Goal: Task Accomplishment & Management: Manage account settings

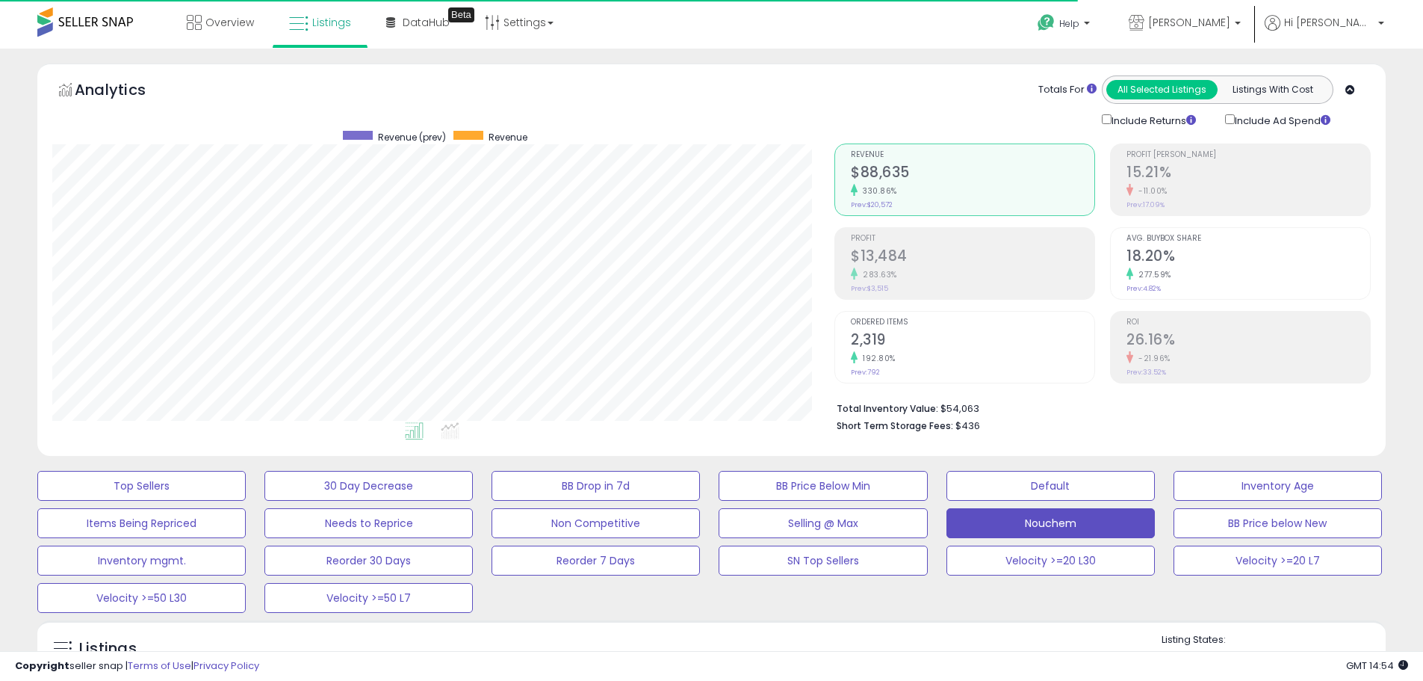
select select "**"
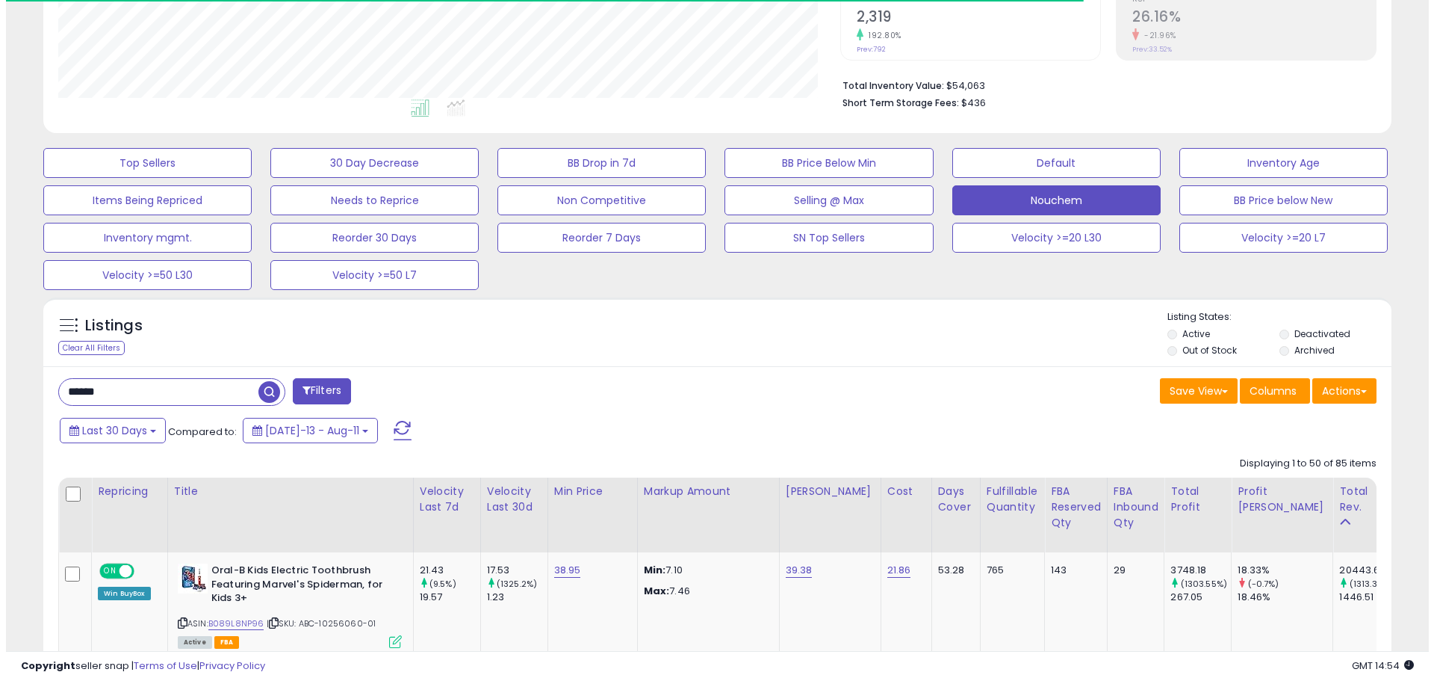
scroll to position [306, 782]
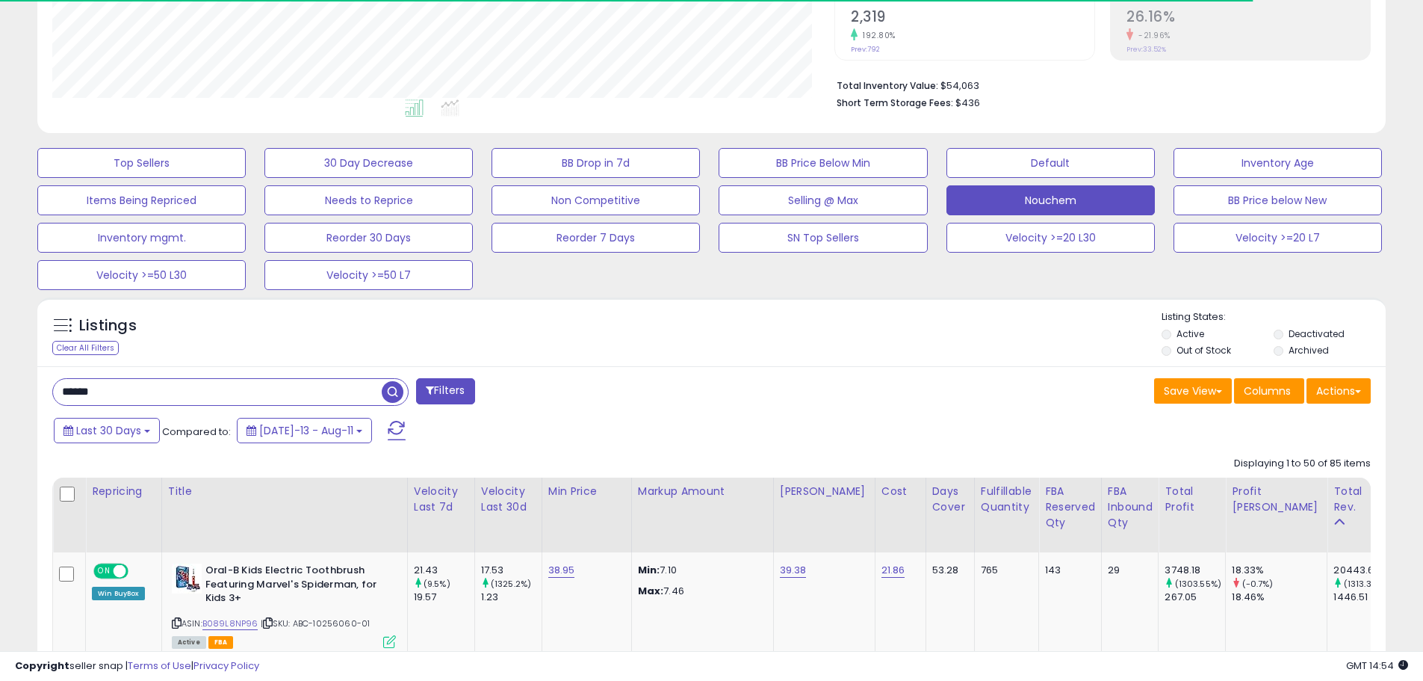
drag, startPoint x: 114, startPoint y: 387, endPoint x: 0, endPoint y: 389, distance: 113.6
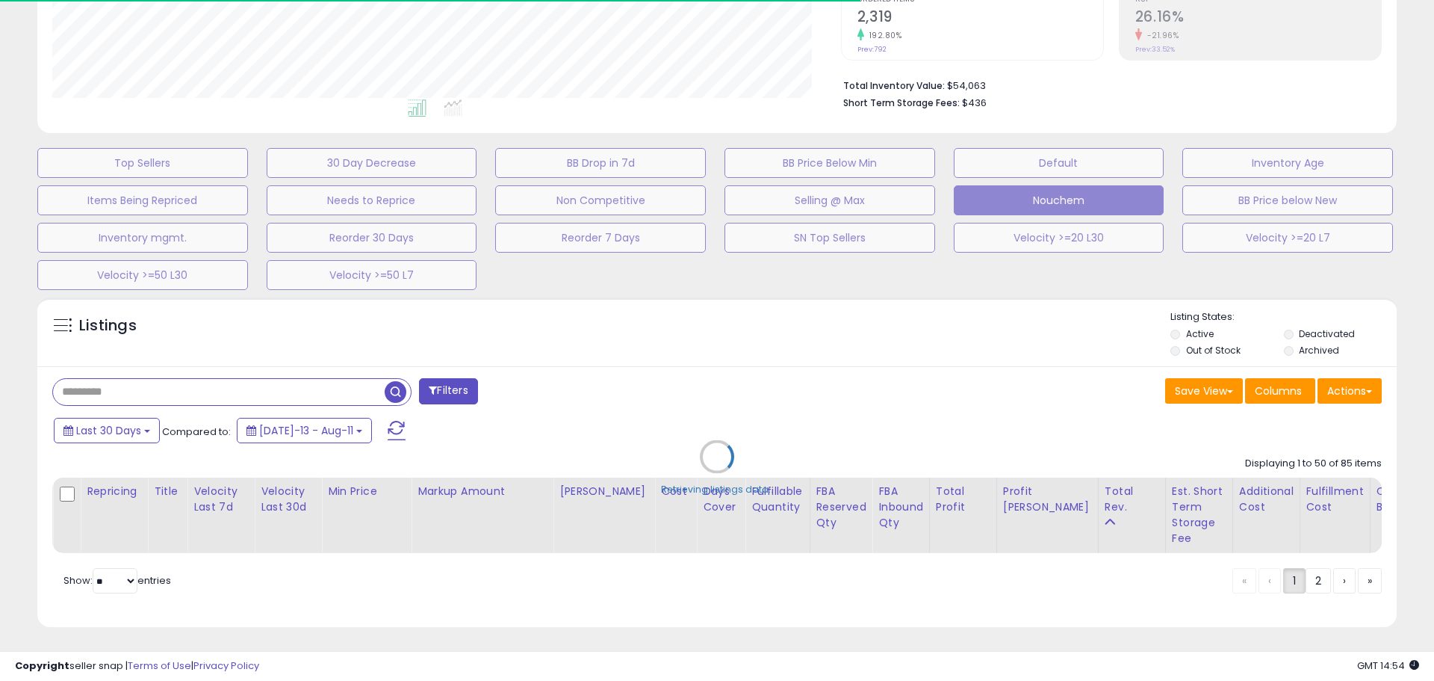
scroll to position [306, 789]
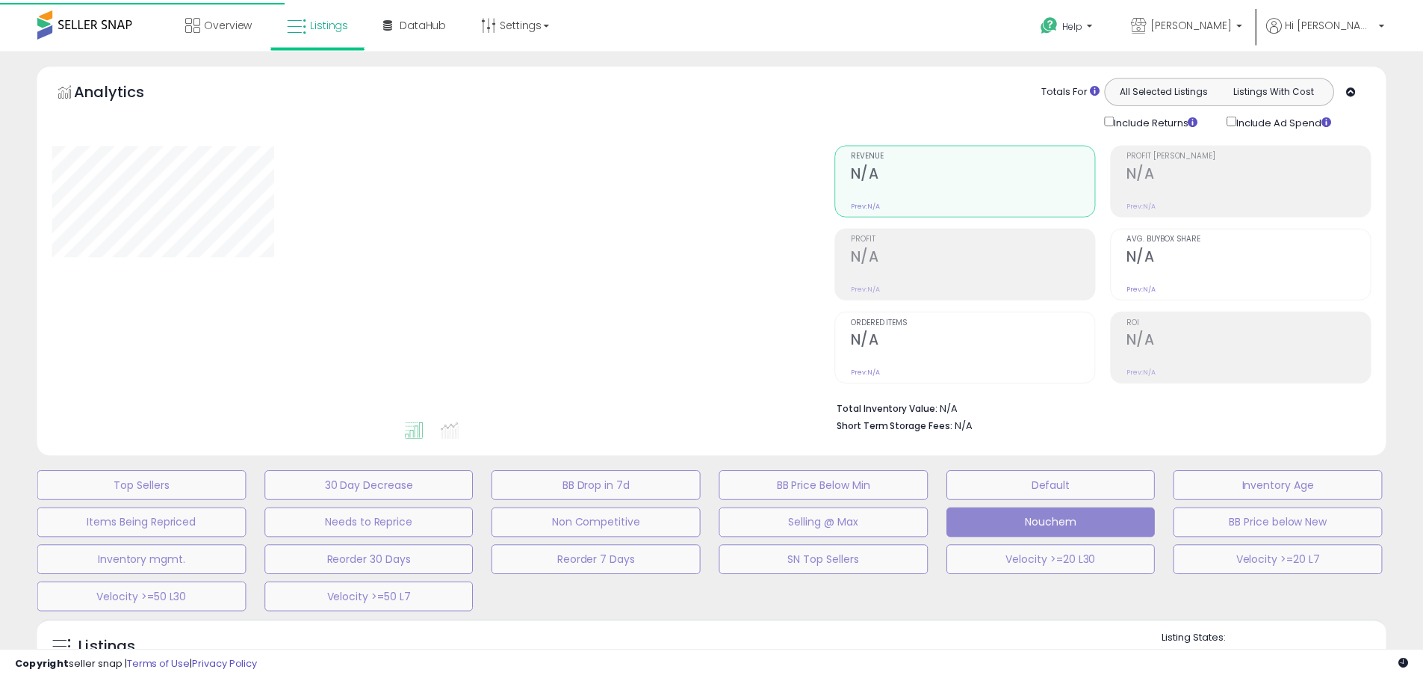
scroll to position [321, 0]
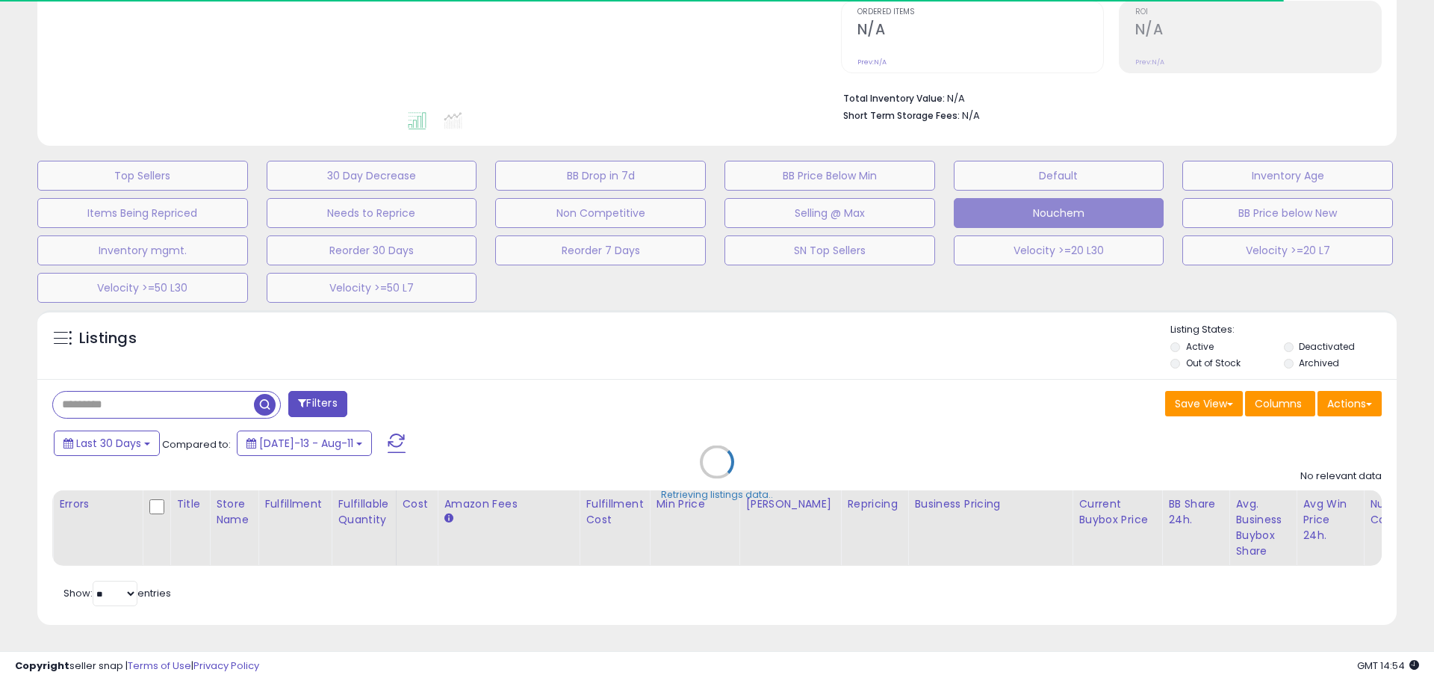
select select "**"
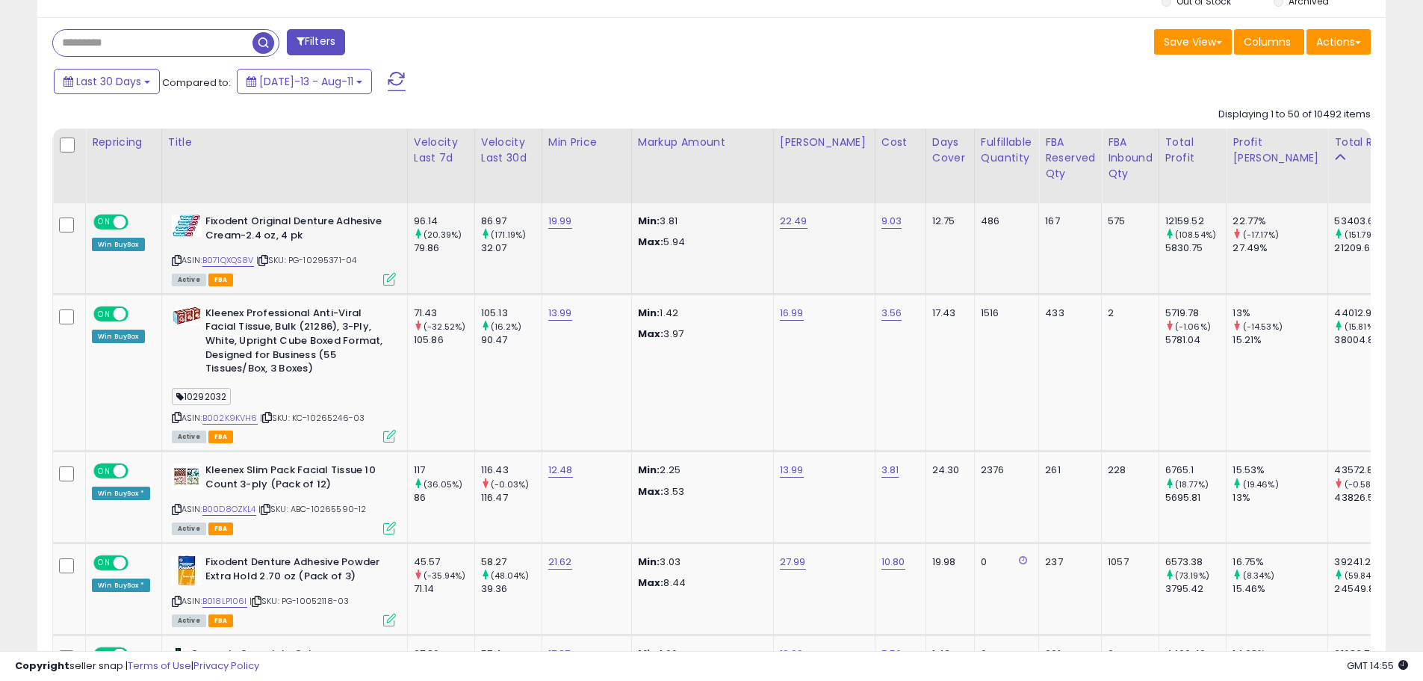
scroll to position [695, 0]
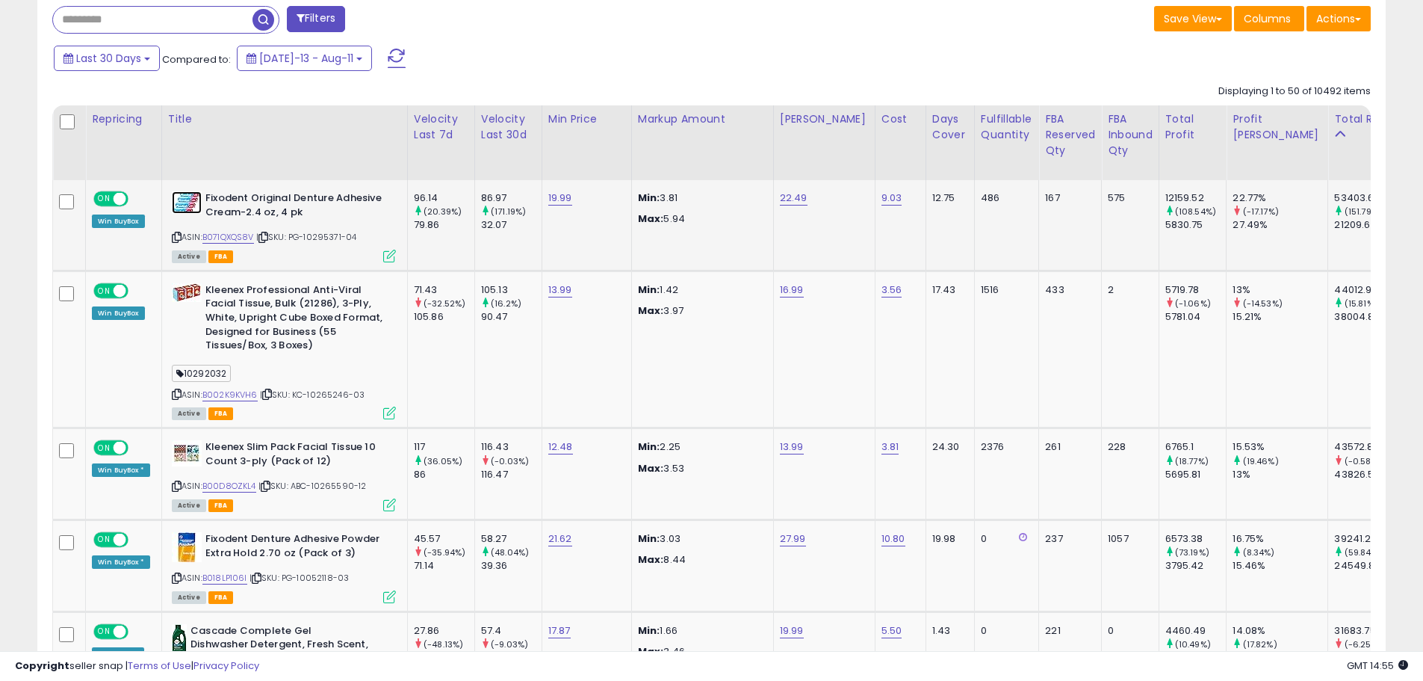
click at [179, 205] on img at bounding box center [187, 202] width 30 height 22
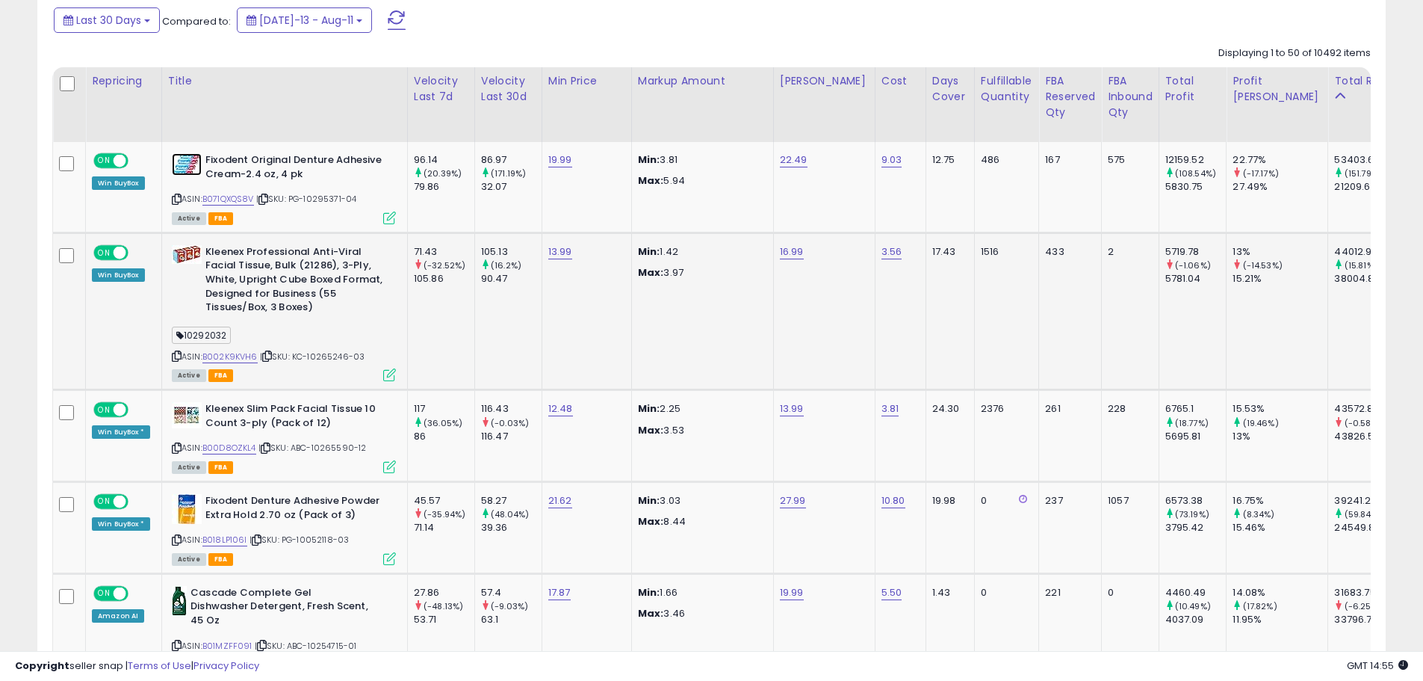
scroll to position [770, 0]
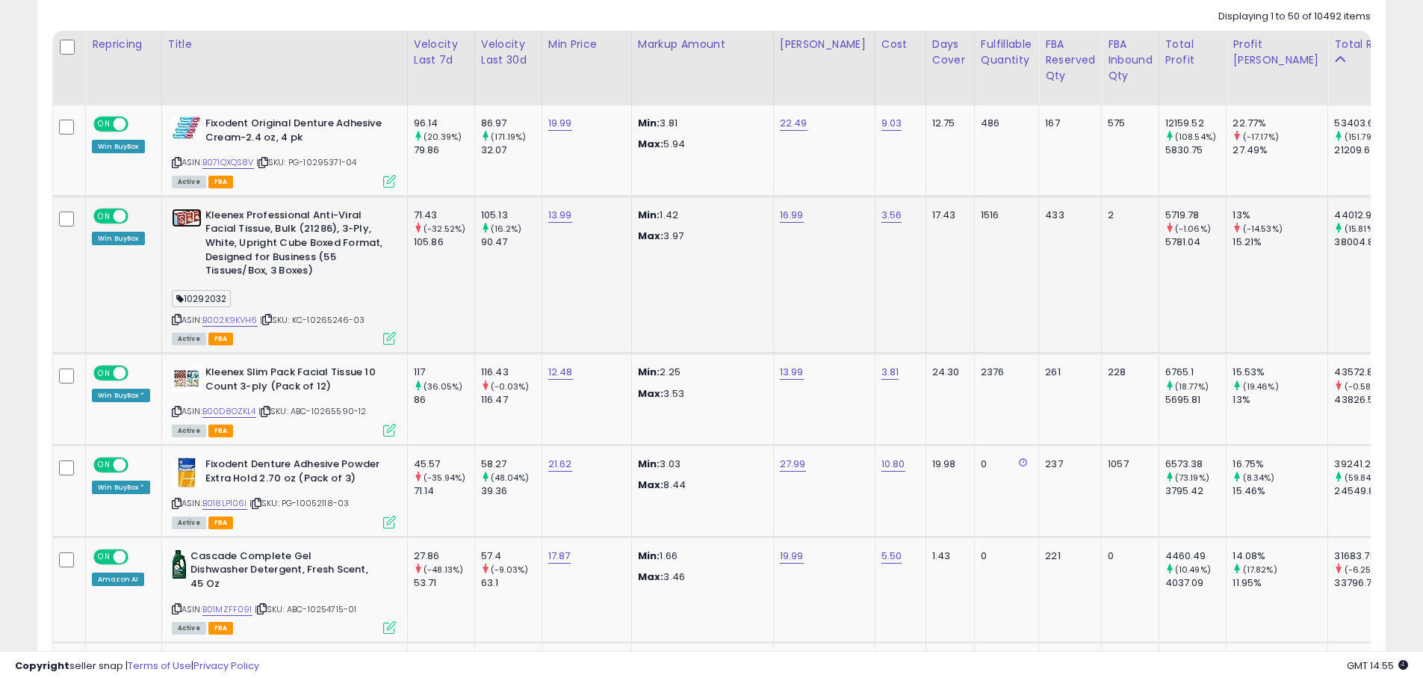
click at [193, 224] on img at bounding box center [187, 217] width 30 height 19
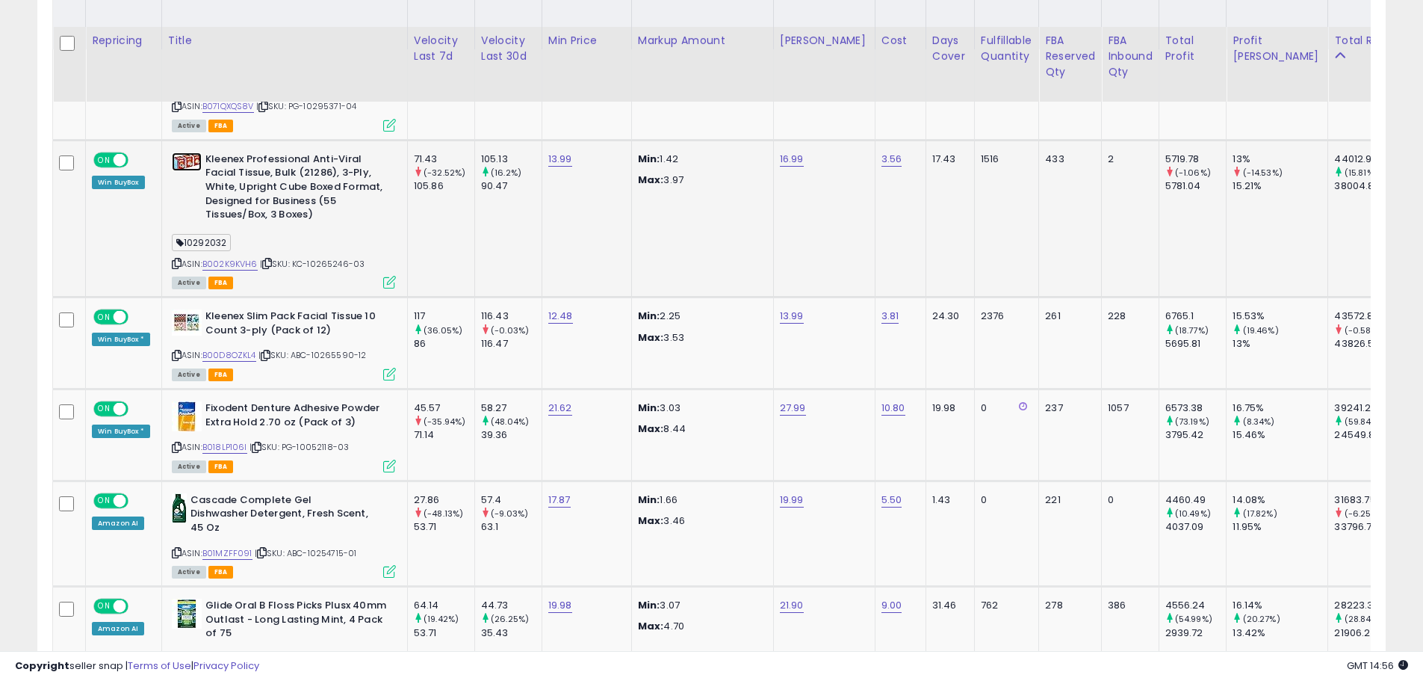
scroll to position [919, 0]
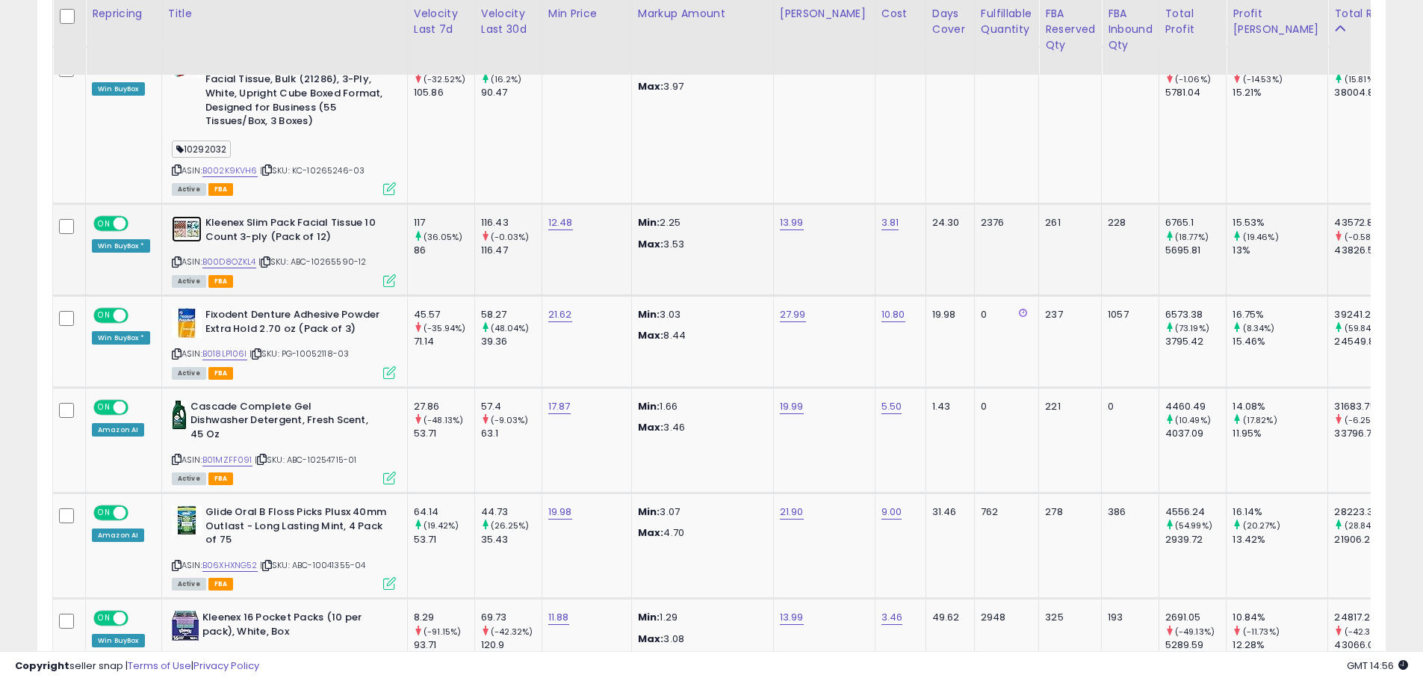
click at [197, 233] on img at bounding box center [187, 229] width 30 height 26
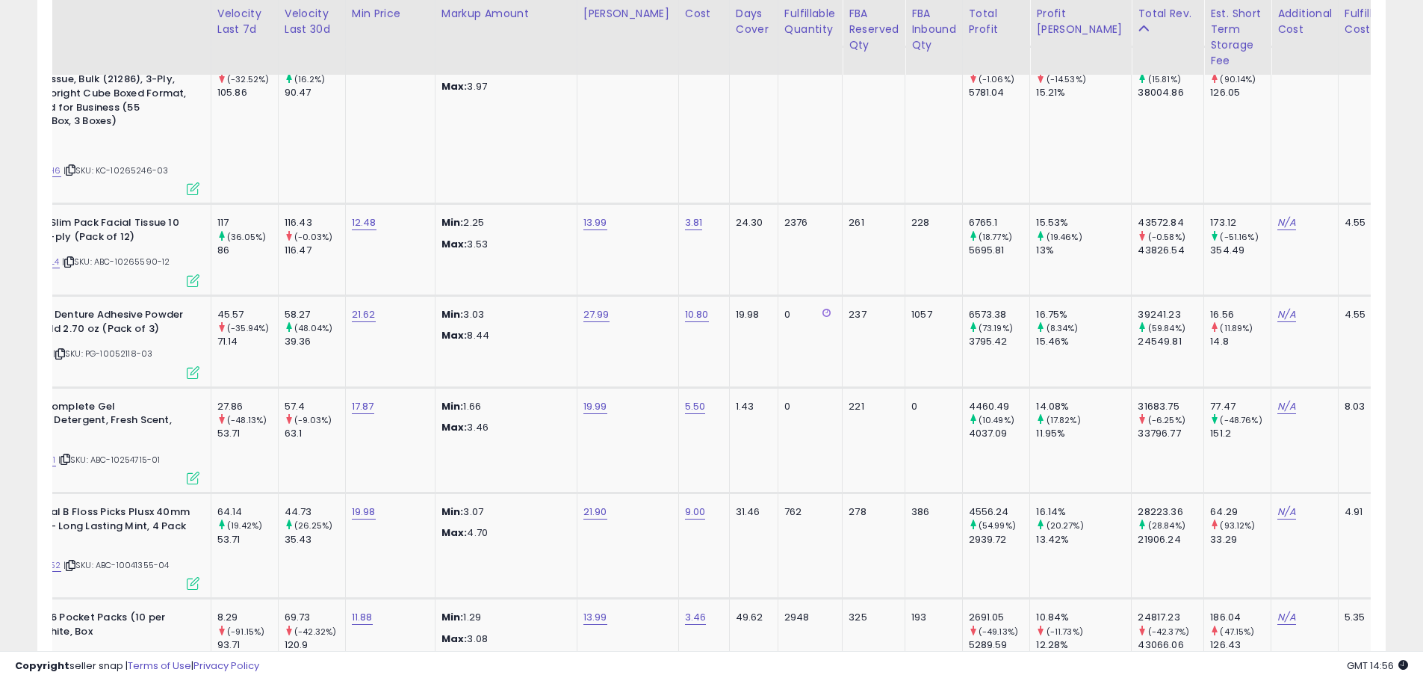
scroll to position [0, 0]
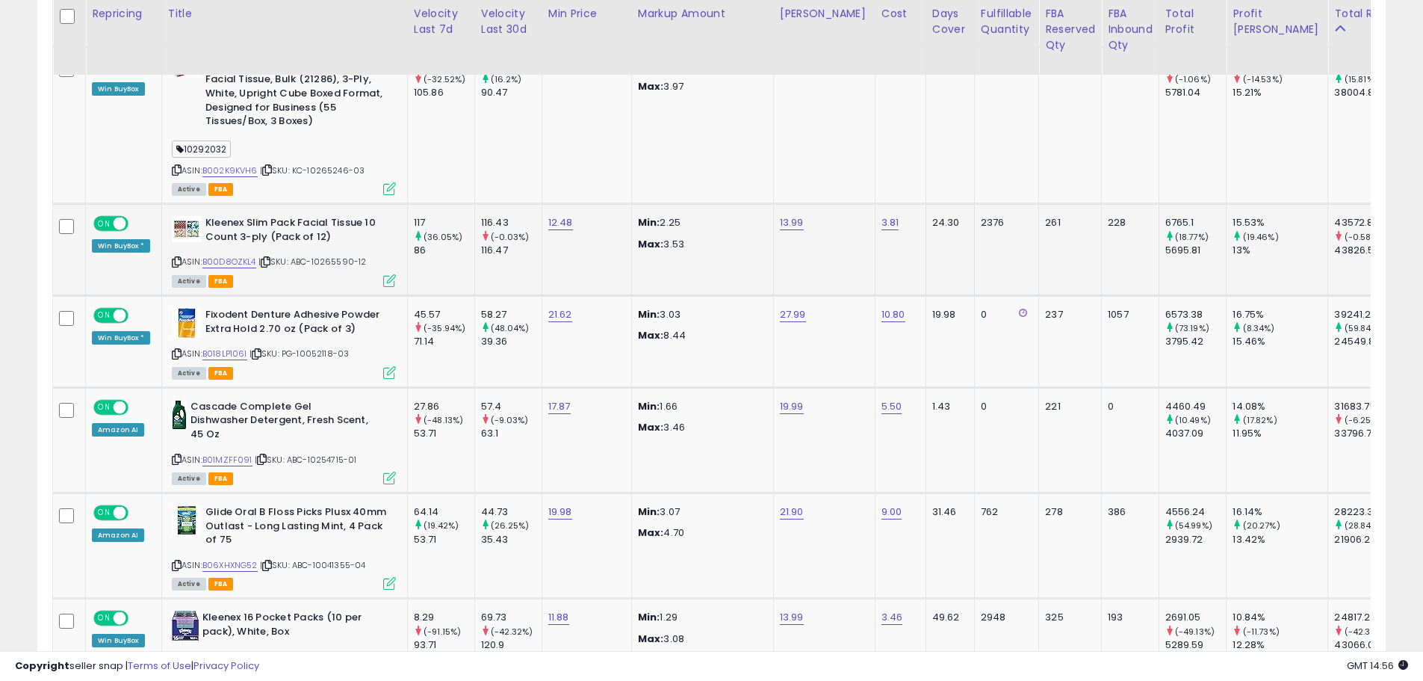
click at [202, 218] on div "Kleenex Slim Pack Facial Tissue 10 Count 3-ply (Pack of 12)" at bounding box center [284, 231] width 224 height 31
click at [191, 229] on img at bounding box center [187, 229] width 30 height 26
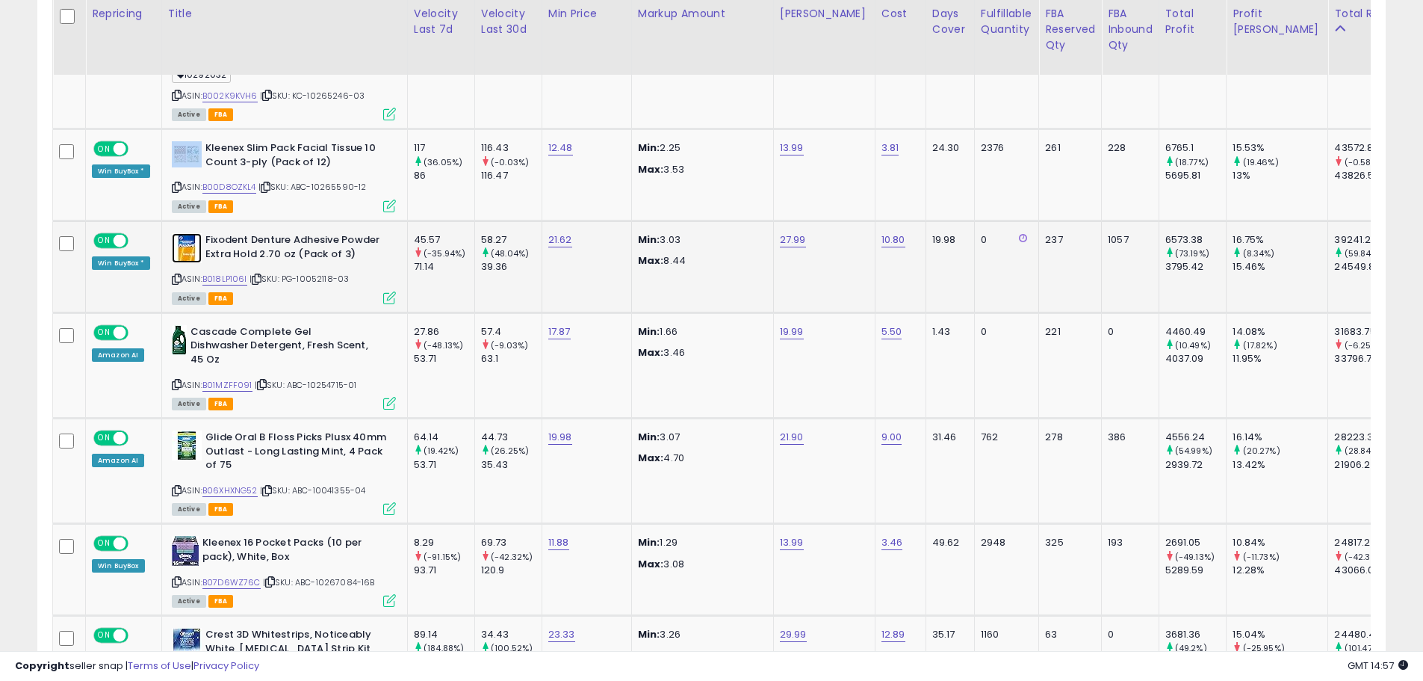
click at [191, 241] on img at bounding box center [187, 248] width 30 height 30
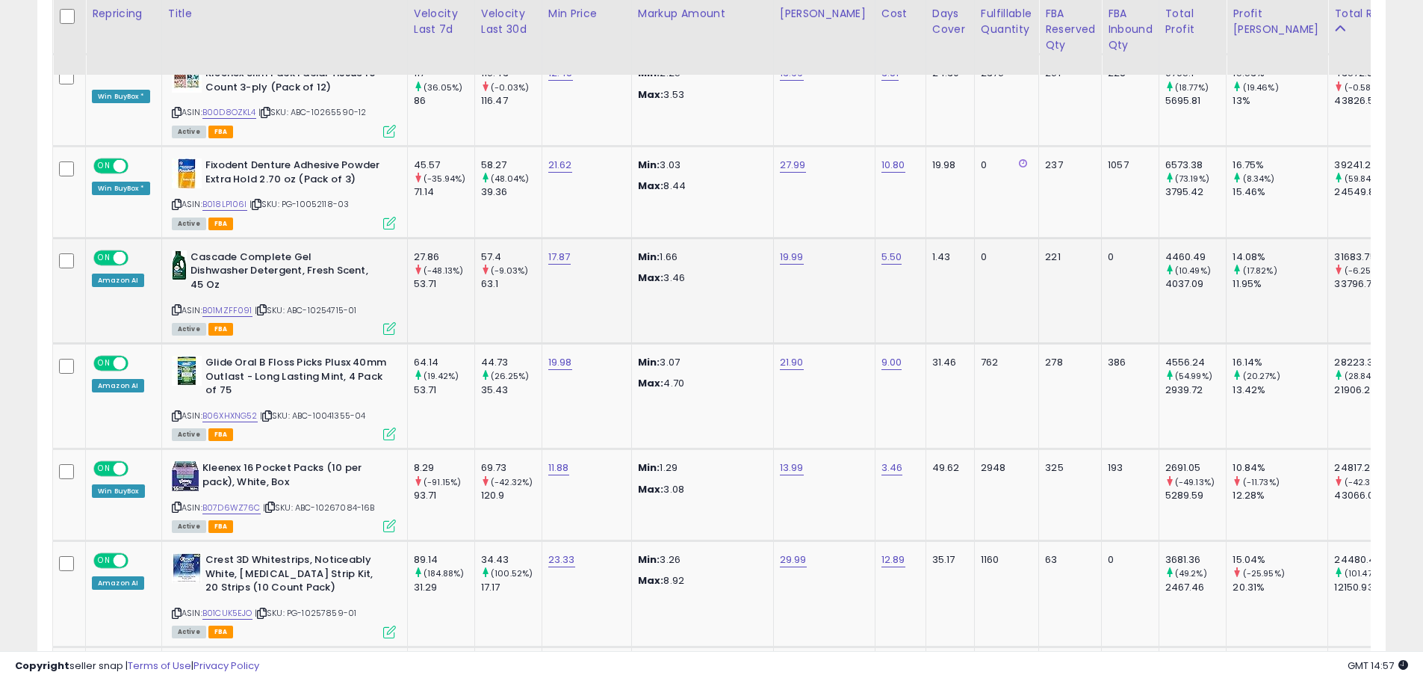
click at [187, 259] on div "Cascade Complete Gel Dishwasher Detergent, Fresh Scent, 45 Oz" at bounding box center [284, 273] width 224 height 46
click at [180, 263] on img at bounding box center [179, 265] width 15 height 30
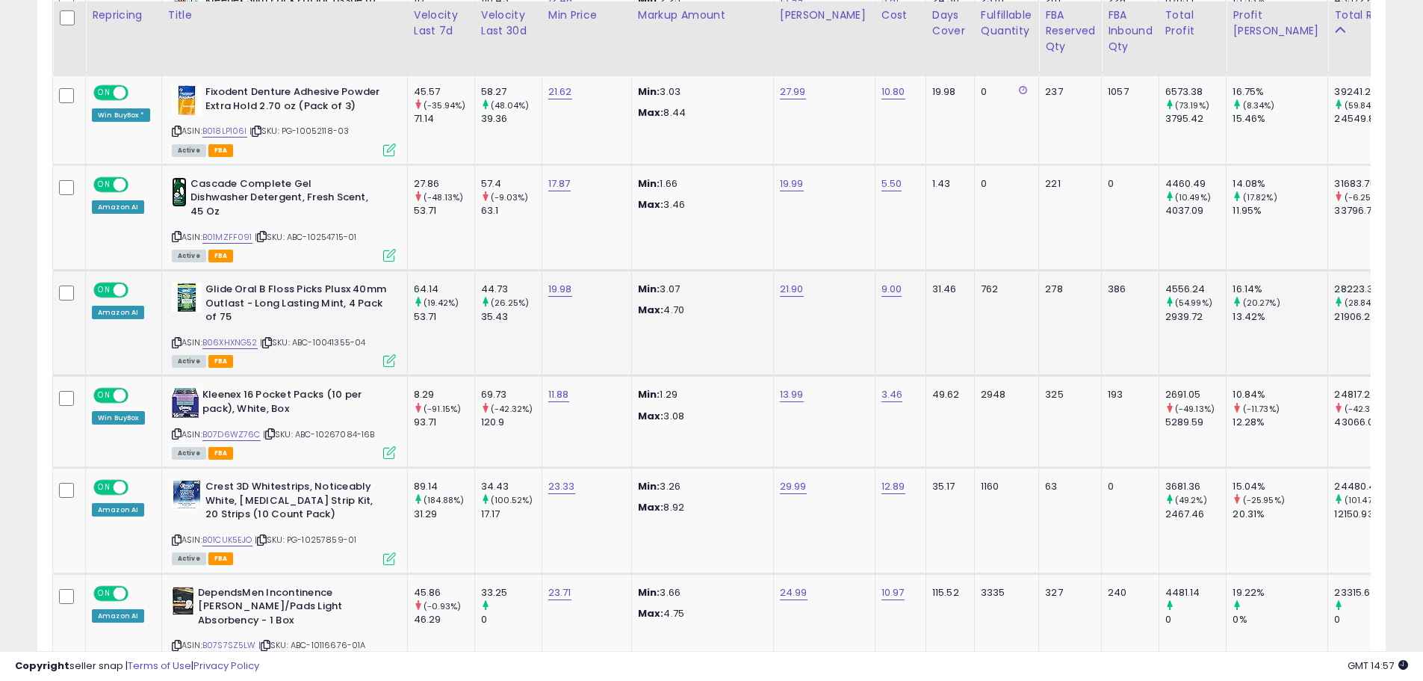
scroll to position [1143, 0]
click at [180, 192] on img at bounding box center [179, 191] width 15 height 30
click at [198, 286] on img at bounding box center [187, 296] width 30 height 30
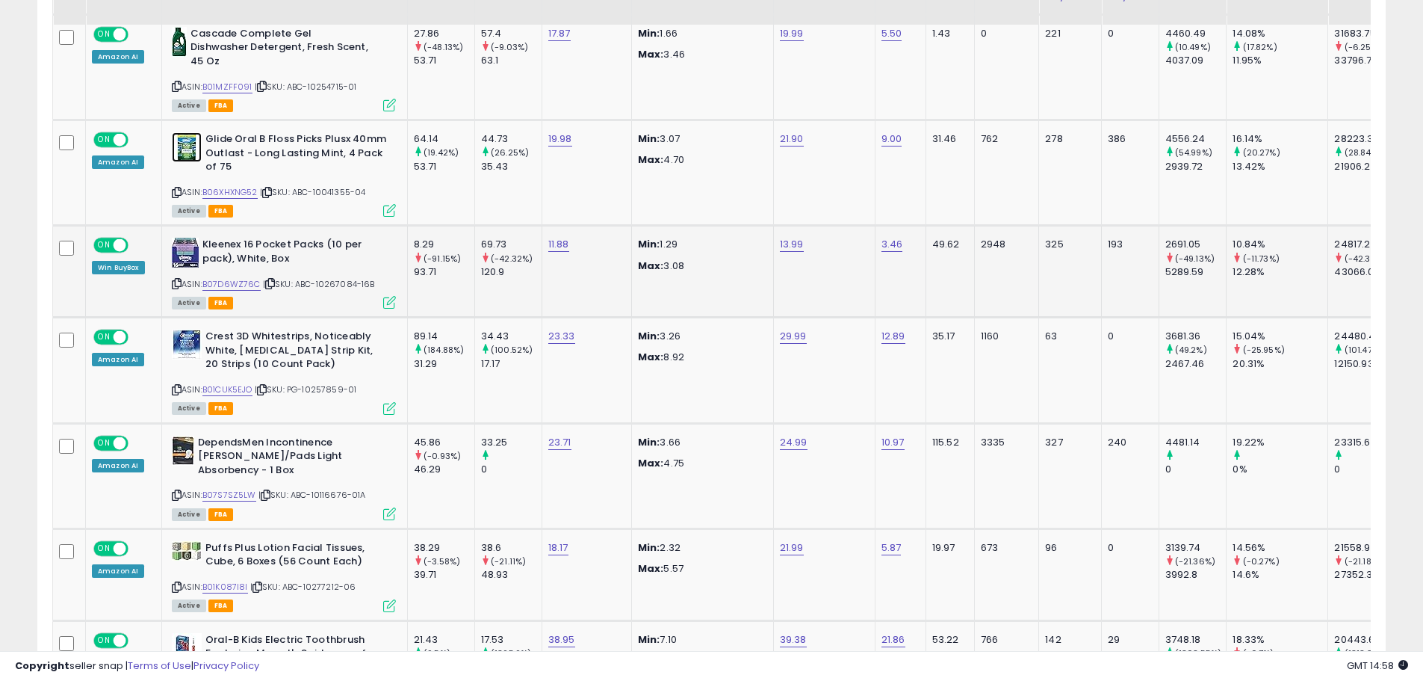
scroll to position [1293, 0]
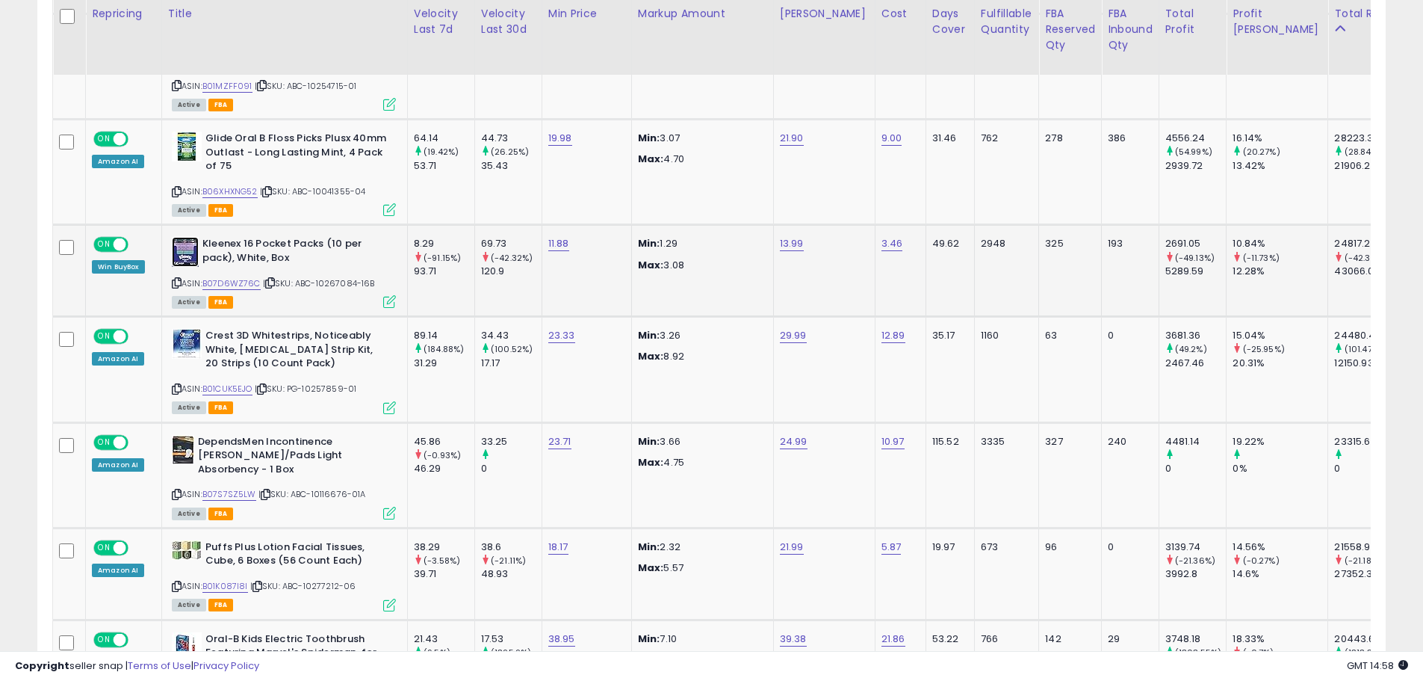
click at [185, 237] on img at bounding box center [185, 252] width 27 height 30
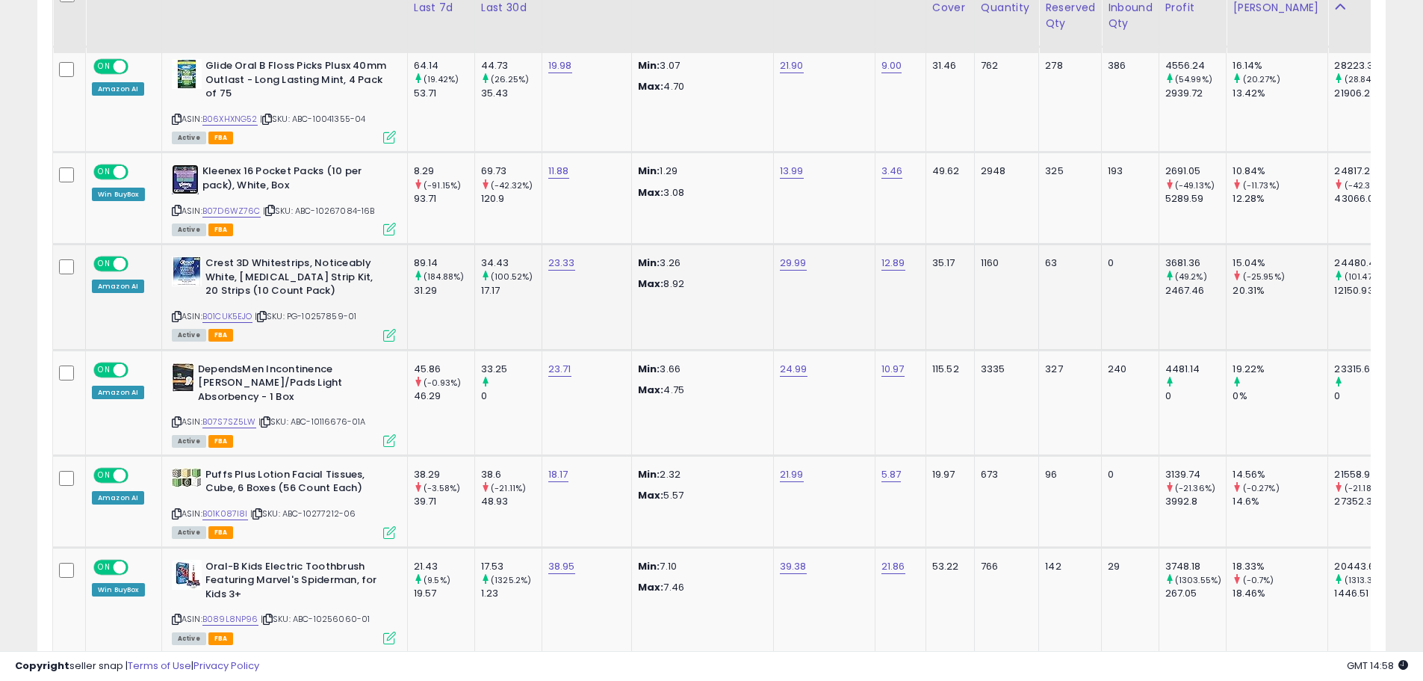
scroll to position [1367, 0]
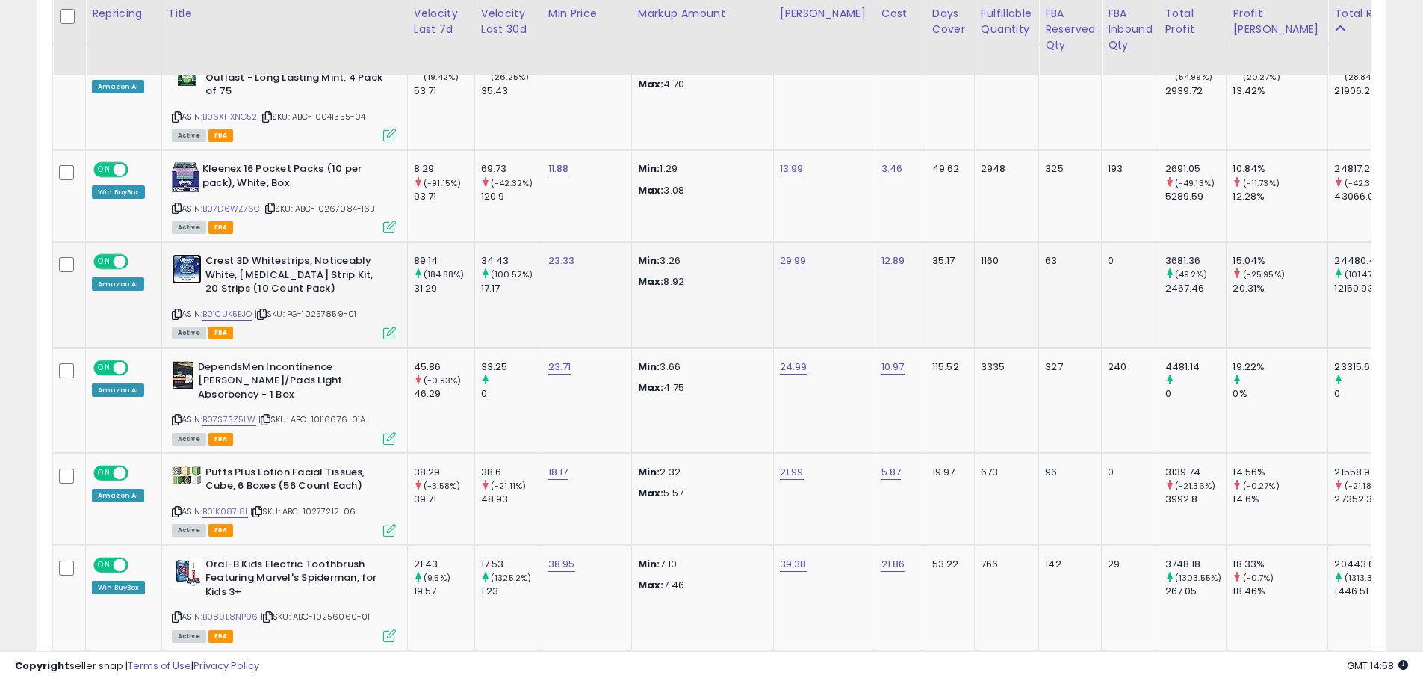
click at [187, 254] on img at bounding box center [187, 269] width 30 height 30
click at [186, 364] on img at bounding box center [183, 375] width 22 height 30
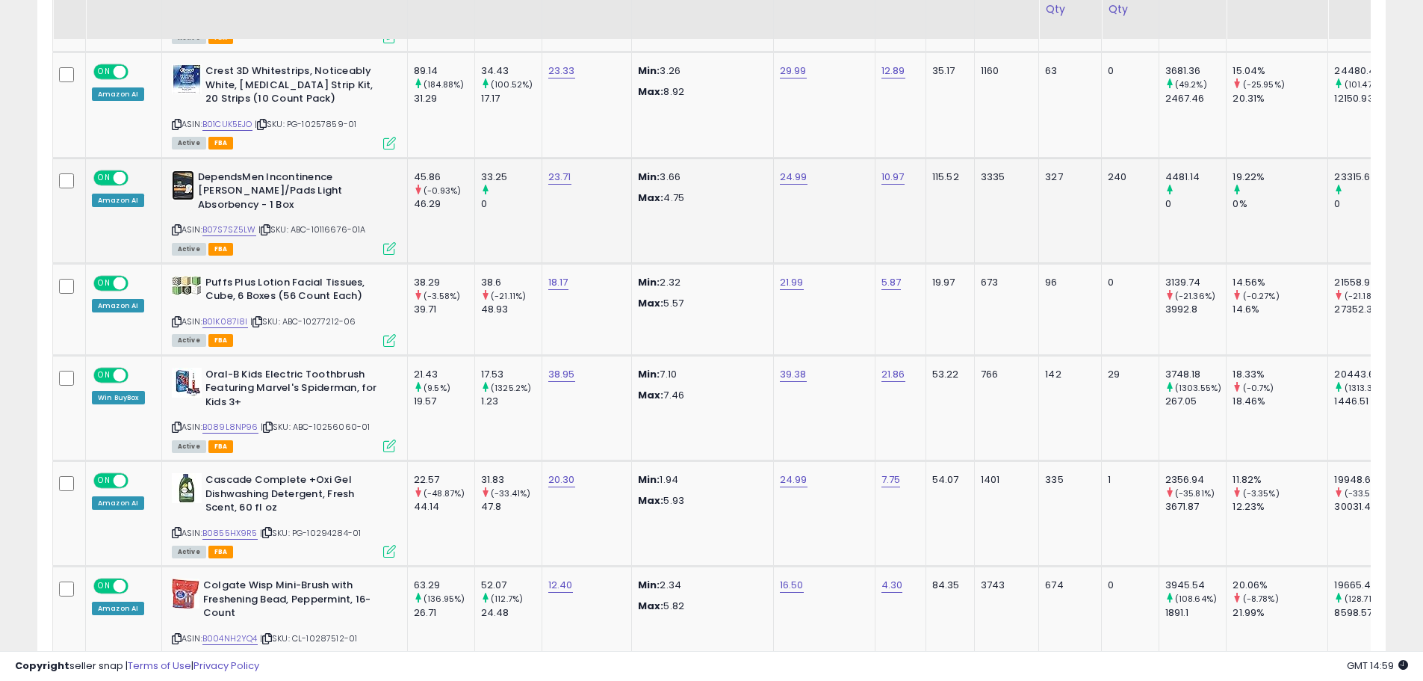
scroll to position [1591, 0]
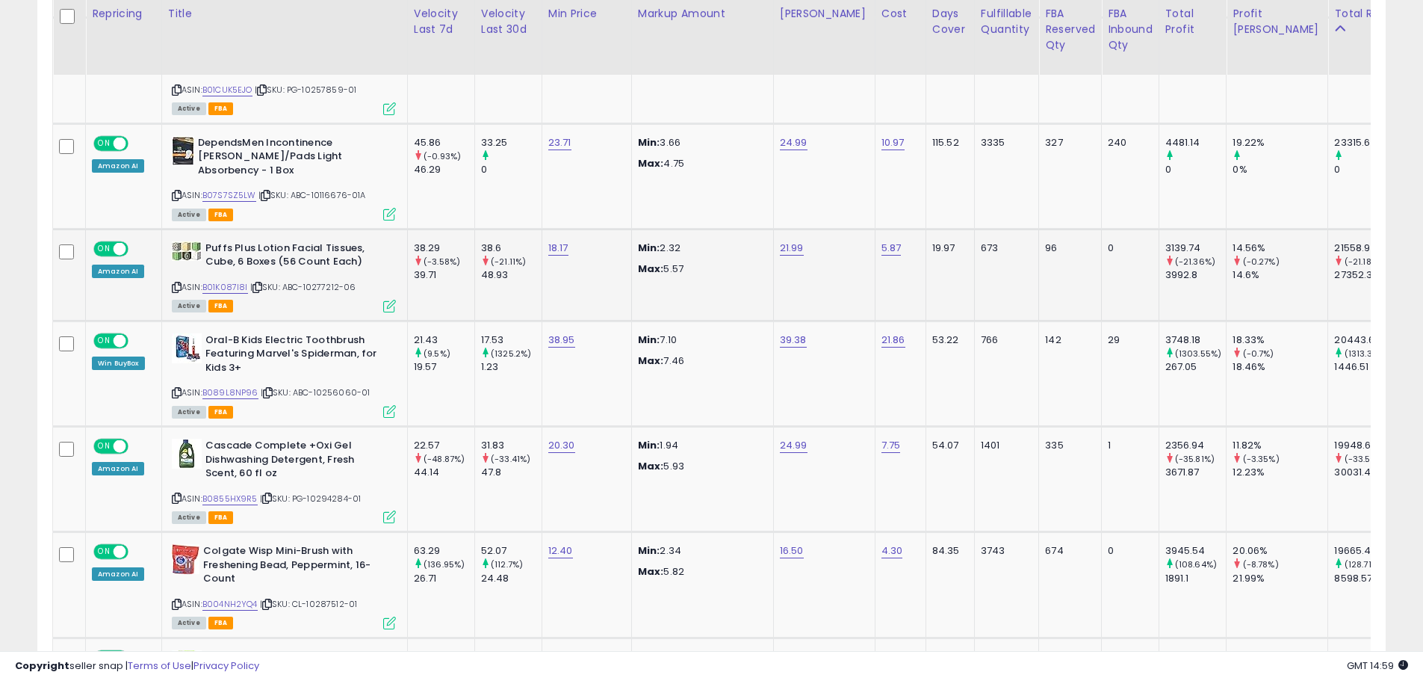
click at [196, 229] on td "Puffs Plus Lotion Facial Tissues, Cube, 6 Boxes (56 Count Each) ASIN: B01K087I8…" at bounding box center [284, 275] width 246 height 92
click at [196, 241] on img at bounding box center [187, 250] width 30 height 19
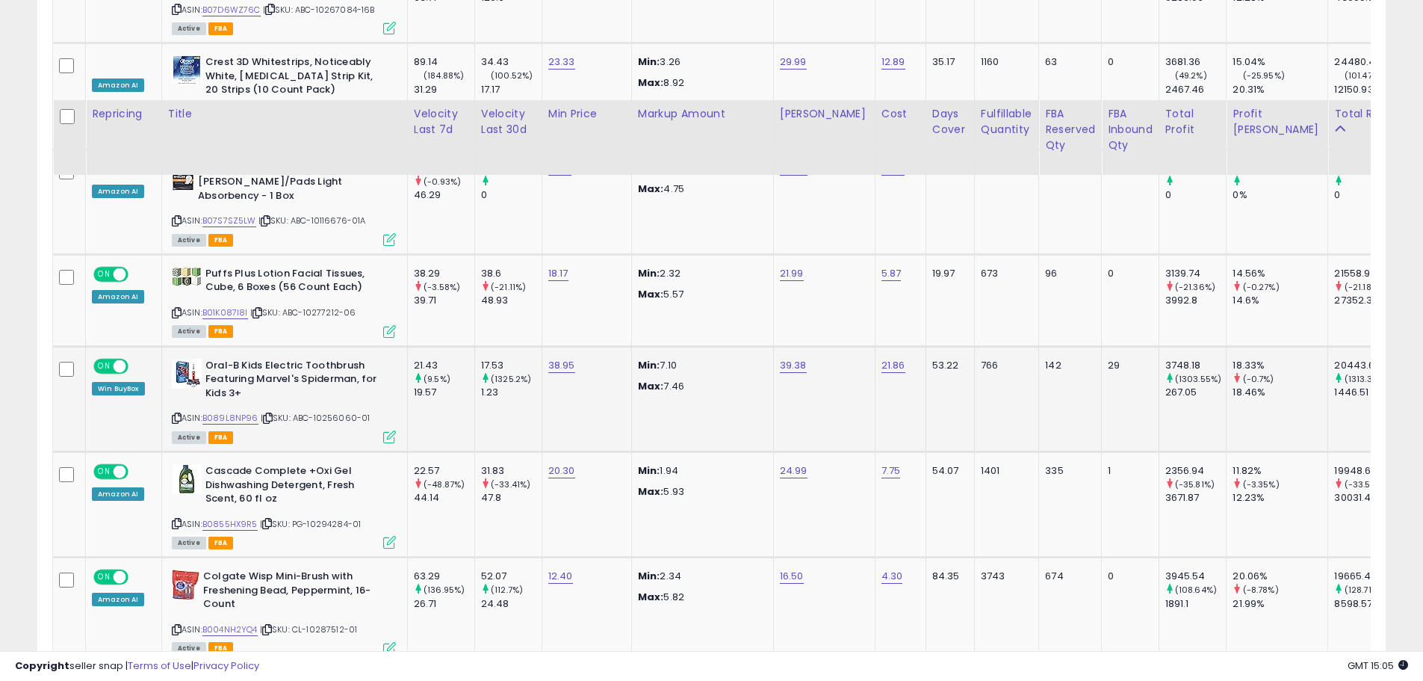
scroll to position [1666, 0]
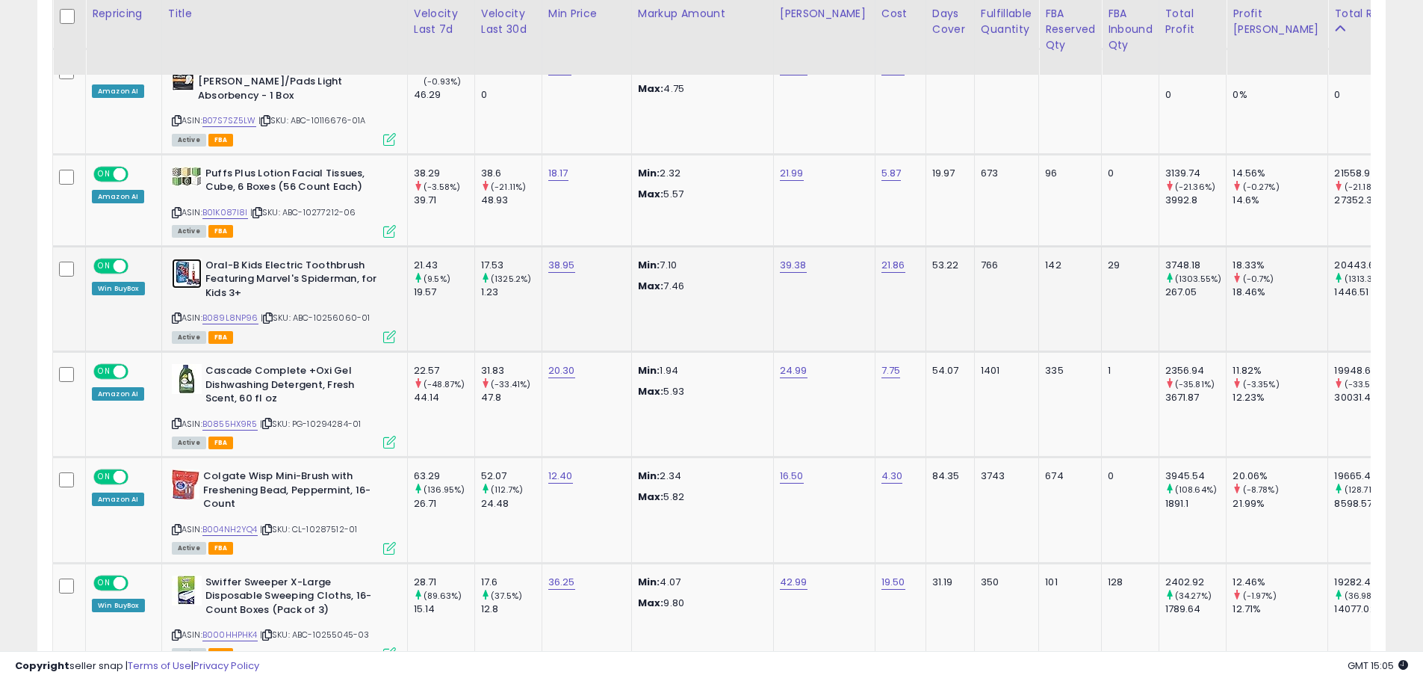
click at [185, 262] on img at bounding box center [187, 274] width 30 height 30
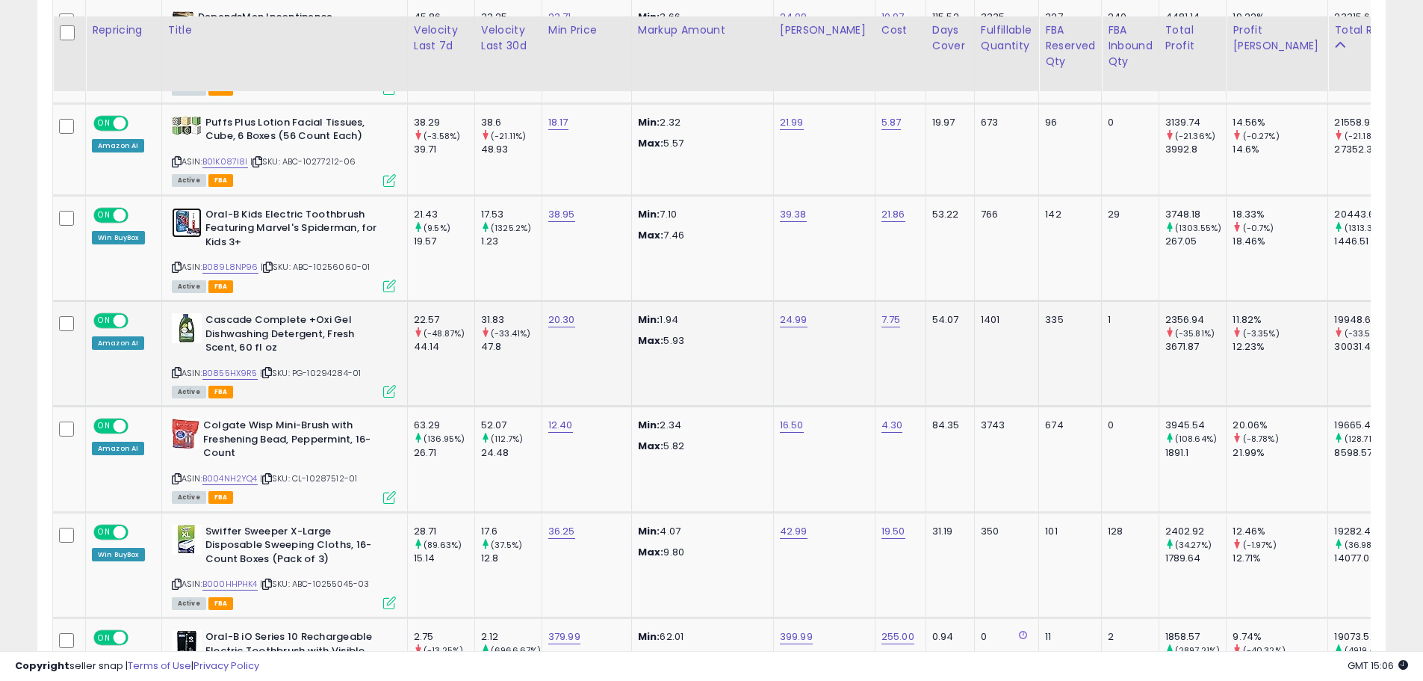
scroll to position [1741, 0]
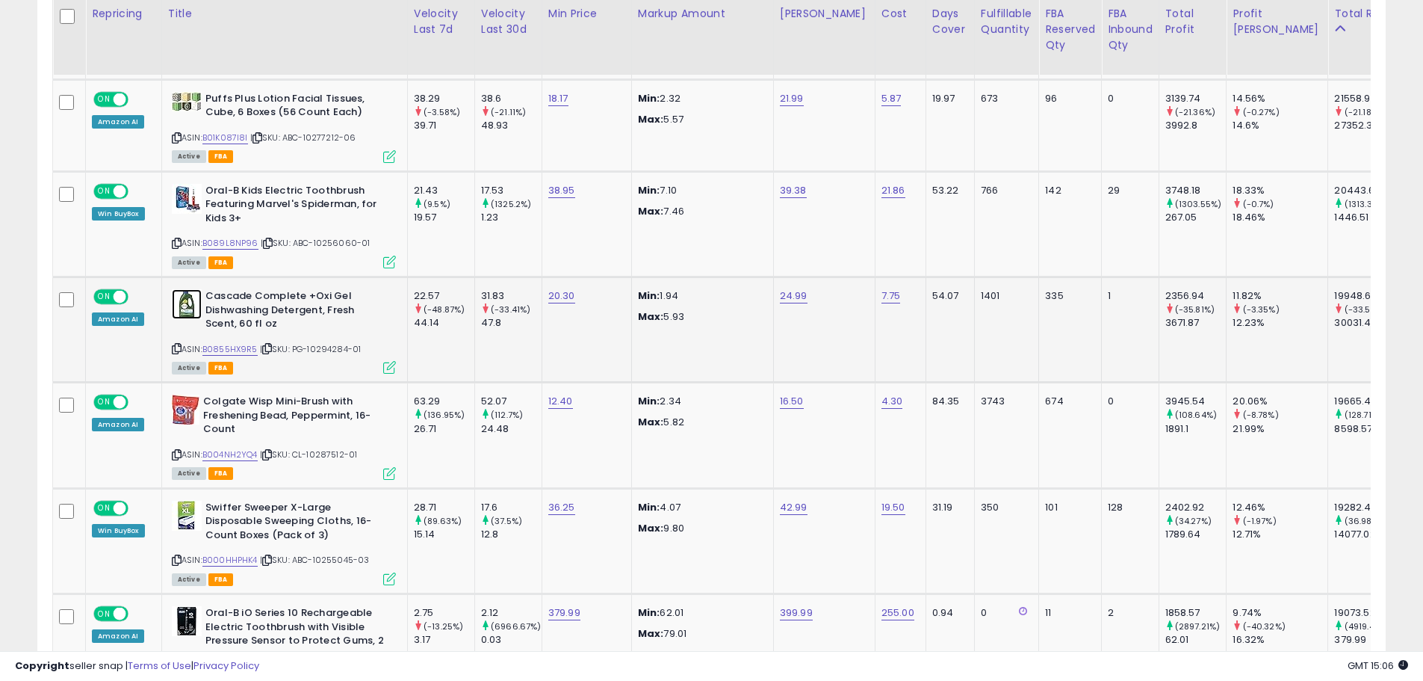
click at [190, 289] on img at bounding box center [187, 304] width 30 height 30
click at [188, 289] on img at bounding box center [187, 304] width 30 height 30
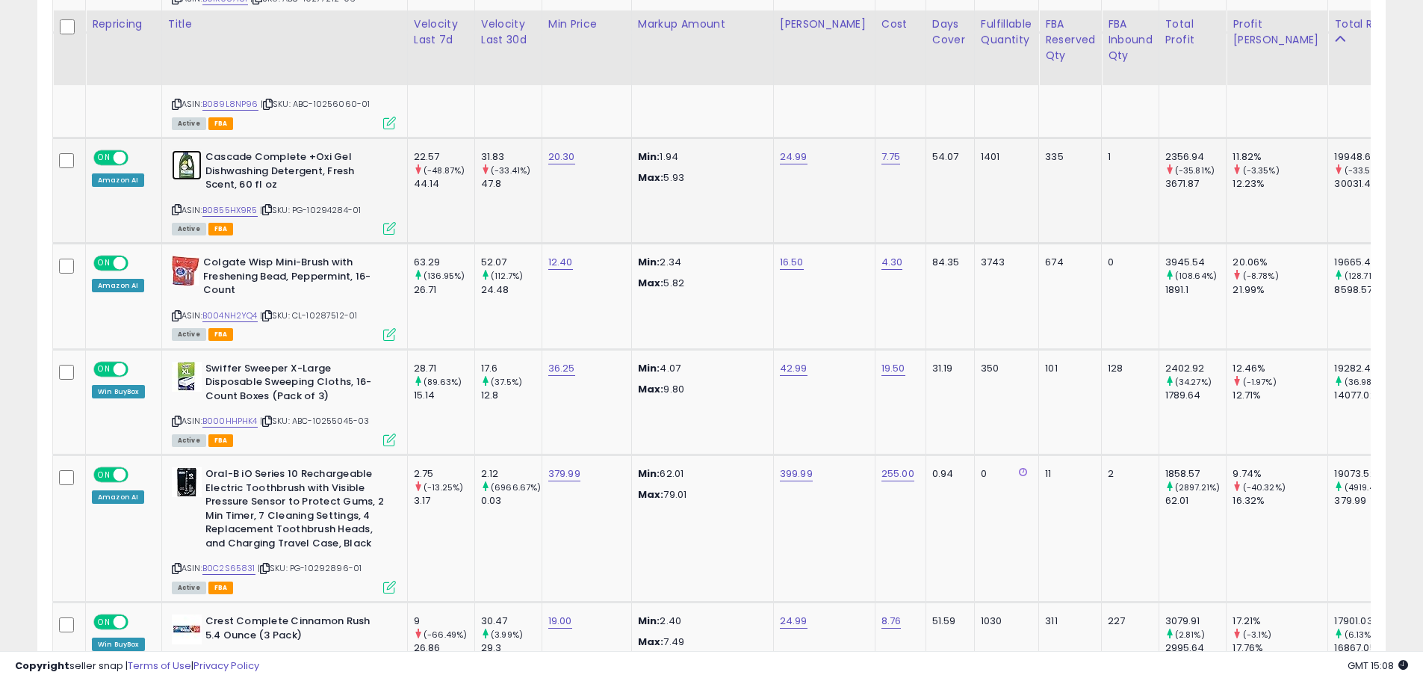
scroll to position [1890, 0]
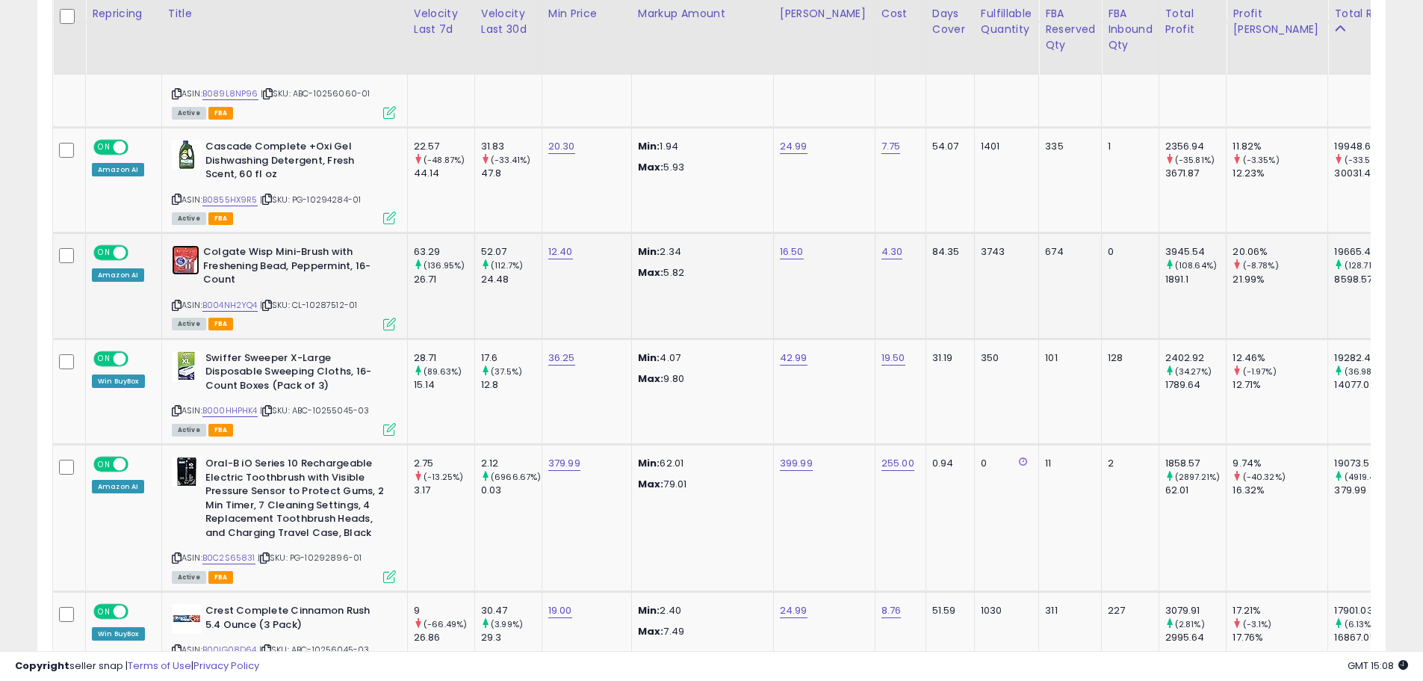
click at [191, 256] on img at bounding box center [186, 260] width 28 height 30
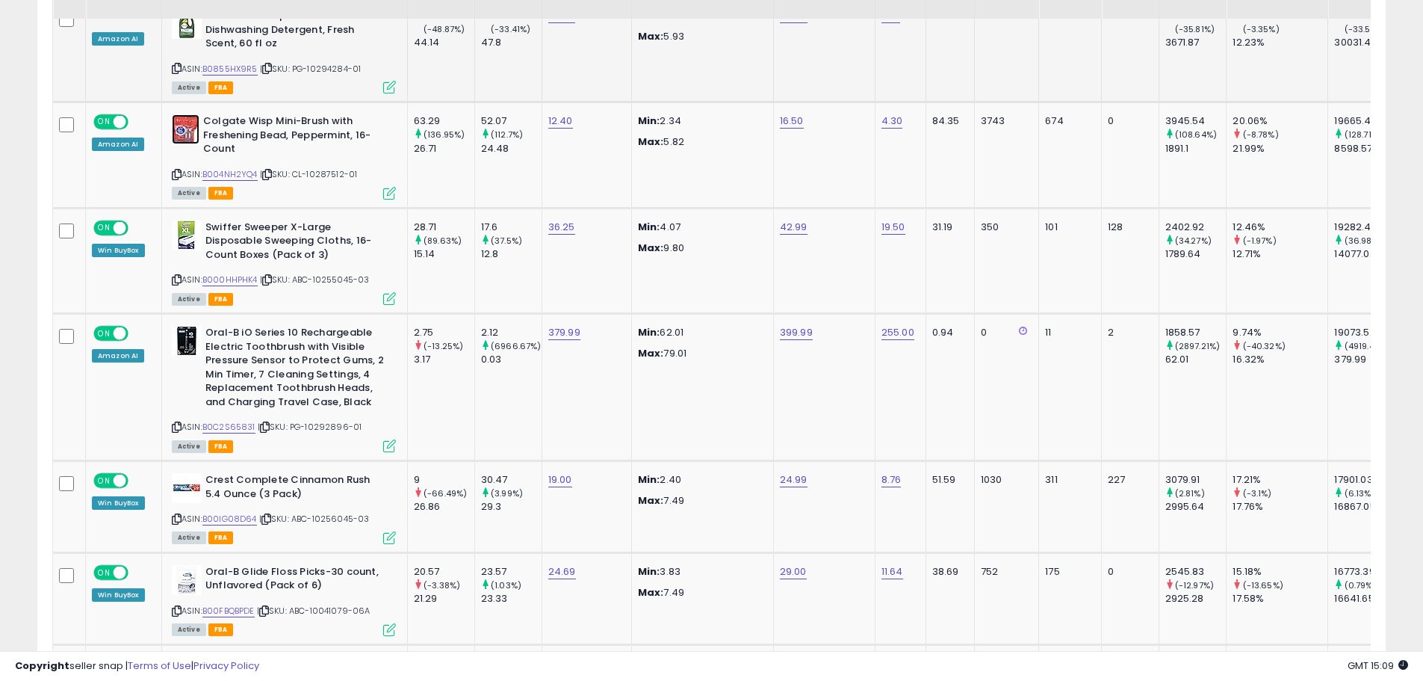
scroll to position [1965, 0]
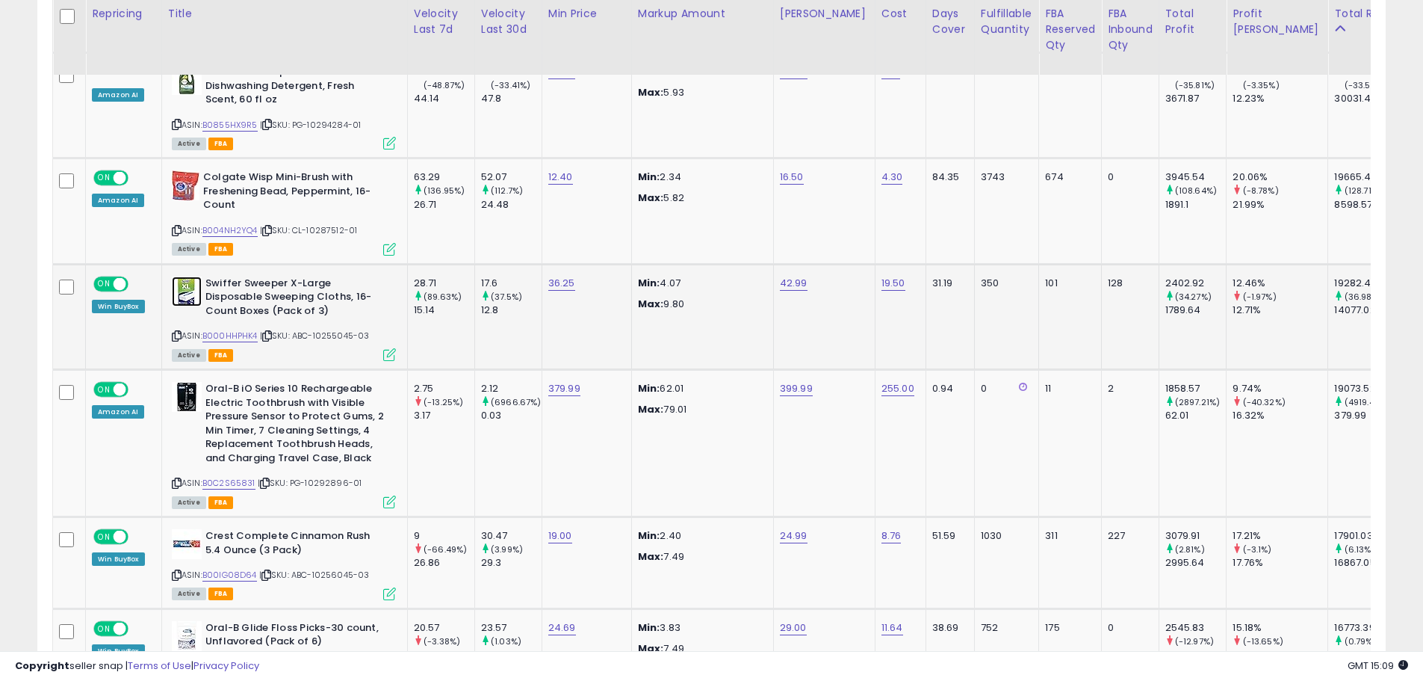
click at [186, 277] on img at bounding box center [187, 291] width 30 height 30
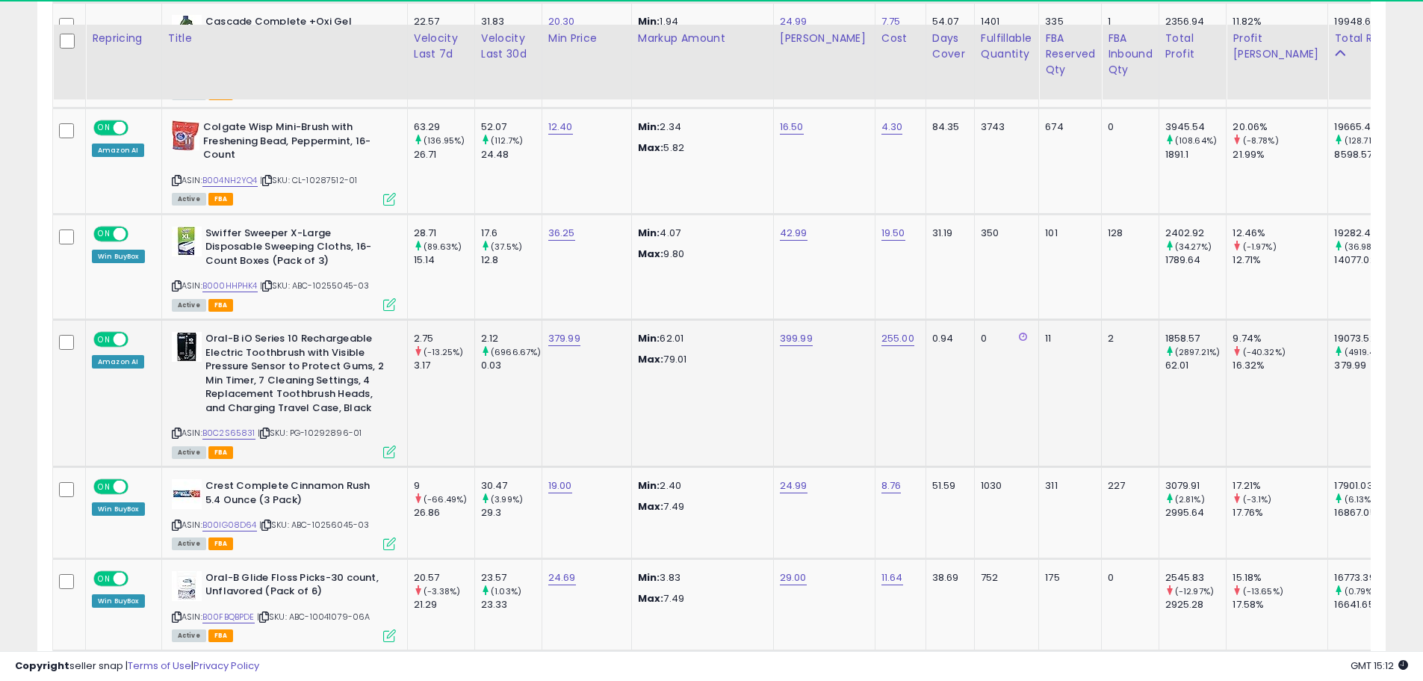
scroll to position [2040, 0]
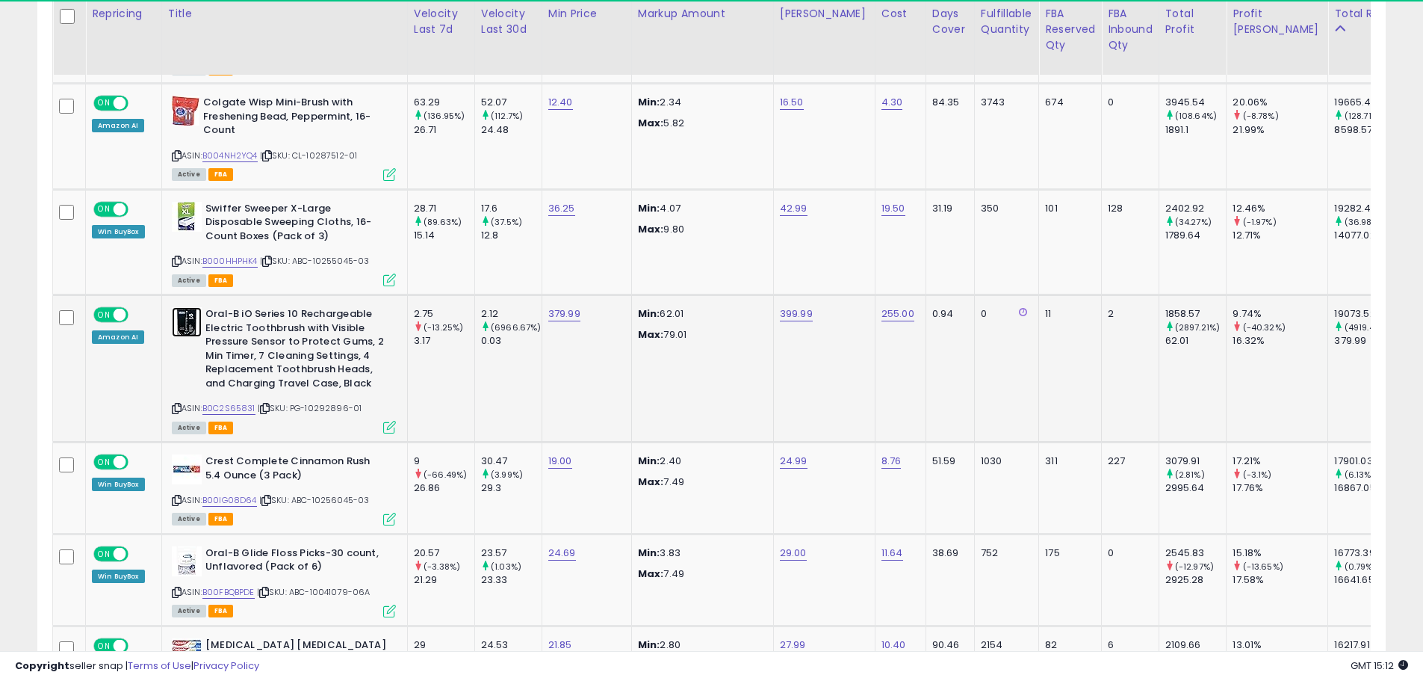
click at [189, 309] on img at bounding box center [187, 322] width 30 height 30
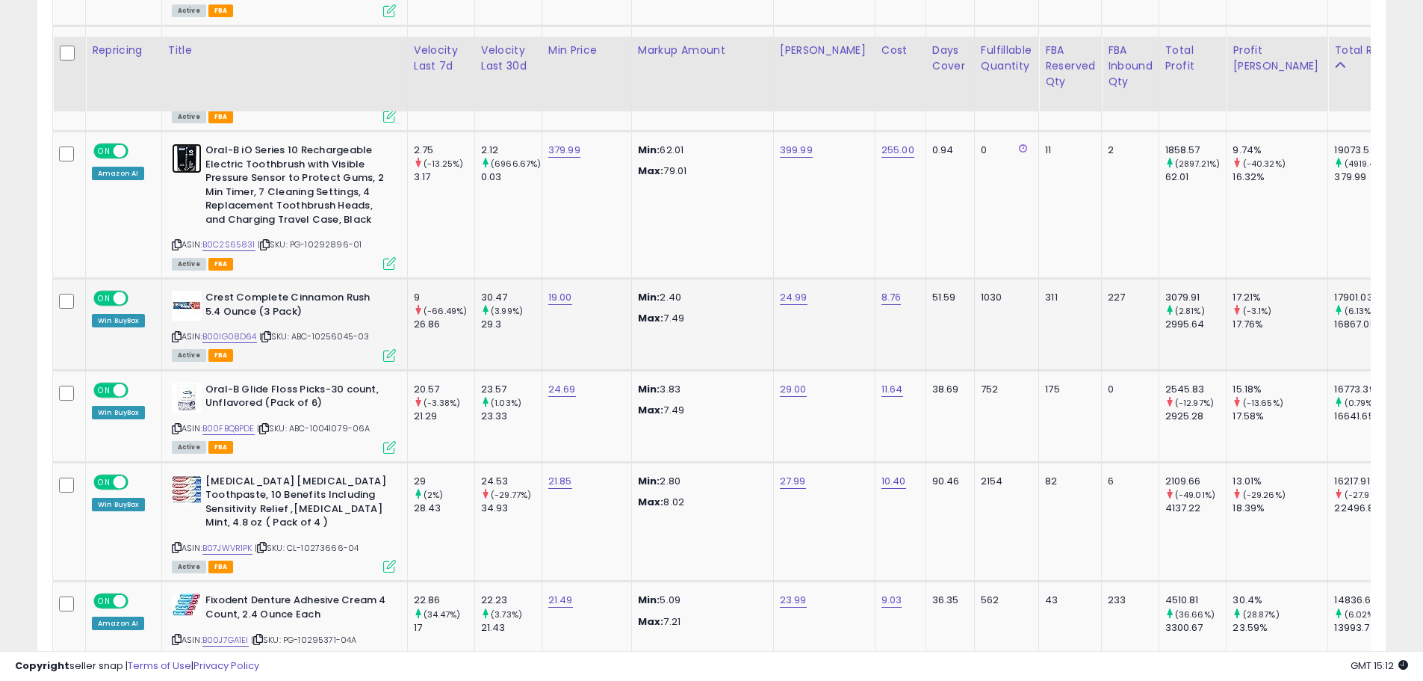
scroll to position [2264, 0]
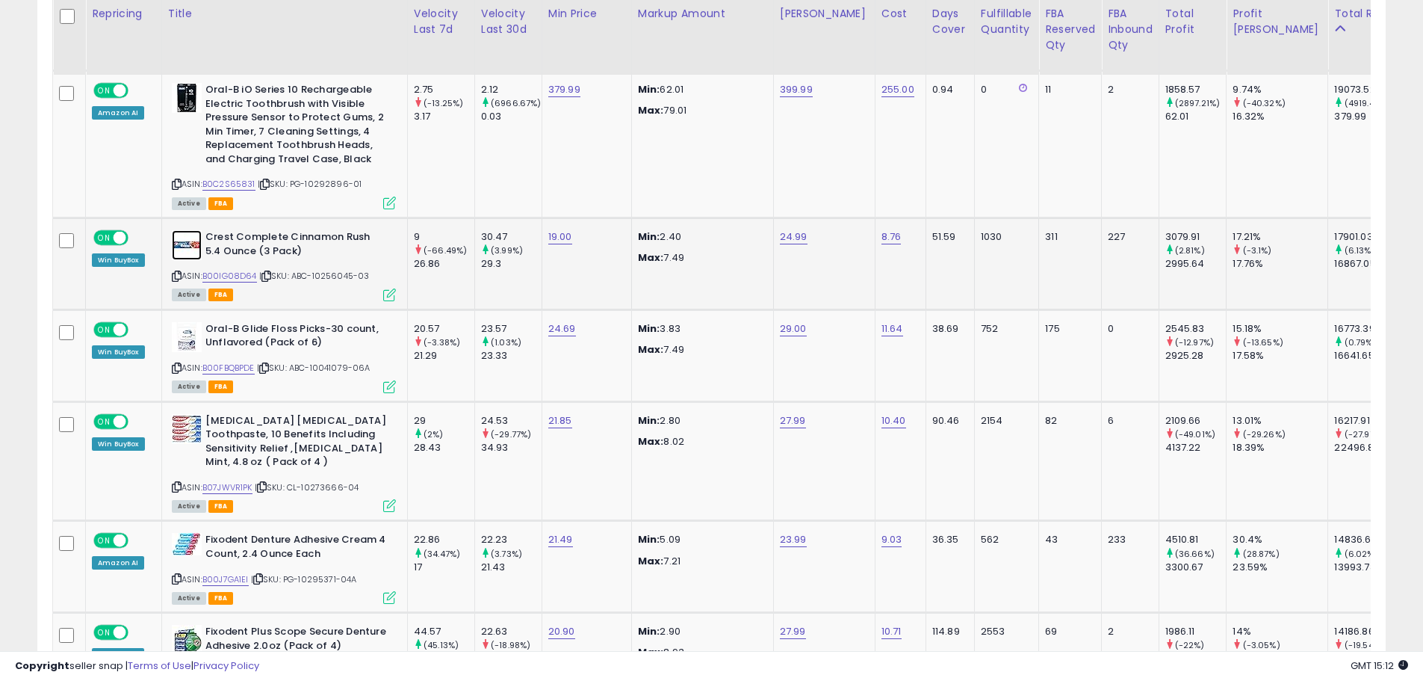
click at [196, 239] on img at bounding box center [187, 245] width 30 height 30
click at [177, 230] on img at bounding box center [187, 245] width 30 height 30
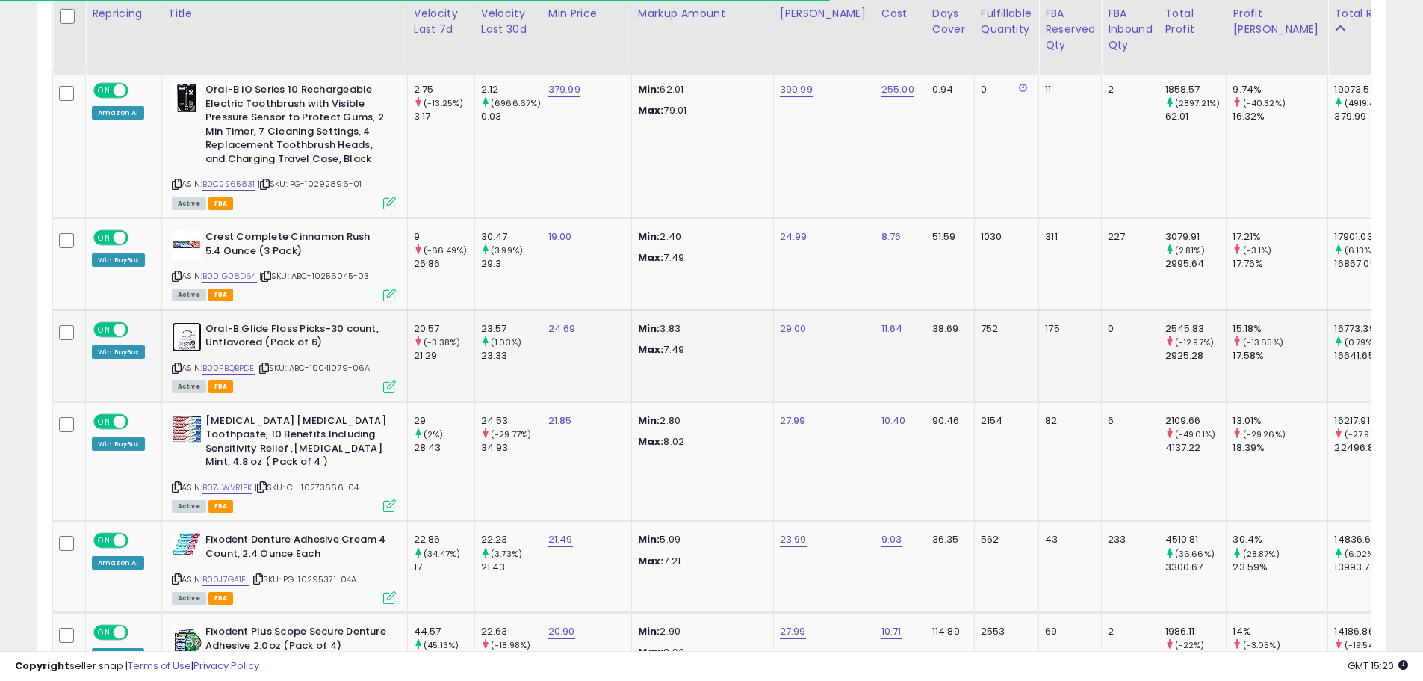
click at [186, 322] on img at bounding box center [187, 337] width 30 height 30
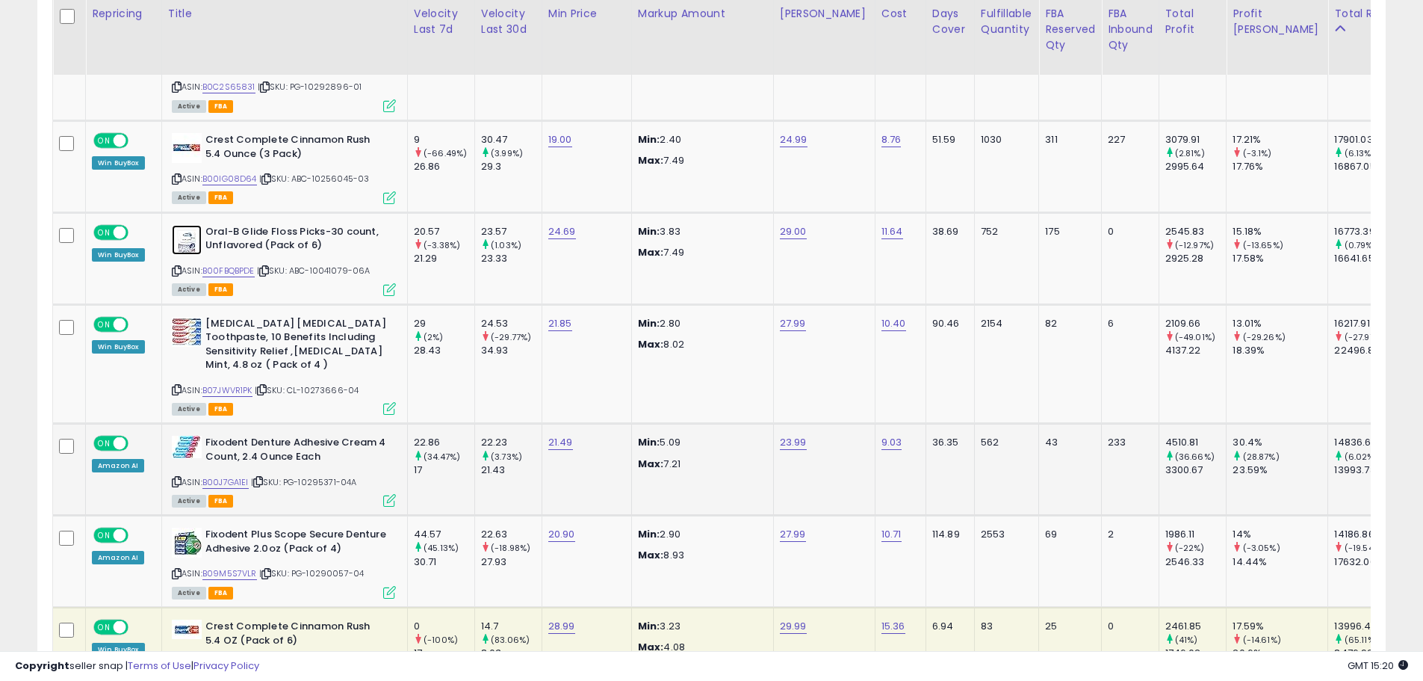
scroll to position [2413, 0]
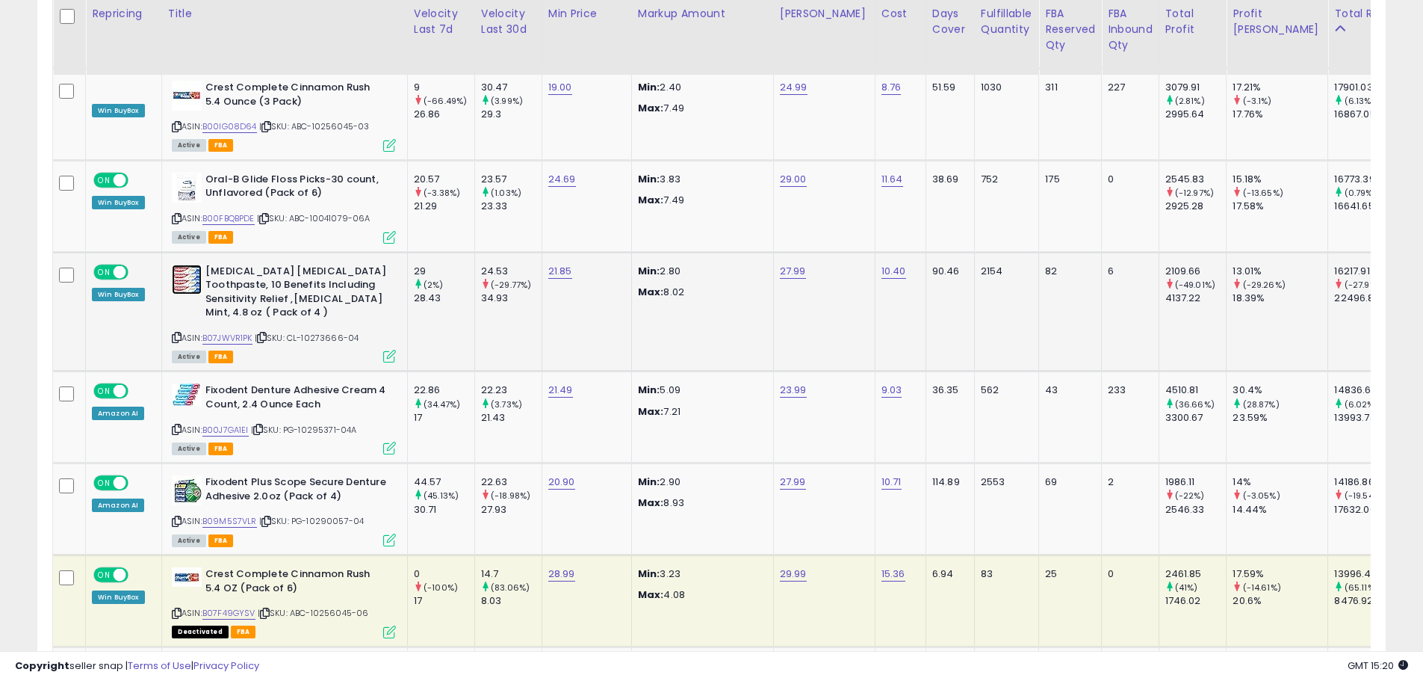
click at [187, 264] on img at bounding box center [187, 279] width 30 height 30
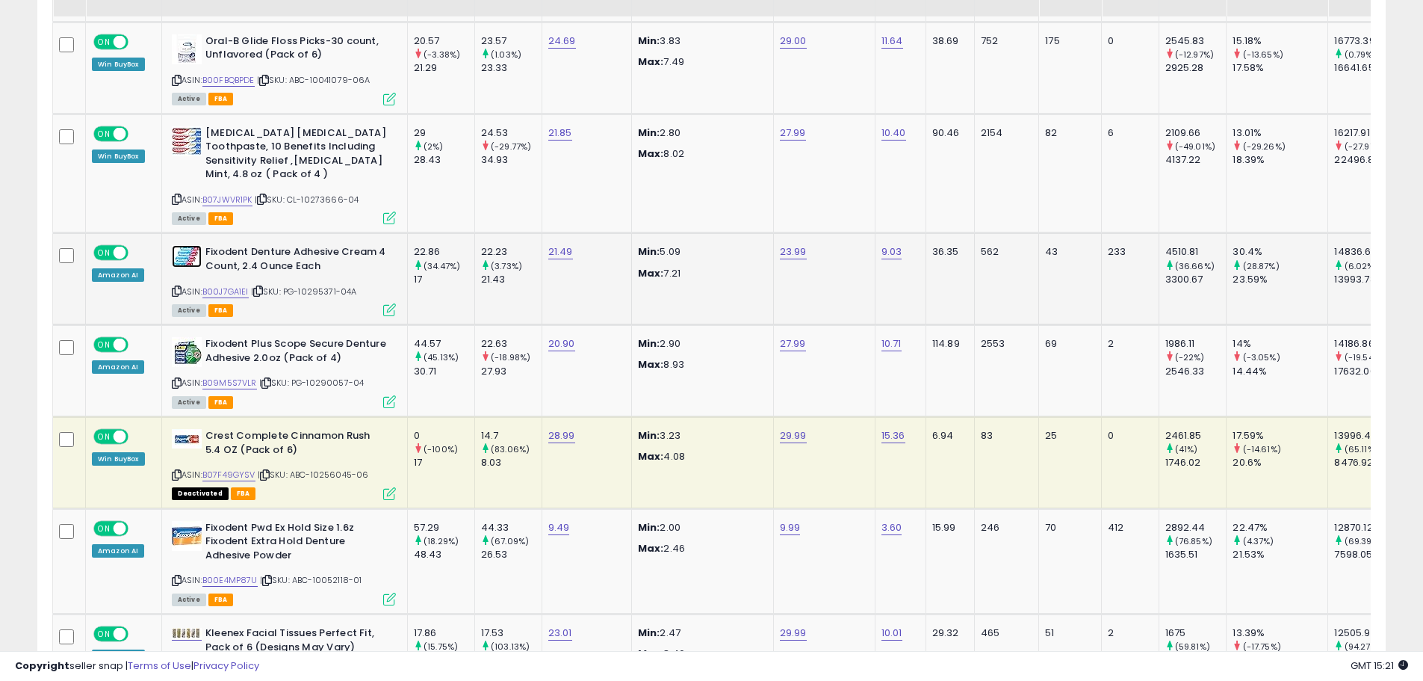
scroll to position [2563, 0]
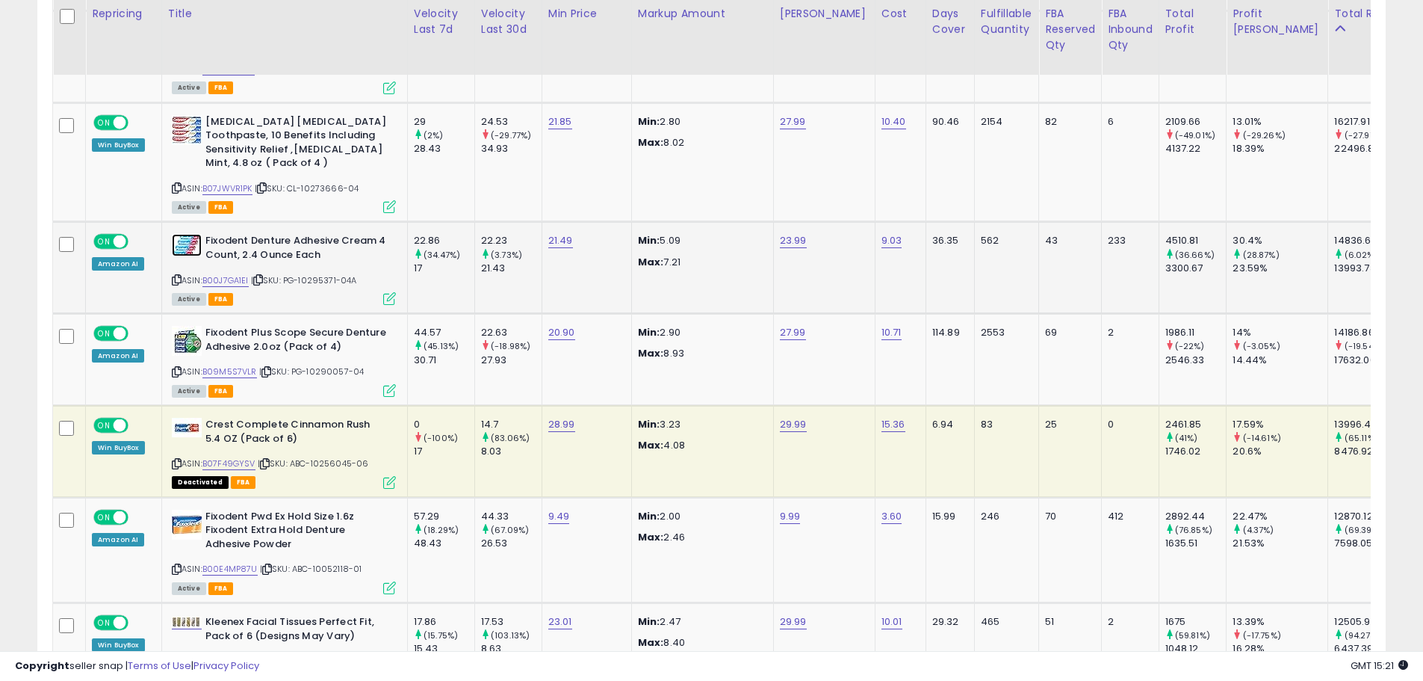
click at [196, 234] on img at bounding box center [187, 245] width 30 height 22
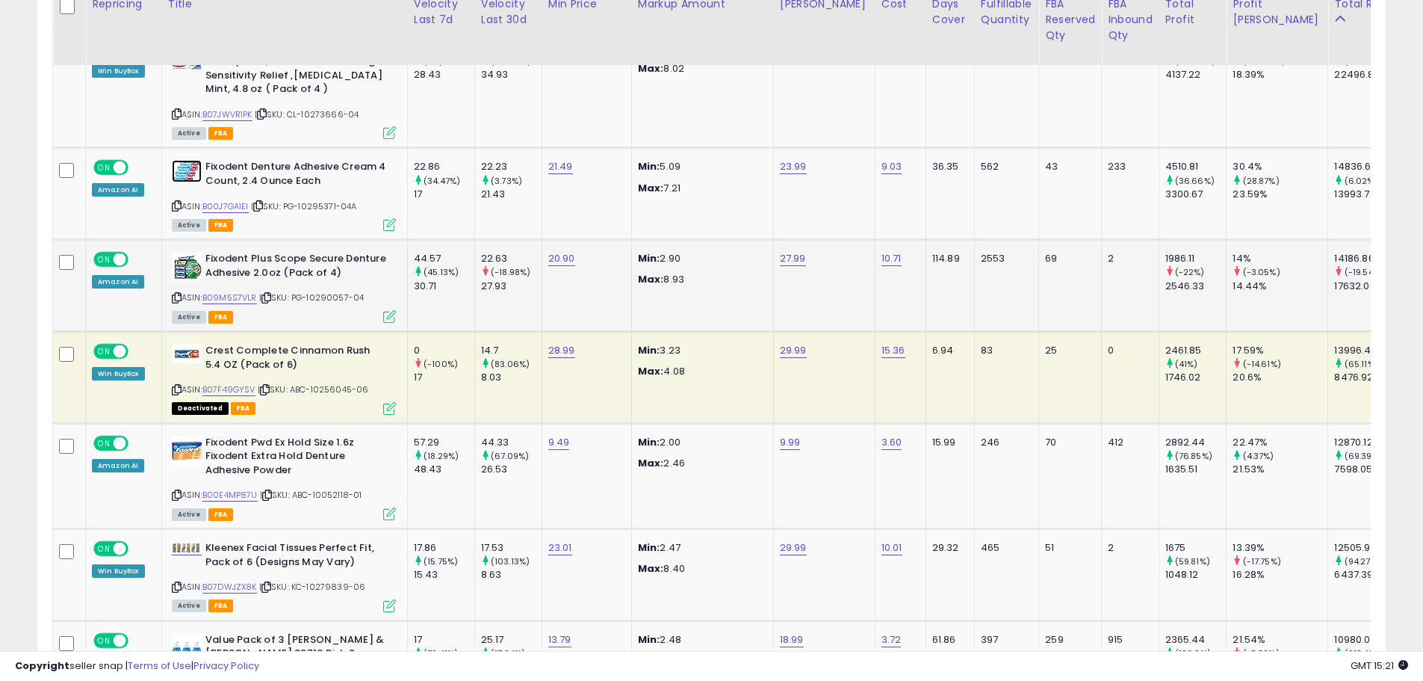
scroll to position [2637, 0]
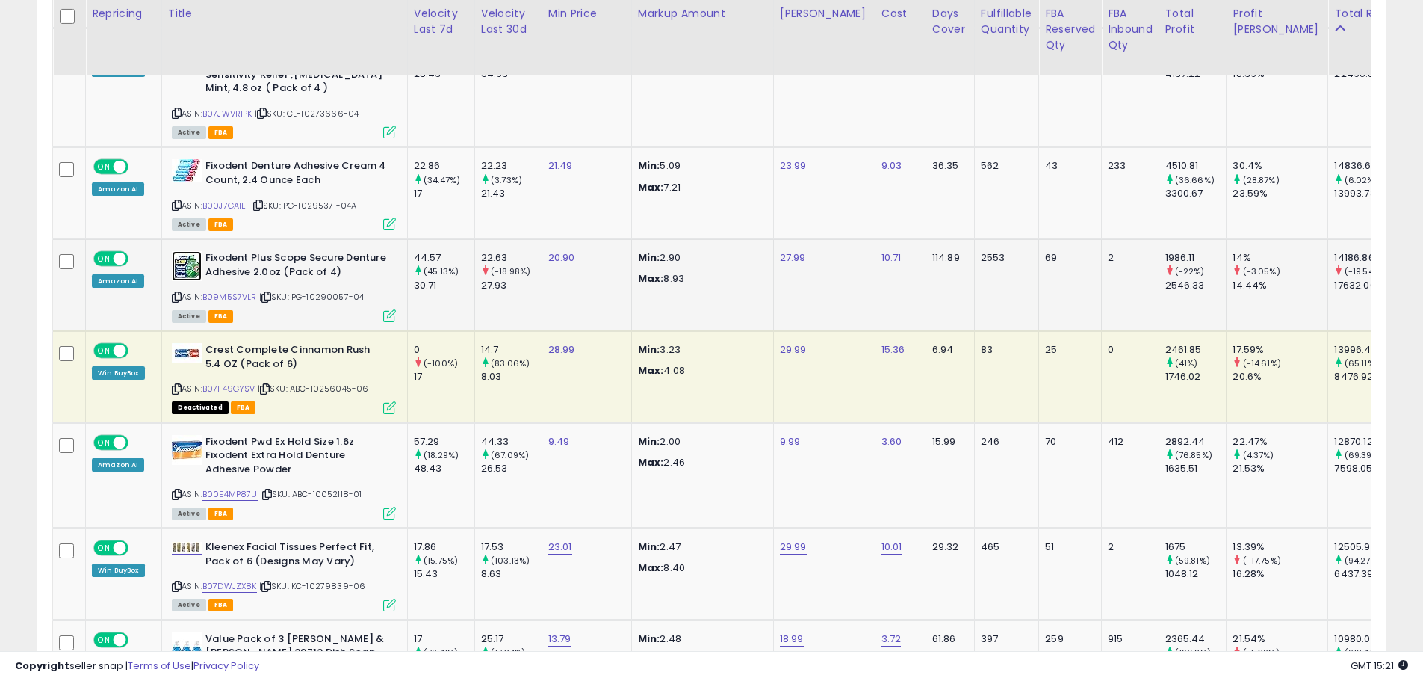
click at [186, 257] on img at bounding box center [187, 266] width 30 height 30
click at [176, 293] on icon at bounding box center [177, 297] width 10 height 8
click at [180, 261] on img at bounding box center [187, 266] width 30 height 30
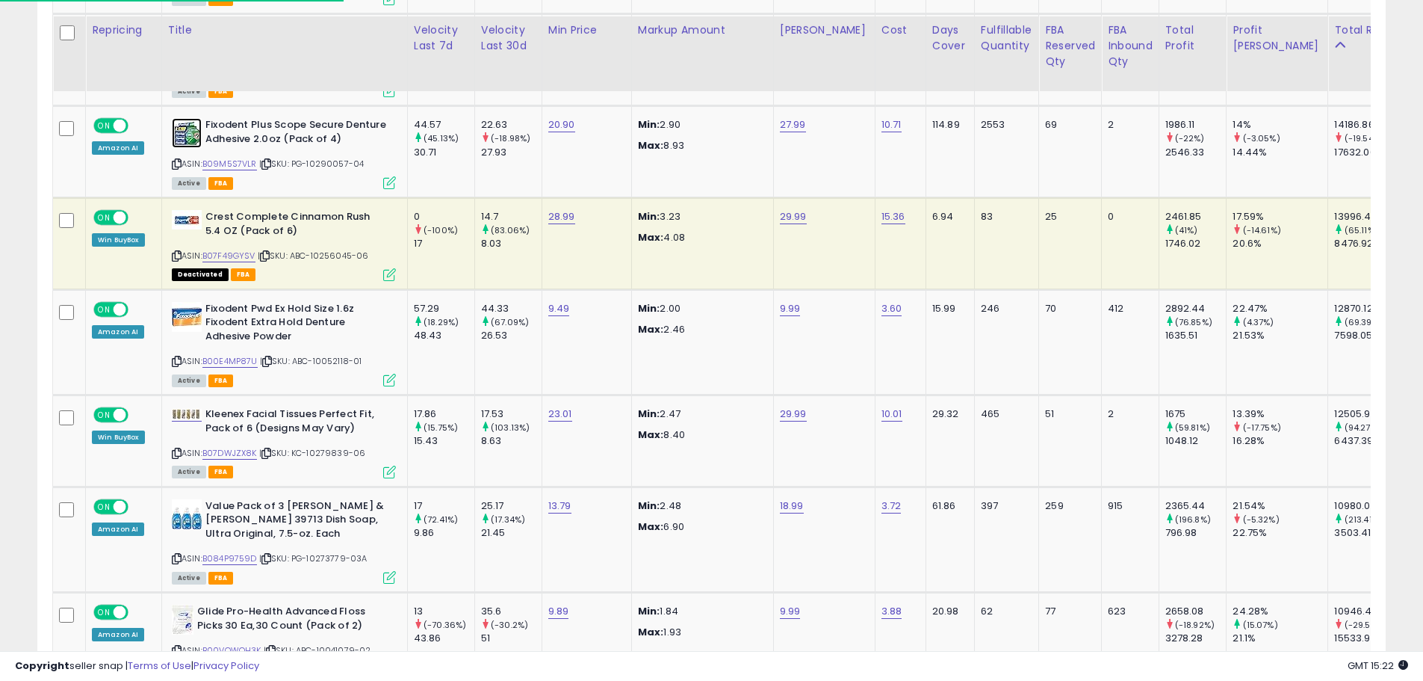
scroll to position [2787, 0]
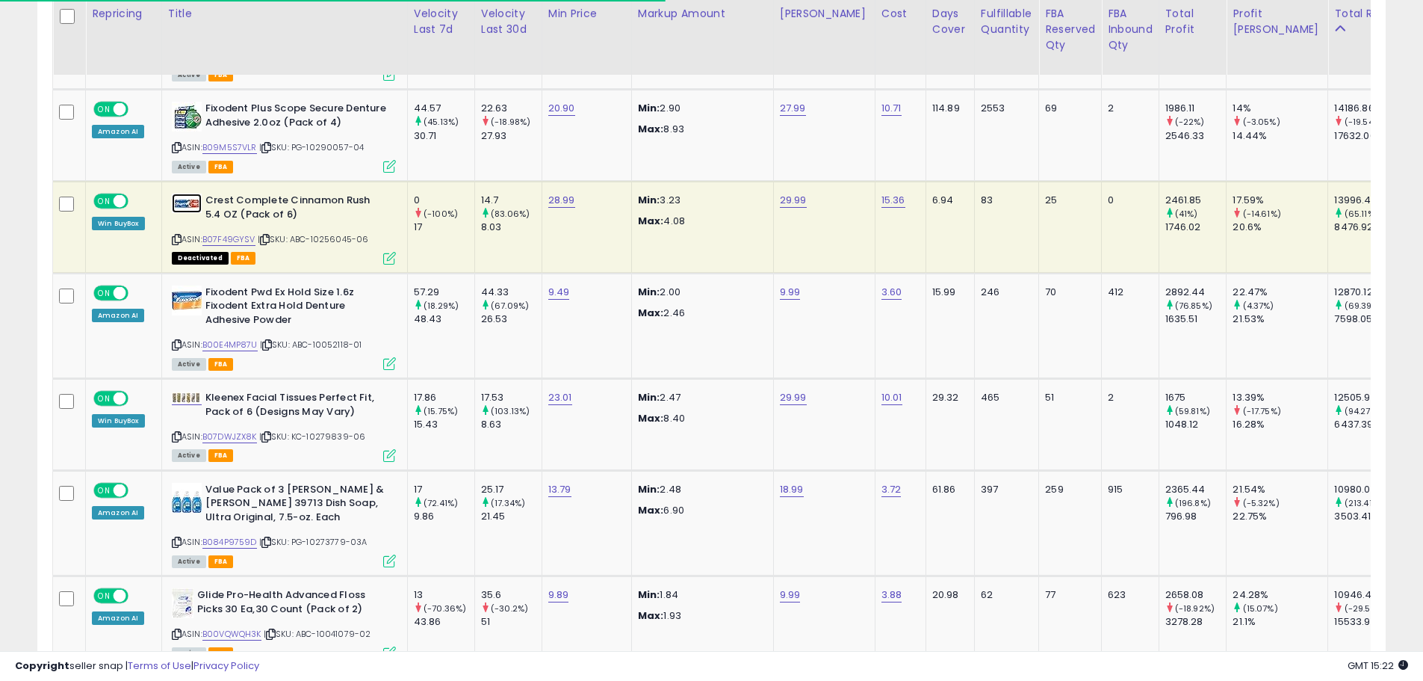
click at [196, 194] on img at bounding box center [187, 203] width 30 height 19
click at [181, 288] on img at bounding box center [187, 300] width 30 height 30
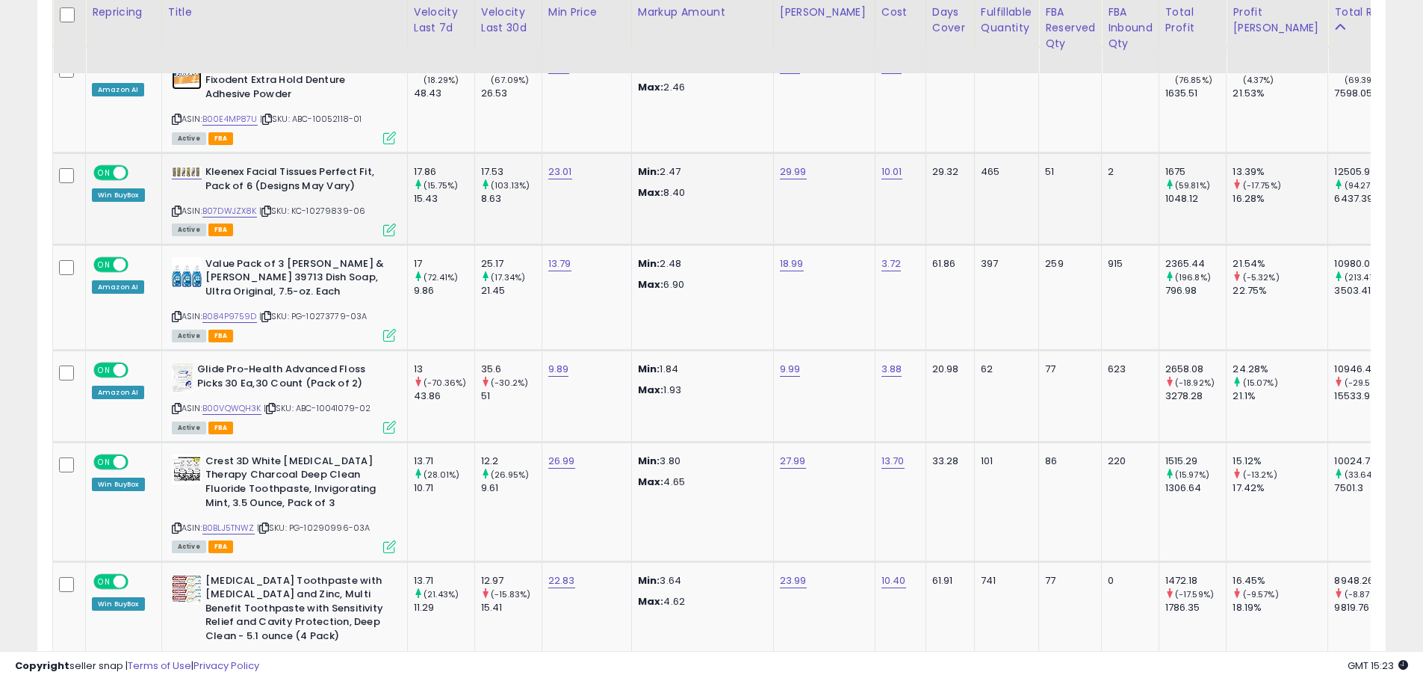
scroll to position [3086, 0]
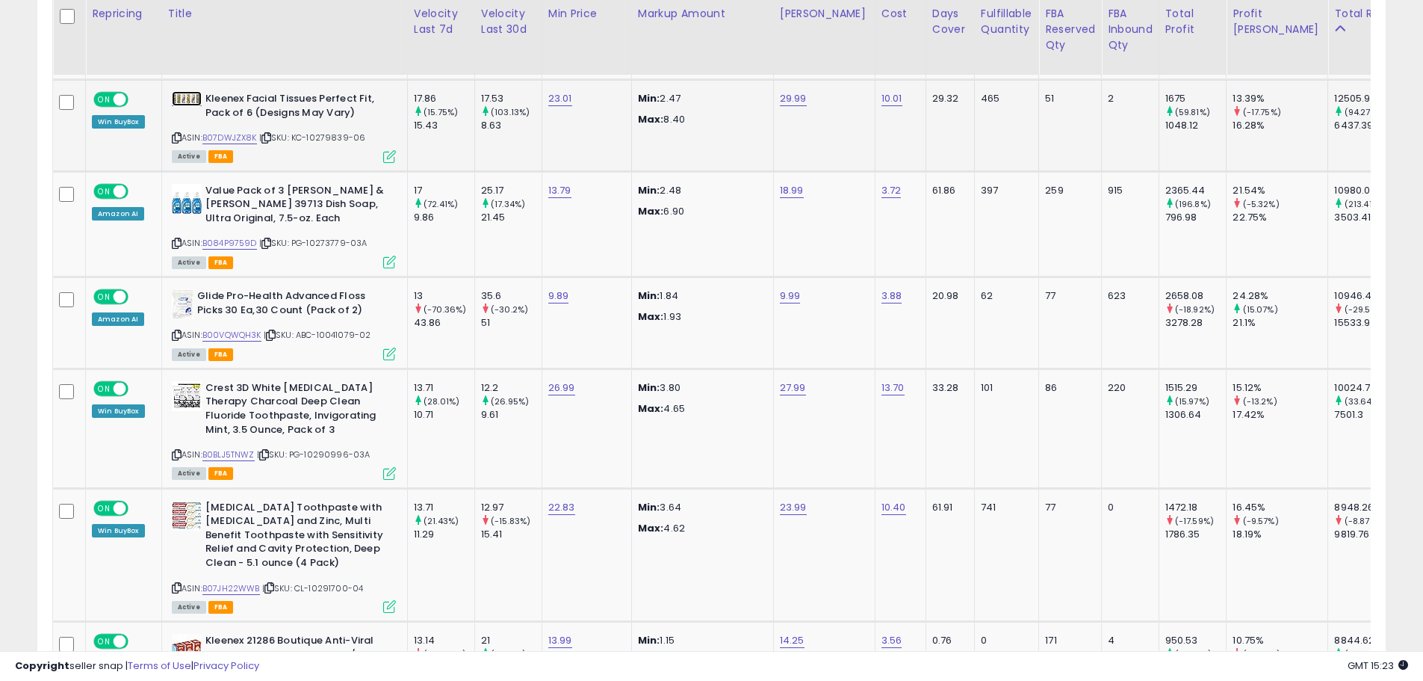
click at [188, 93] on img at bounding box center [187, 98] width 30 height 11
click at [189, 184] on img at bounding box center [187, 199] width 30 height 30
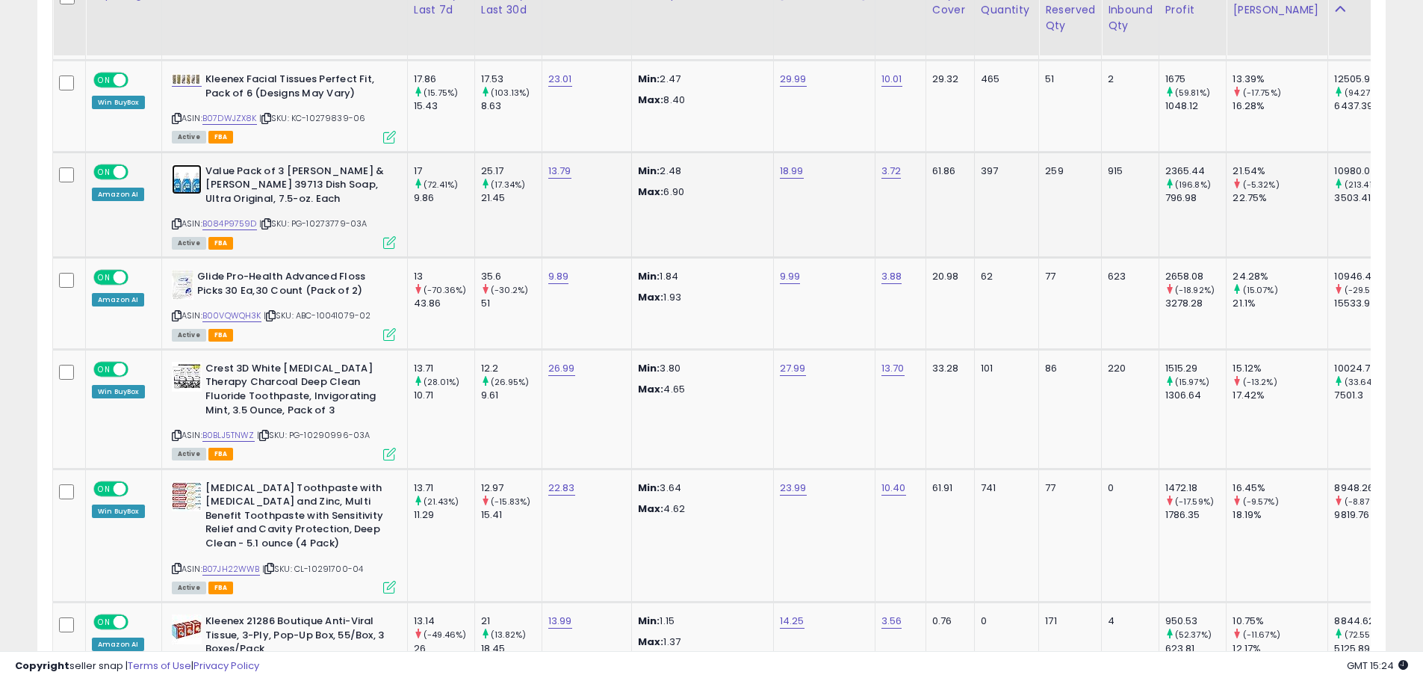
scroll to position [3160, 0]
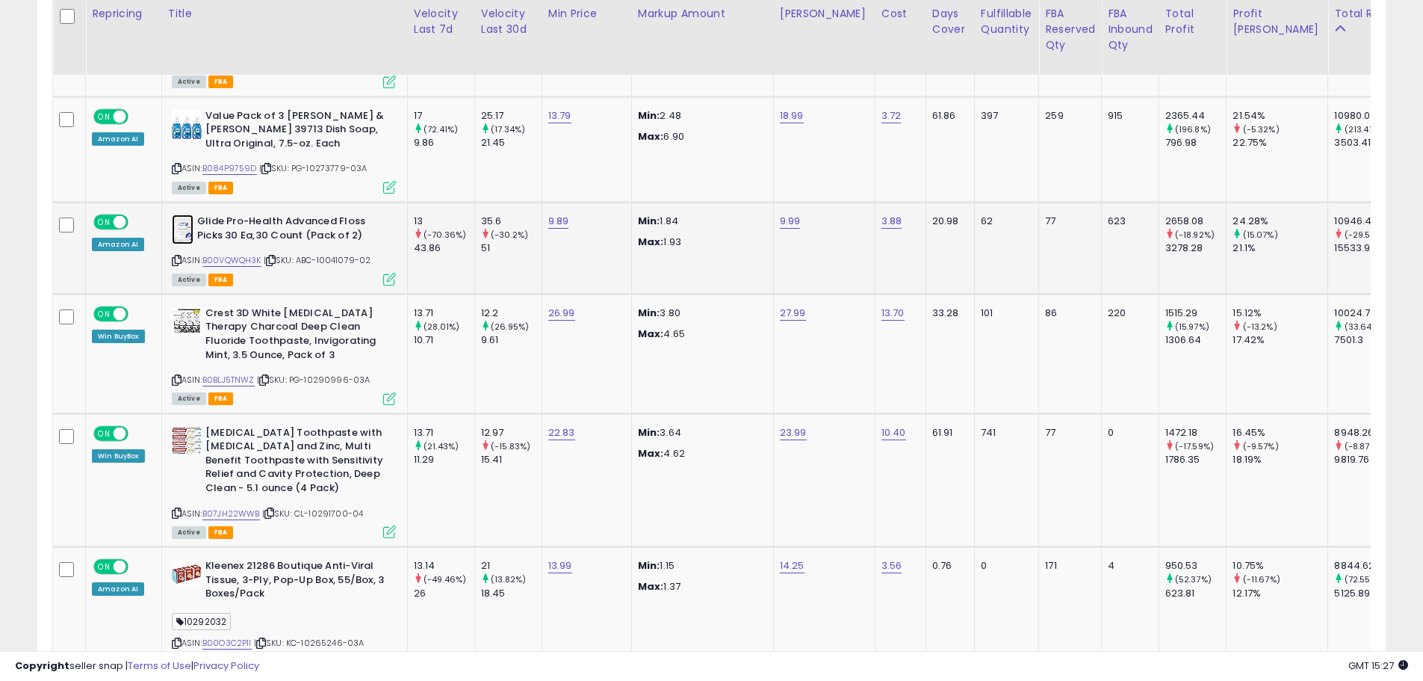
click at [176, 219] on img at bounding box center [183, 229] width 22 height 30
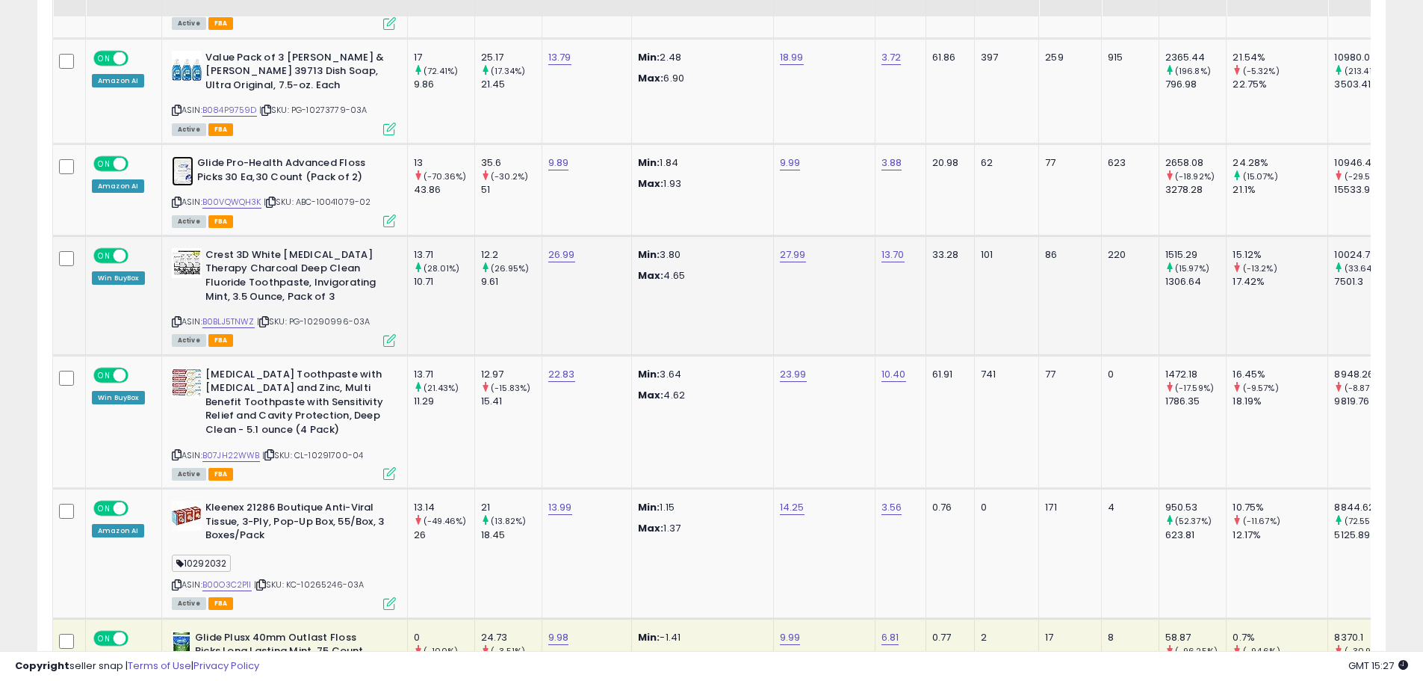
scroll to position [3310, 0]
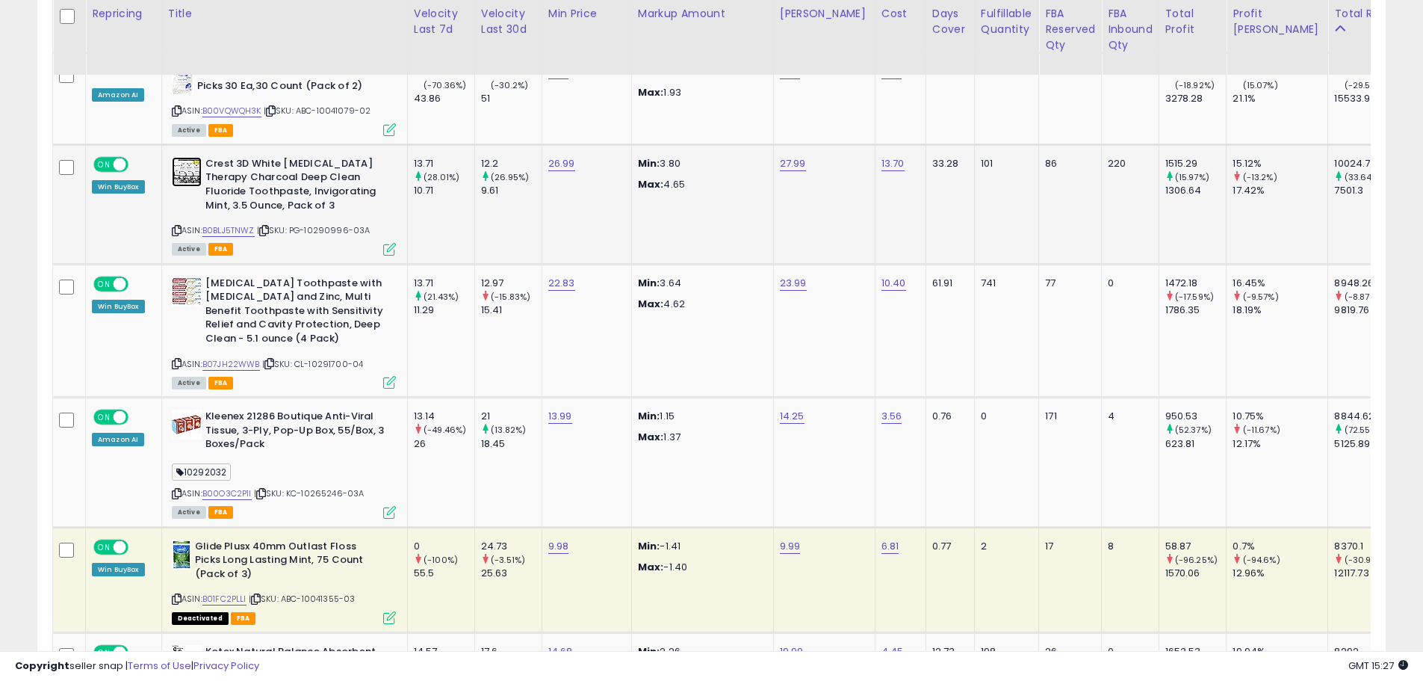
click at [180, 158] on img at bounding box center [187, 172] width 30 height 30
click at [178, 276] on img at bounding box center [187, 291] width 30 height 30
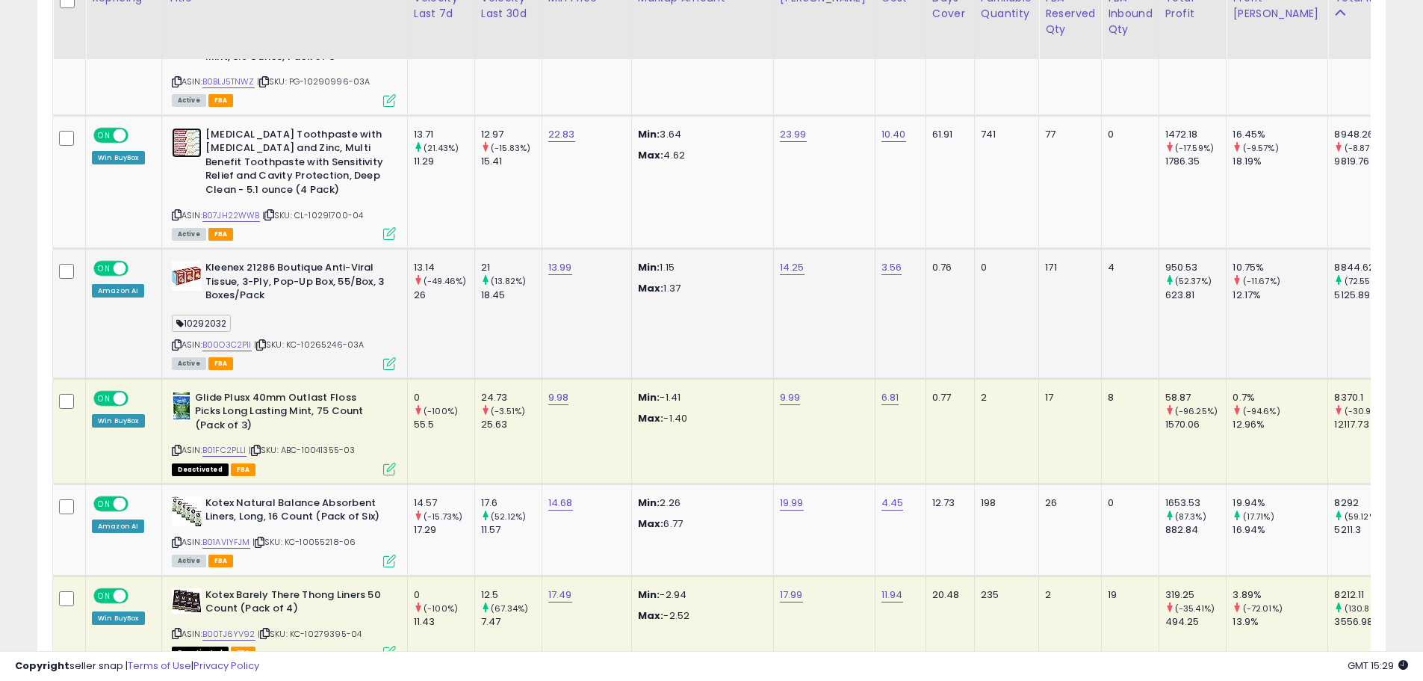
scroll to position [3459, 0]
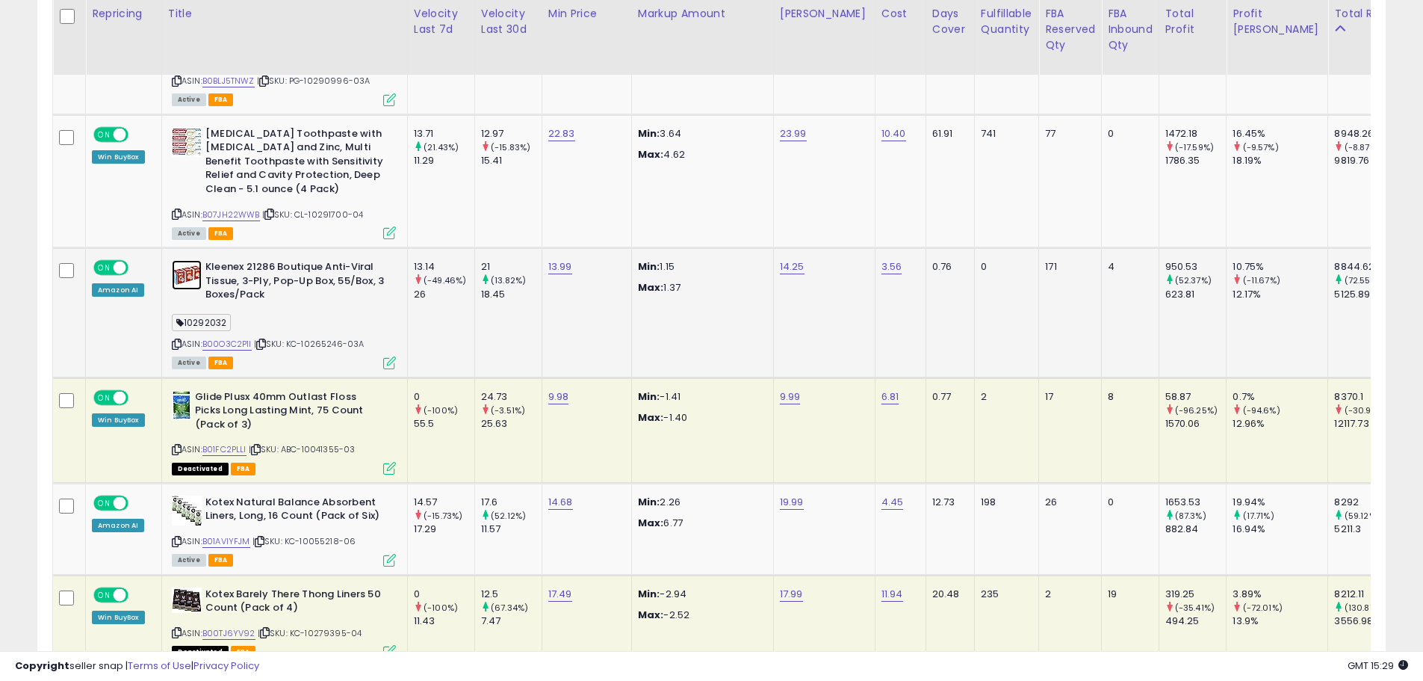
click at [186, 265] on img at bounding box center [187, 275] width 30 height 30
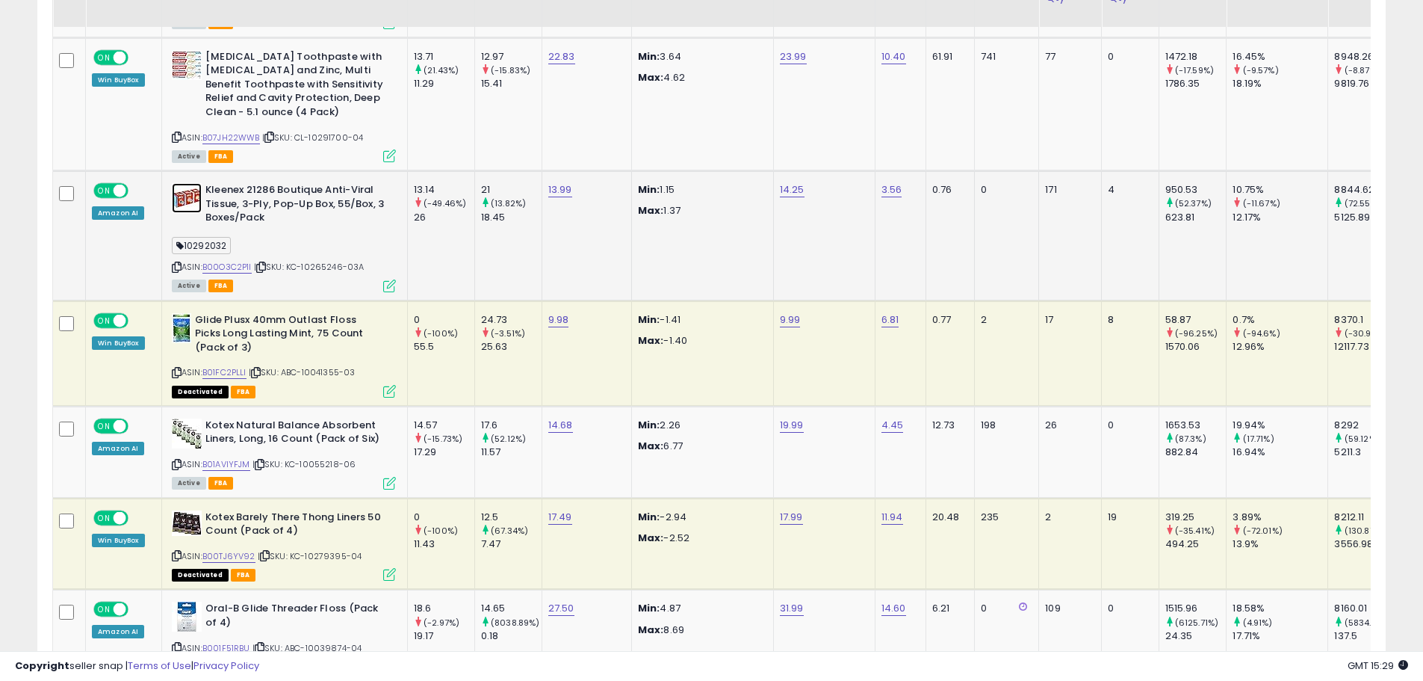
scroll to position [3609, 0]
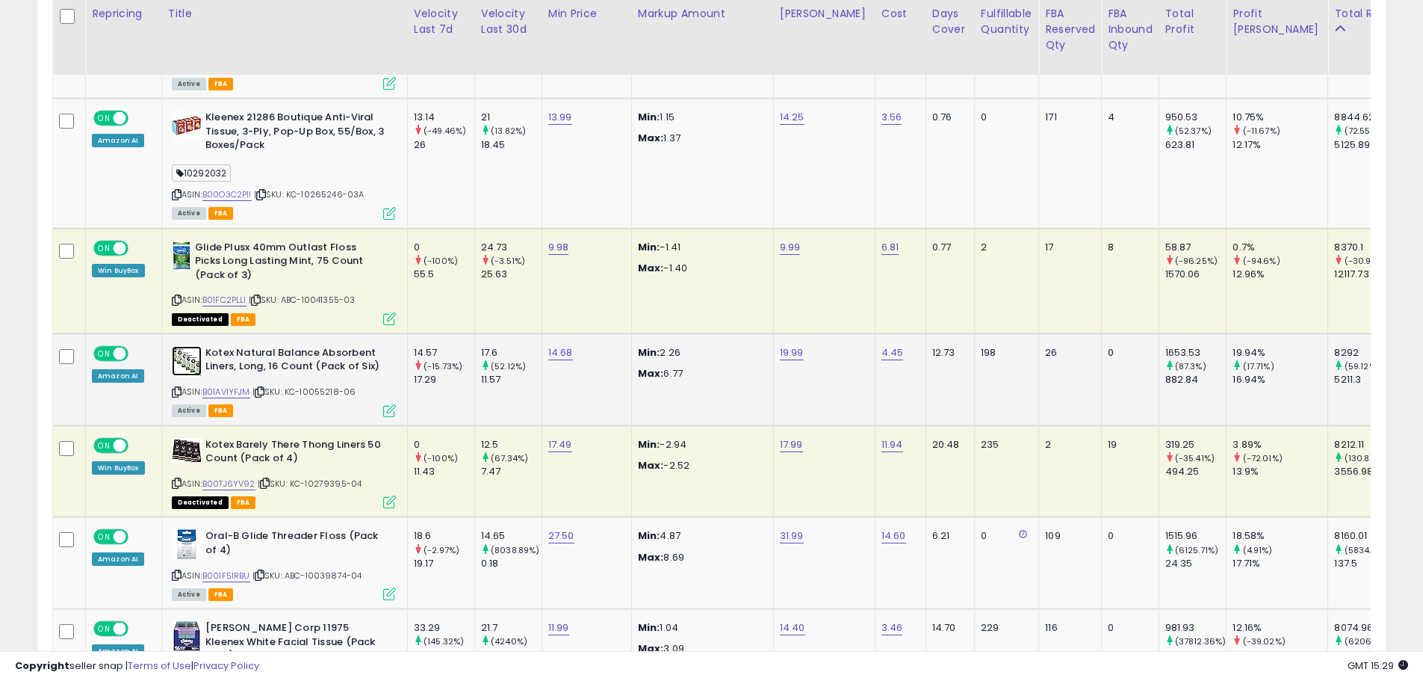
click at [191, 350] on img at bounding box center [187, 361] width 30 height 30
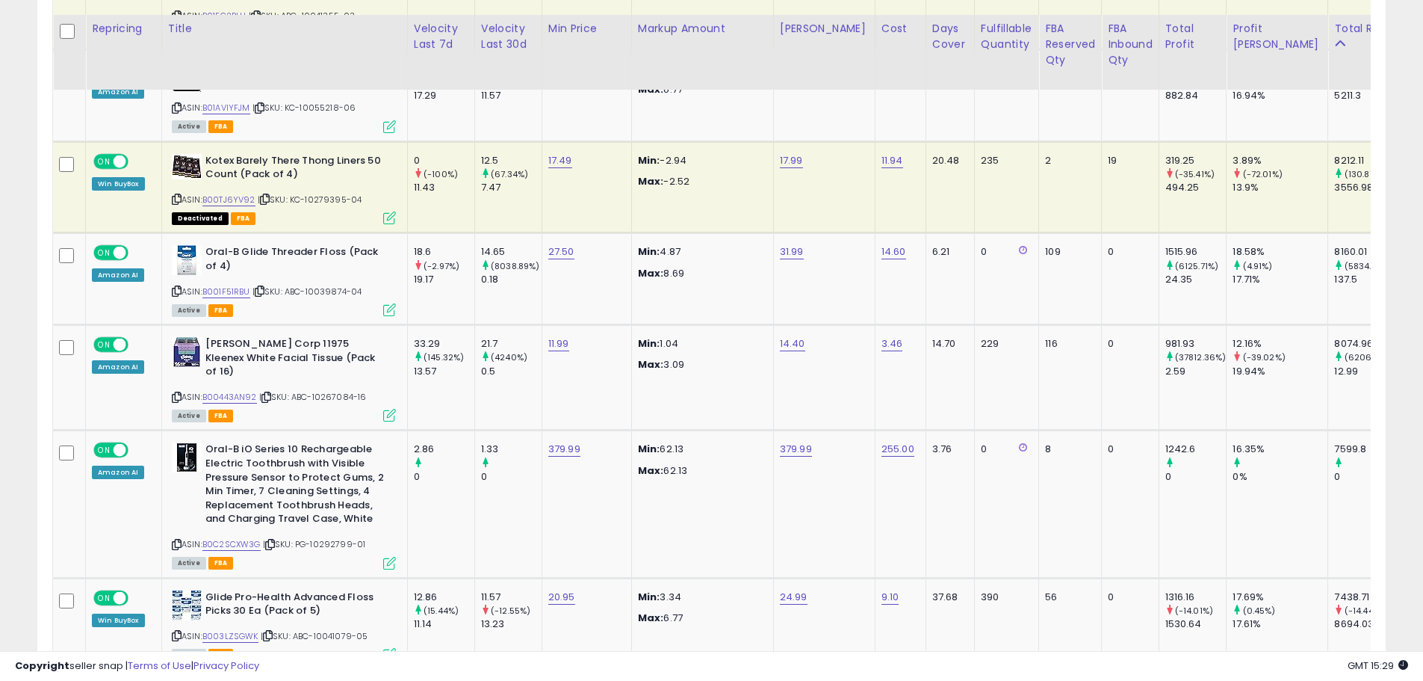
scroll to position [3907, 0]
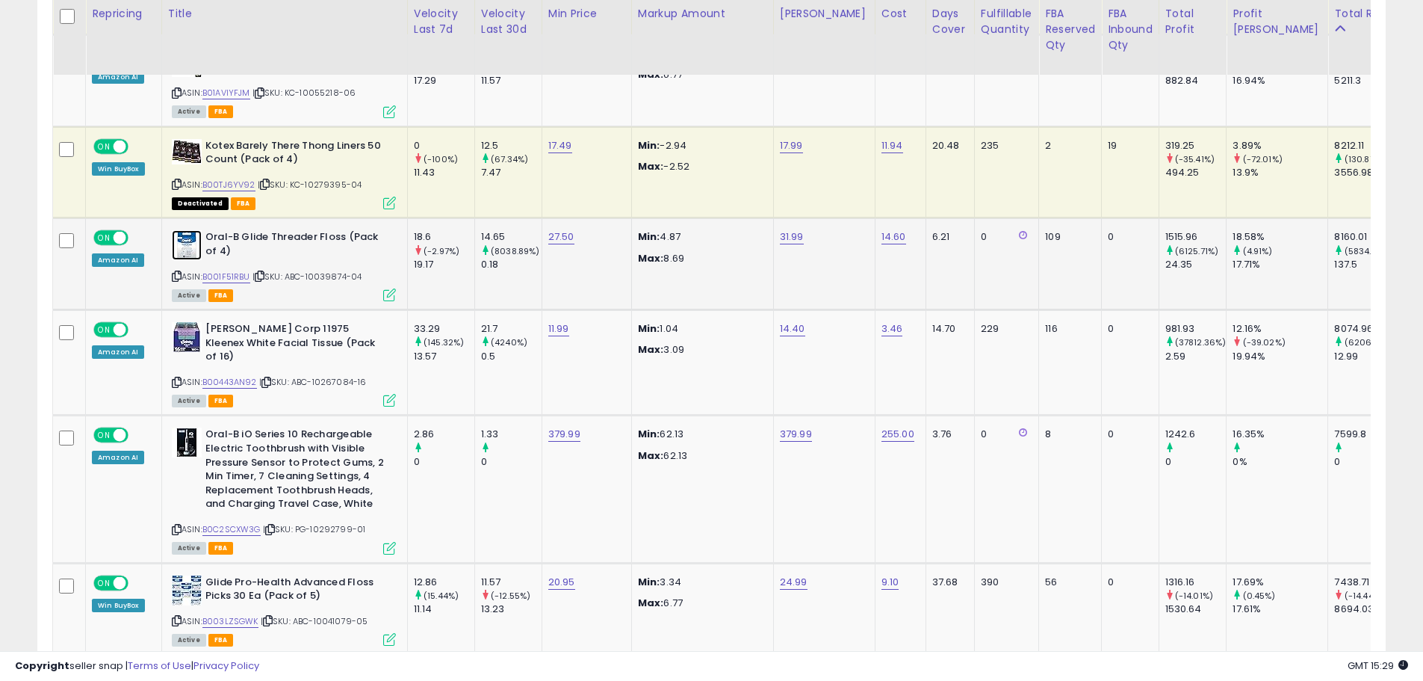
click at [179, 230] on img at bounding box center [187, 245] width 30 height 30
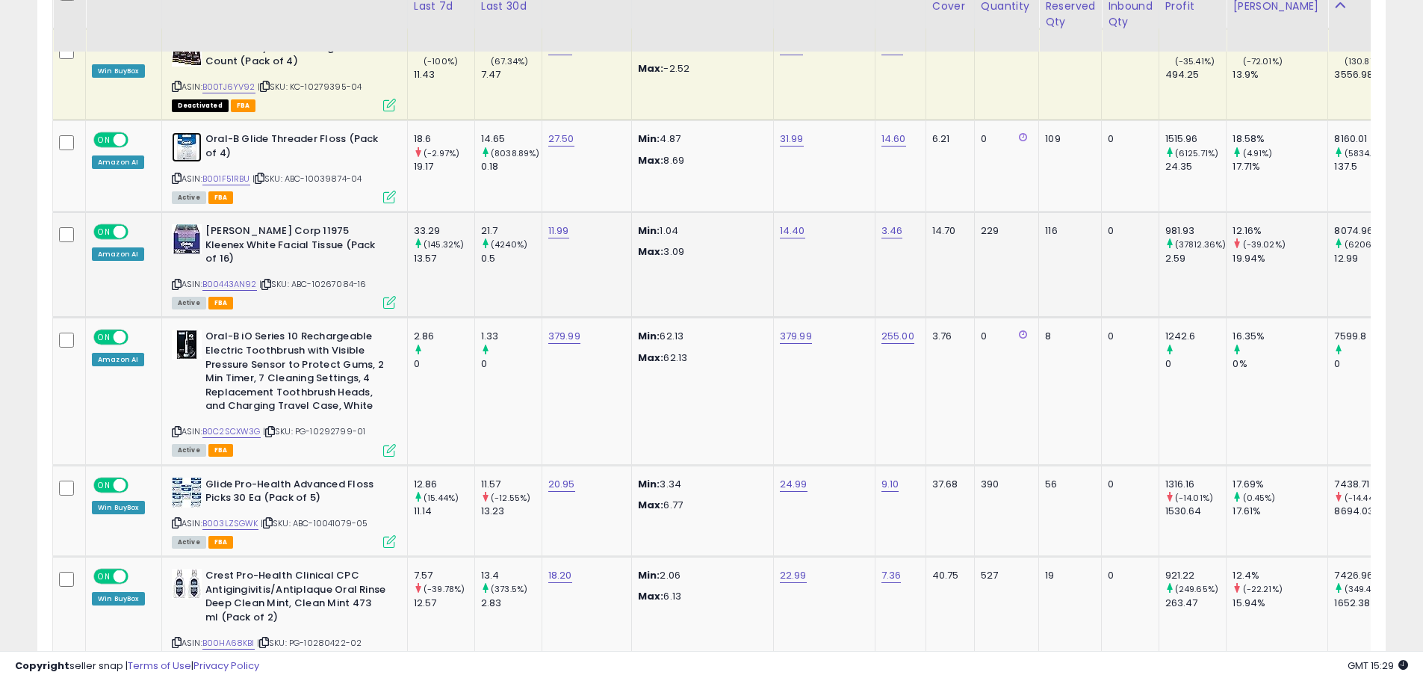
scroll to position [4057, 0]
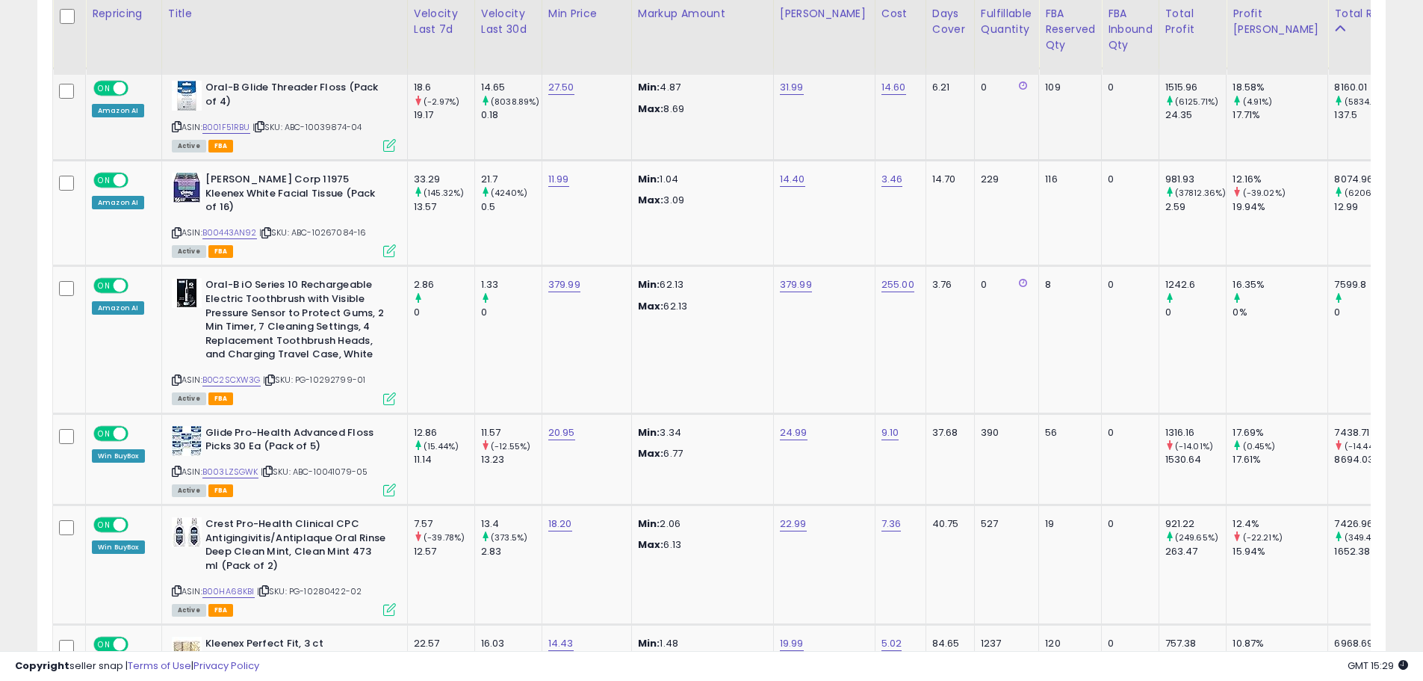
click at [185, 103] on div "ASIN: B001F51RBU | SKU: ABC-10039874-04 Active FBA" at bounding box center [284, 115] width 224 height 69
click at [185, 93] on img at bounding box center [187, 96] width 30 height 30
click at [177, 178] on img at bounding box center [187, 188] width 30 height 30
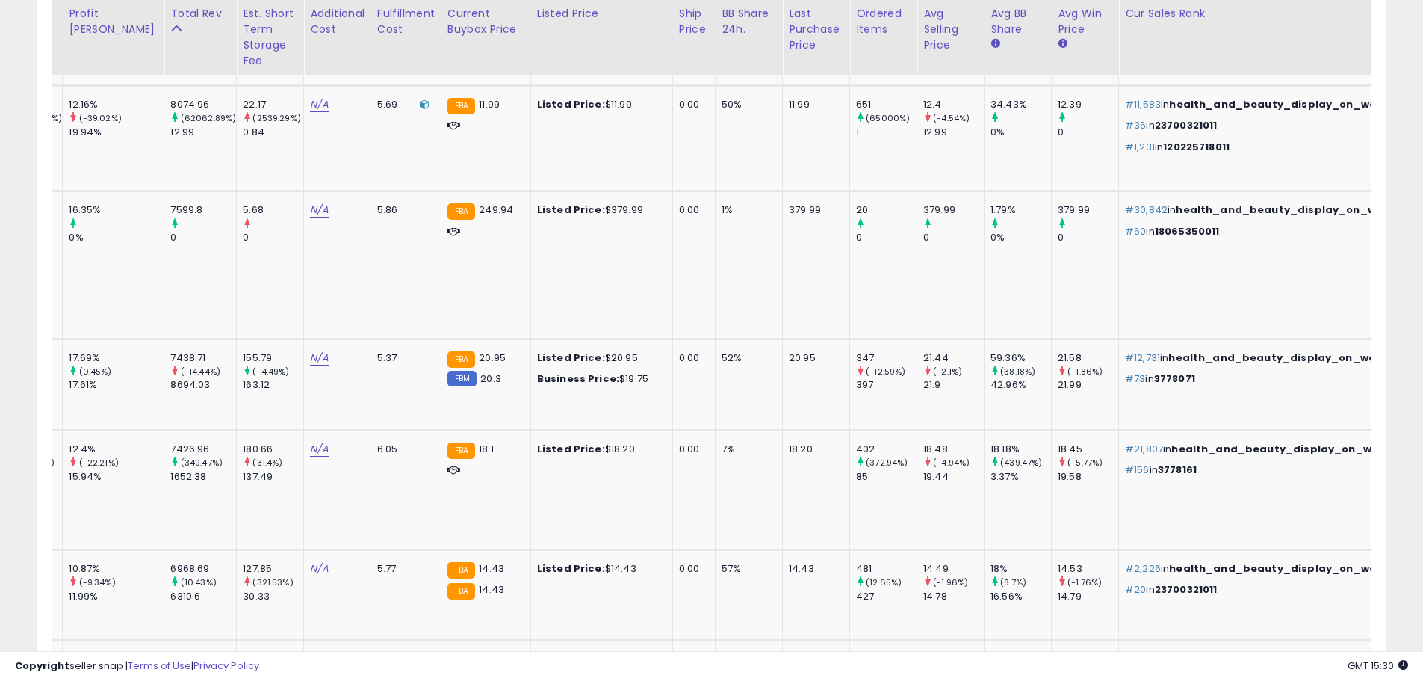
scroll to position [0, 0]
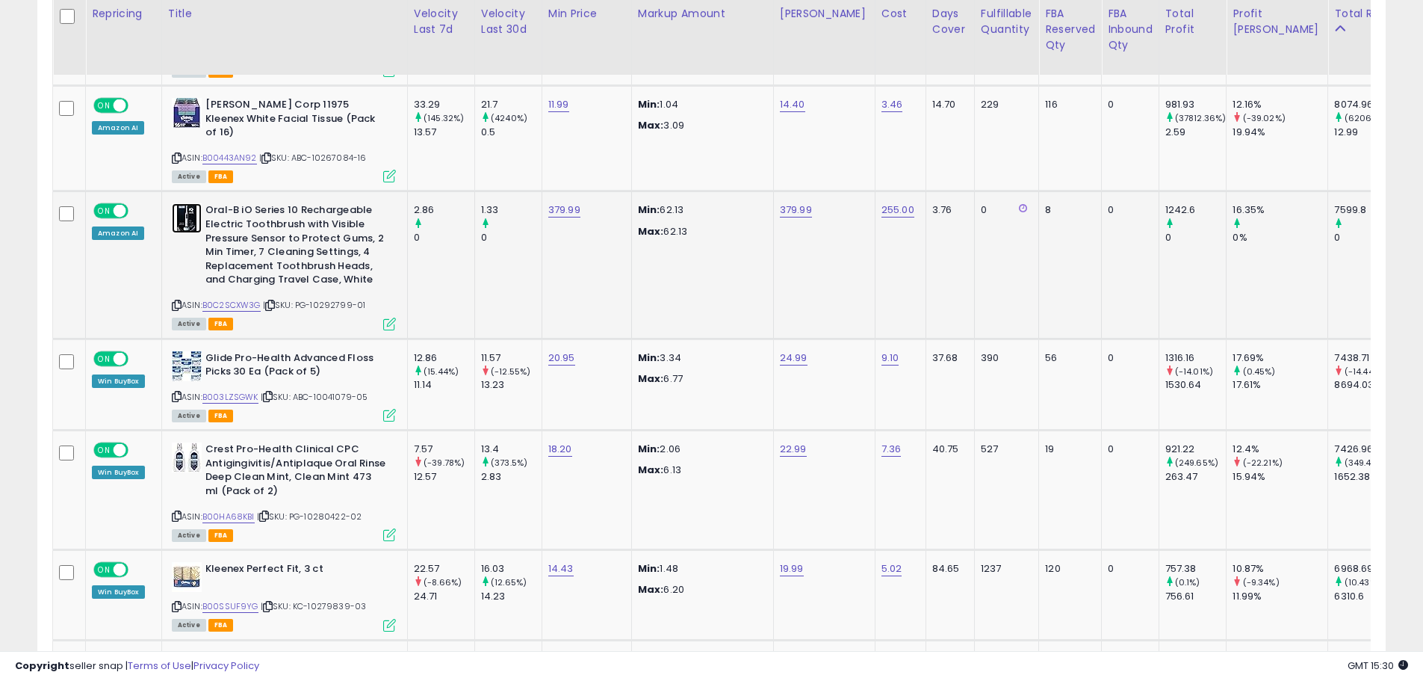
click at [177, 203] on img at bounding box center [187, 218] width 30 height 30
click at [191, 351] on img at bounding box center [187, 366] width 30 height 30
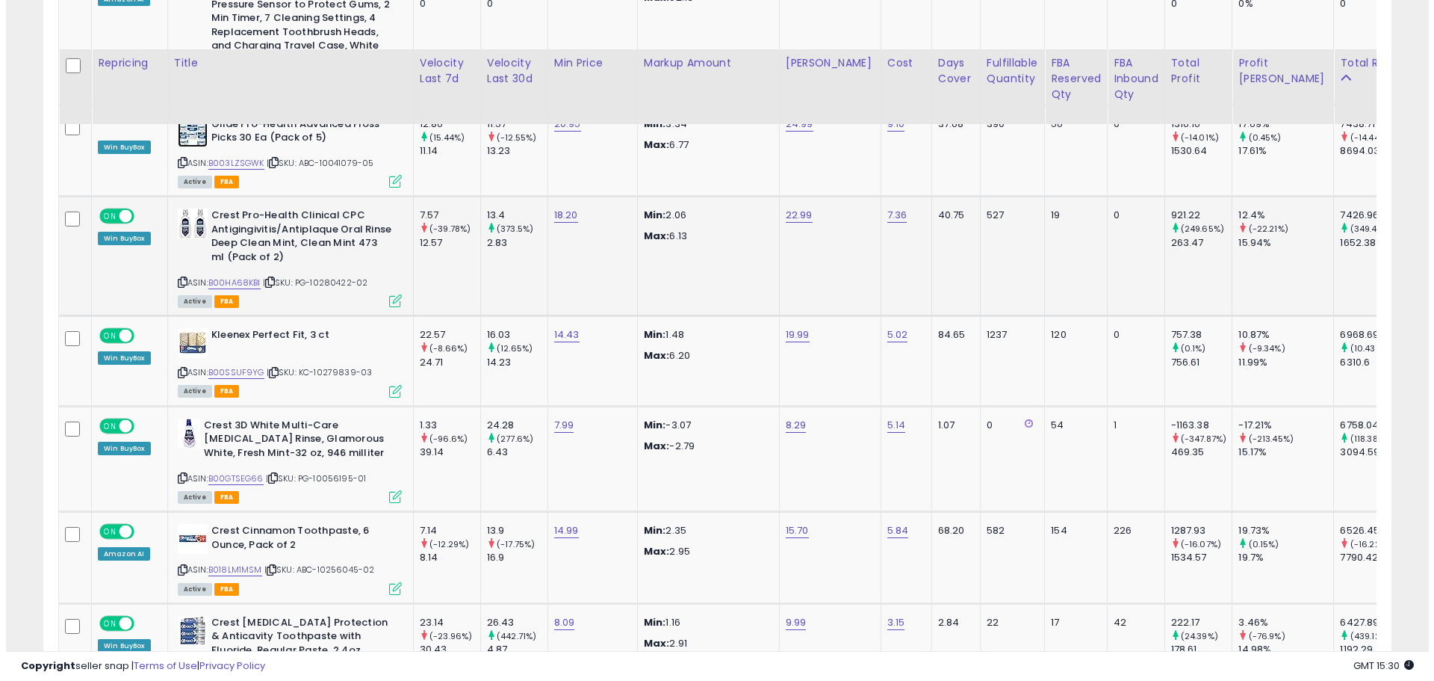
scroll to position [4430, 0]
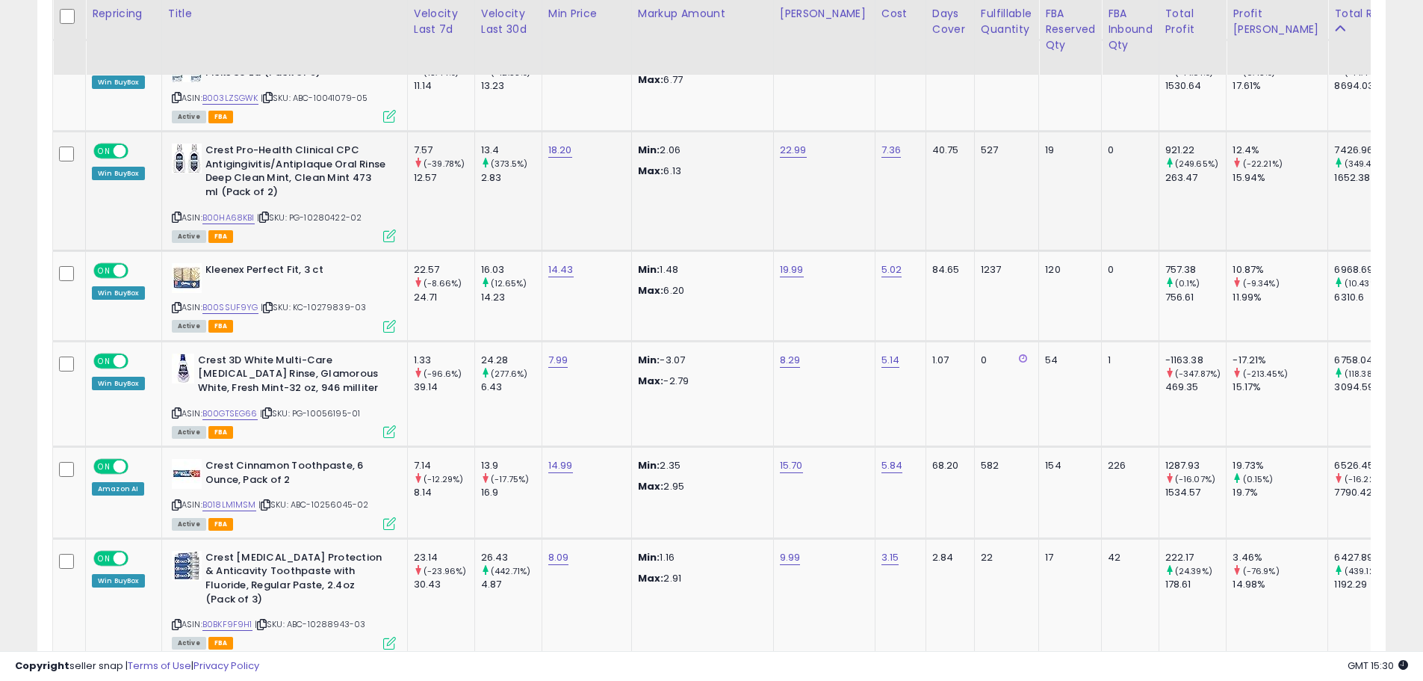
click at [204, 143] on div "Crest Pro-Health Clinical CPC Antigingivitis/Antiplaque Oral Rinse Deep Clean M…" at bounding box center [284, 172] width 224 height 59
click at [194, 143] on img at bounding box center [187, 158] width 30 height 30
click at [380, 230] on div "Active FBA" at bounding box center [284, 235] width 224 height 10
click at [388, 205] on div "ASIN: B00HA68KBI | SKU: PG-10280422-02 Active FBA" at bounding box center [284, 191] width 224 height 97
click at [389, 220] on td "Crest Pro-Health Clinical CPC Antigingivitis/Antiplaque Oral Rinse Deep Clean M…" at bounding box center [284, 191] width 246 height 120
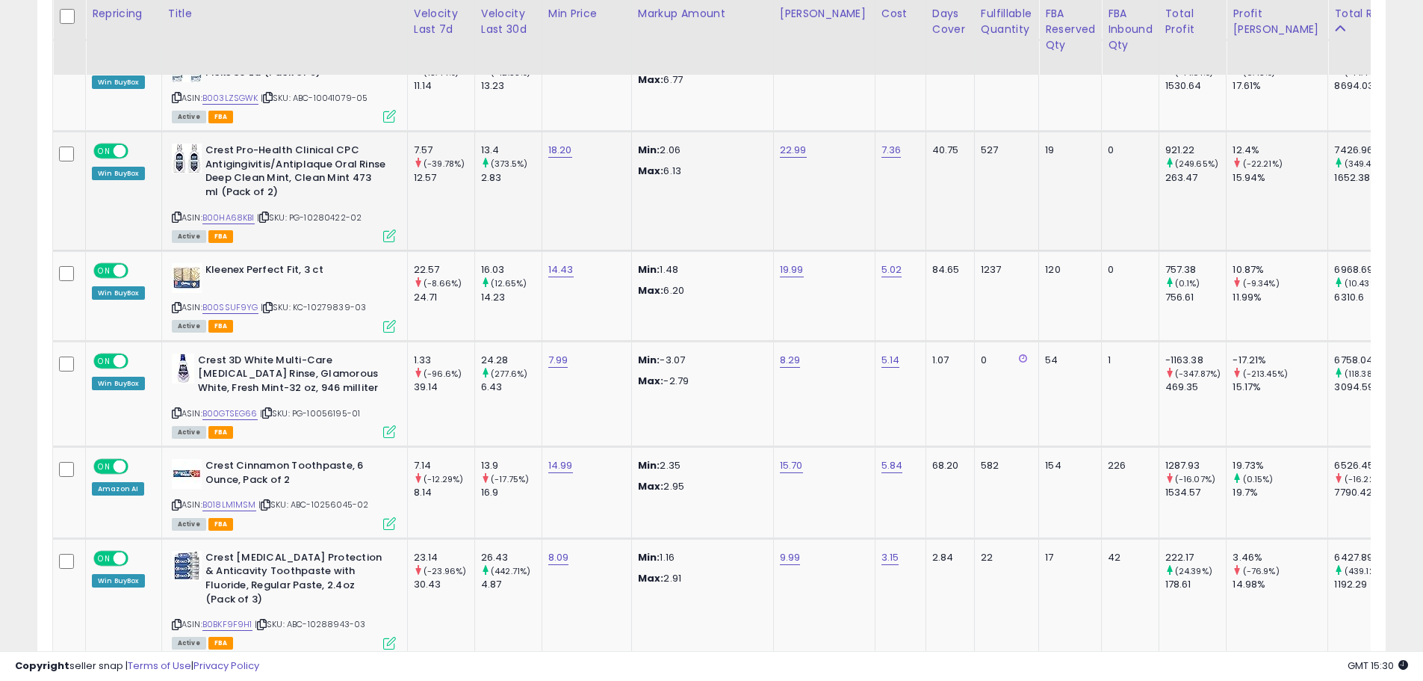
click at [388, 229] on icon at bounding box center [389, 235] width 13 height 13
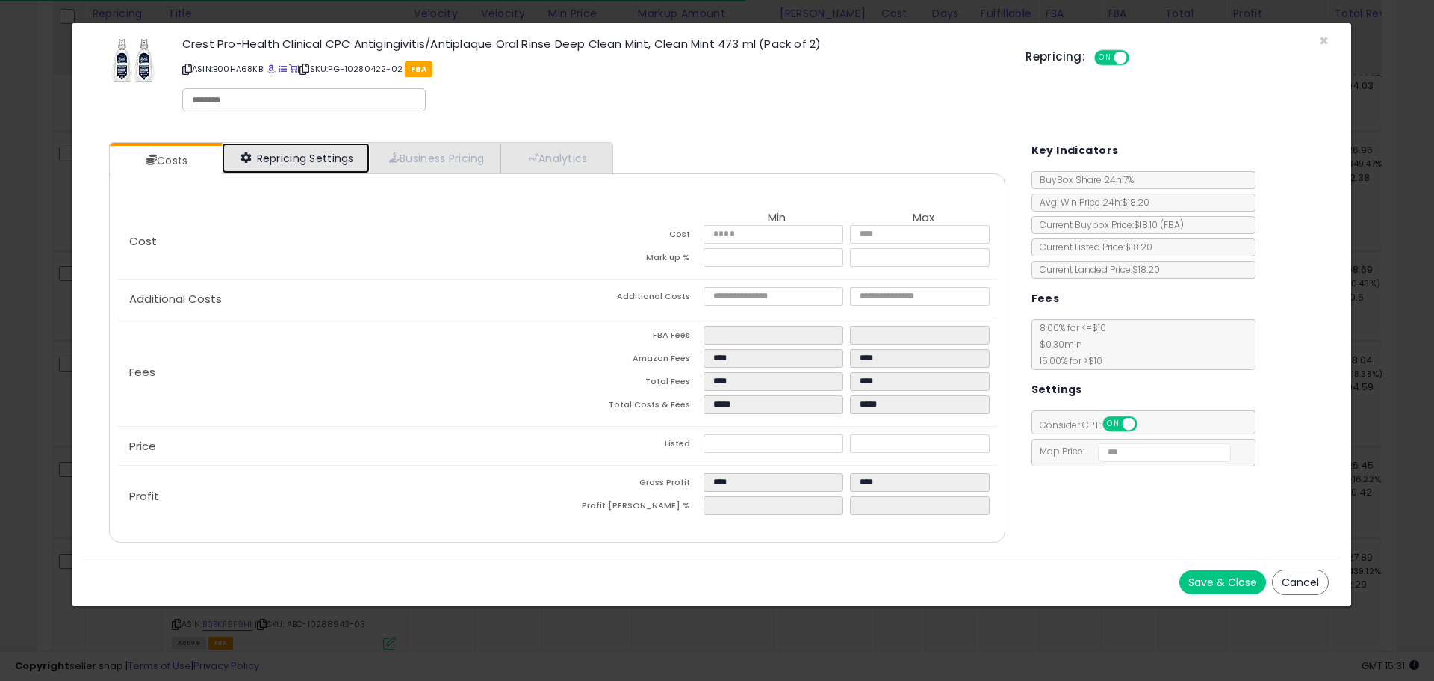
click at [337, 158] on link "Repricing Settings" at bounding box center [296, 158] width 148 height 31
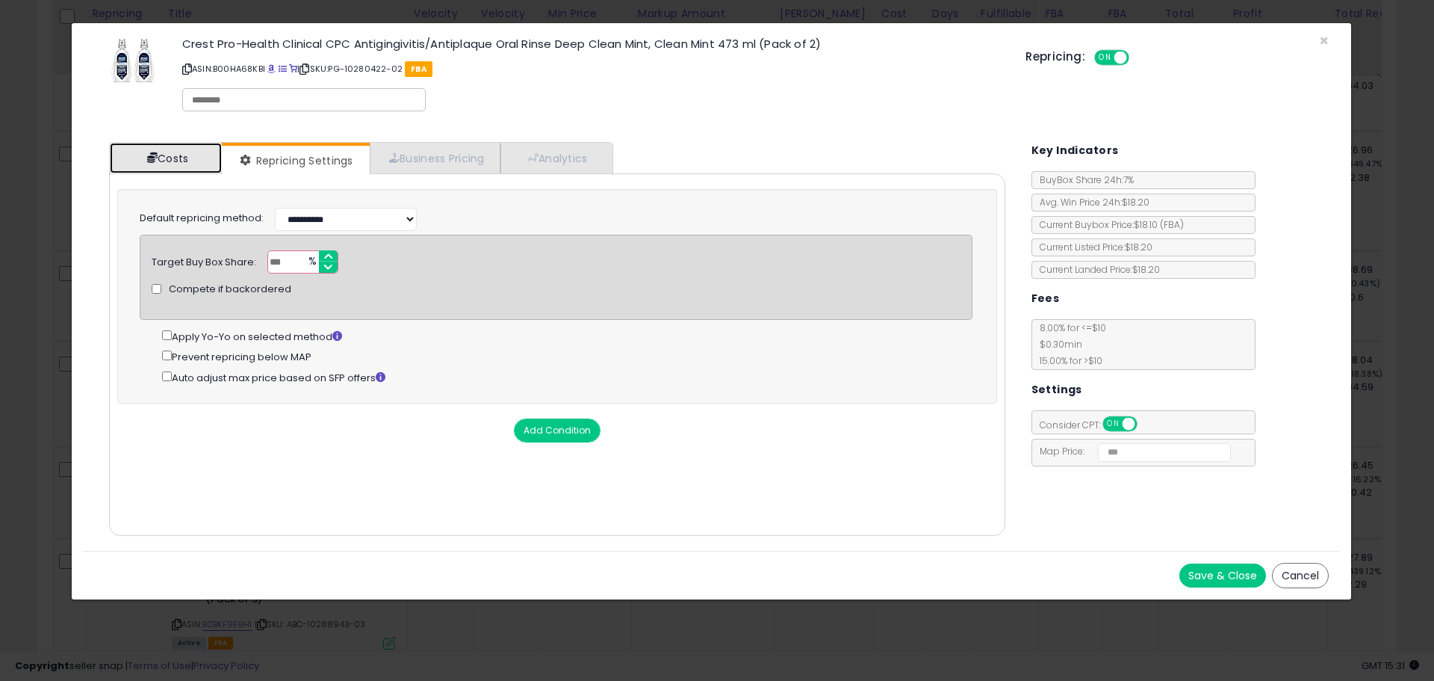
click at [131, 155] on link "Costs" at bounding box center [166, 158] width 112 height 31
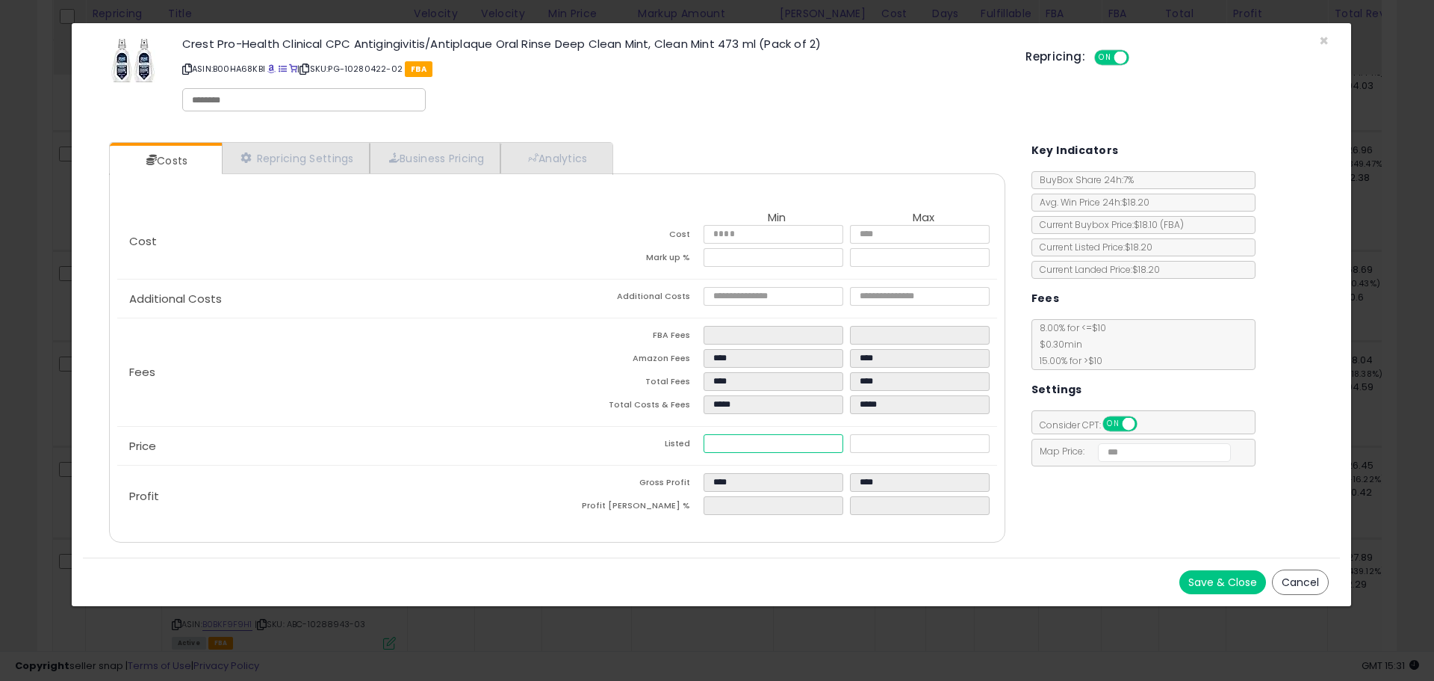
click at [729, 442] on input "*****" at bounding box center [773, 443] width 139 height 19
type input "*****"
type input "****"
type input "*****"
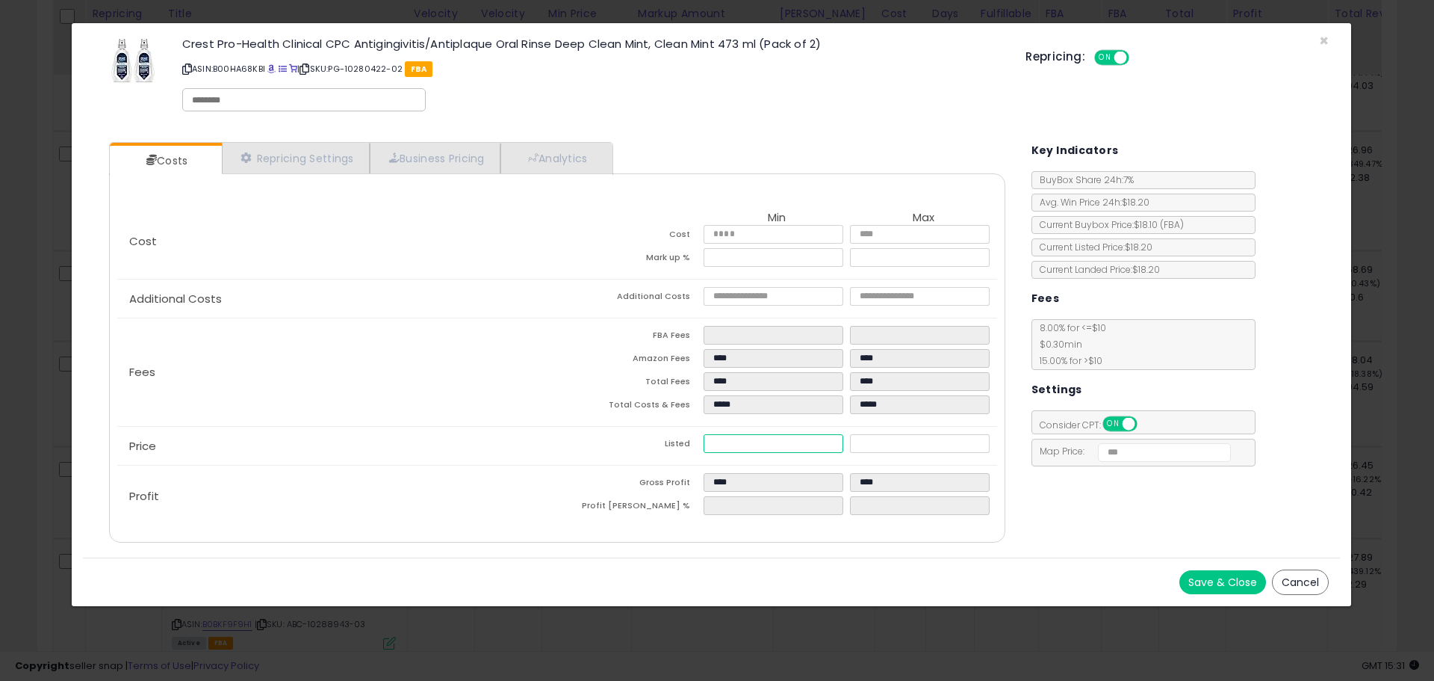
type input "*****"
type input "****"
type input "*****"
click at [1099, 535] on div "Costs Repricing Settings Business Pricing Analytics Cost" at bounding box center [711, 344] width 1257 height 427
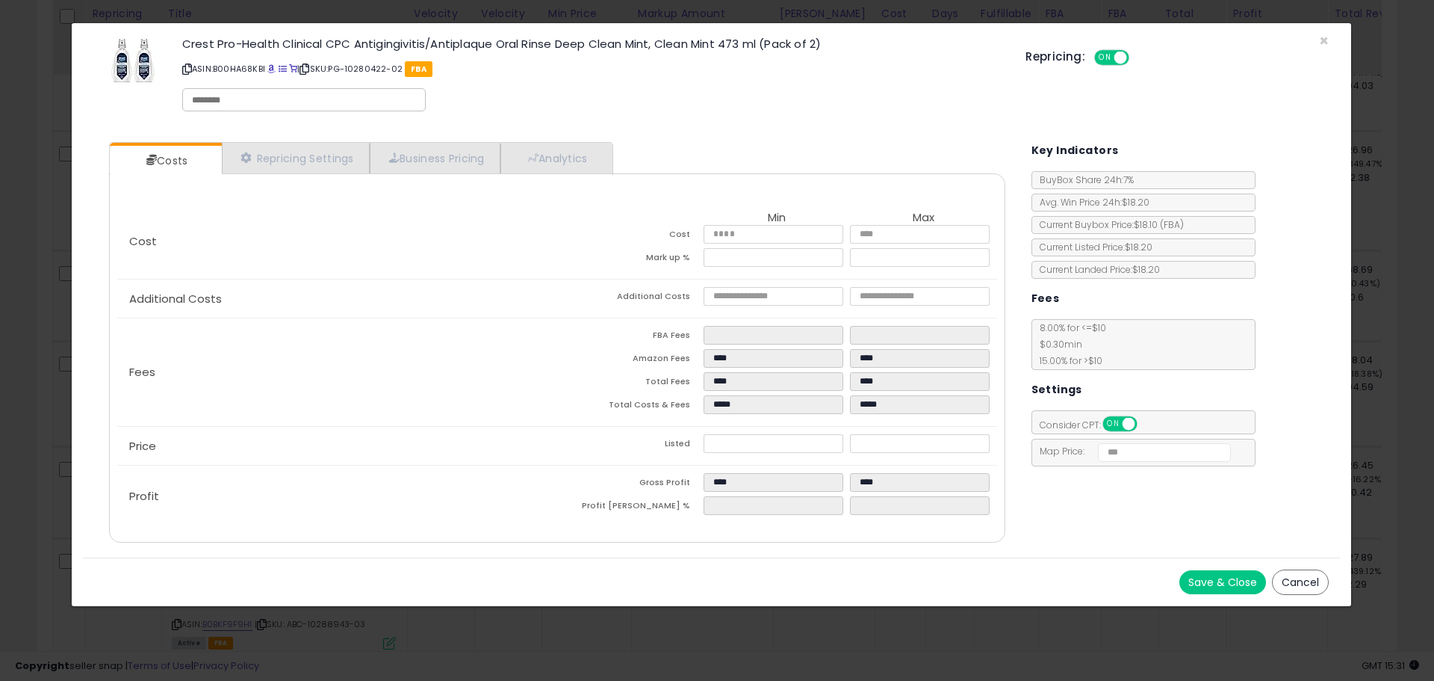
click at [1231, 577] on button "Save & Close" at bounding box center [1223, 582] width 87 height 24
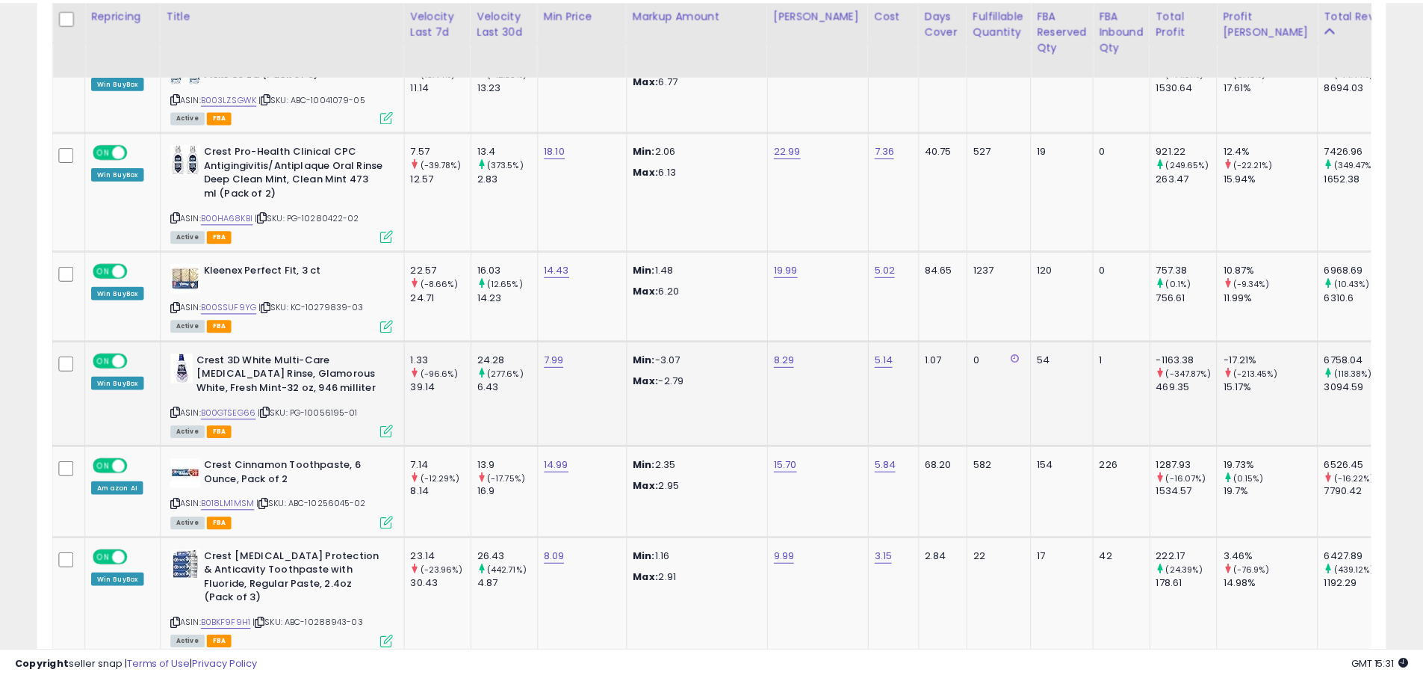
scroll to position [746817, 746341]
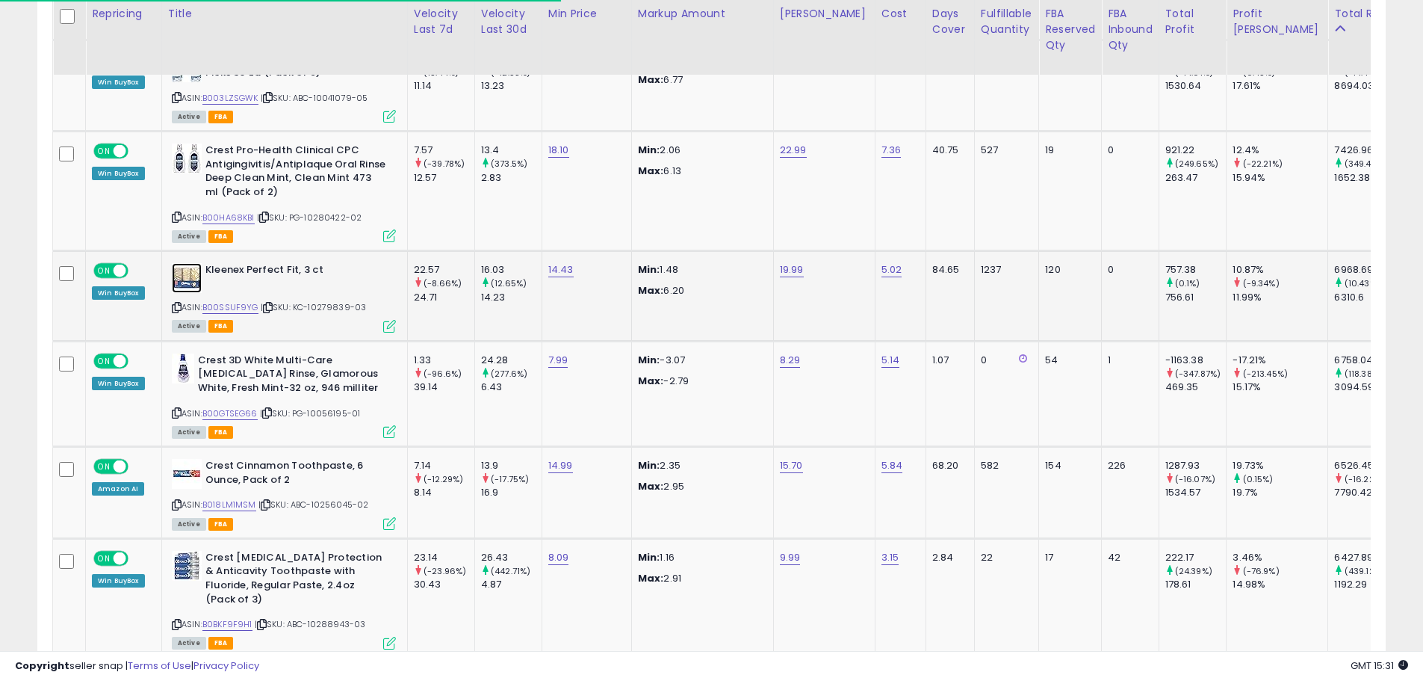
click at [180, 263] on img at bounding box center [187, 278] width 30 height 30
click at [173, 353] on img at bounding box center [183, 368] width 22 height 30
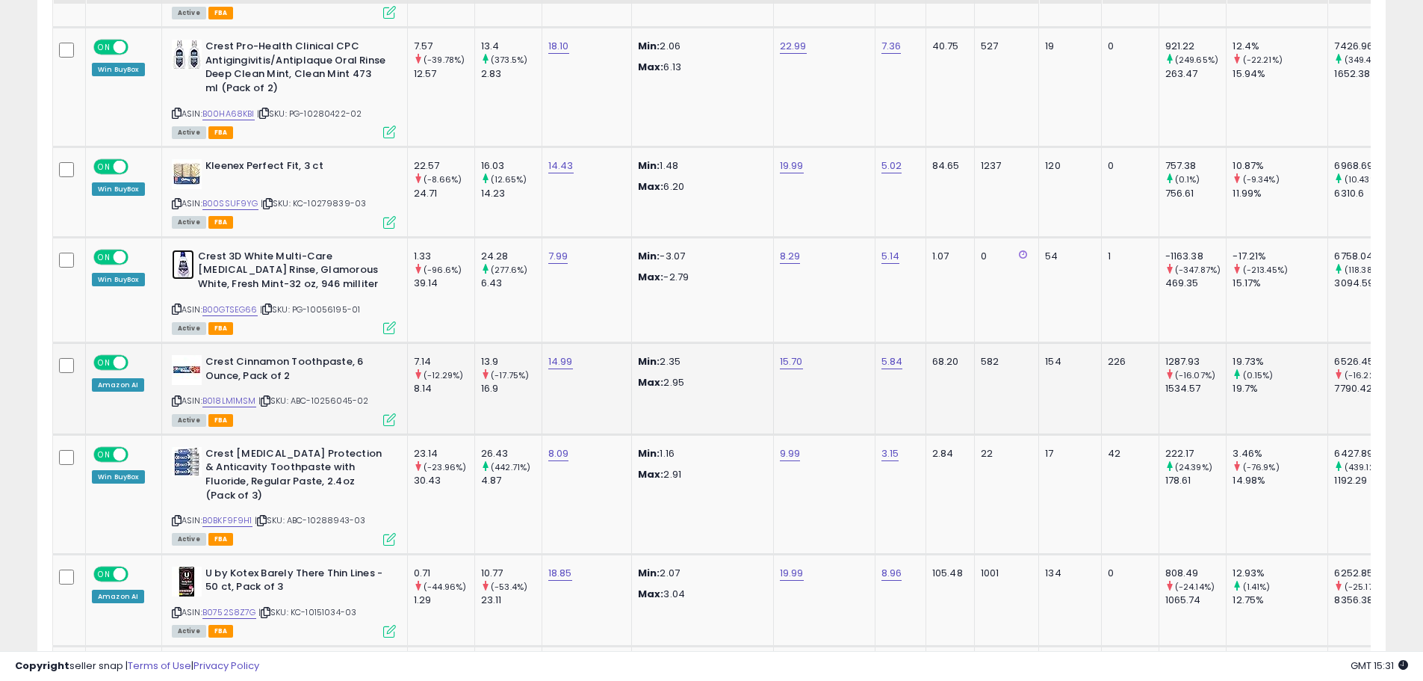
scroll to position [4580, 0]
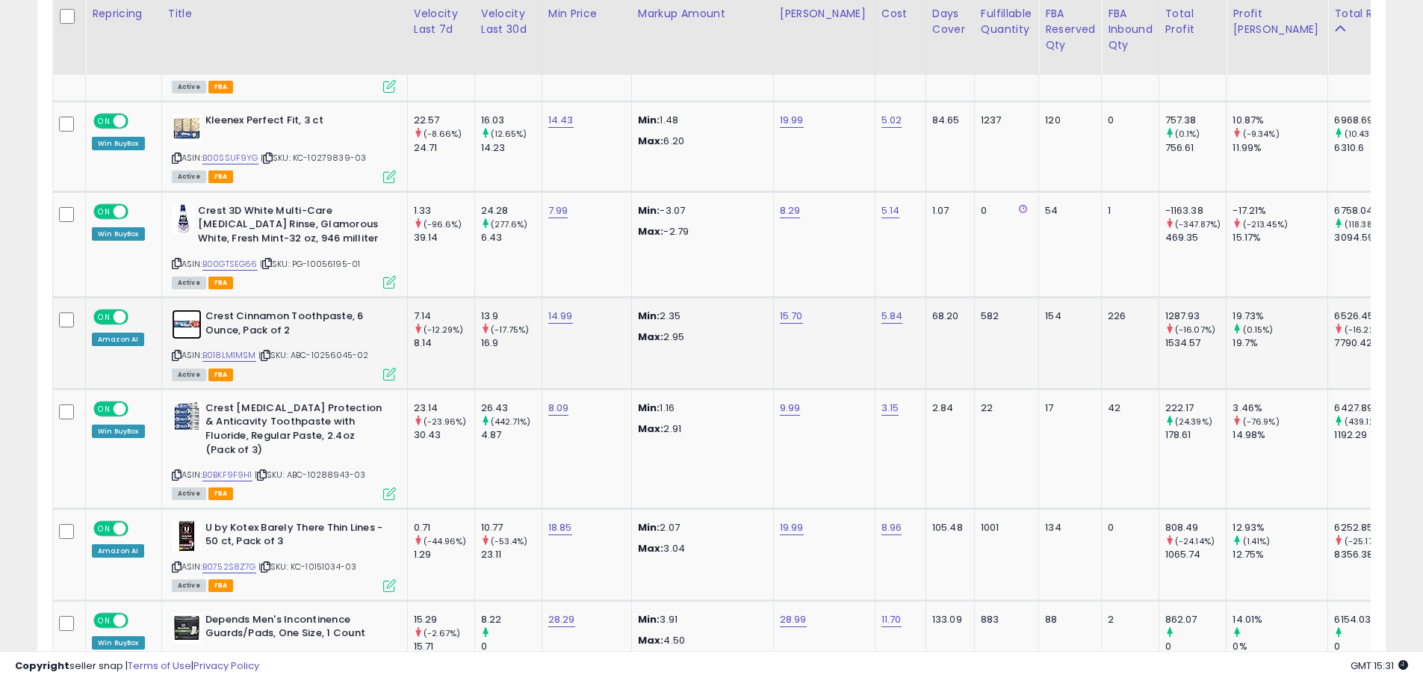
click at [197, 309] on img at bounding box center [187, 324] width 30 height 30
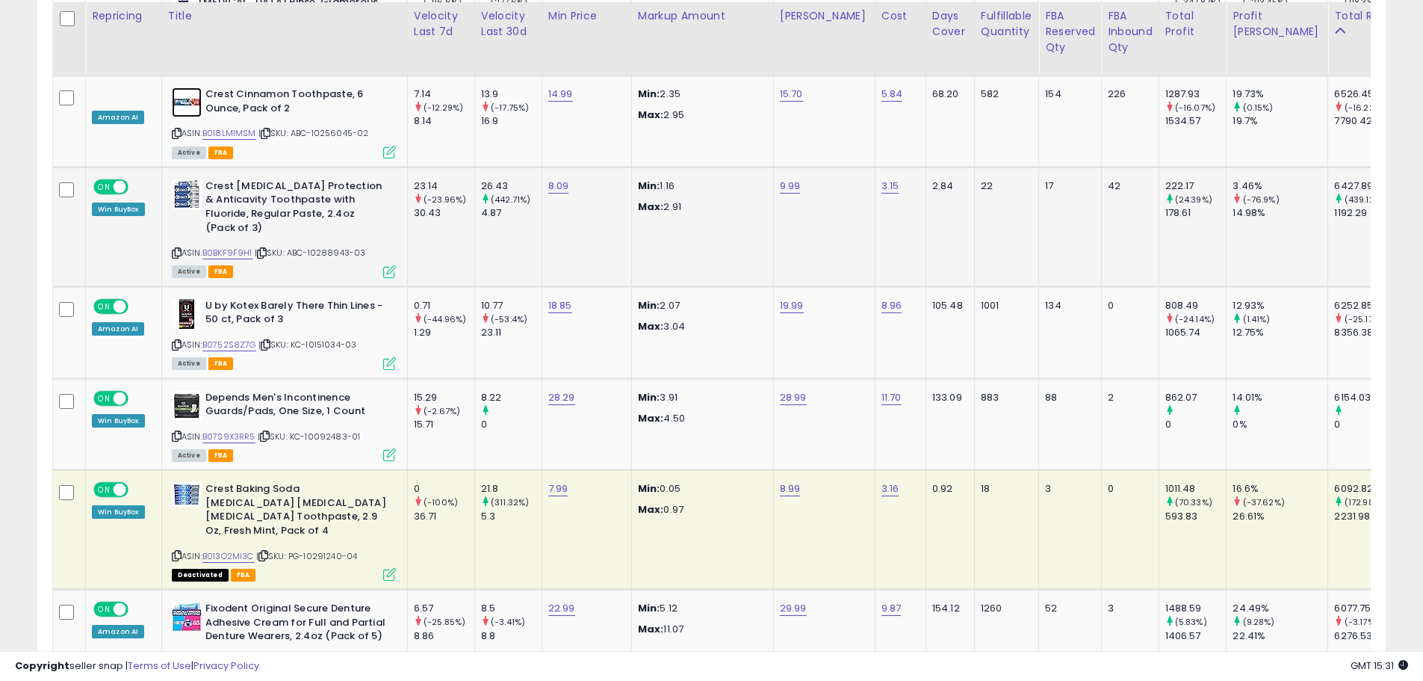
scroll to position [4804, 0]
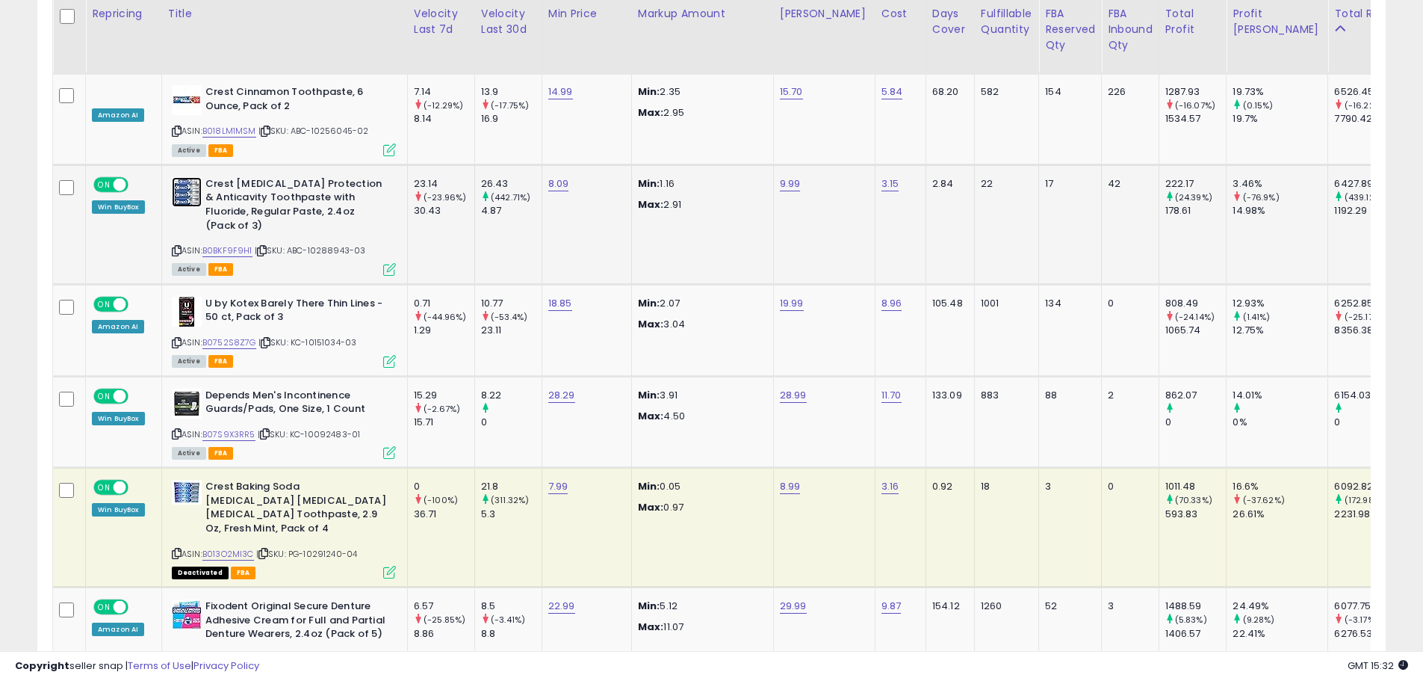
click at [179, 177] on img at bounding box center [187, 192] width 30 height 30
click at [186, 297] on img at bounding box center [187, 312] width 30 height 30
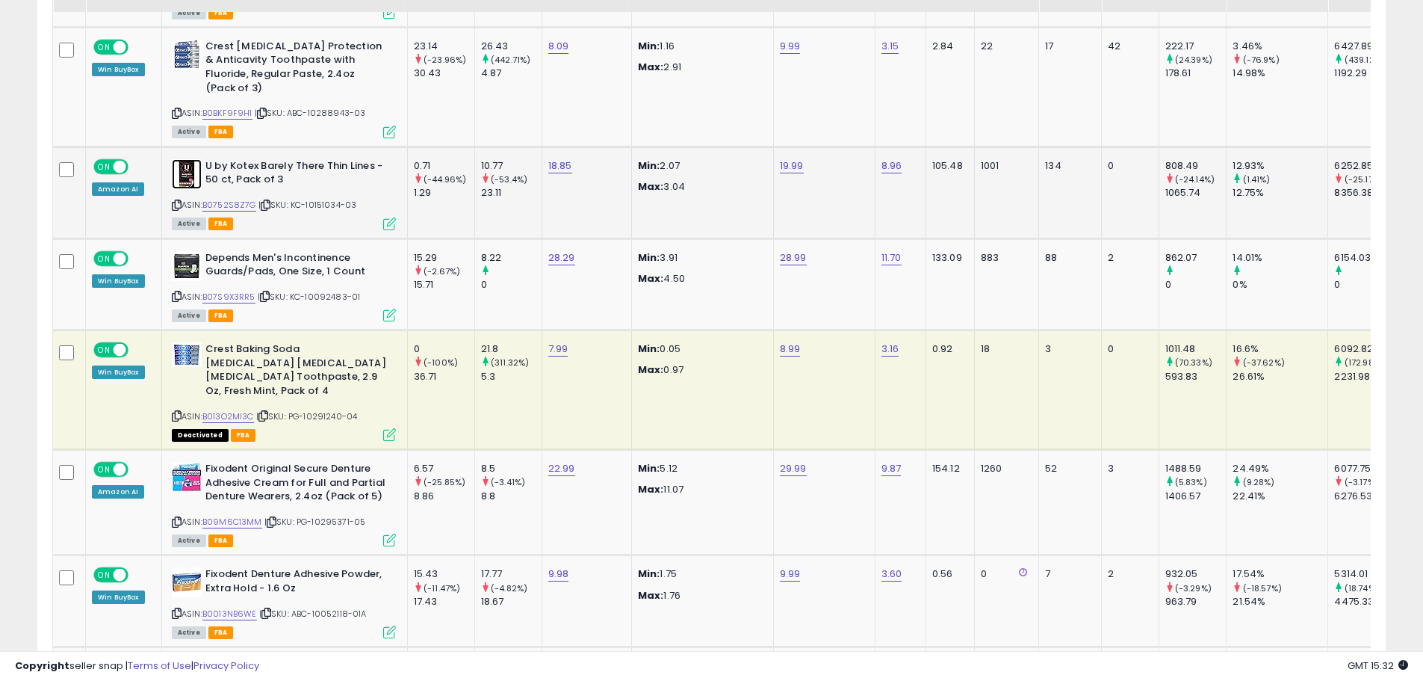
scroll to position [4879, 0]
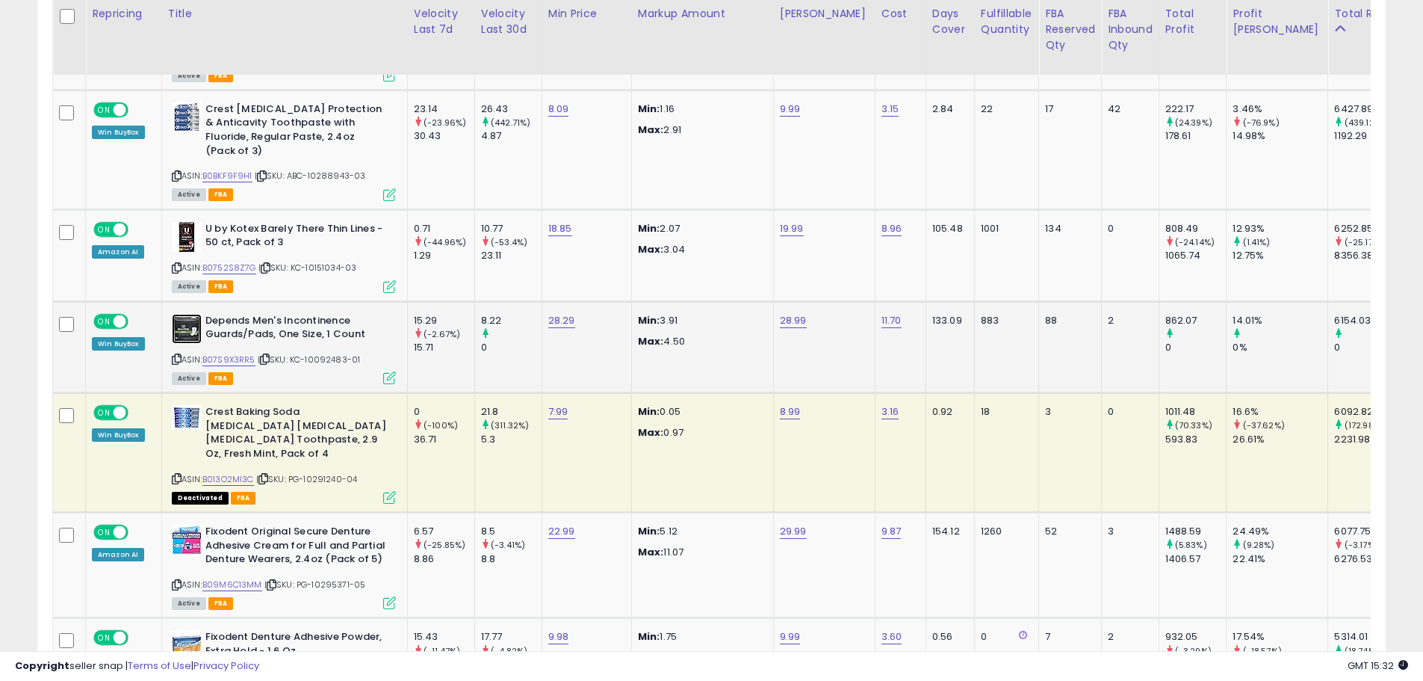
click at [192, 314] on img at bounding box center [187, 329] width 30 height 30
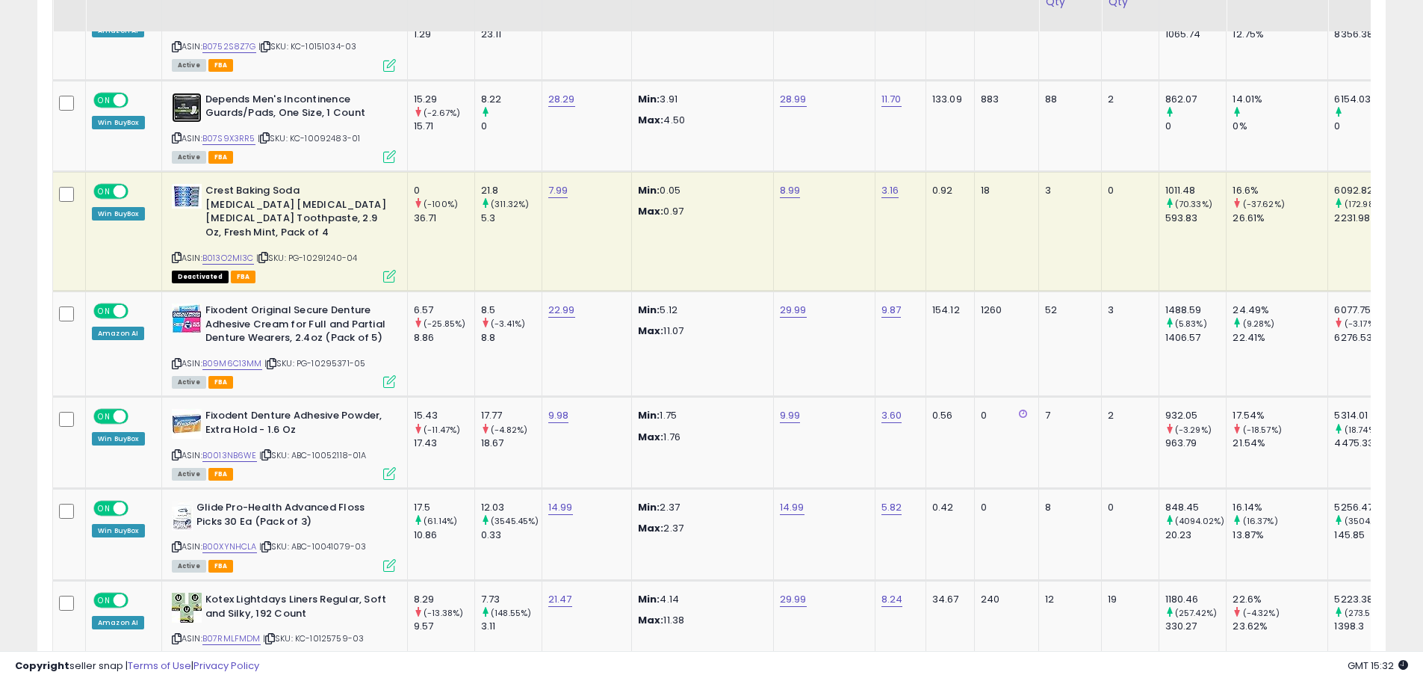
scroll to position [5103, 0]
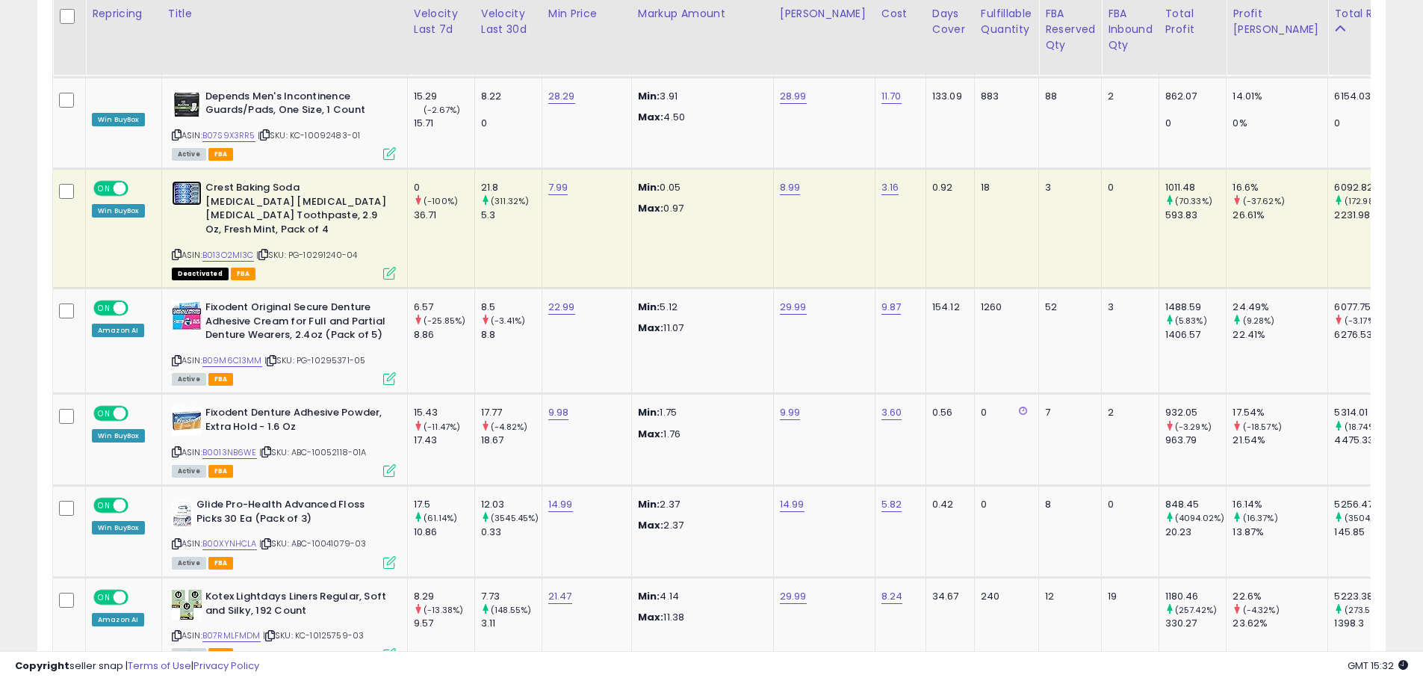
click at [179, 181] on img at bounding box center [187, 193] width 30 height 25
click at [183, 300] on img at bounding box center [187, 315] width 30 height 30
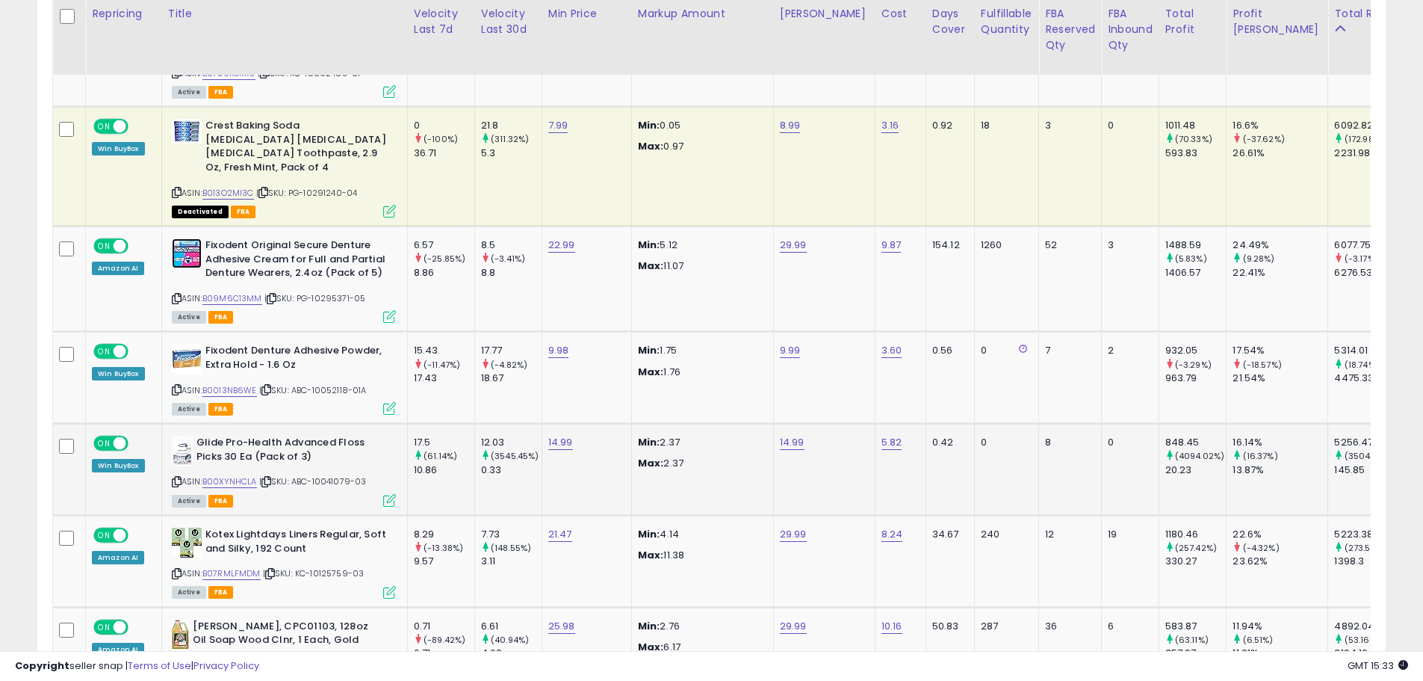
scroll to position [5178, 0]
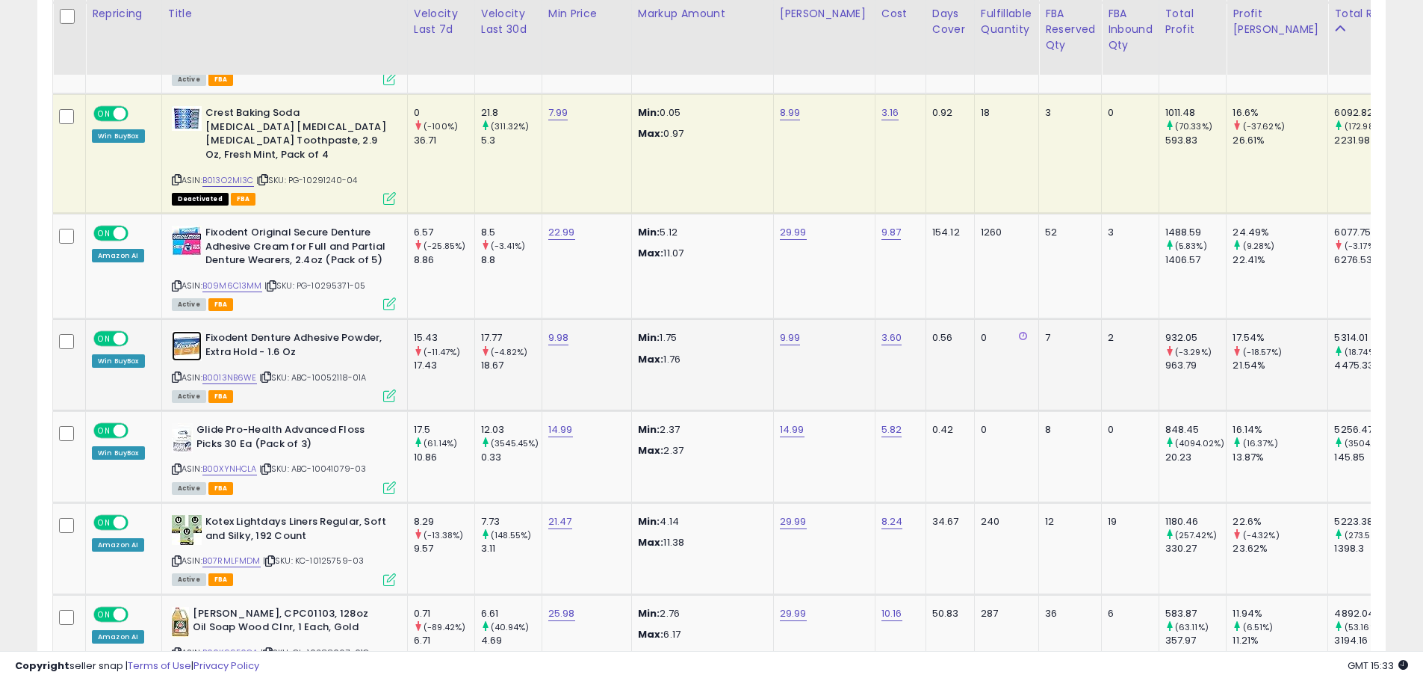
click at [179, 331] on img at bounding box center [187, 346] width 30 height 30
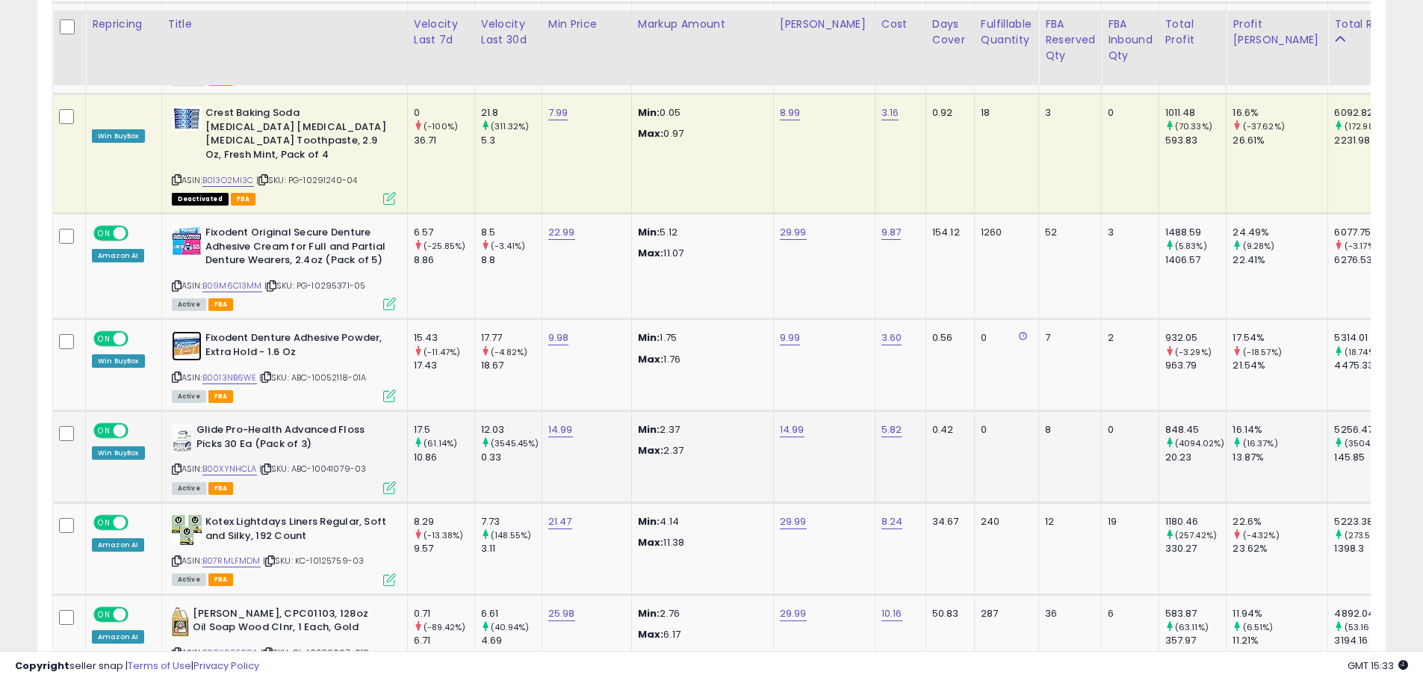
scroll to position [5252, 0]
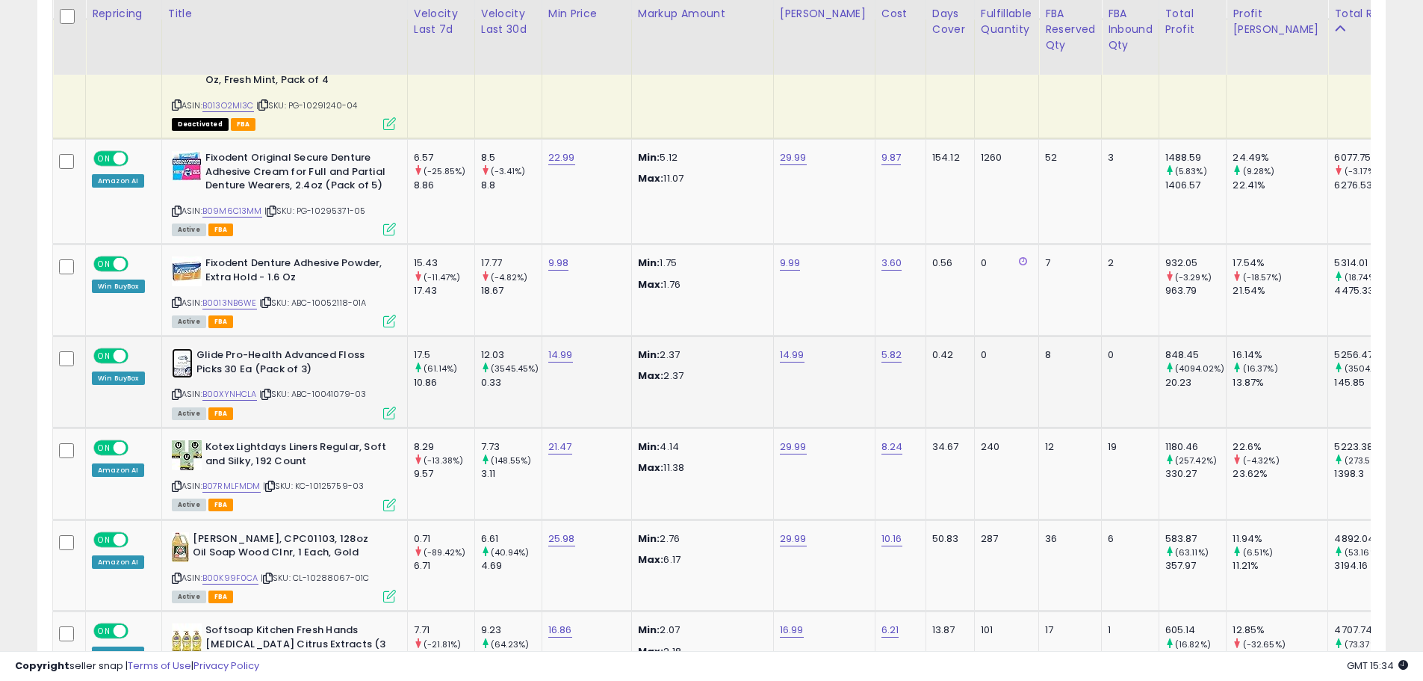
click at [184, 348] on img at bounding box center [182, 363] width 21 height 30
click at [175, 348] on img at bounding box center [182, 363] width 21 height 30
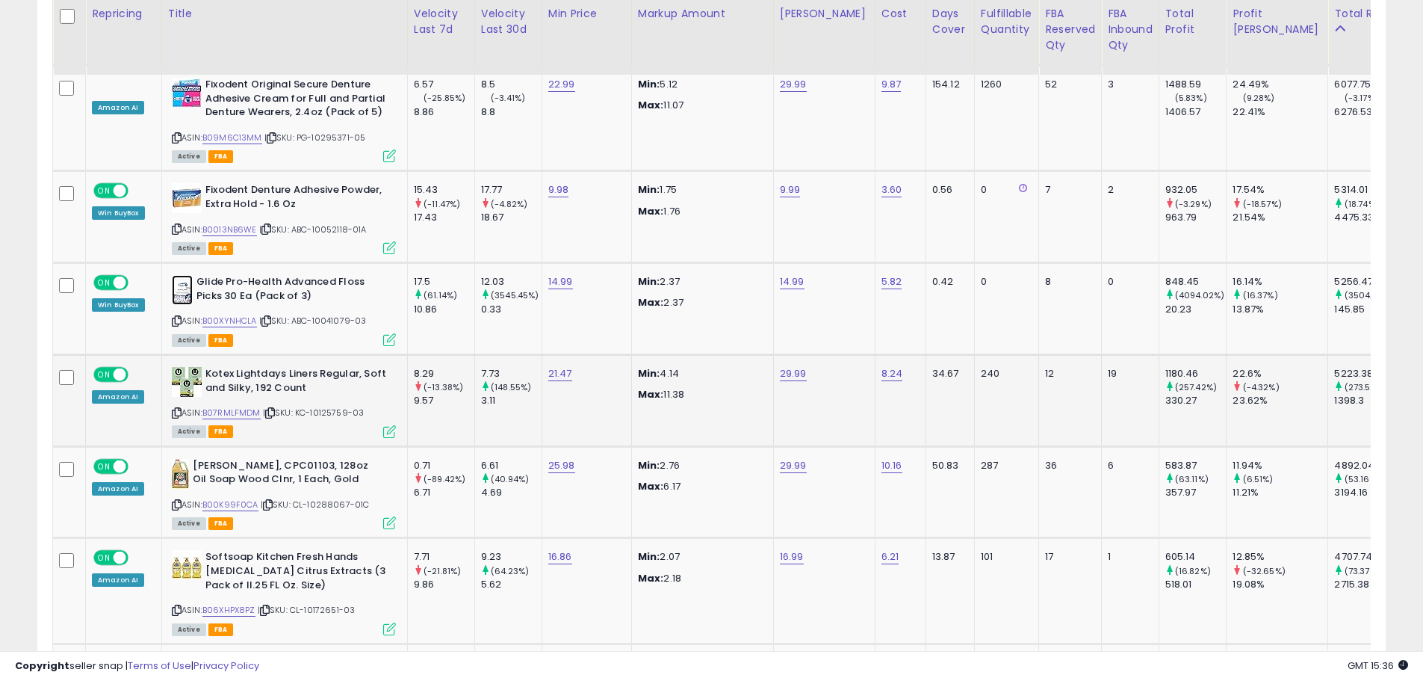
scroll to position [5327, 0]
click at [187, 365] on img at bounding box center [187, 380] width 30 height 30
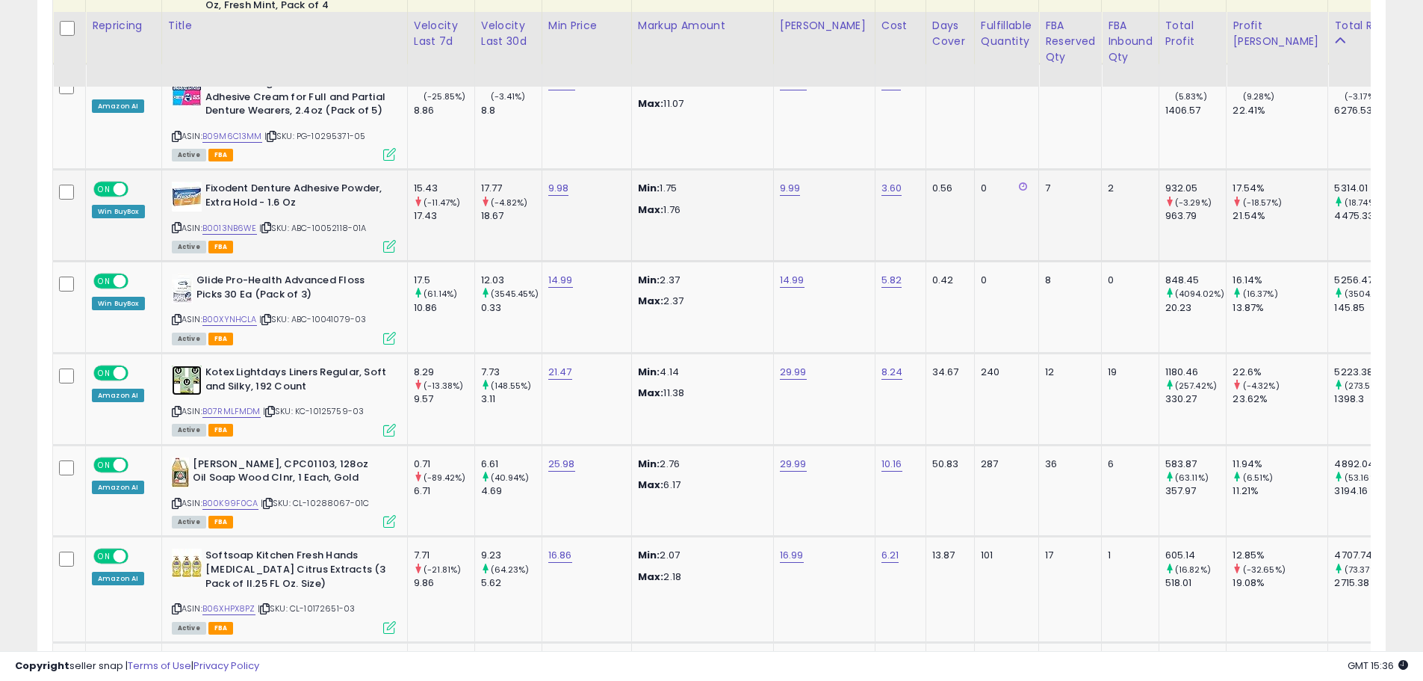
scroll to position [5402, 0]
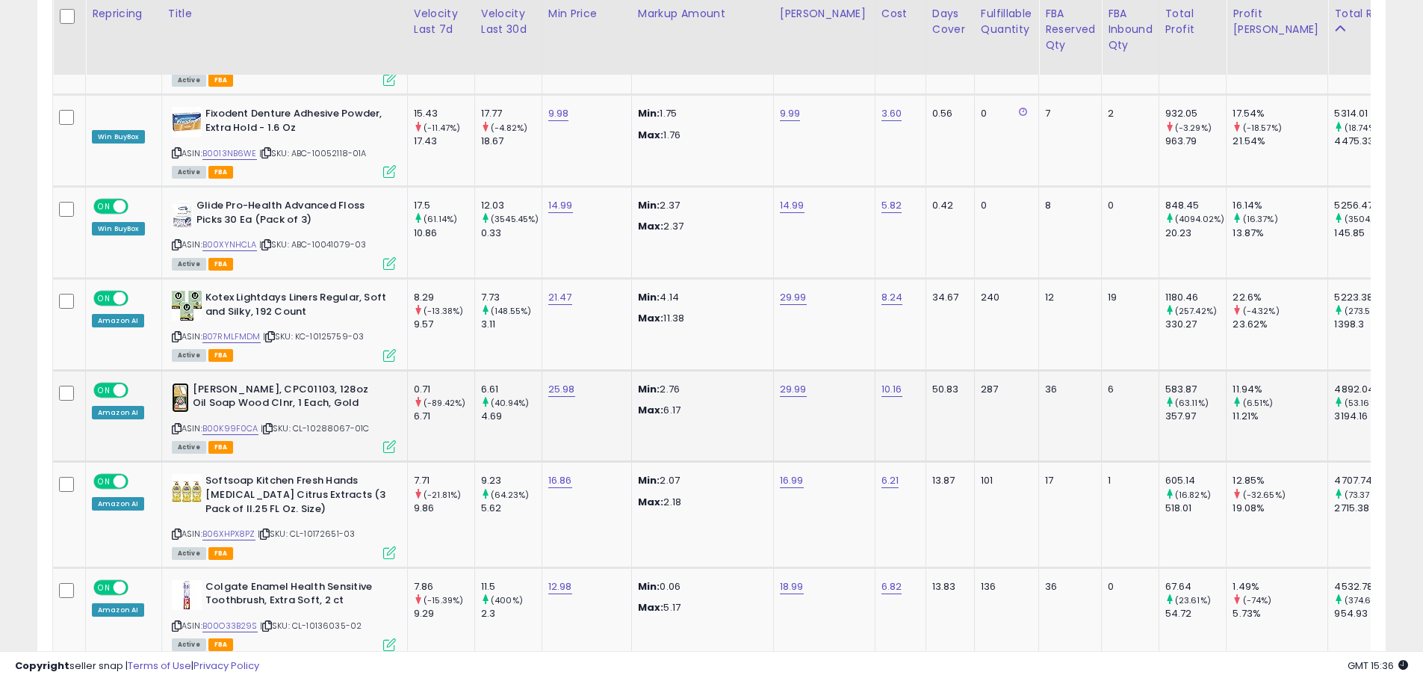
click at [184, 383] on img at bounding box center [180, 398] width 17 height 30
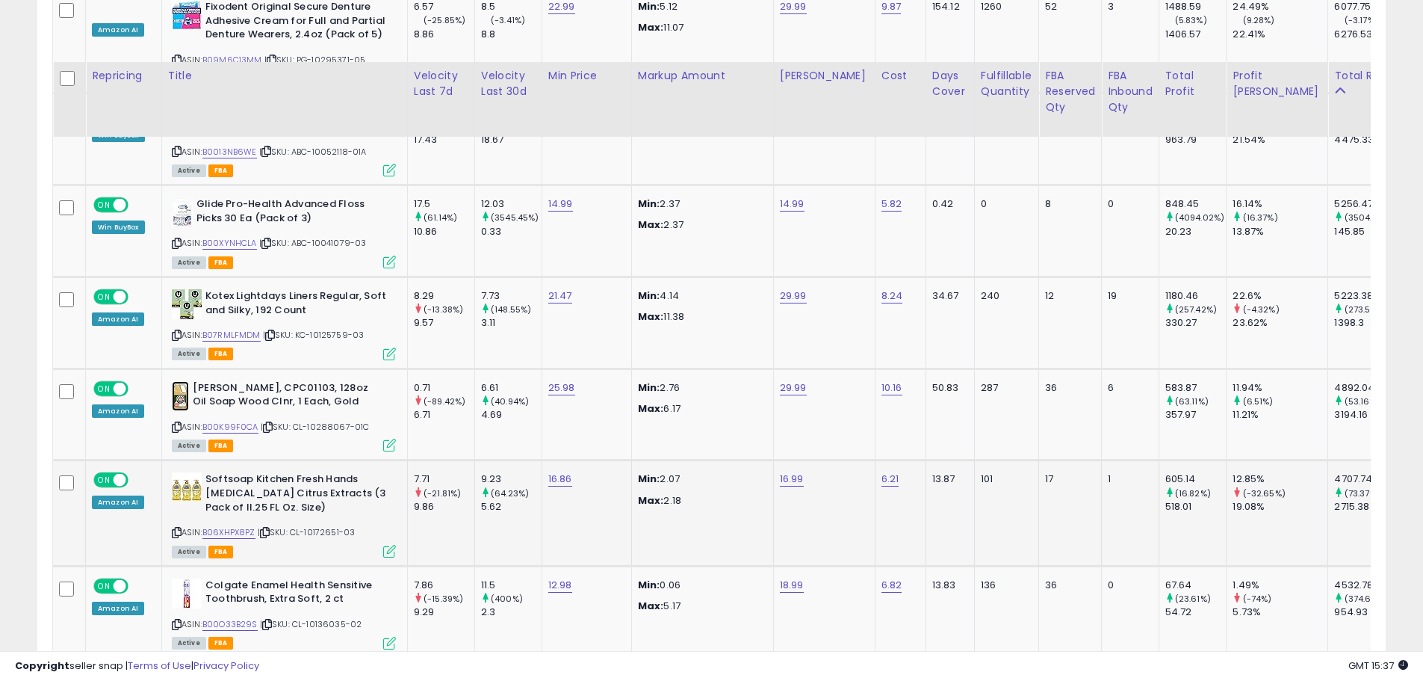
scroll to position [5471, 0]
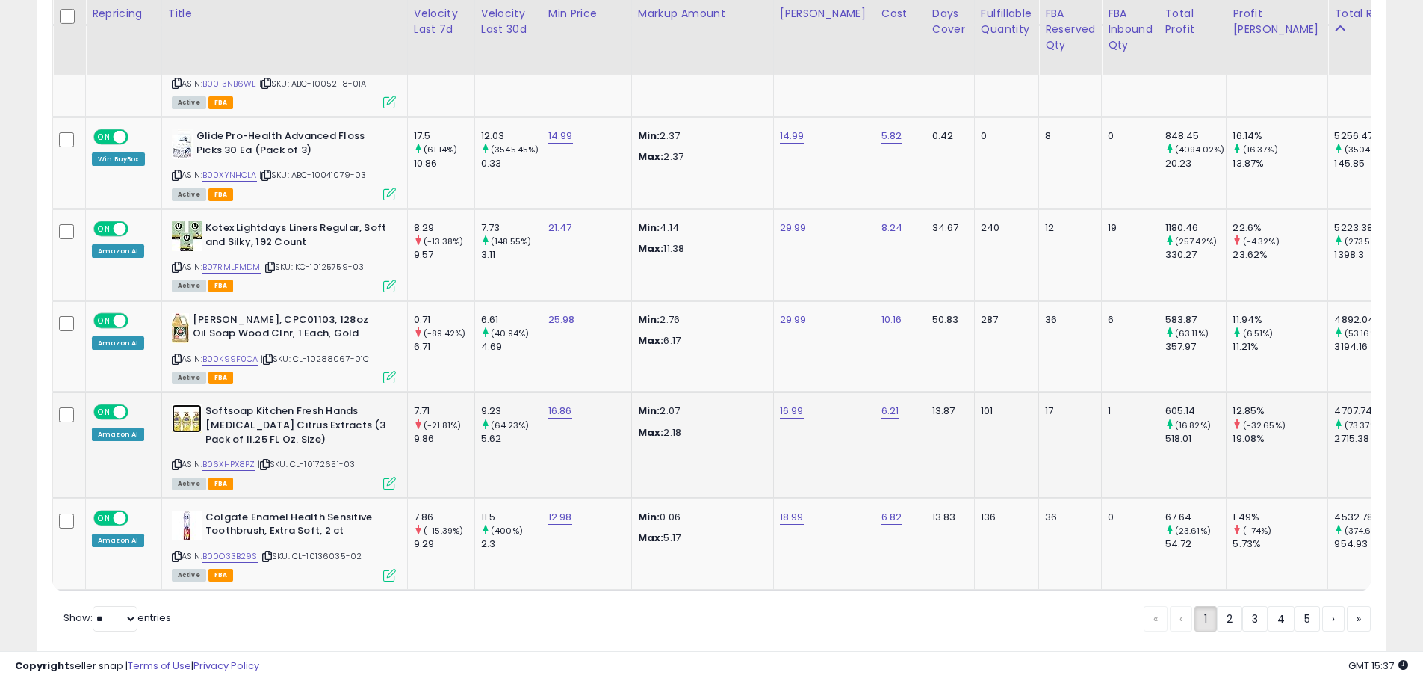
click at [175, 404] on img at bounding box center [187, 418] width 30 height 28
click at [186, 510] on img at bounding box center [187, 525] width 30 height 30
click at [1233, 606] on link "2" at bounding box center [1229, 618] width 25 height 25
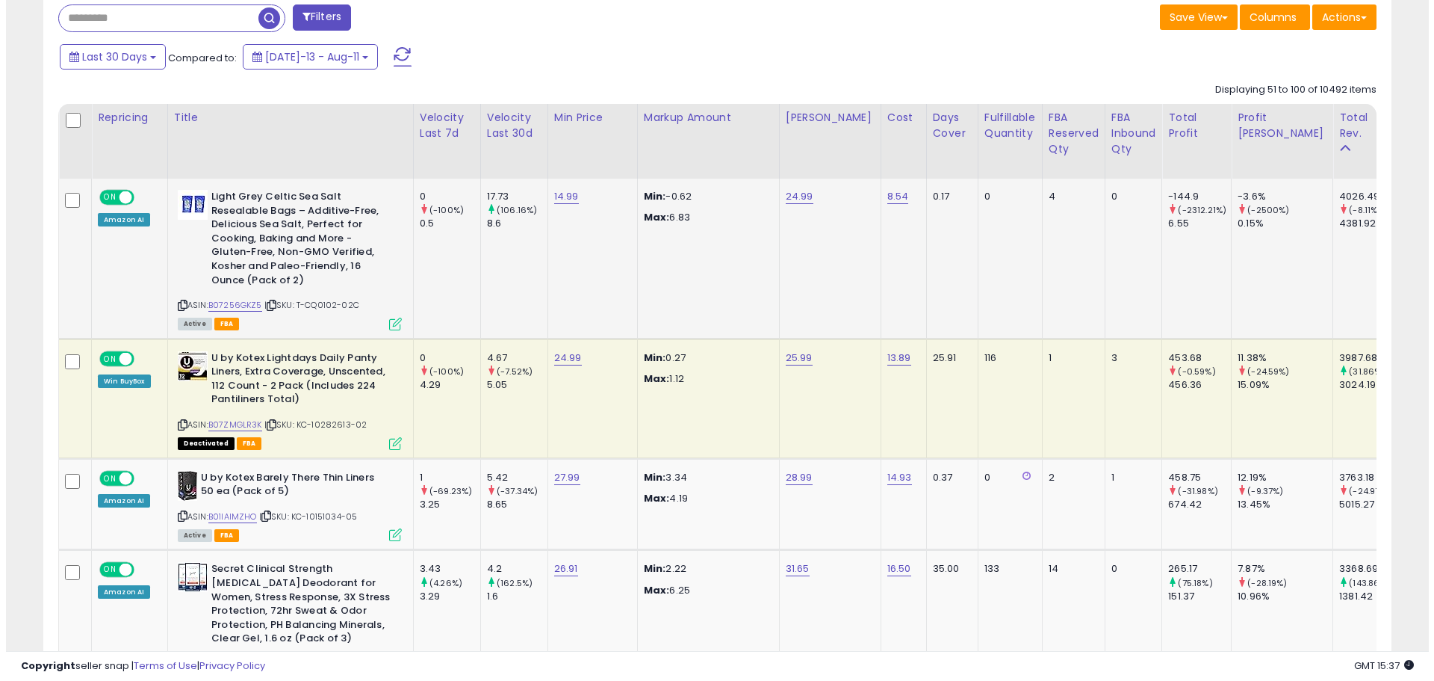
scroll to position [635, 0]
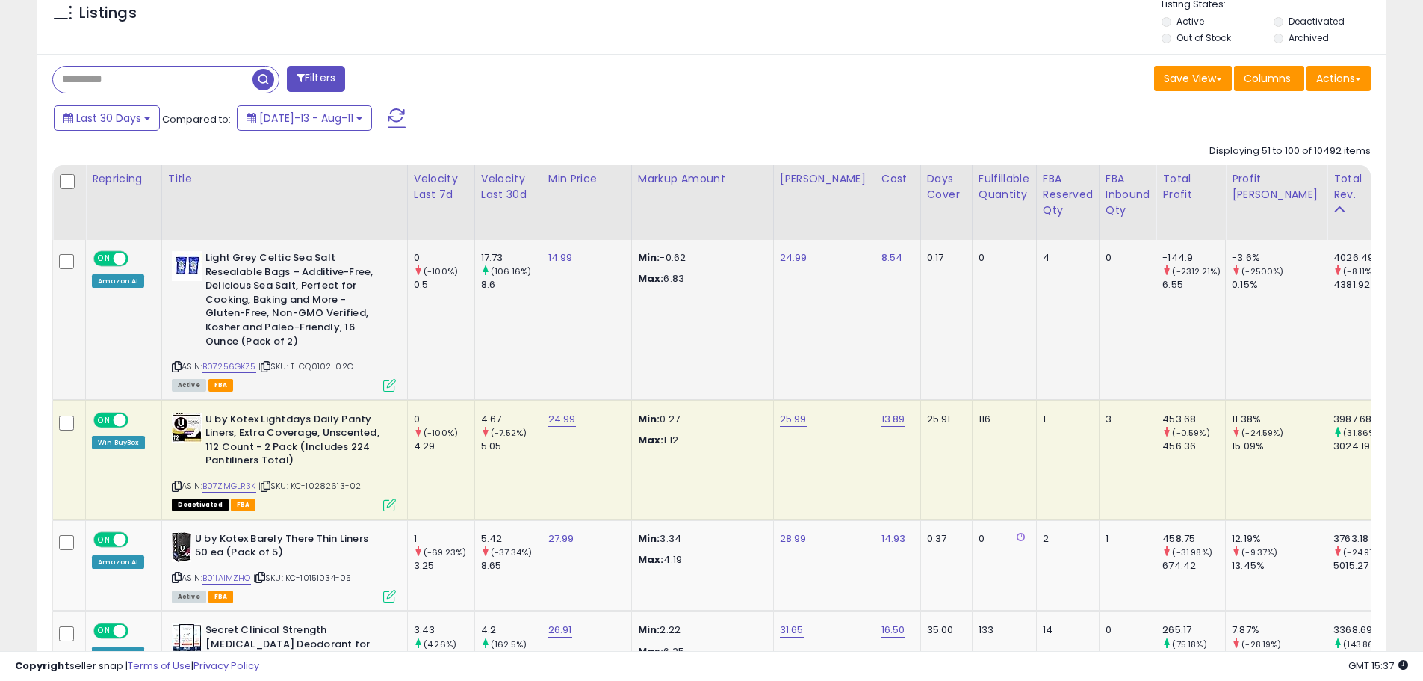
click at [201, 265] on div "Light Grey Celtic Sea Salt Resealable Bags – Additive-Free, Delicious Sea Salt,…" at bounding box center [284, 301] width 224 height 101
click at [179, 276] on img at bounding box center [187, 266] width 30 height 30
click at [386, 389] on icon at bounding box center [389, 385] width 13 height 13
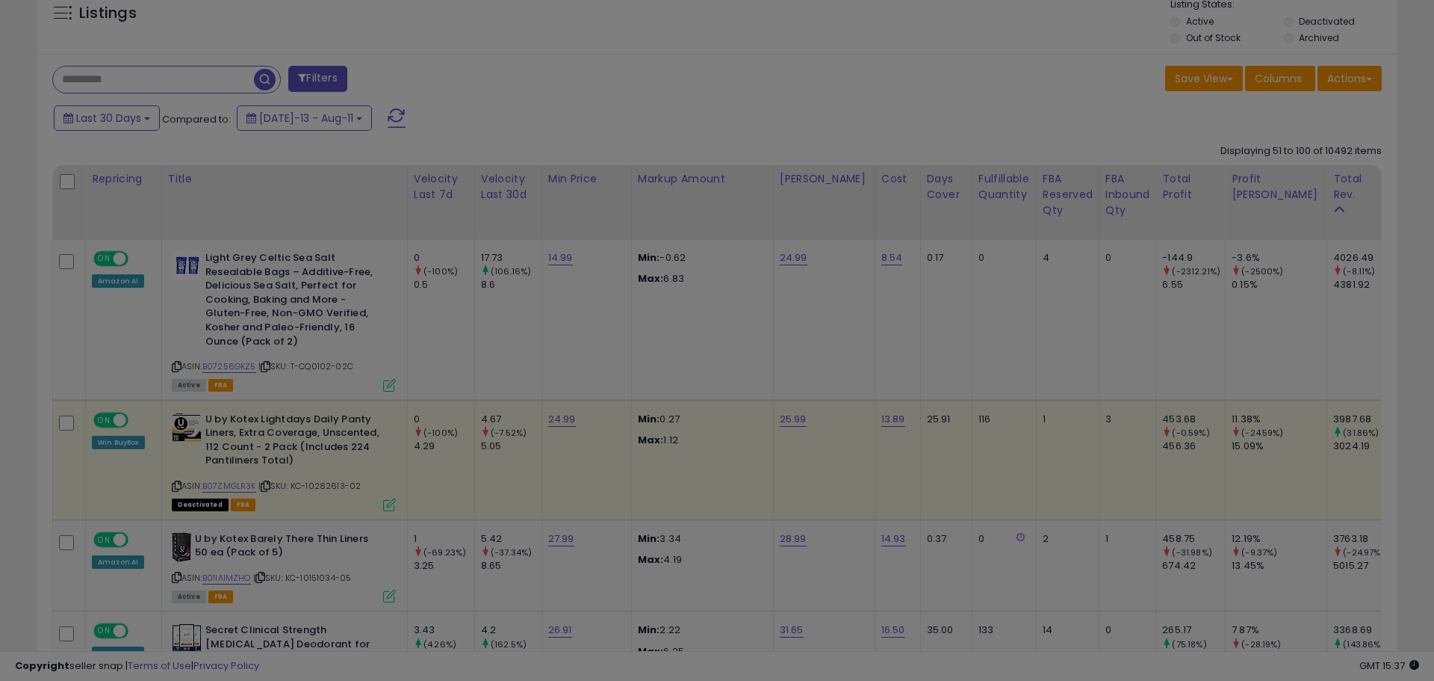
scroll to position [306, 789]
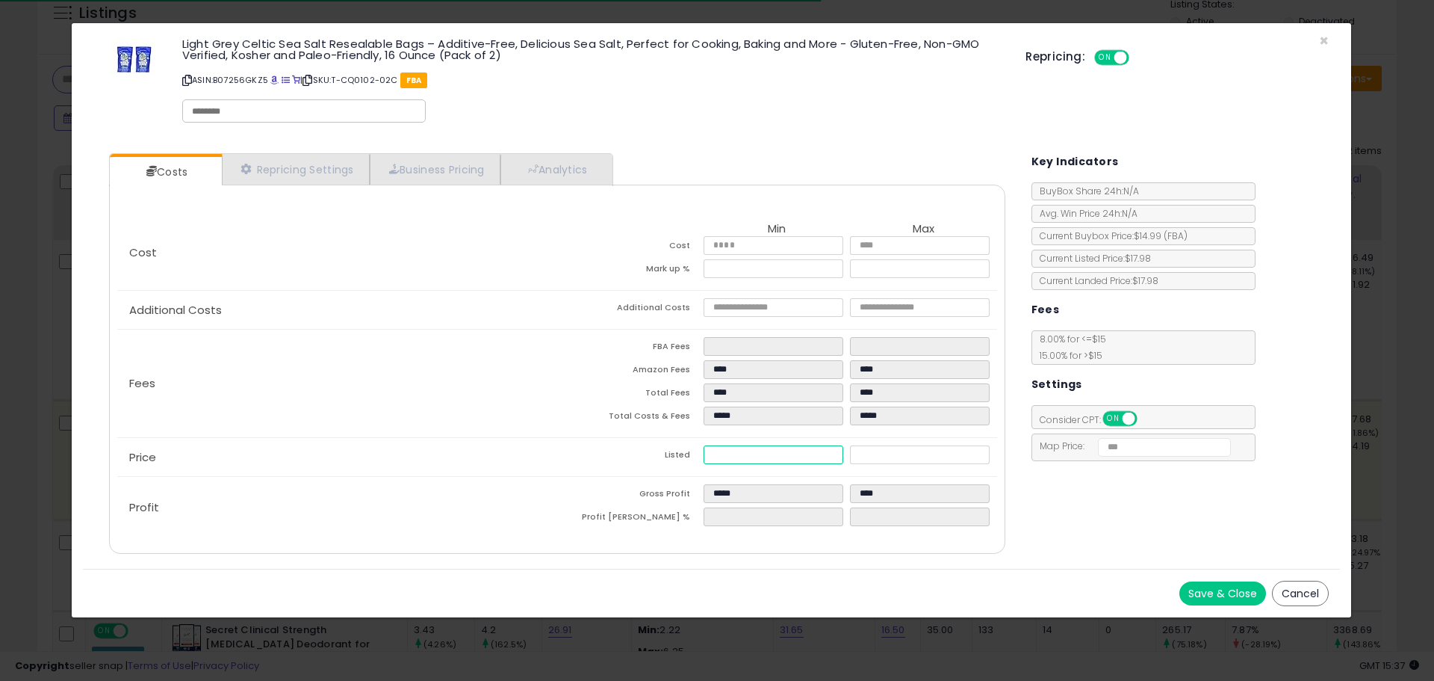
drag, startPoint x: 719, startPoint y: 456, endPoint x: 735, endPoint y: 452, distance: 16.1
click at [725, 454] on input "*****" at bounding box center [773, 454] width 139 height 19
type input "****"
type input "******"
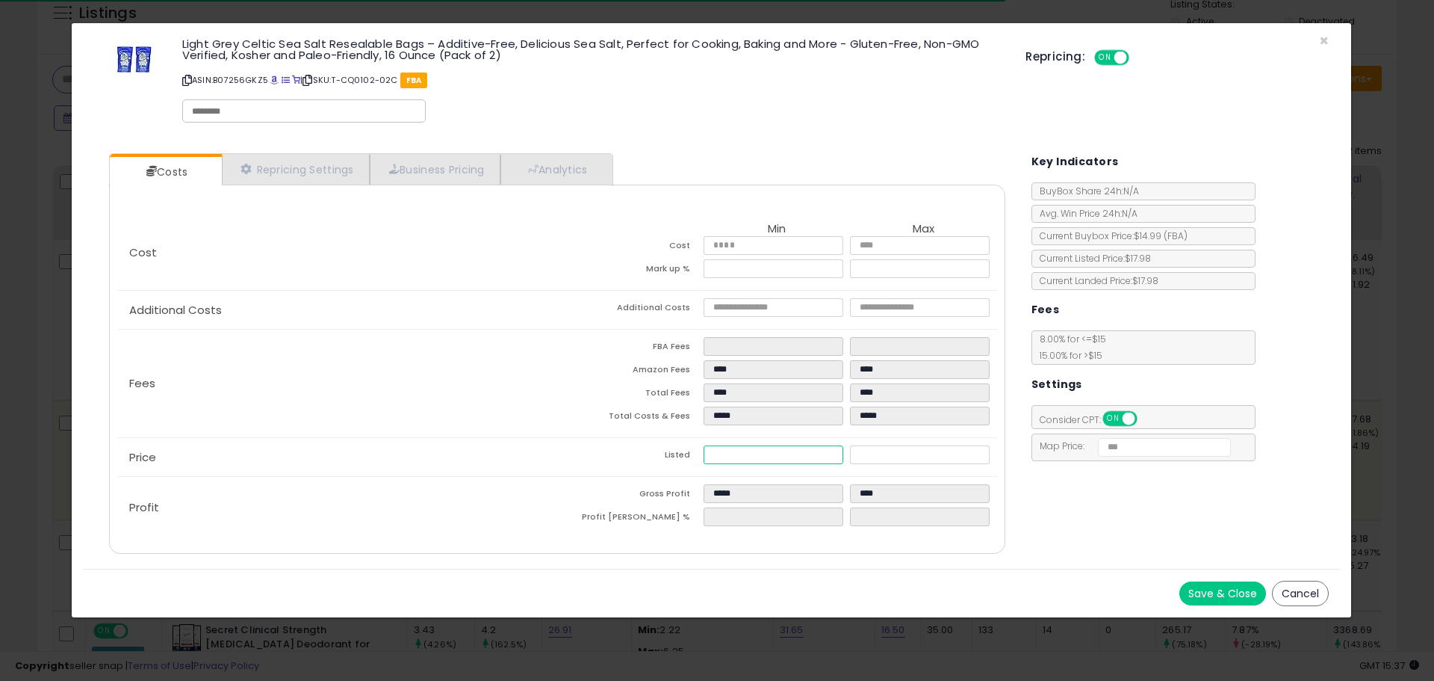
type input "******"
type input "****"
type input "*****"
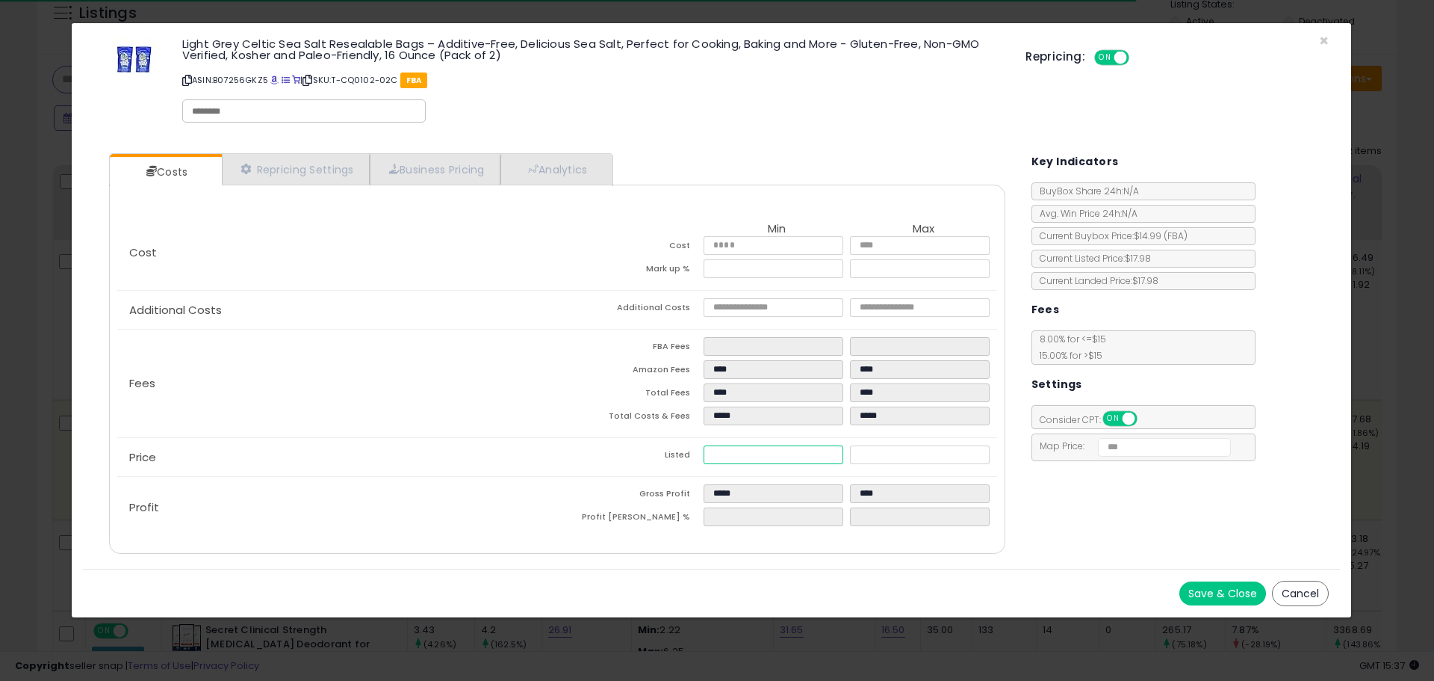
type input "*****"
type input "****"
click at [1410, 340] on div "× Close Light Grey Celtic Sea Salt Resealable Bags – Additive-Free, Delicious S…" at bounding box center [717, 340] width 1434 height 681
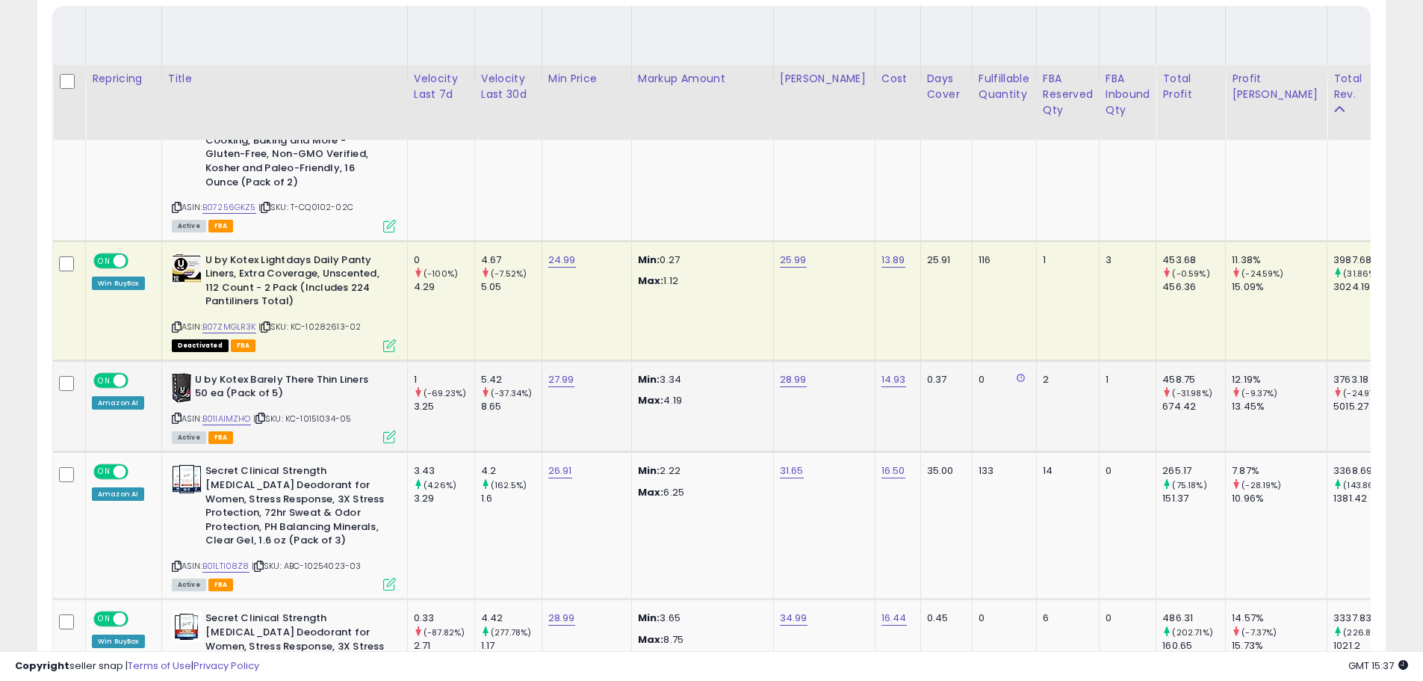
scroll to position [859, 0]
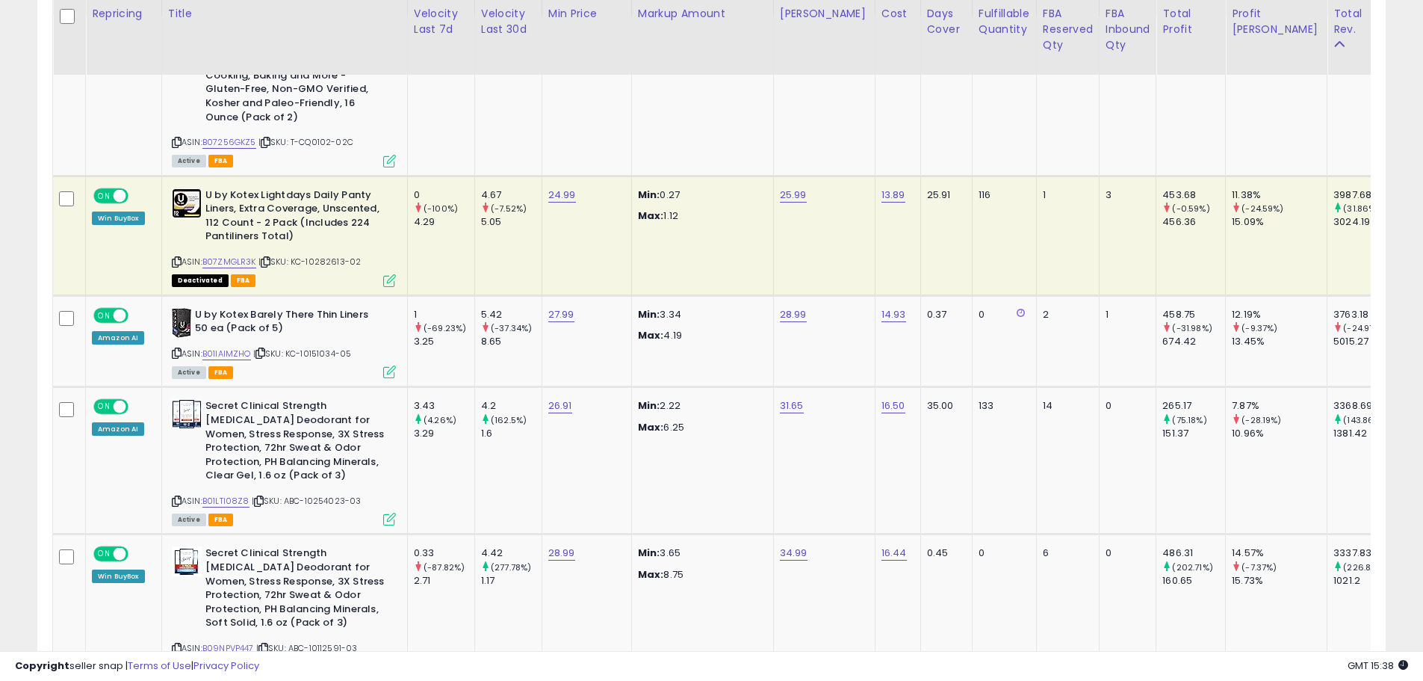
click at [185, 200] on img at bounding box center [187, 203] width 30 height 30
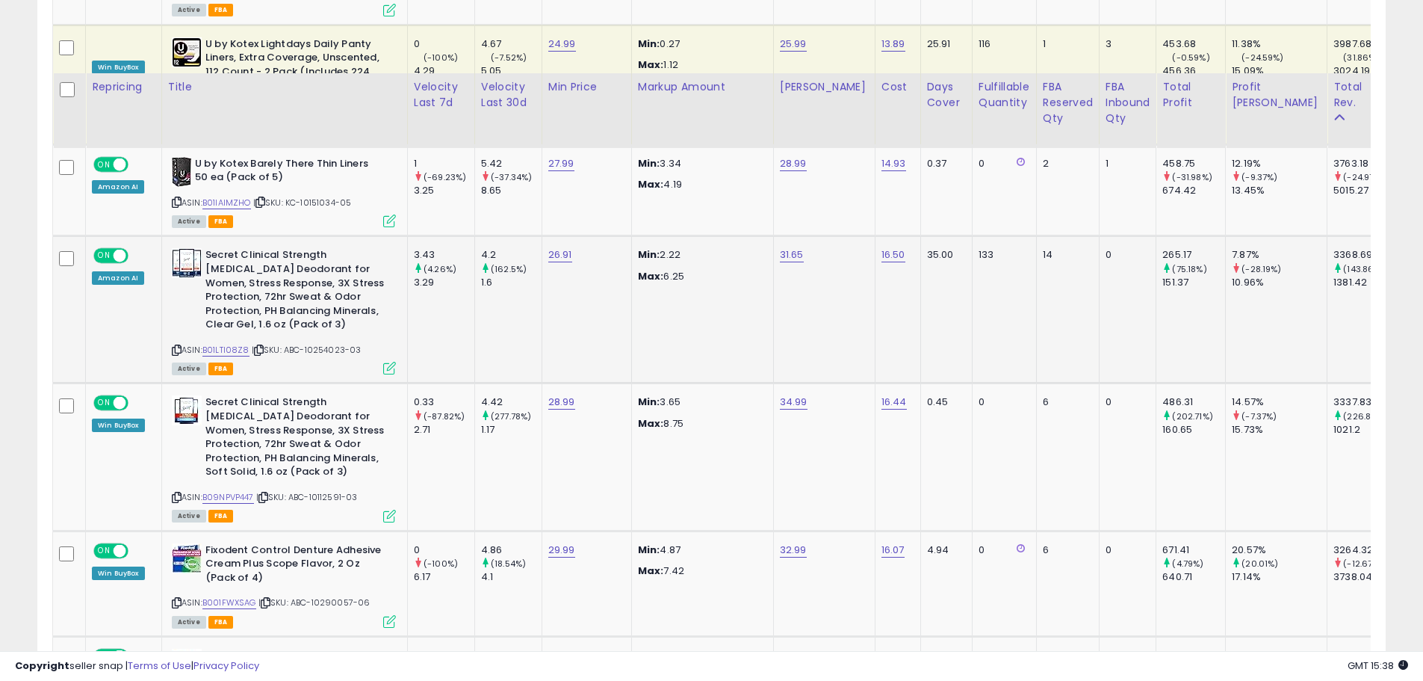
scroll to position [1083, 0]
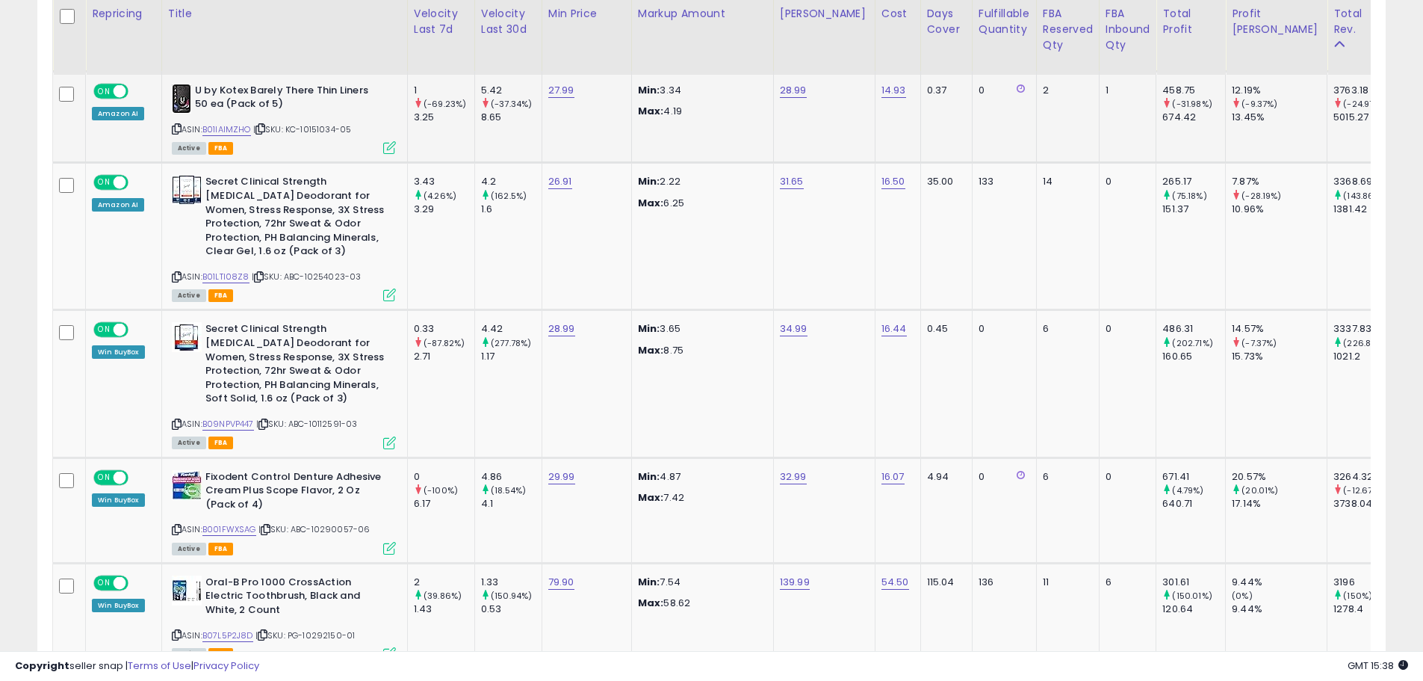
click at [180, 107] on img at bounding box center [181, 99] width 19 height 30
click at [180, 188] on img at bounding box center [187, 190] width 30 height 30
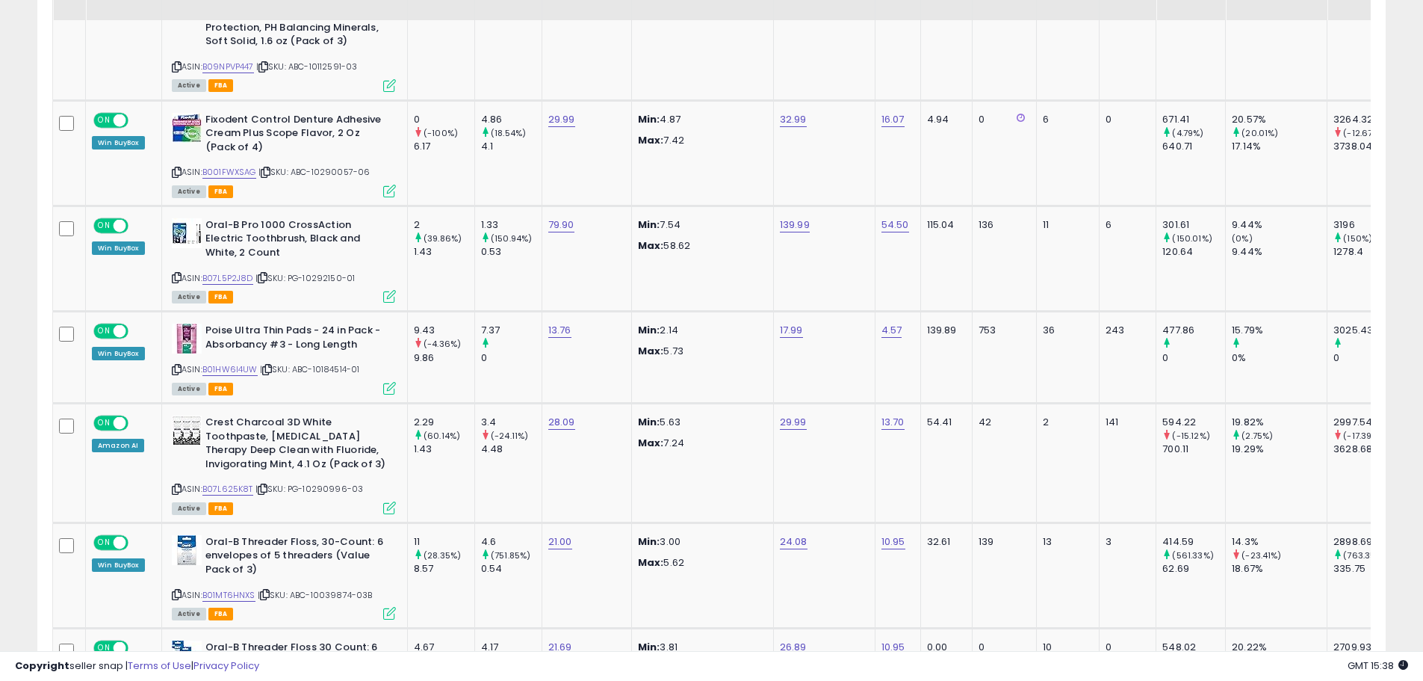
scroll to position [1457, 0]
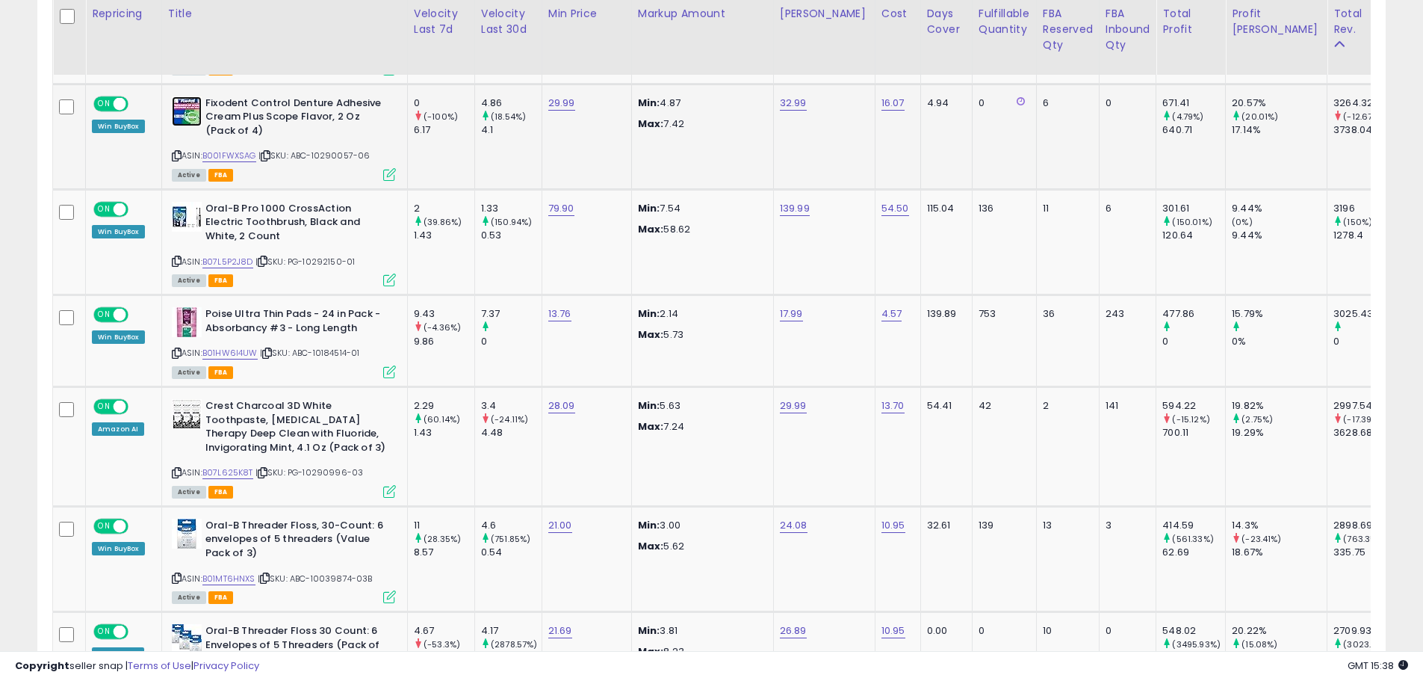
click at [179, 108] on img at bounding box center [187, 111] width 30 height 30
click at [189, 215] on img at bounding box center [187, 217] width 30 height 30
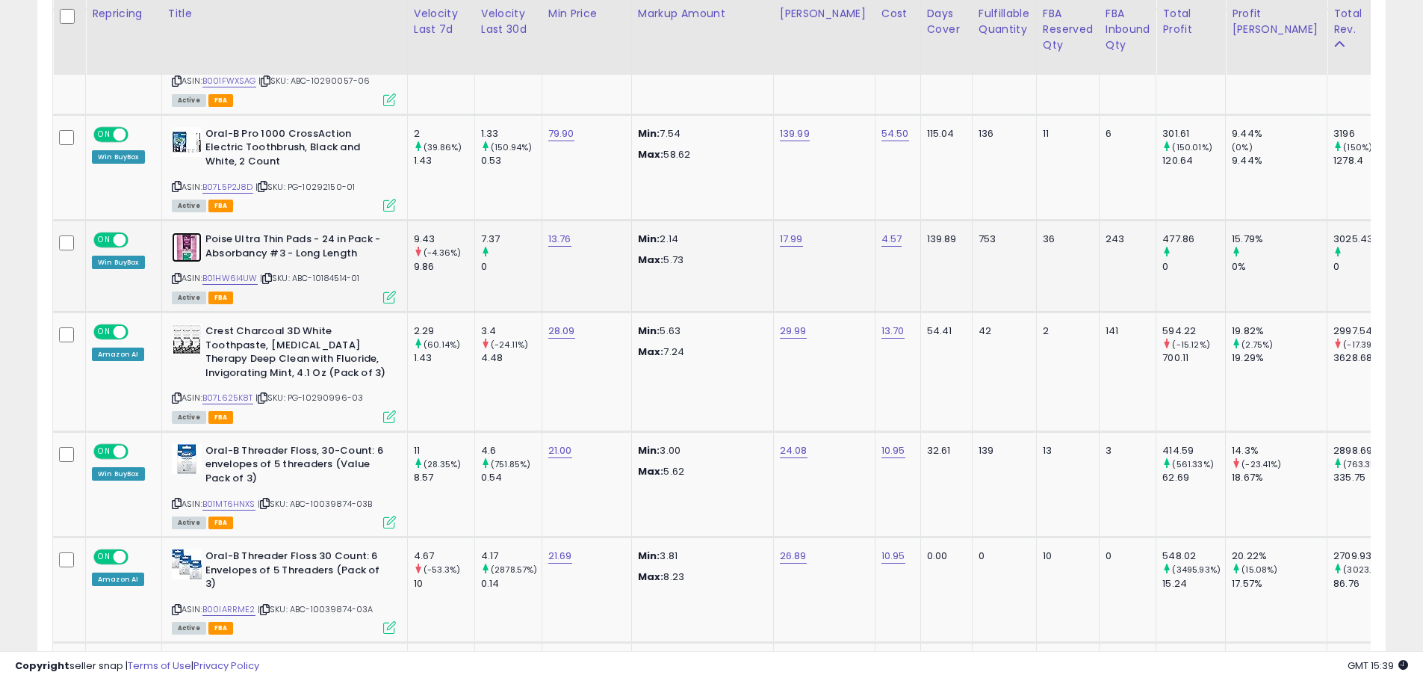
click at [185, 238] on img at bounding box center [187, 247] width 30 height 30
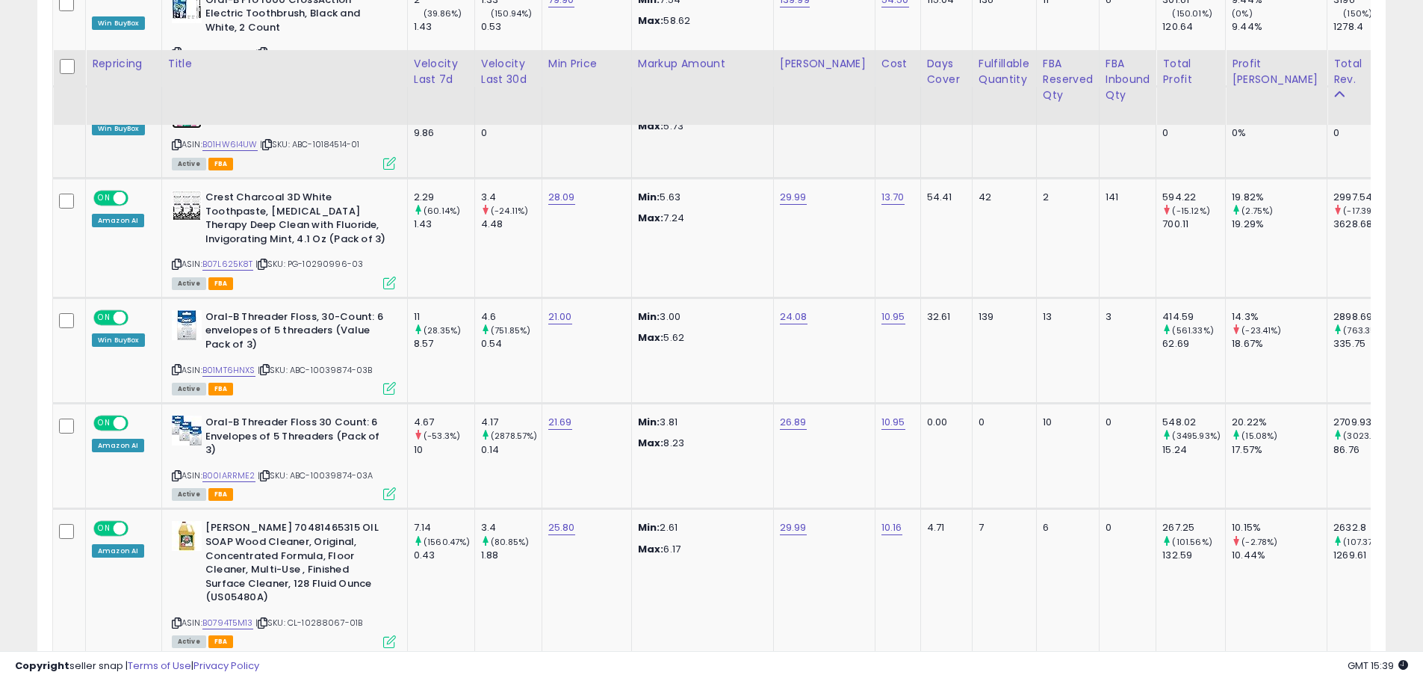
scroll to position [1606, 0]
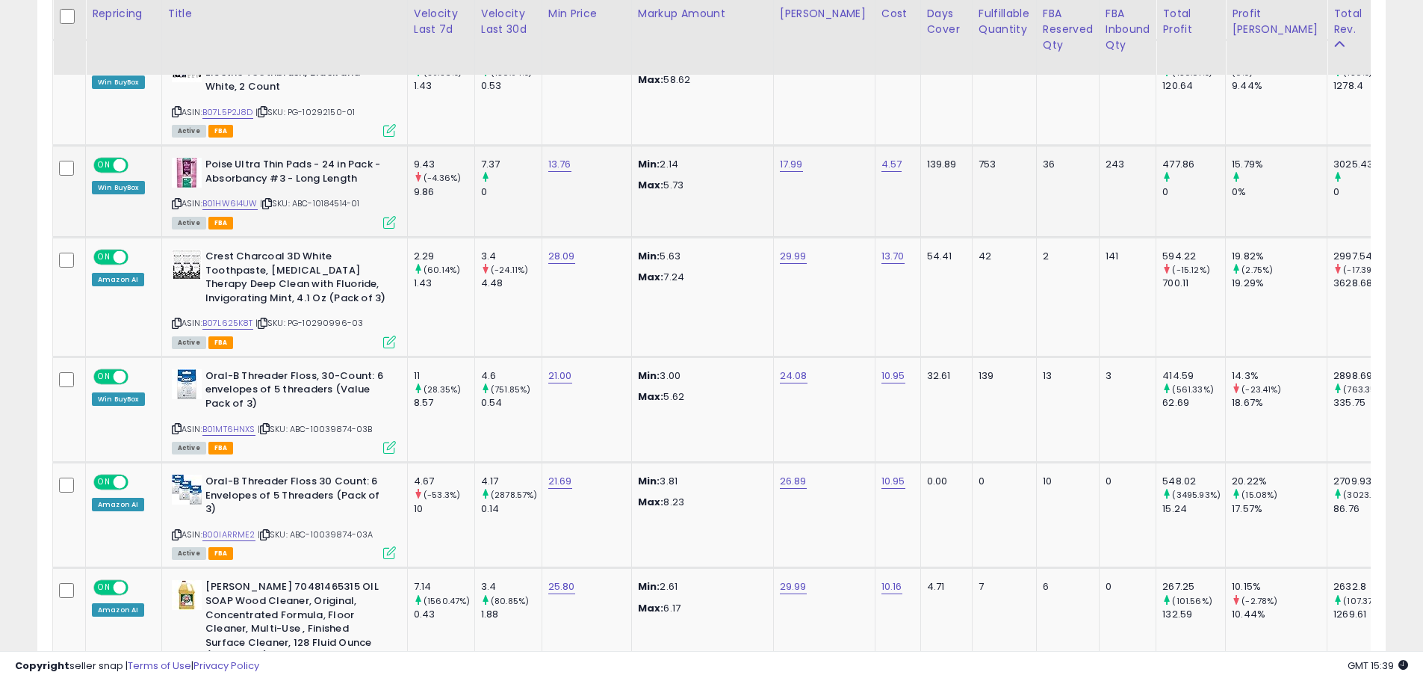
click at [200, 234] on td "Poise Ultra Thin Pads - 24 in Pack - Absorbancy #3 - Long Length ASIN: B01HW6I4…" at bounding box center [284, 192] width 246 height 92
click at [191, 269] on img at bounding box center [187, 265] width 30 height 30
click at [183, 381] on img at bounding box center [187, 384] width 30 height 30
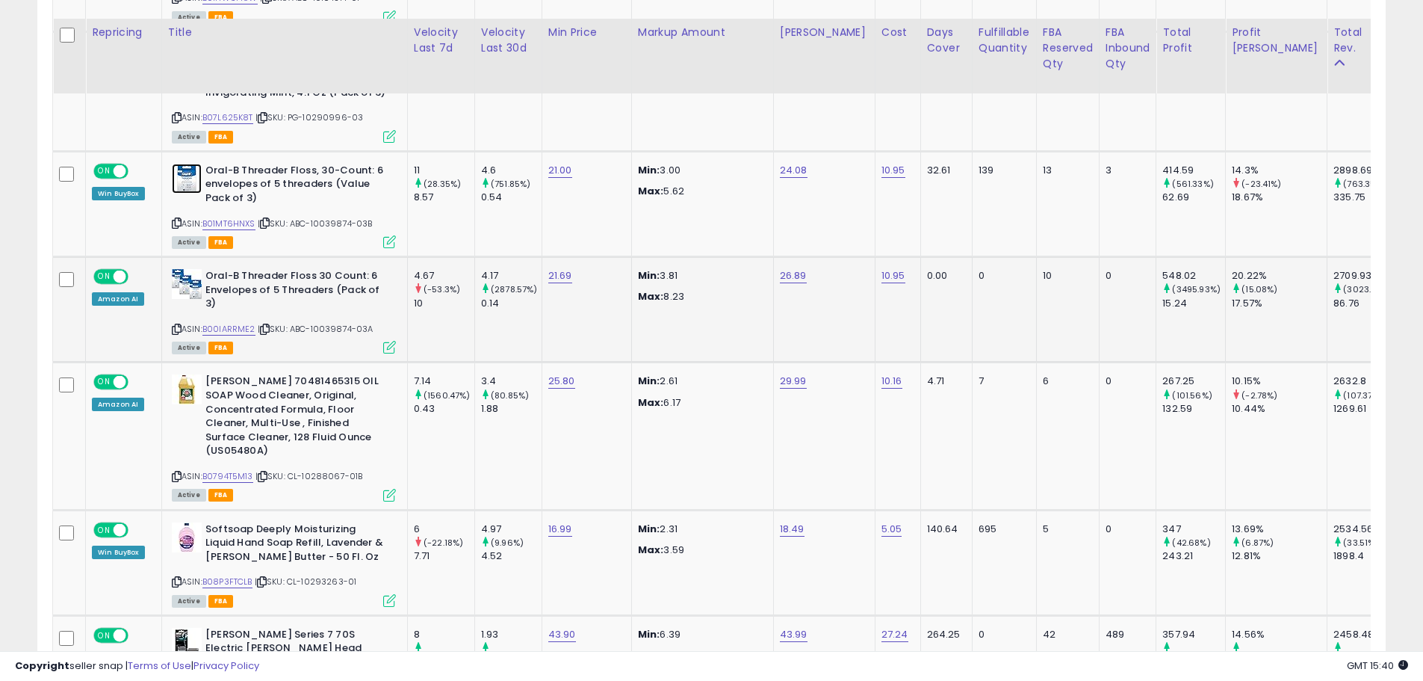
scroll to position [1830, 0]
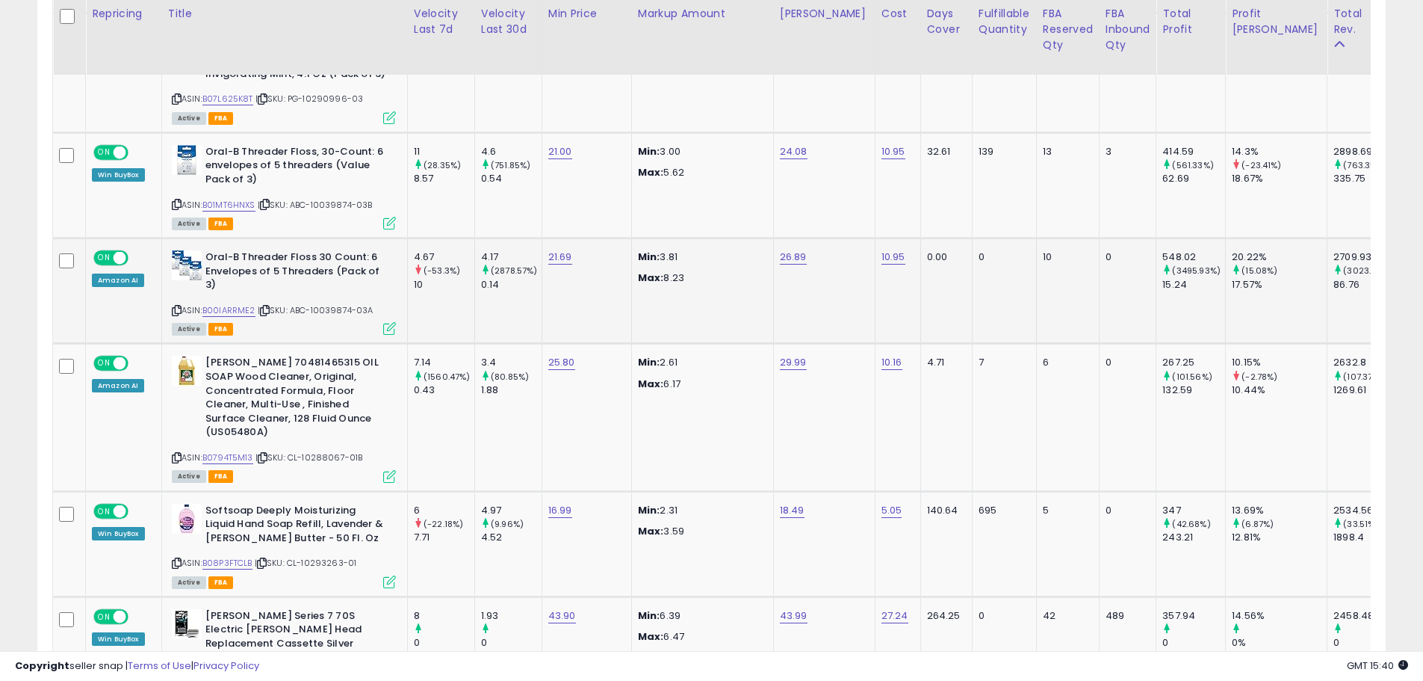
click at [193, 300] on div "ASIN: B00IARRME2 | SKU: ABC-10039874-03A Active FBA" at bounding box center [284, 291] width 224 height 83
click at [199, 263] on img at bounding box center [187, 265] width 30 height 30
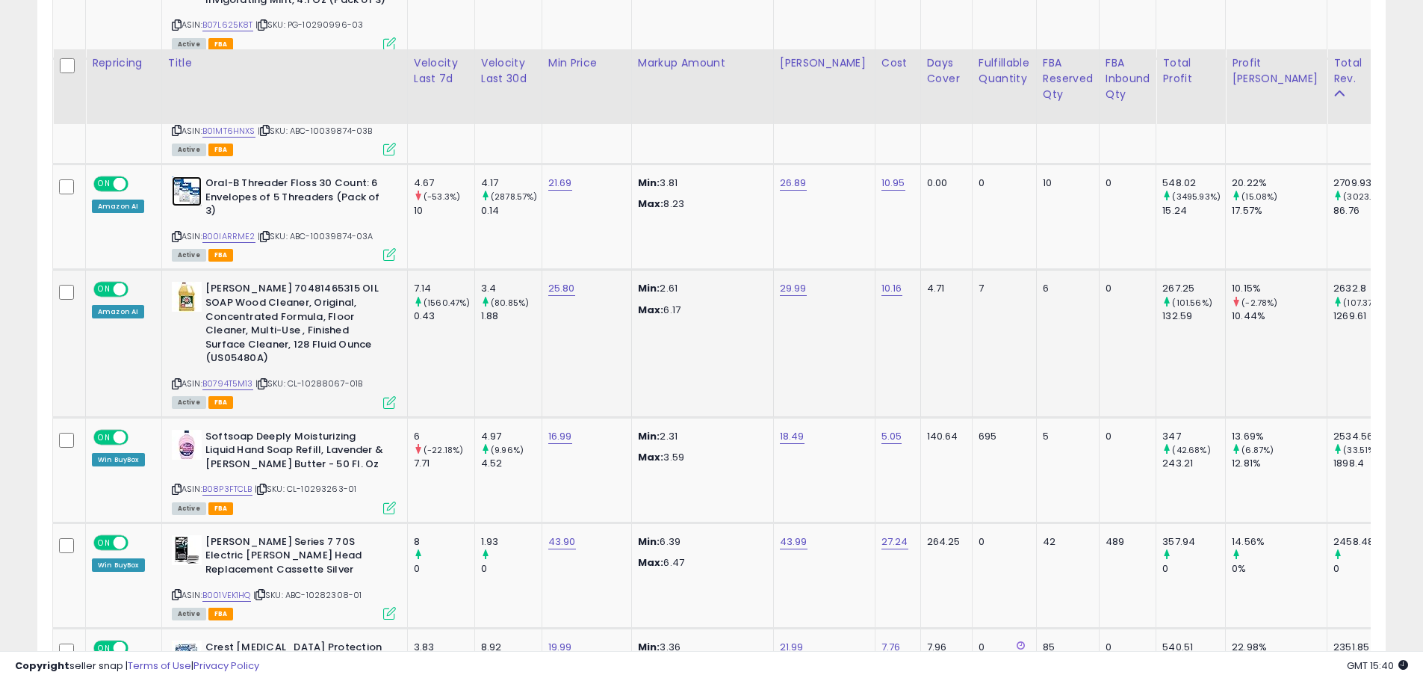
scroll to position [1980, 0]
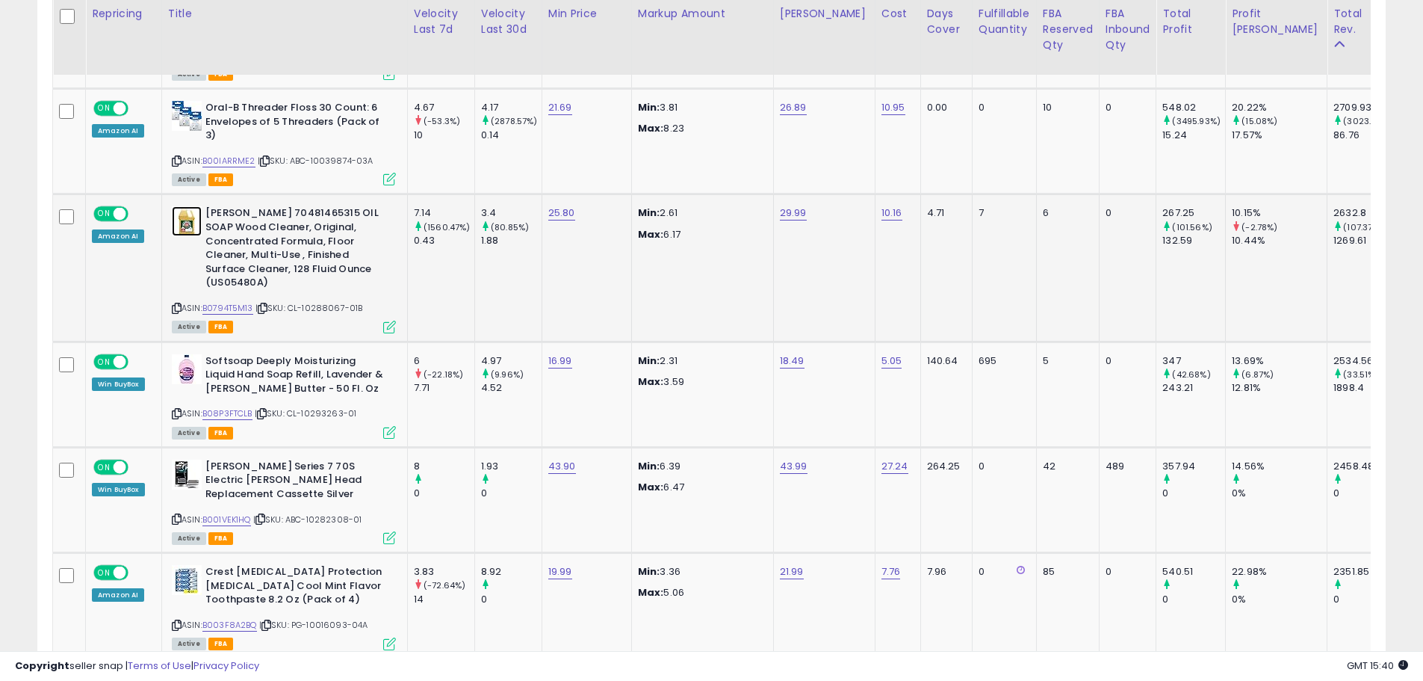
click at [191, 224] on img at bounding box center [187, 221] width 30 height 30
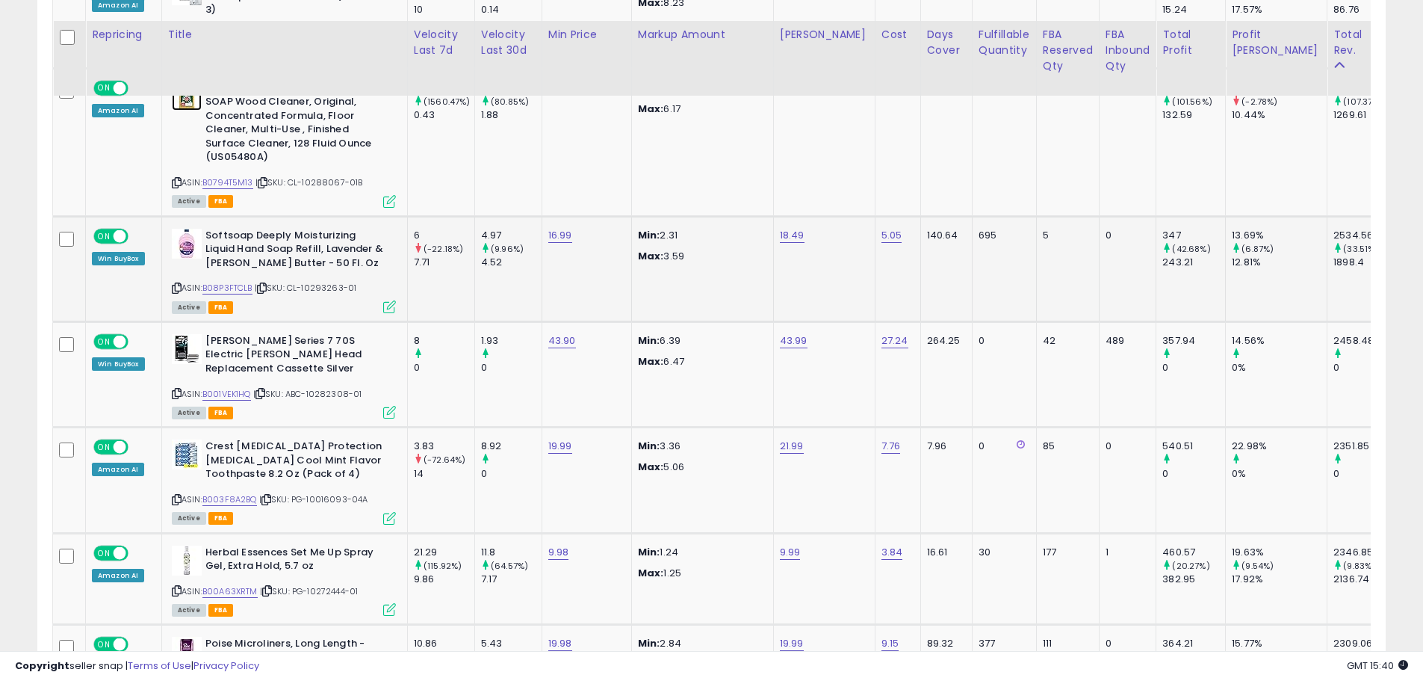
scroll to position [2129, 0]
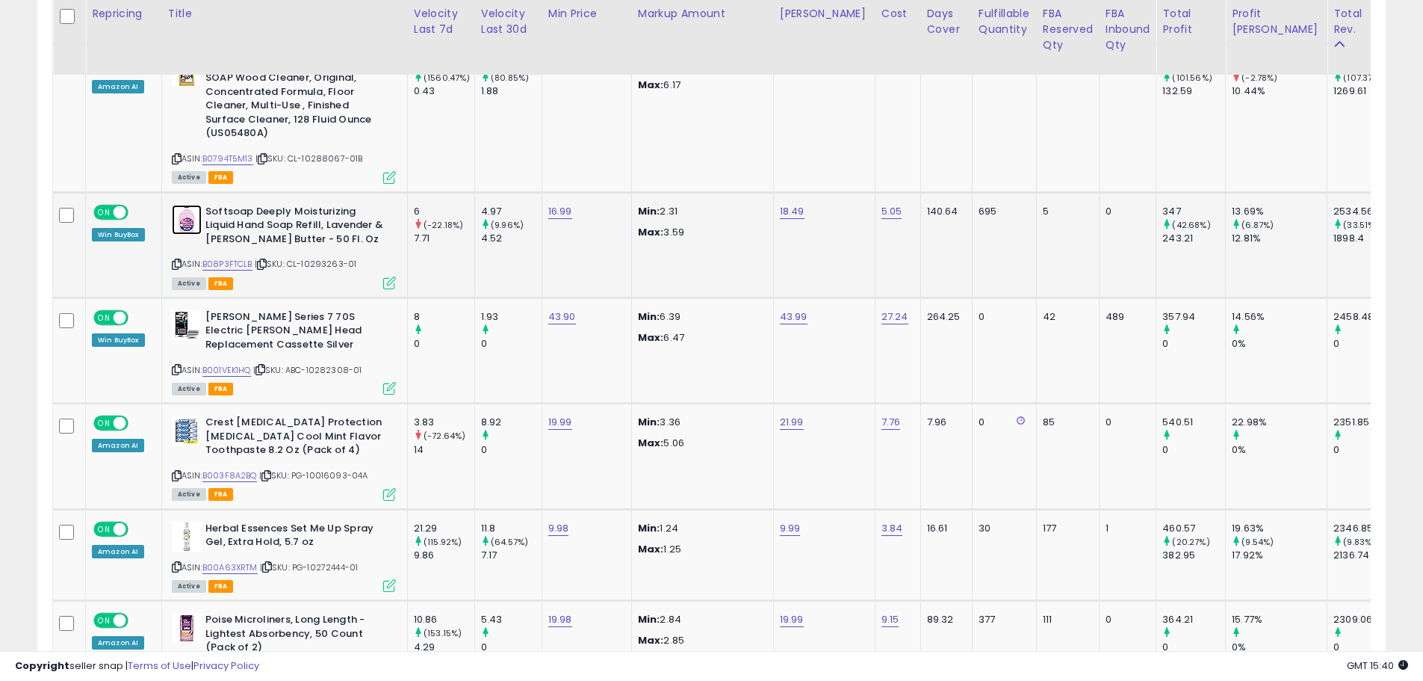
click at [191, 223] on img at bounding box center [187, 220] width 30 height 30
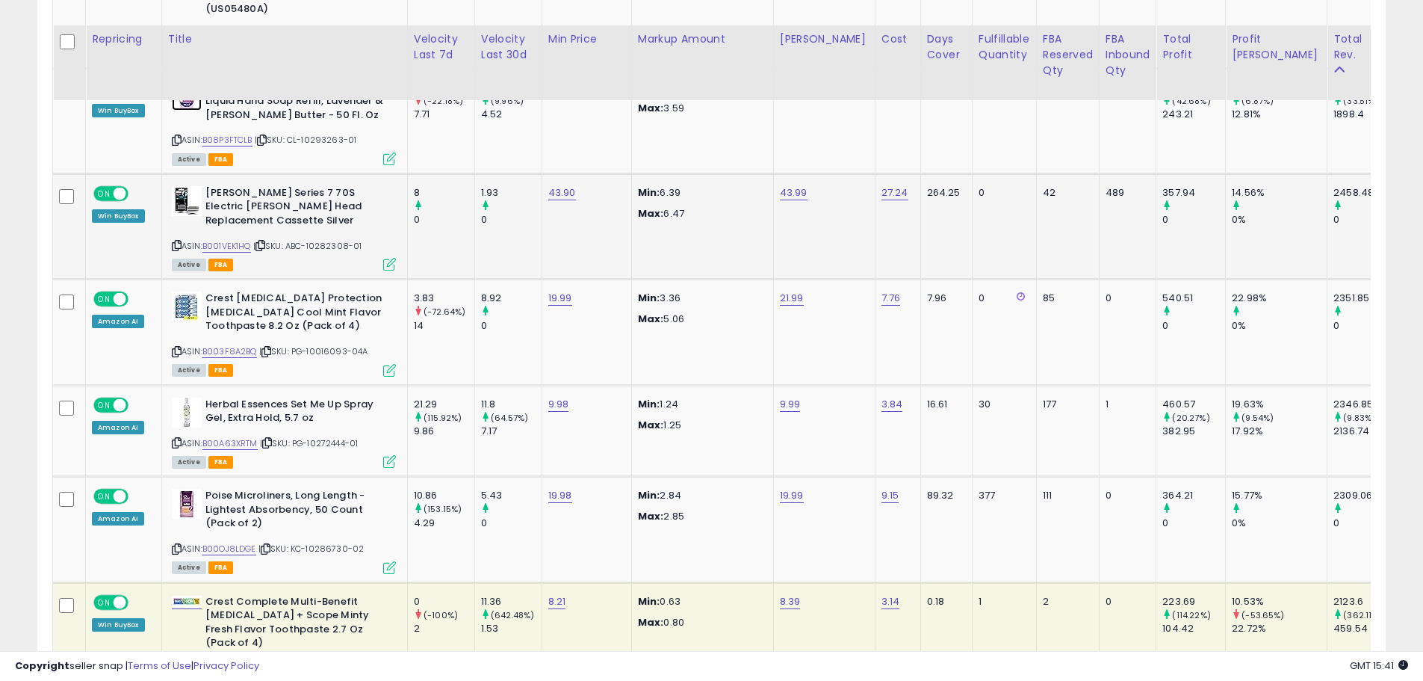
scroll to position [2279, 0]
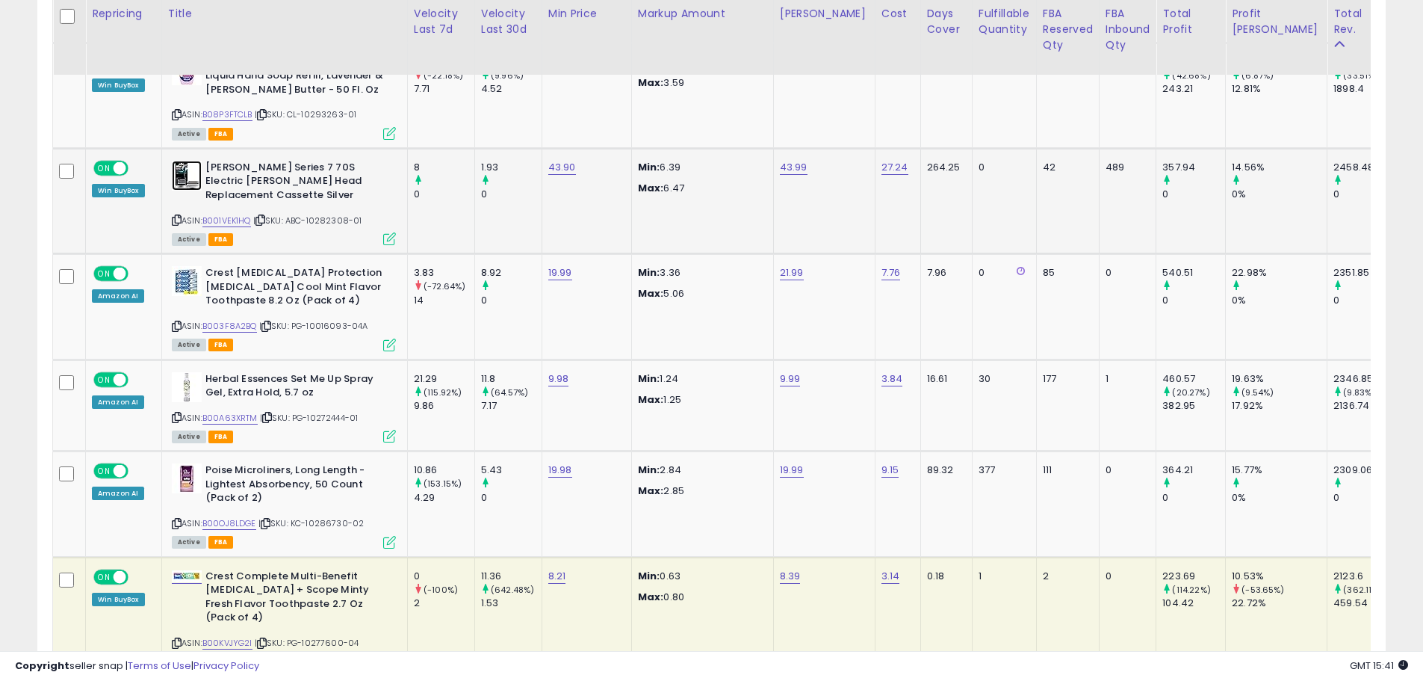
click at [188, 178] on img at bounding box center [187, 176] width 30 height 30
click at [191, 266] on img at bounding box center [187, 281] width 30 height 30
click at [196, 376] on img at bounding box center [187, 387] width 30 height 30
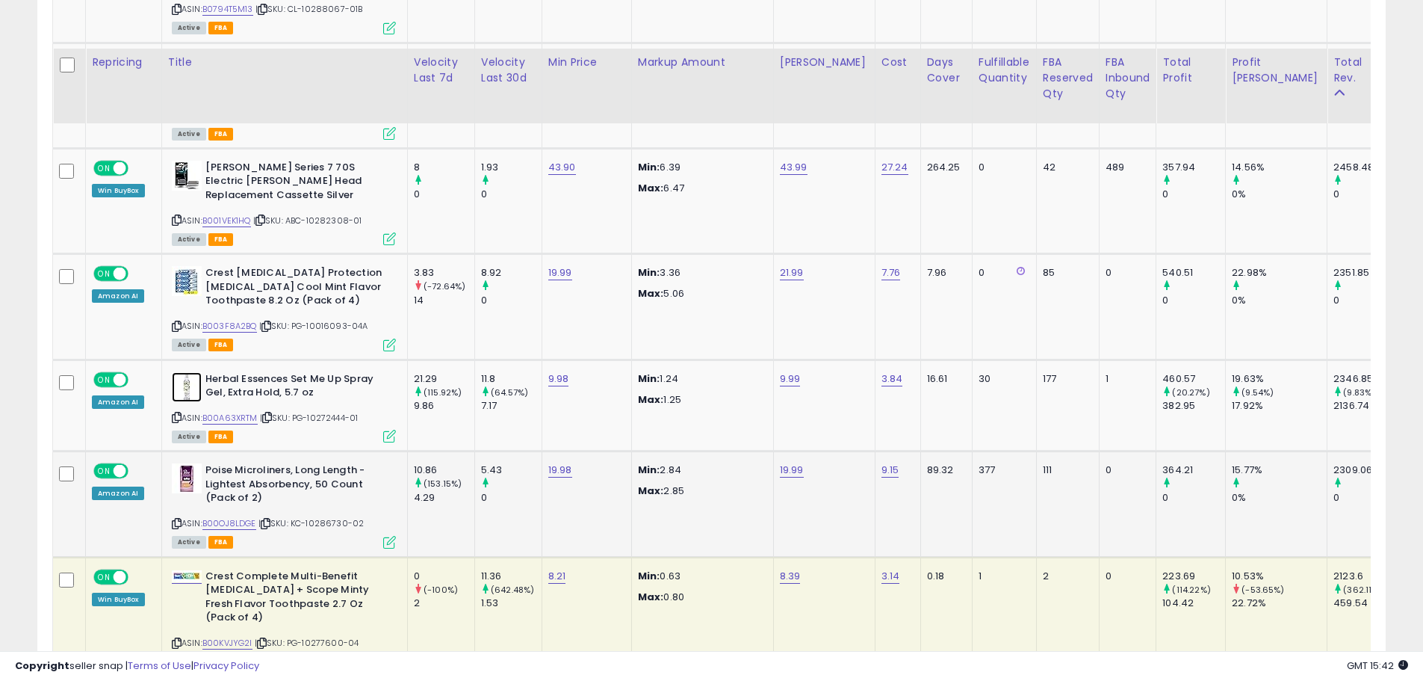
scroll to position [2353, 0]
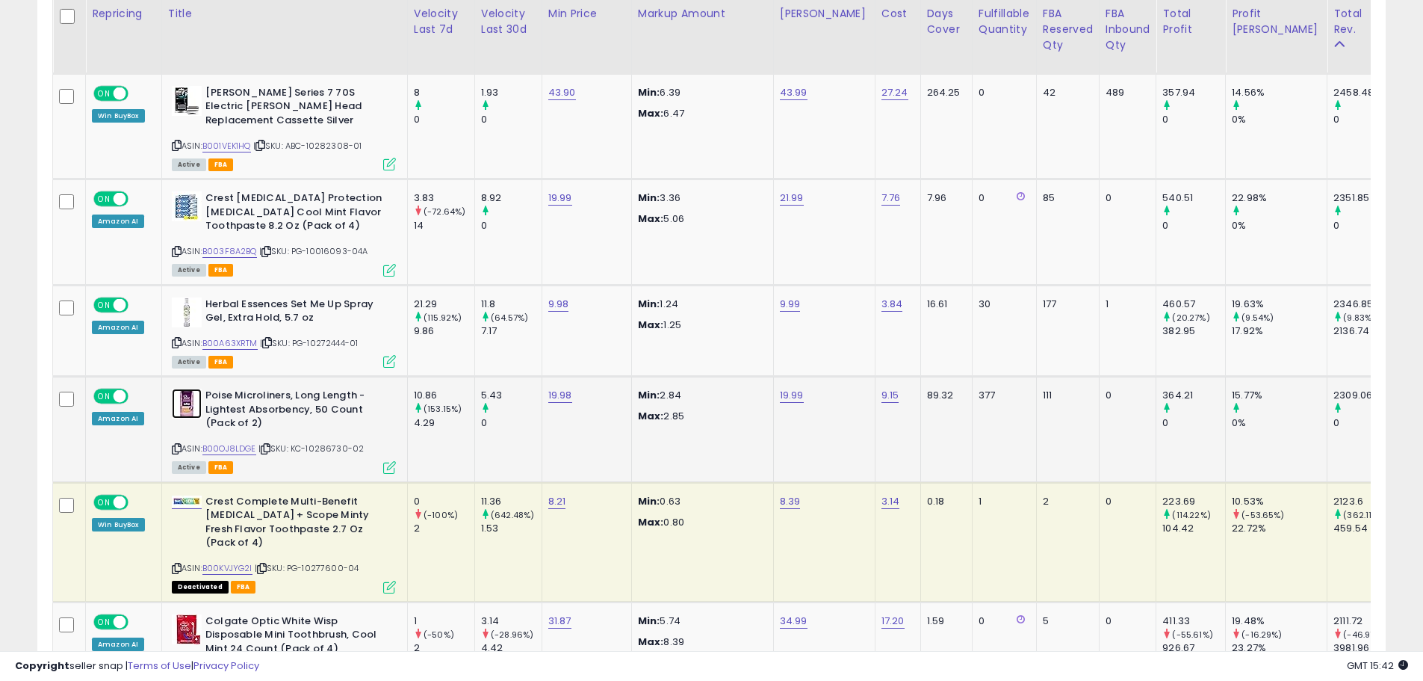
click at [187, 389] on img at bounding box center [187, 404] width 30 height 30
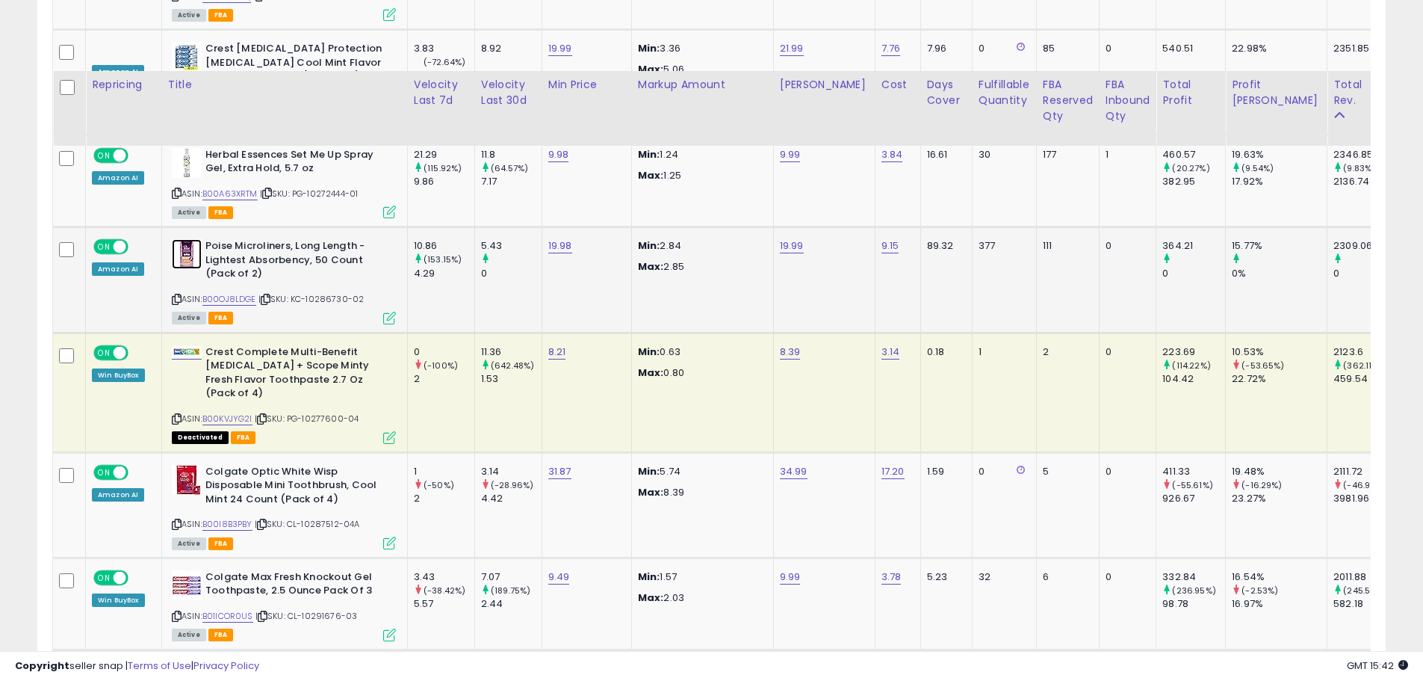
scroll to position [2652, 0]
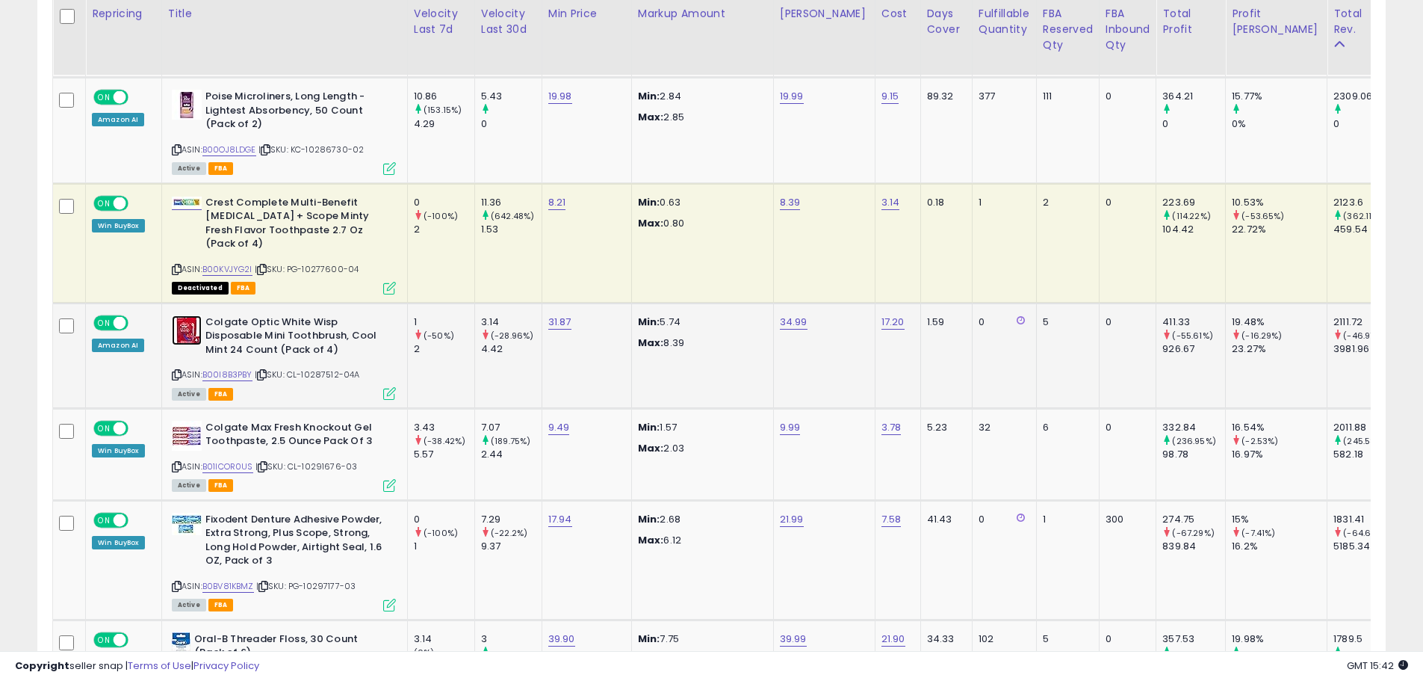
click at [194, 315] on img at bounding box center [187, 330] width 30 height 30
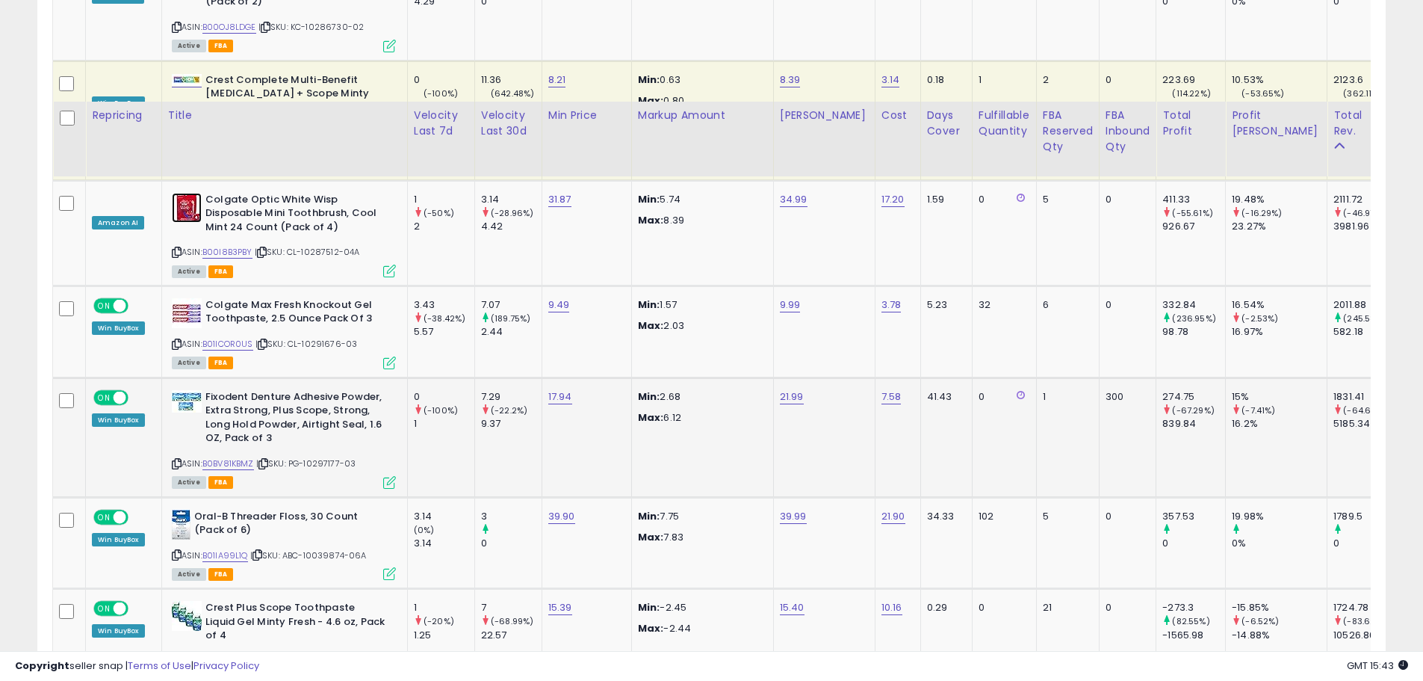
scroll to position [2876, 0]
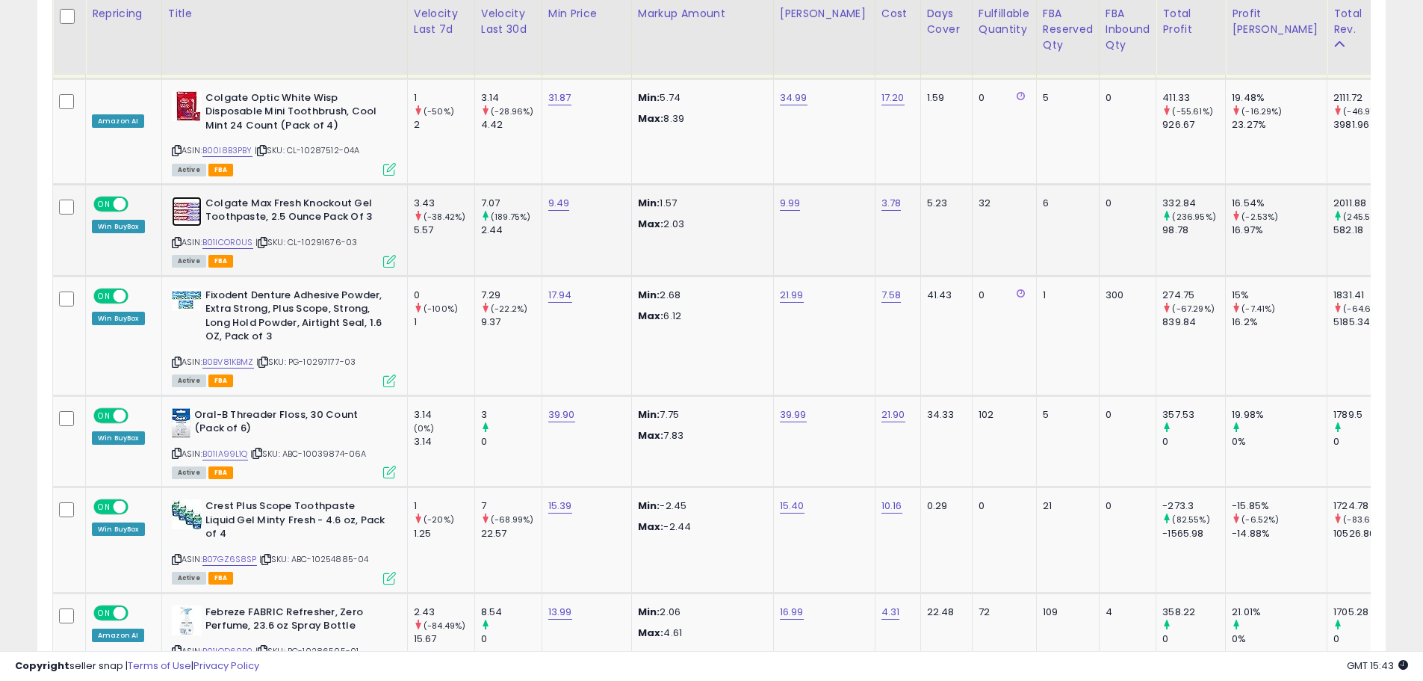
click at [182, 196] on img at bounding box center [187, 211] width 30 height 30
click at [188, 288] on img at bounding box center [187, 299] width 30 height 22
click at [185, 408] on img at bounding box center [181, 423] width 19 height 30
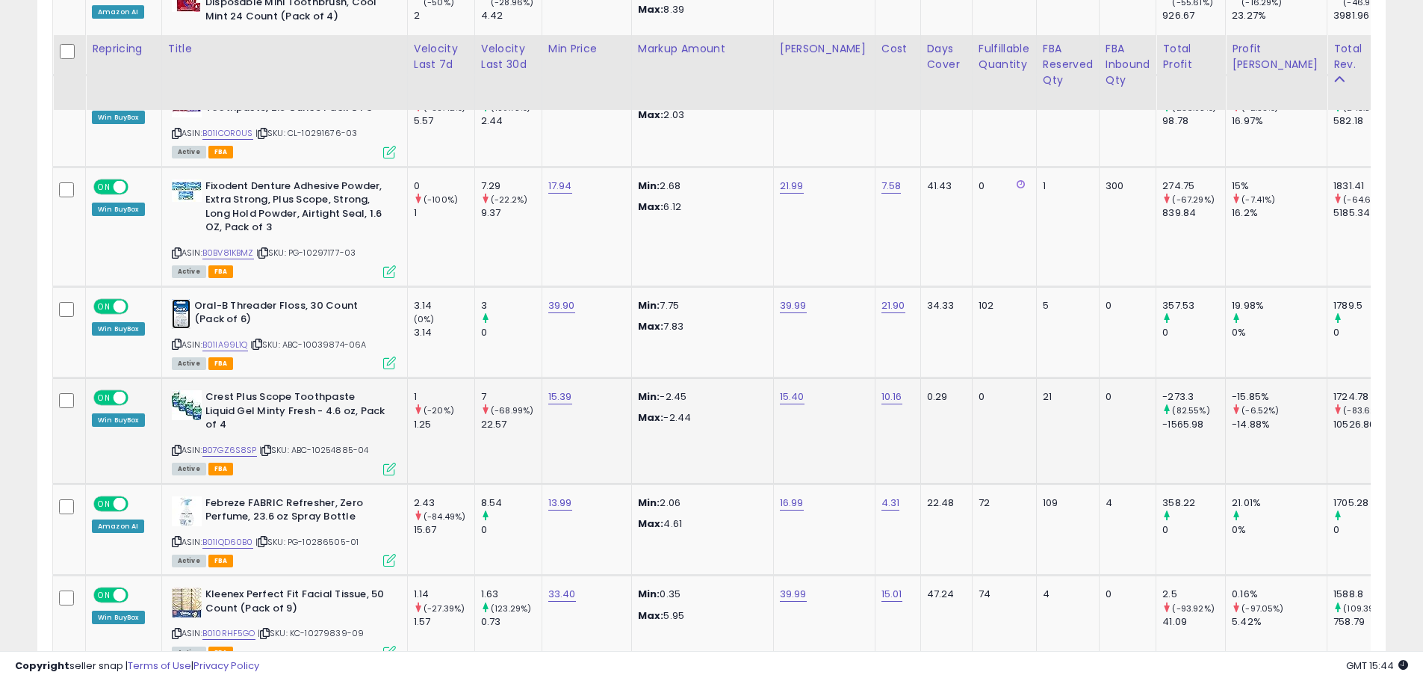
scroll to position [3026, 0]
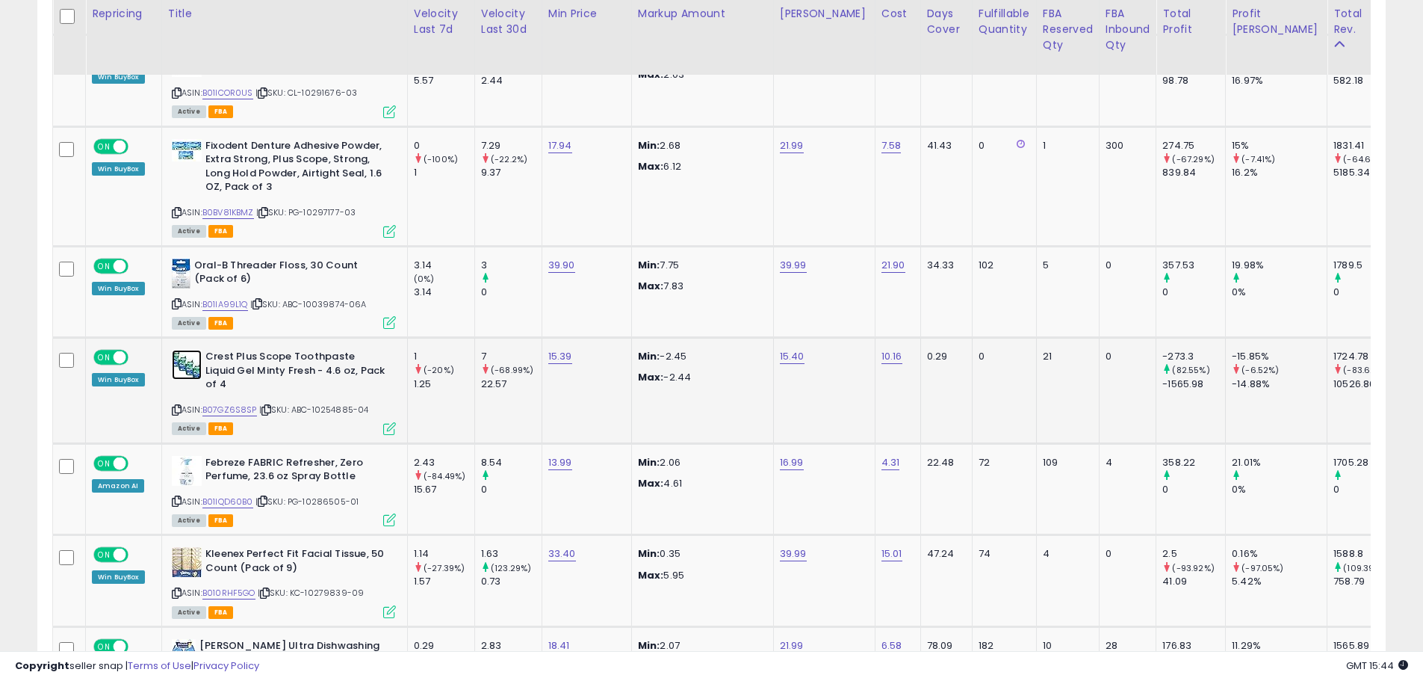
click at [179, 350] on img at bounding box center [187, 365] width 30 height 30
click at [173, 456] on img at bounding box center [187, 471] width 30 height 30
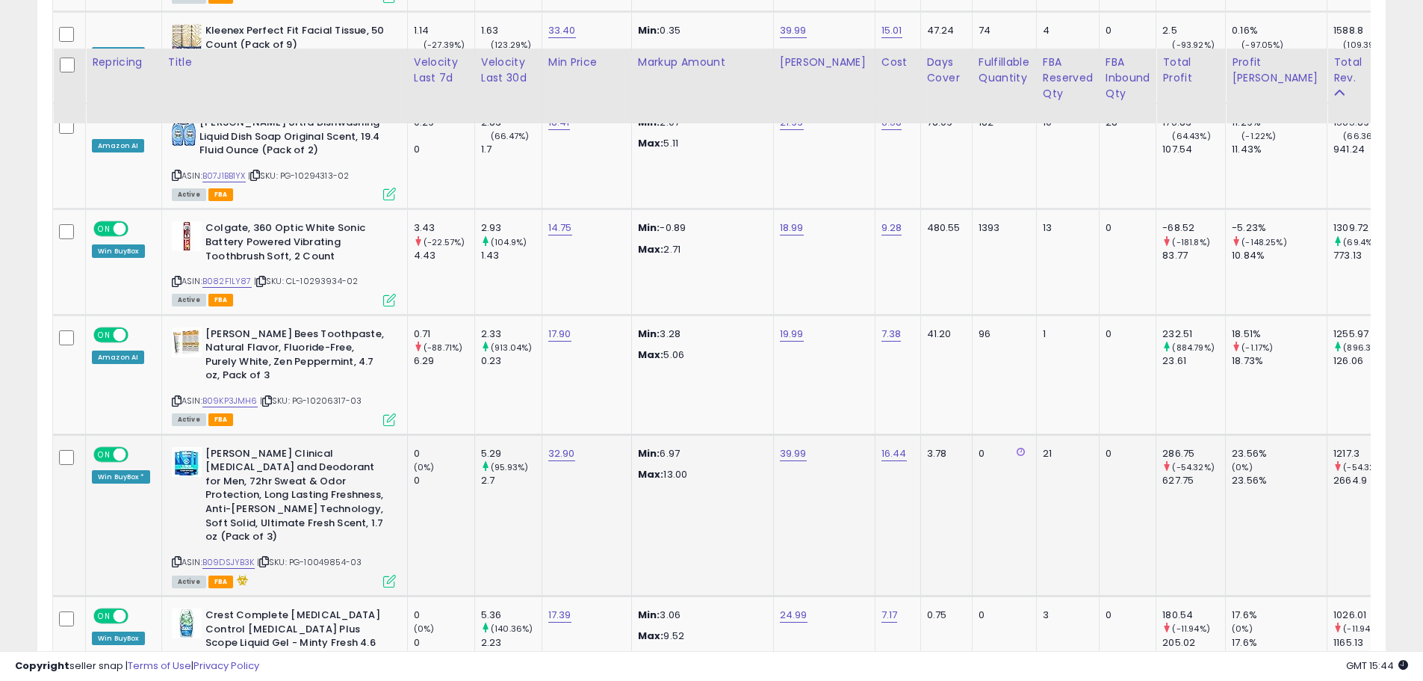
scroll to position [3698, 0]
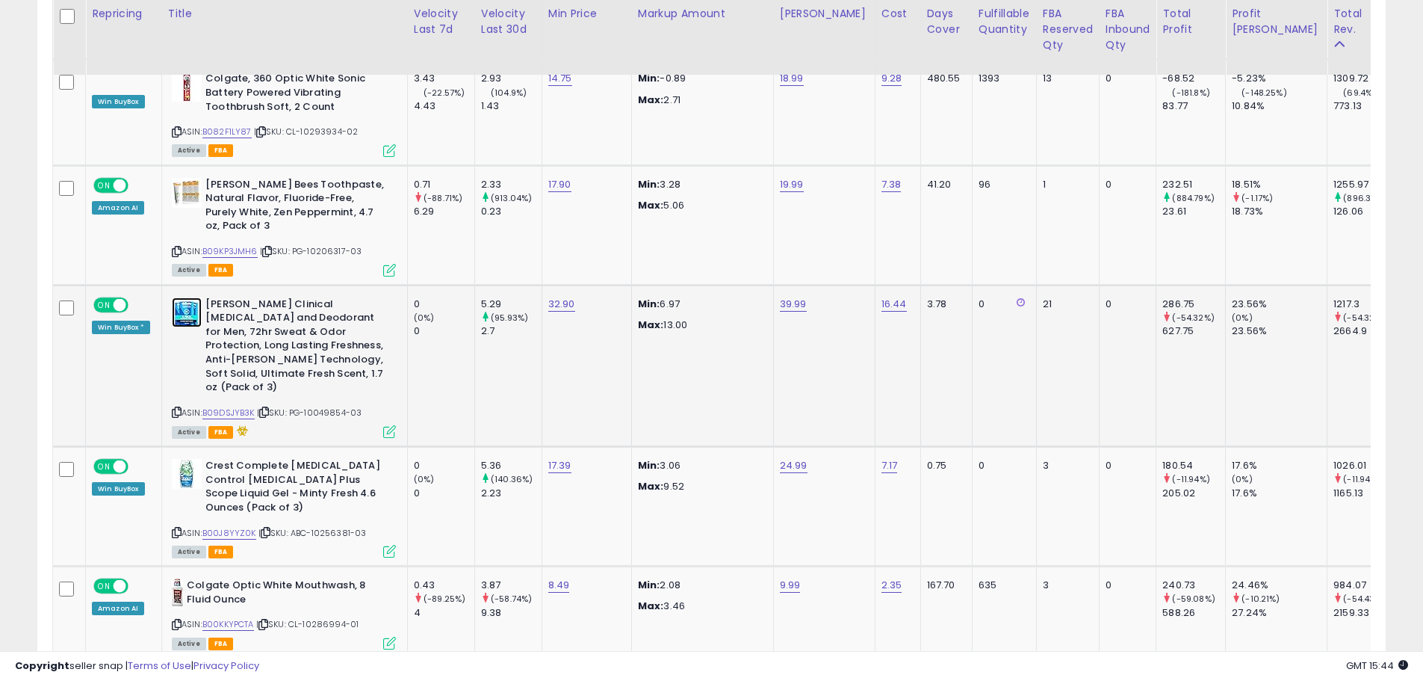
click at [193, 297] on img at bounding box center [187, 312] width 30 height 30
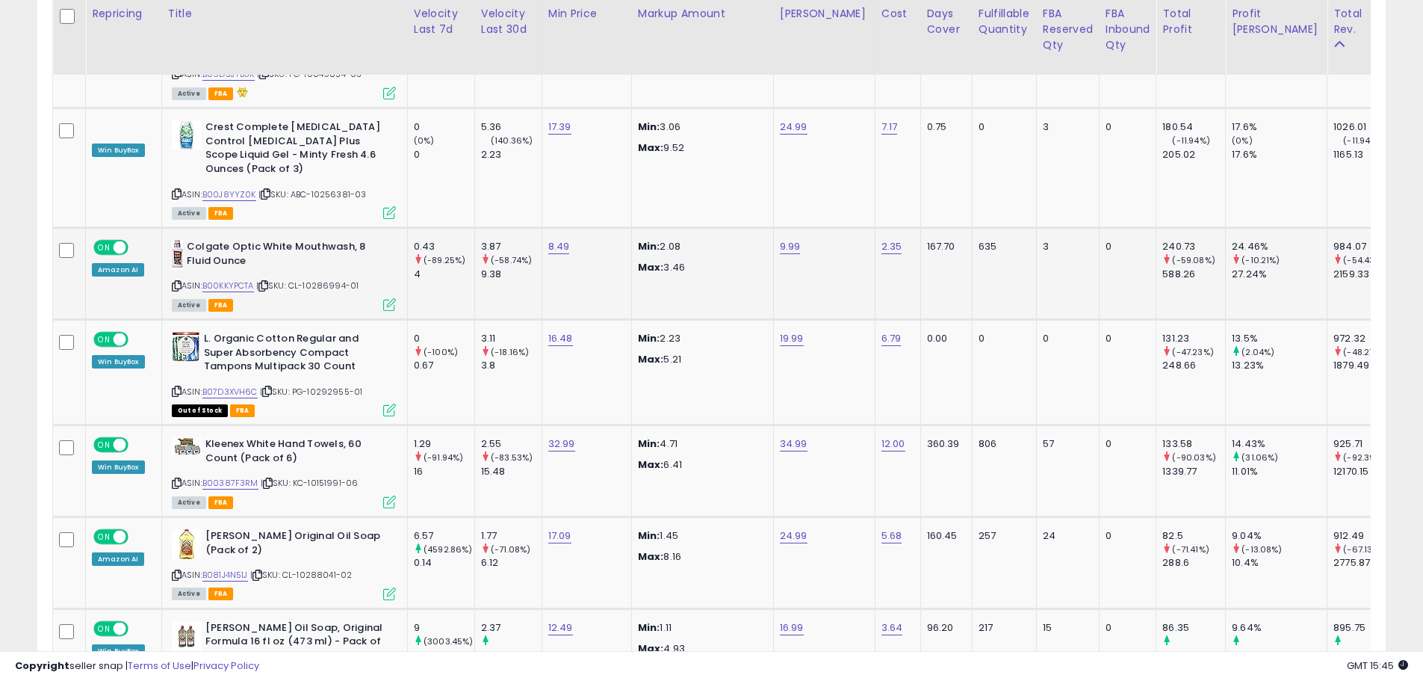
scroll to position [3997, 0]
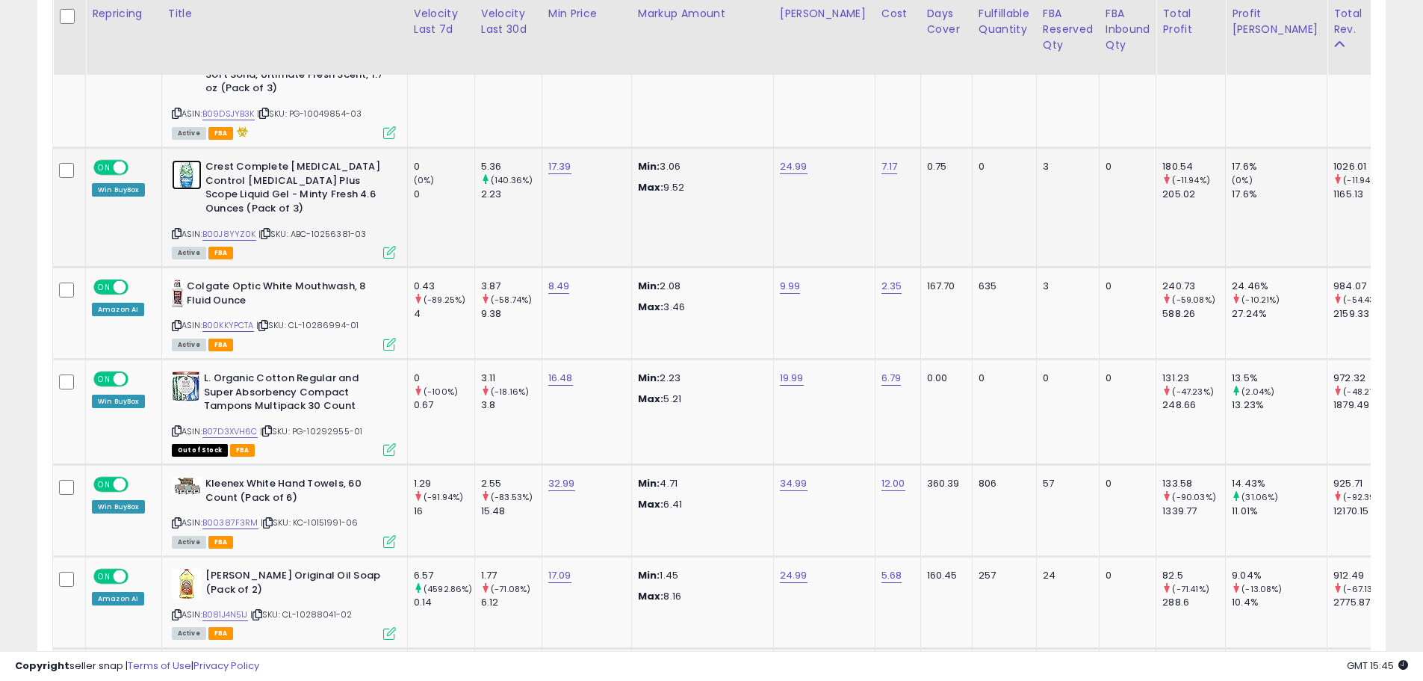
click at [198, 160] on img at bounding box center [187, 175] width 30 height 30
click at [172, 279] on img at bounding box center [177, 294] width 11 height 30
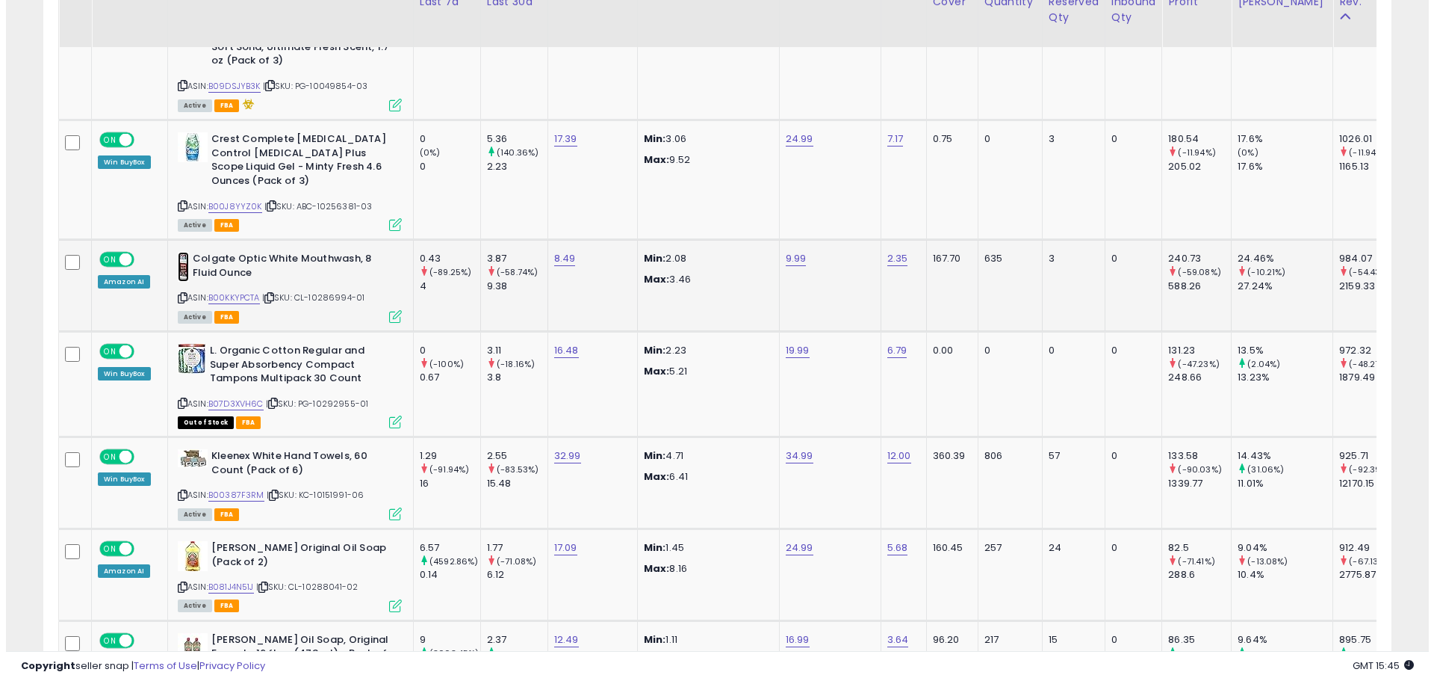
scroll to position [4072, 0]
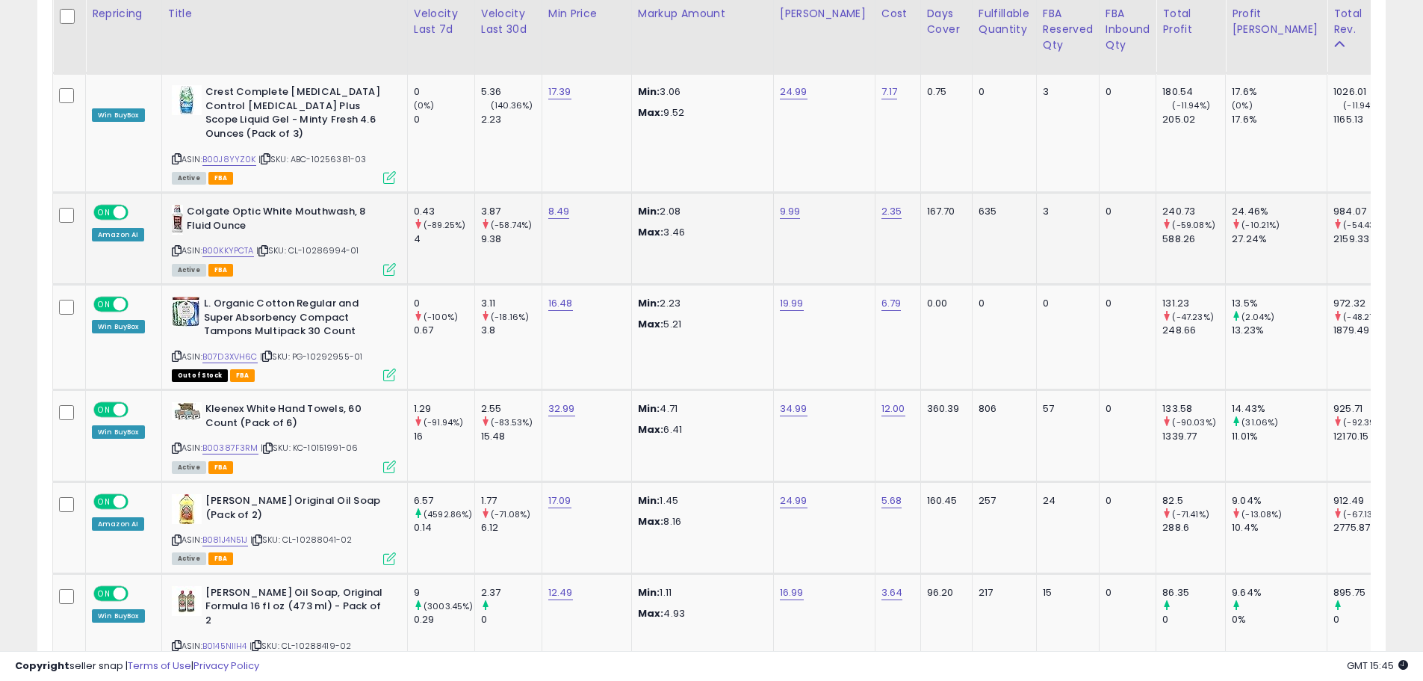
click at [391, 263] on icon at bounding box center [389, 269] width 13 height 13
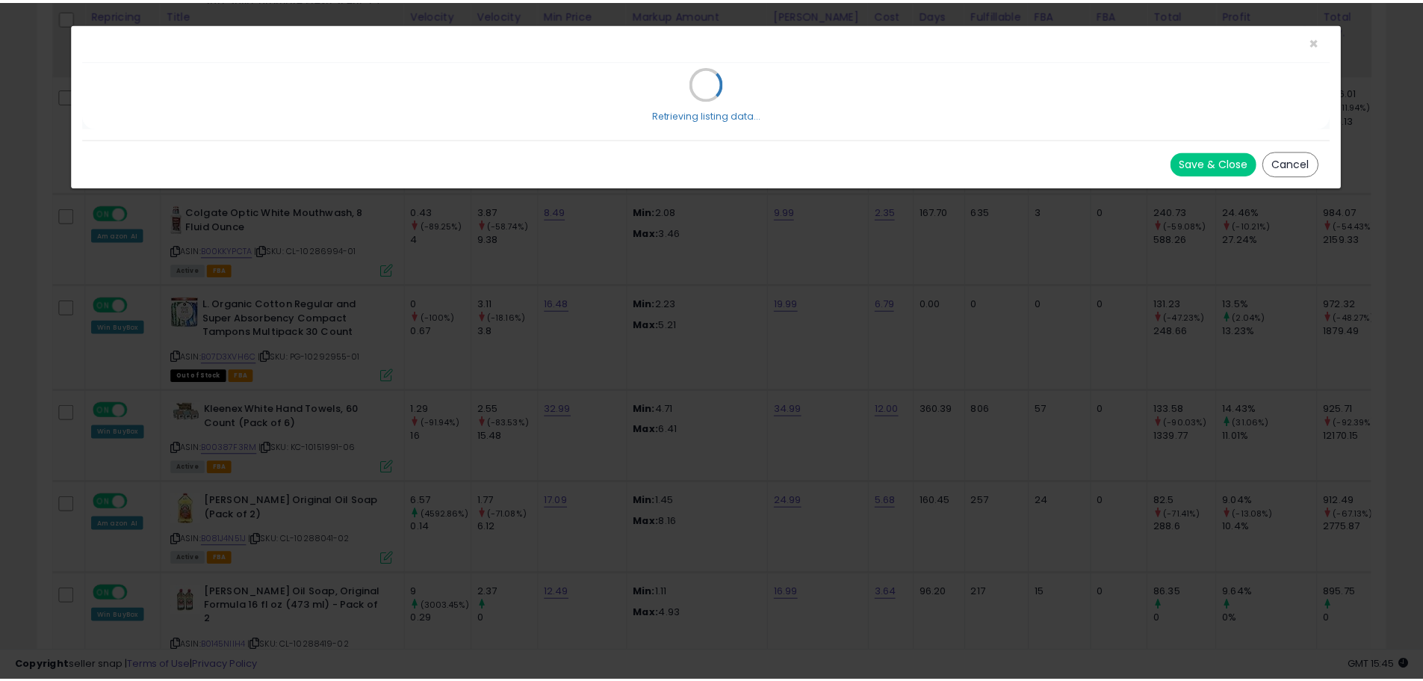
scroll to position [306, 789]
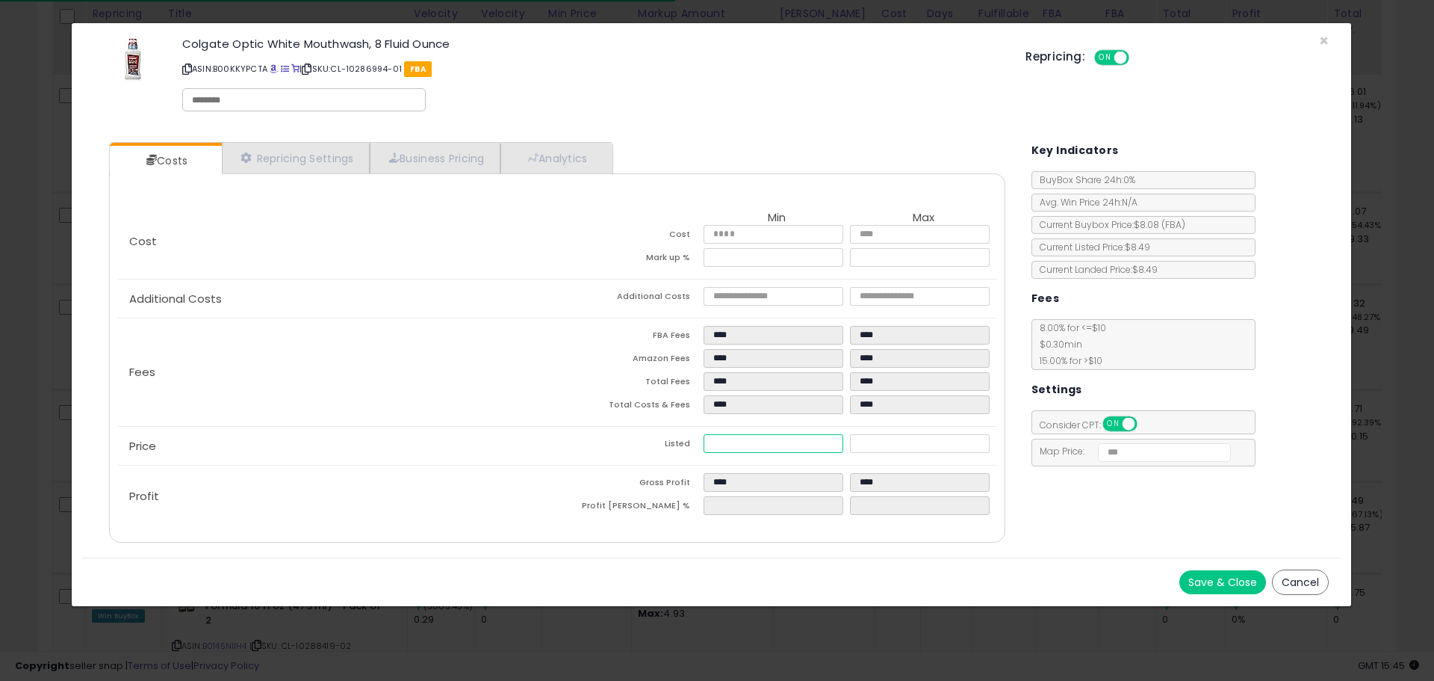
click at [813, 439] on input "****" at bounding box center [773, 443] width 139 height 19
type input "***"
type input "****"
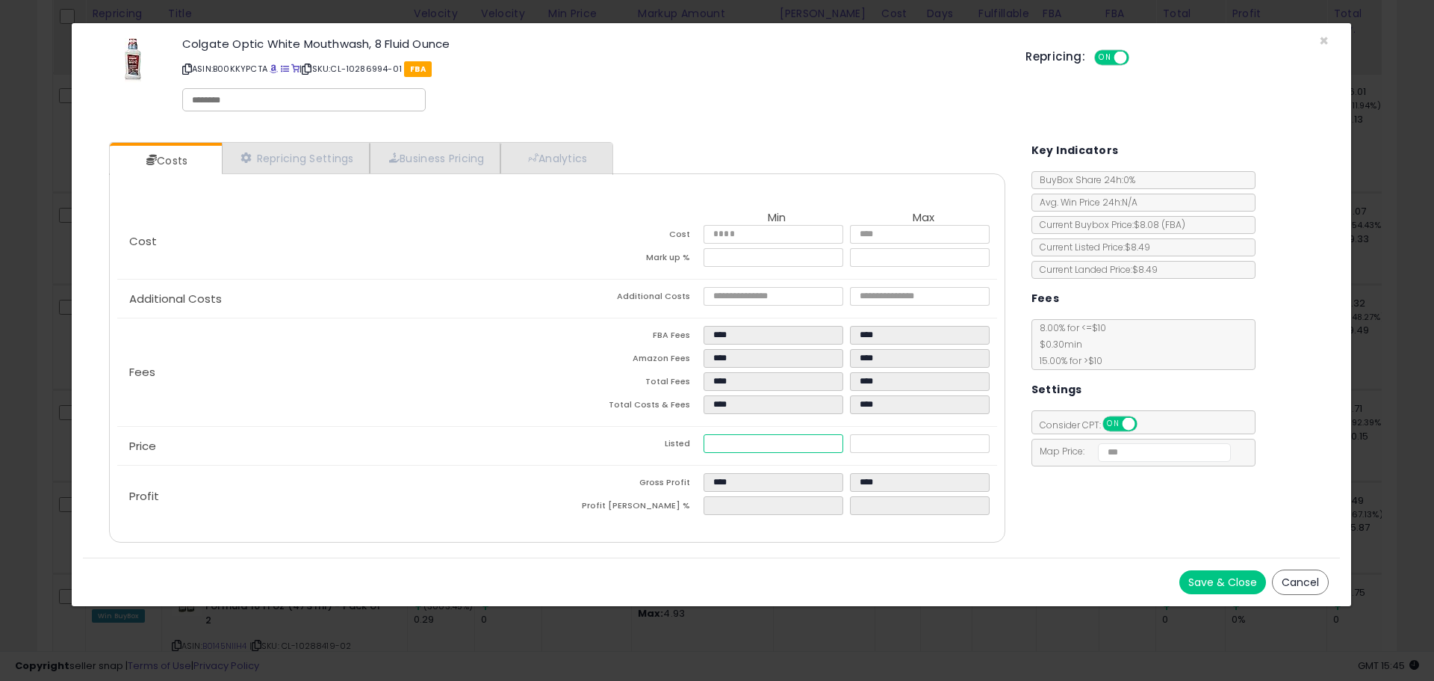
type input "****"
type input "***"
type input "****"
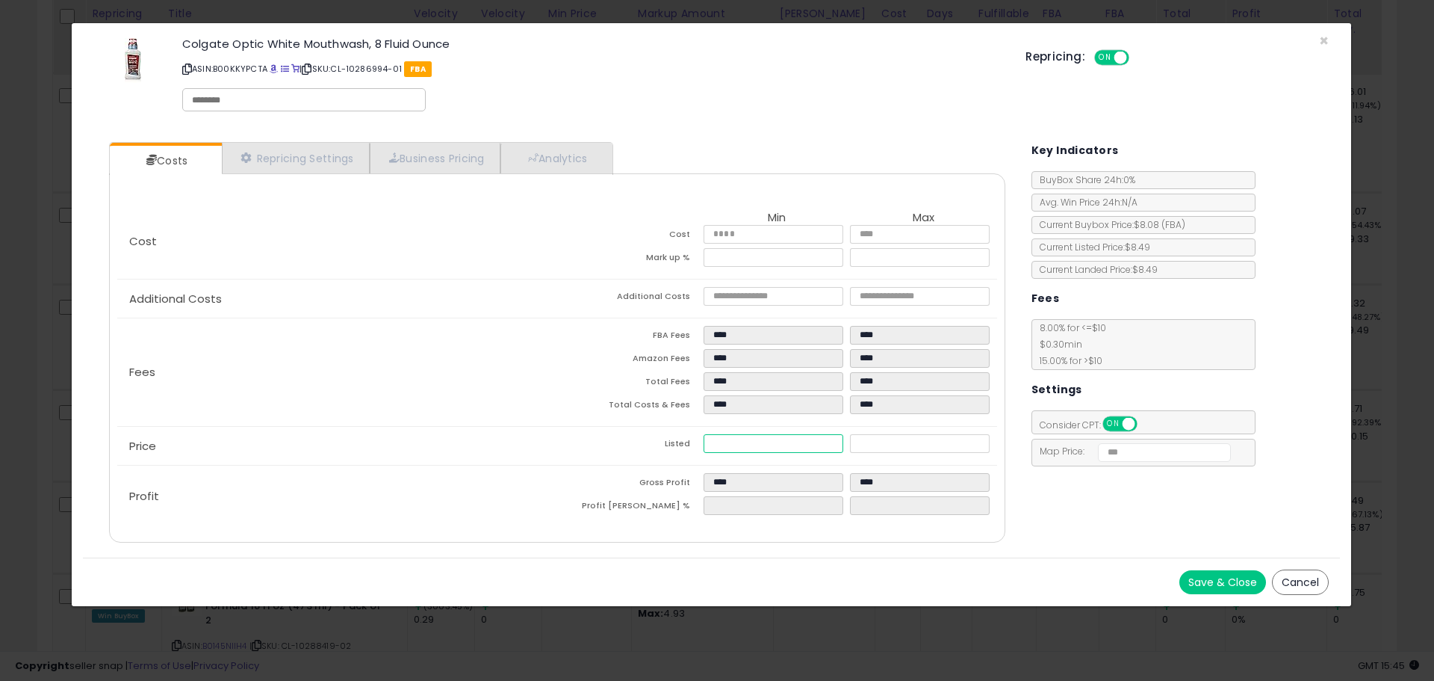
type input "****"
type input "*****"
type input "****"
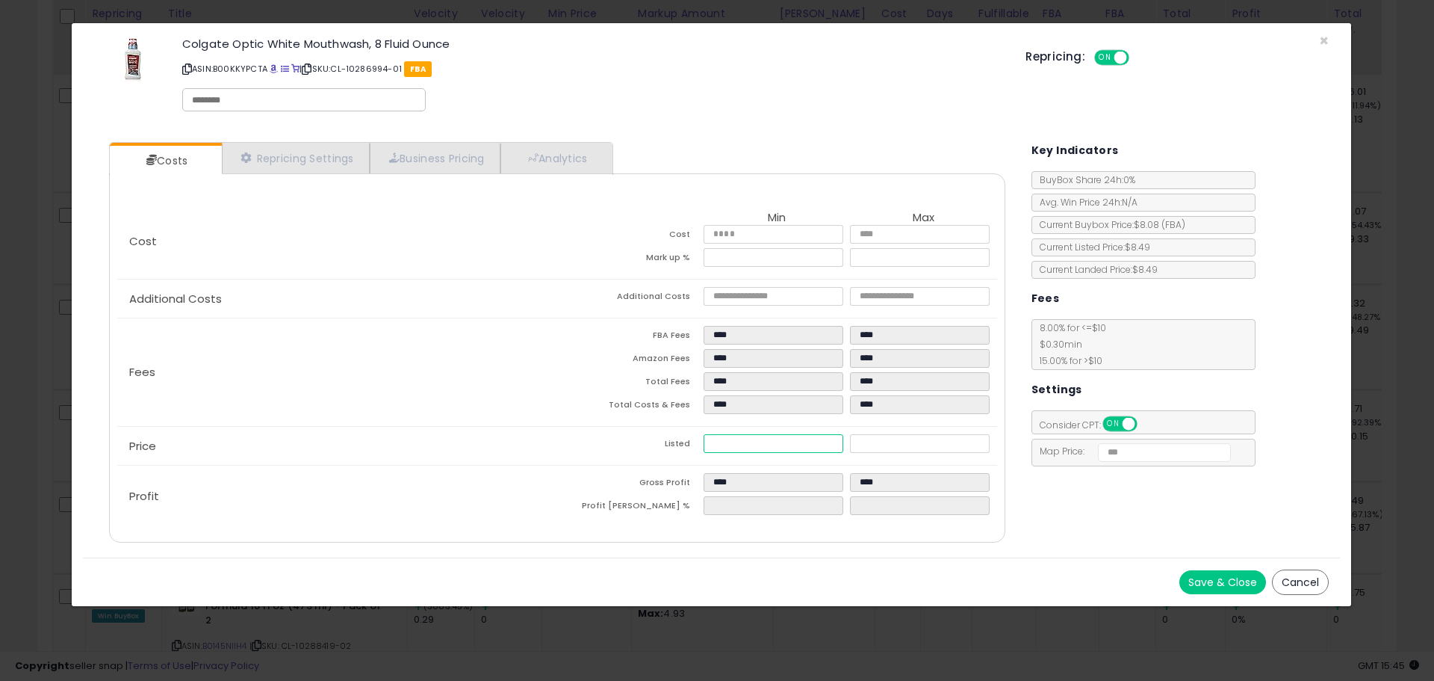
type input "*****"
click at [986, 566] on div "Save & Close Cancel" at bounding box center [711, 581] width 1257 height 49
click at [349, 155] on link "Repricing Settings" at bounding box center [296, 158] width 148 height 31
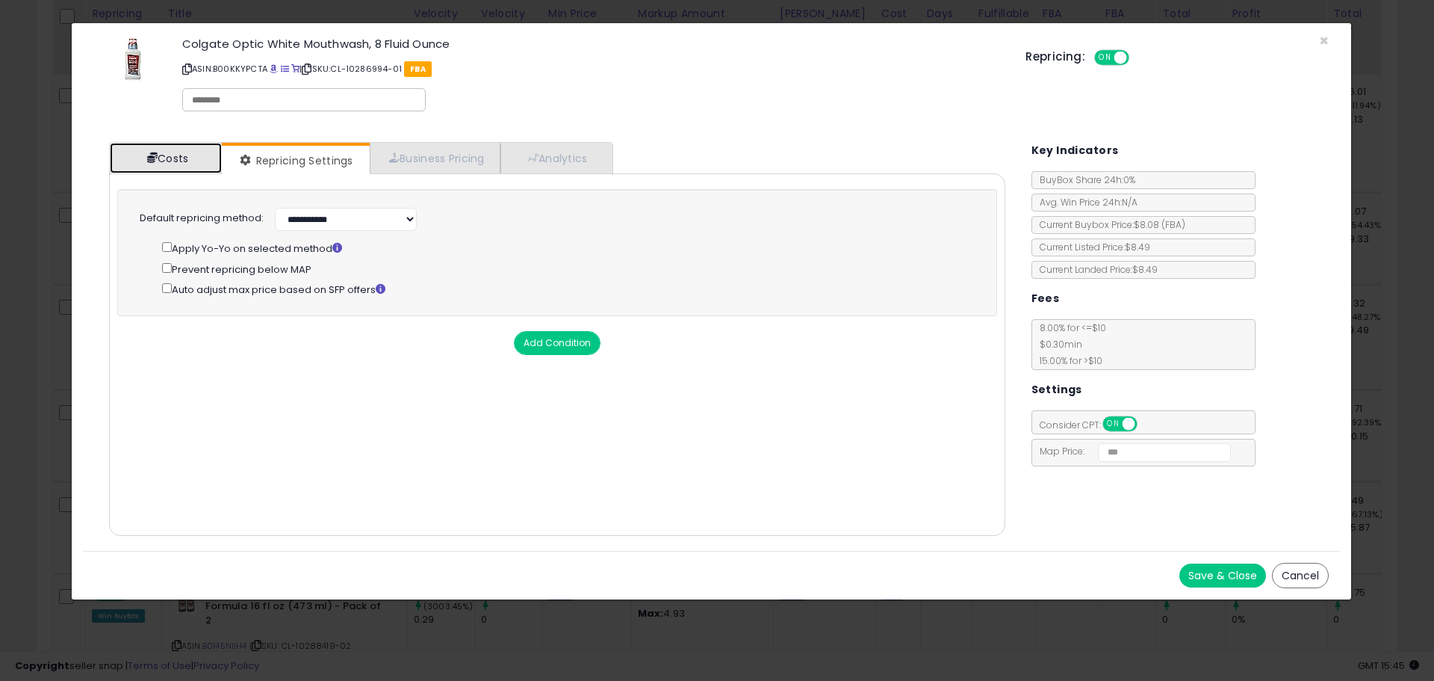
click at [185, 154] on link "Costs" at bounding box center [166, 158] width 112 height 31
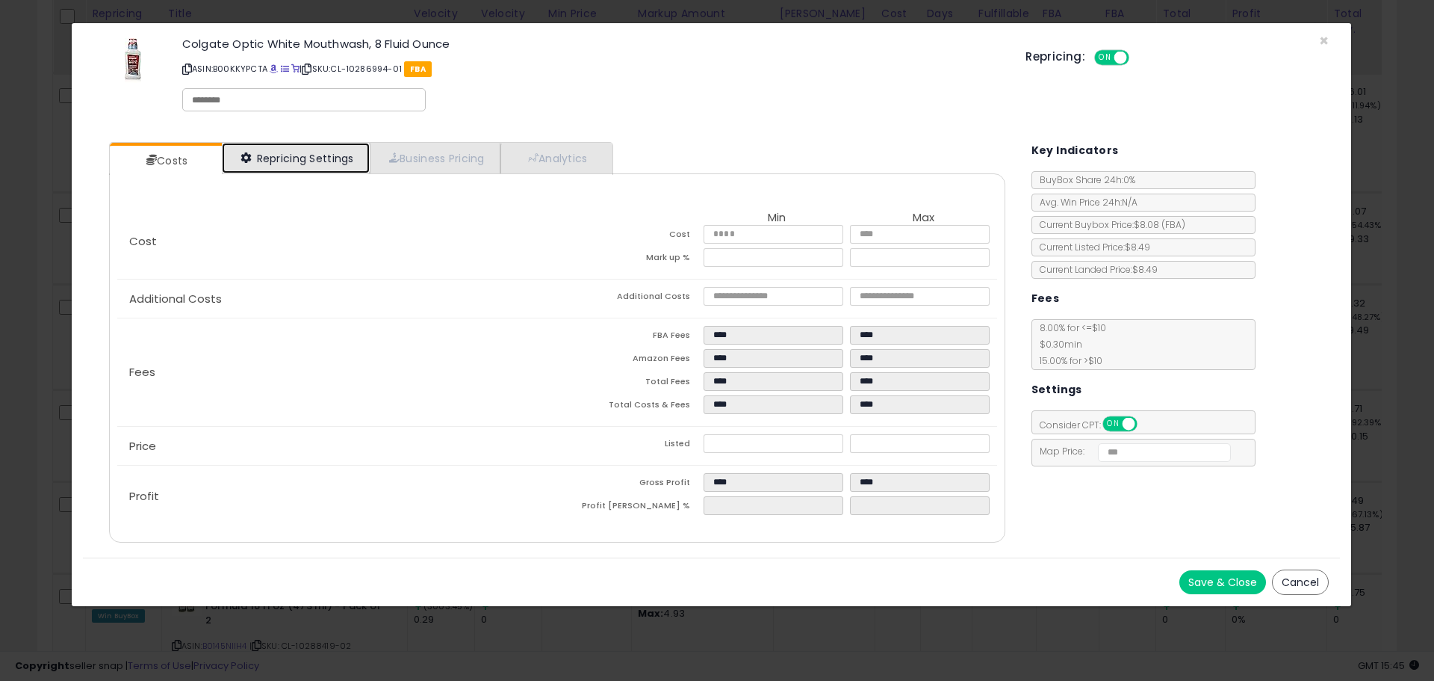
click at [300, 160] on link "Repricing Settings" at bounding box center [296, 158] width 148 height 31
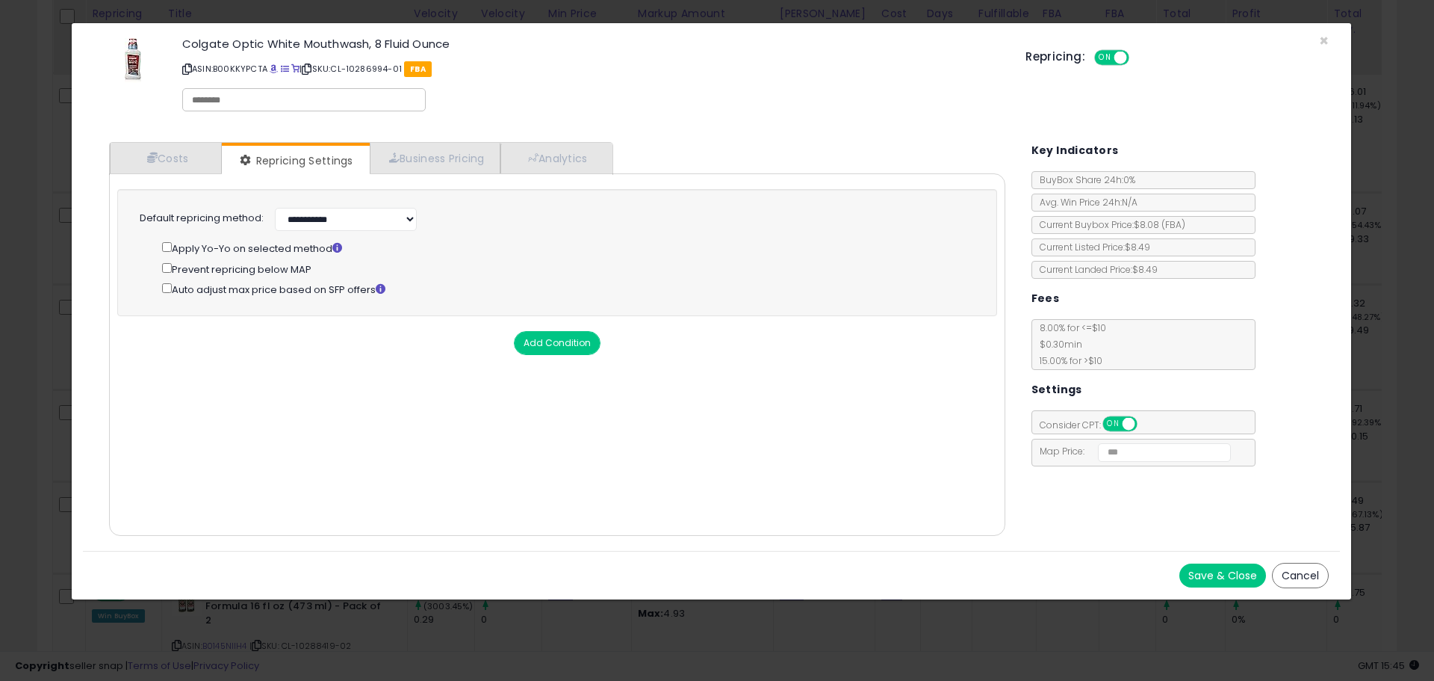
click at [335, 235] on div "**********" at bounding box center [556, 250] width 833 height 93
click at [347, 220] on select "**********" at bounding box center [346, 219] width 142 height 23
select select "******"
click at [275, 208] on select "**********" at bounding box center [346, 219] width 142 height 23
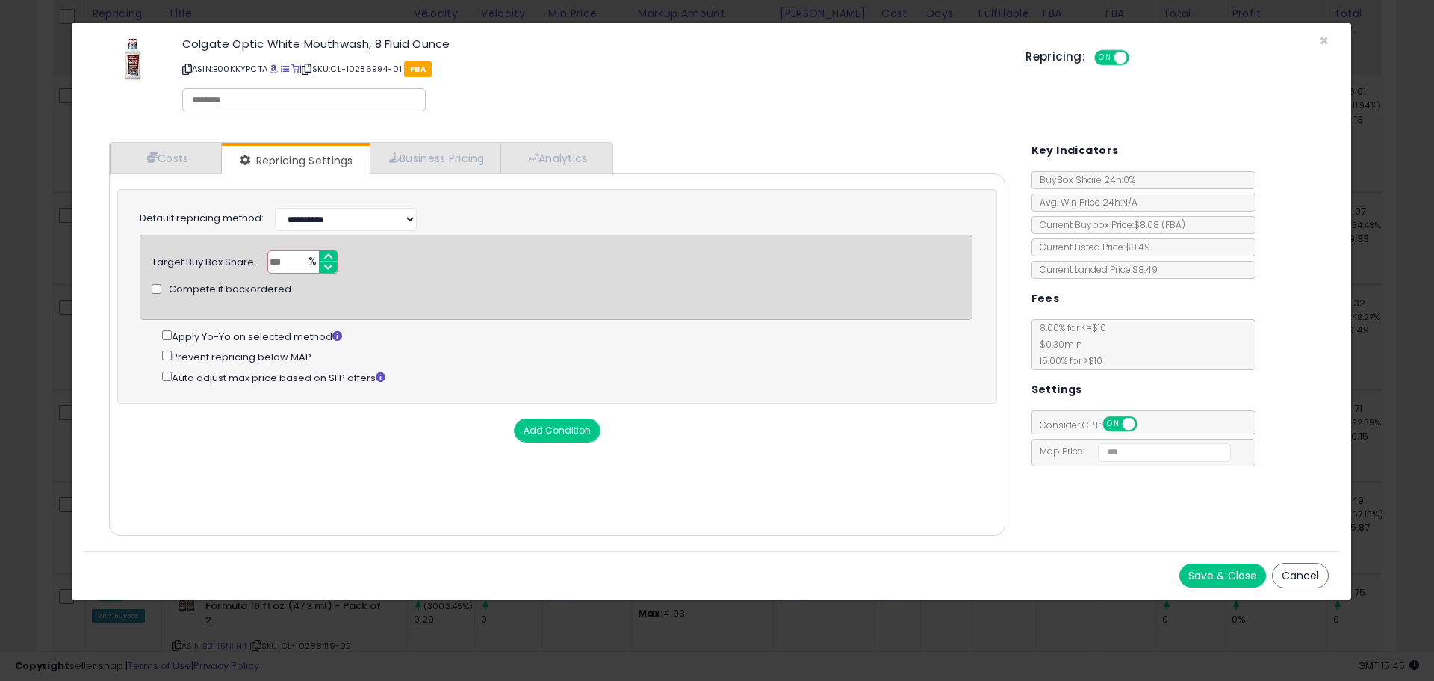
drag, startPoint x: 291, startPoint y: 261, endPoint x: 256, endPoint y: 261, distance: 35.9
click at [256, 261] on div "Target Buy Box Share: *** % Compete if backordered" at bounding box center [556, 261] width 832 height 23
type input "**"
click at [1194, 572] on button "Save & Close" at bounding box center [1223, 575] width 87 height 24
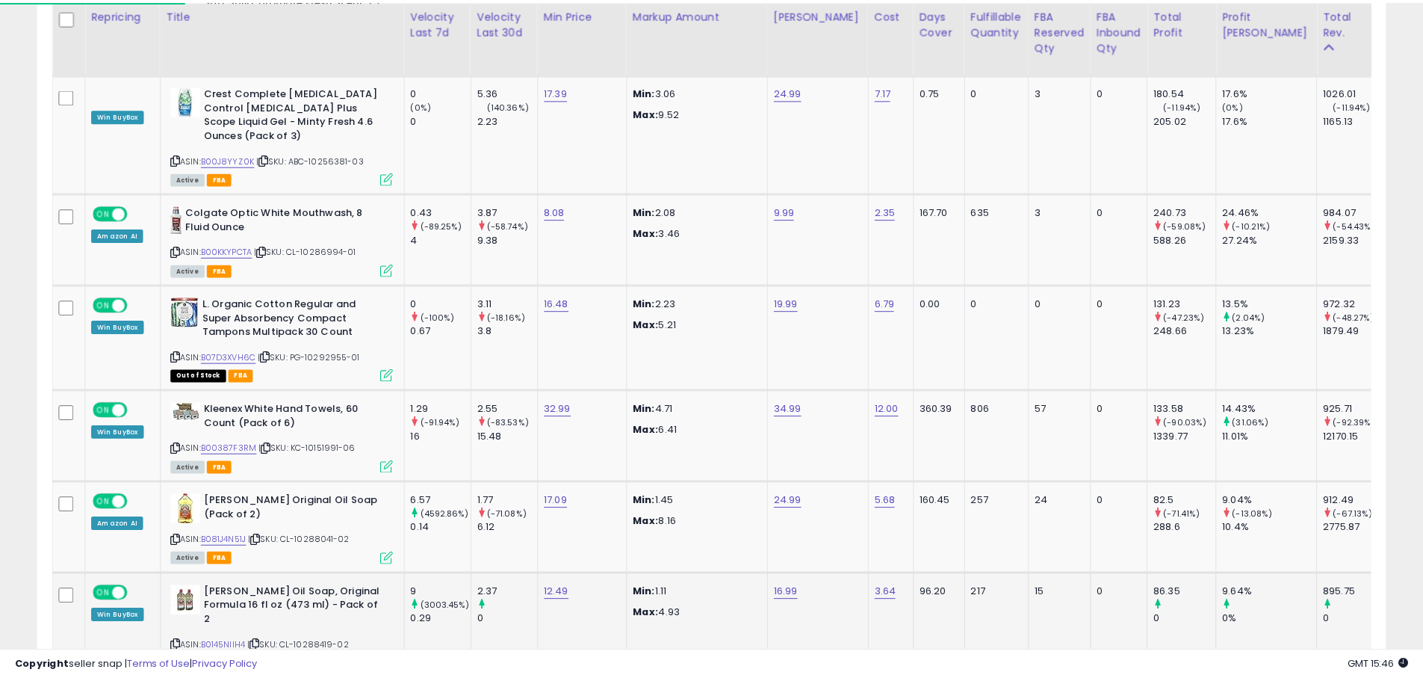
scroll to position [746817, 746341]
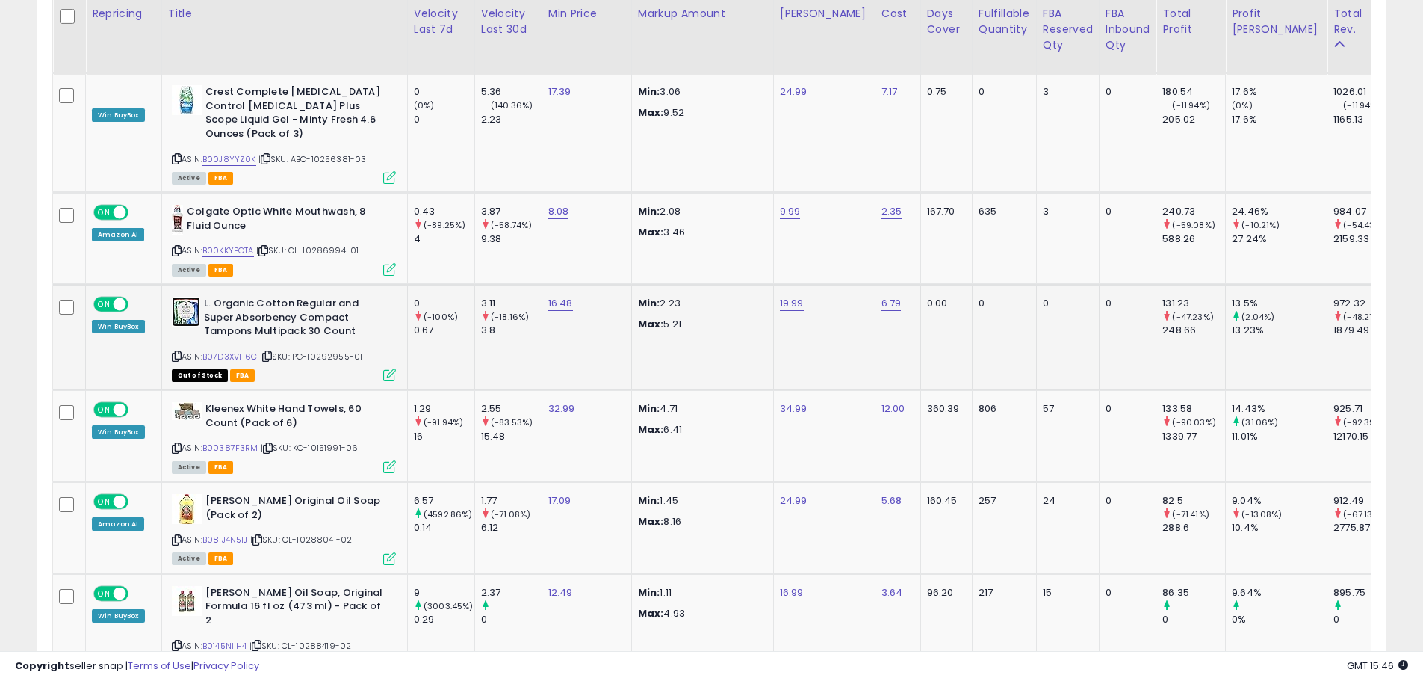
click at [190, 297] on img at bounding box center [186, 312] width 28 height 30
click at [200, 402] on img at bounding box center [187, 411] width 30 height 18
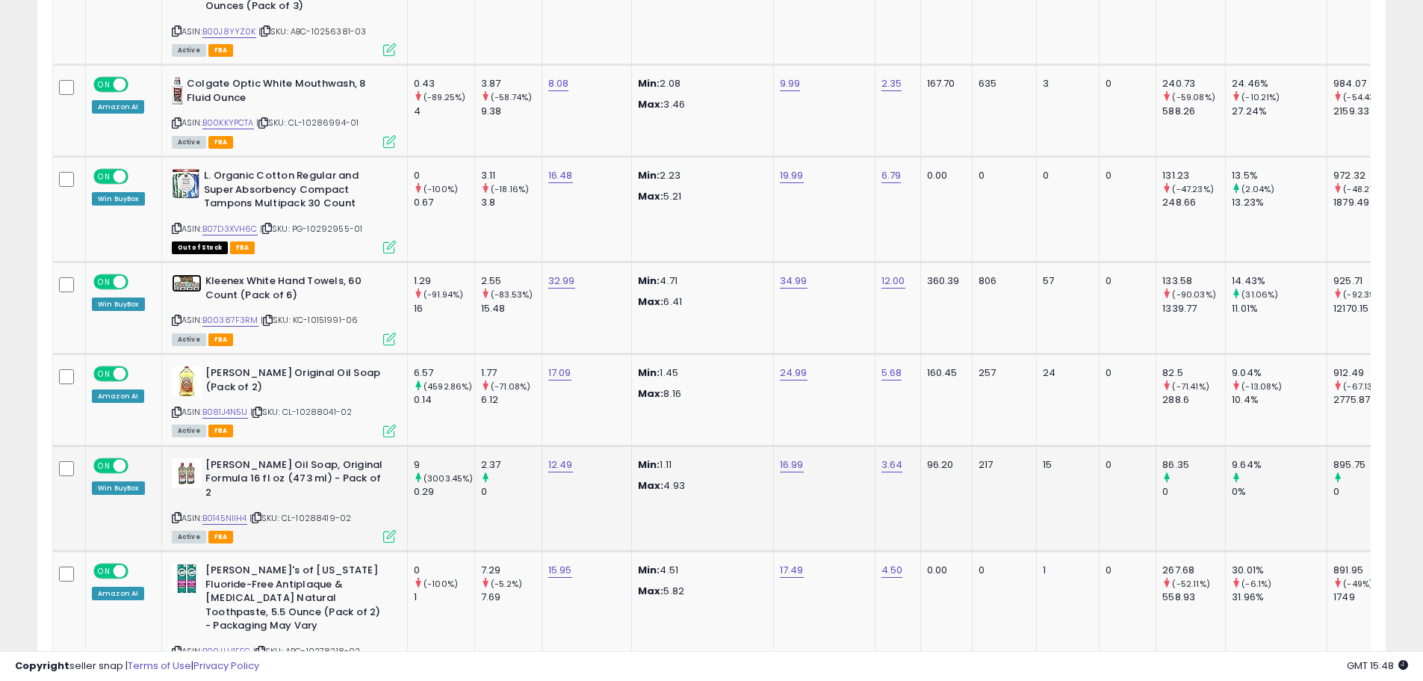
scroll to position [4221, 0]
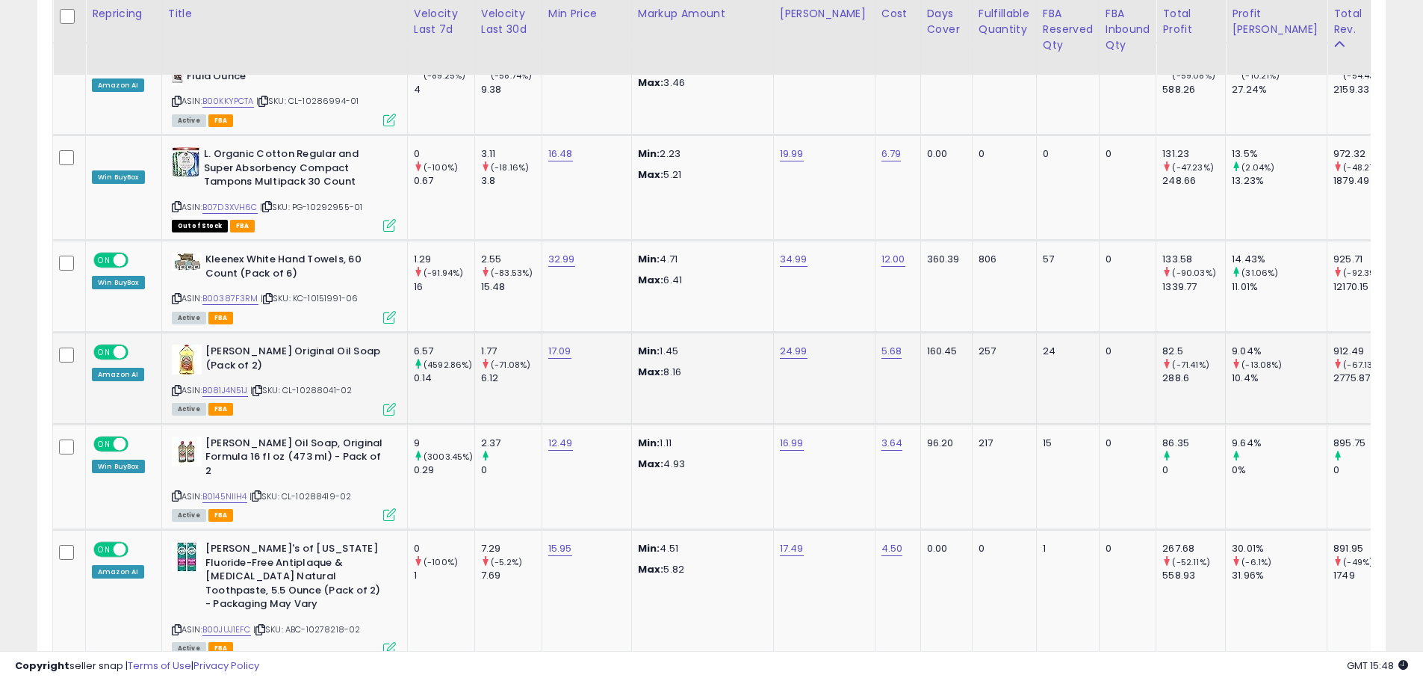
click at [183, 344] on div "ASIN: B081J4N51J | SKU: CL-10288041-02 Active FBA" at bounding box center [284, 378] width 224 height 69
click at [188, 344] on img at bounding box center [187, 359] width 30 height 30
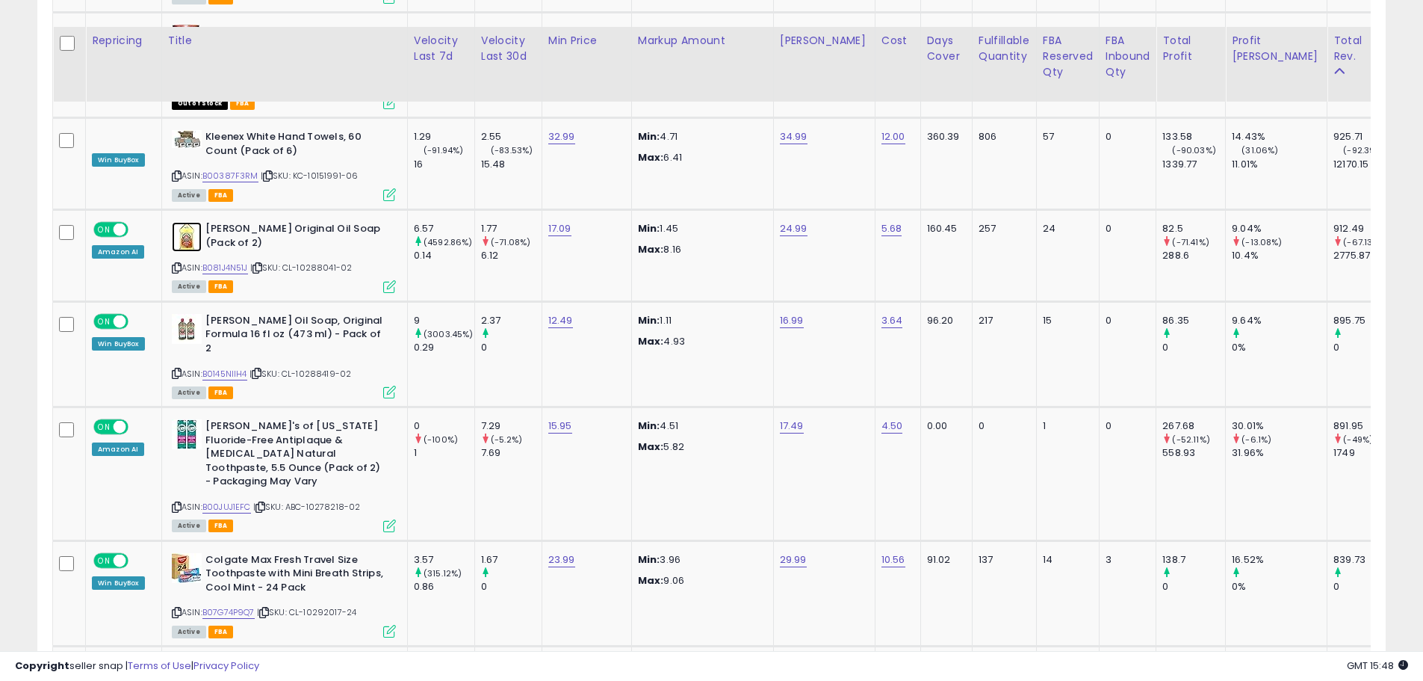
scroll to position [4371, 0]
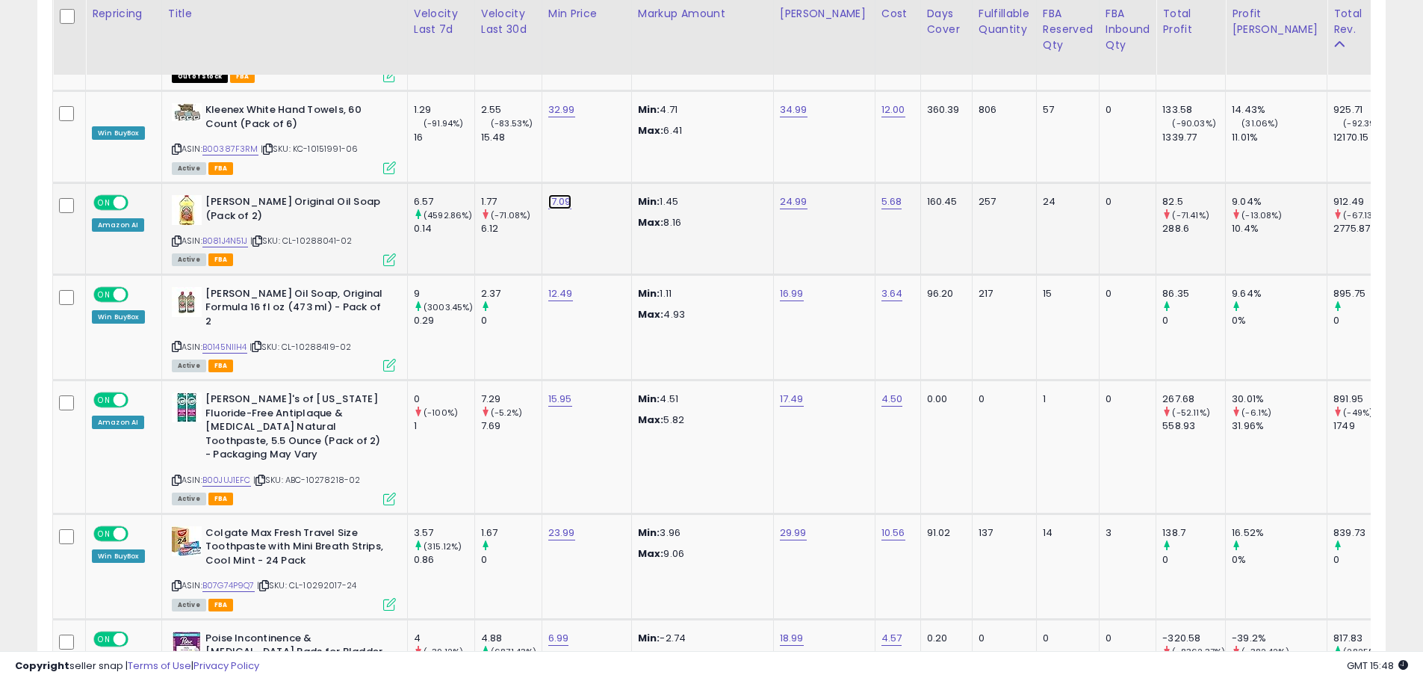
click at [564, 194] on link "17.09" at bounding box center [559, 201] width 23 height 15
click at [581, 88] on input "*****" at bounding box center [517, 81] width 133 height 25
click at [581, 85] on input "*****" at bounding box center [517, 81] width 133 height 25
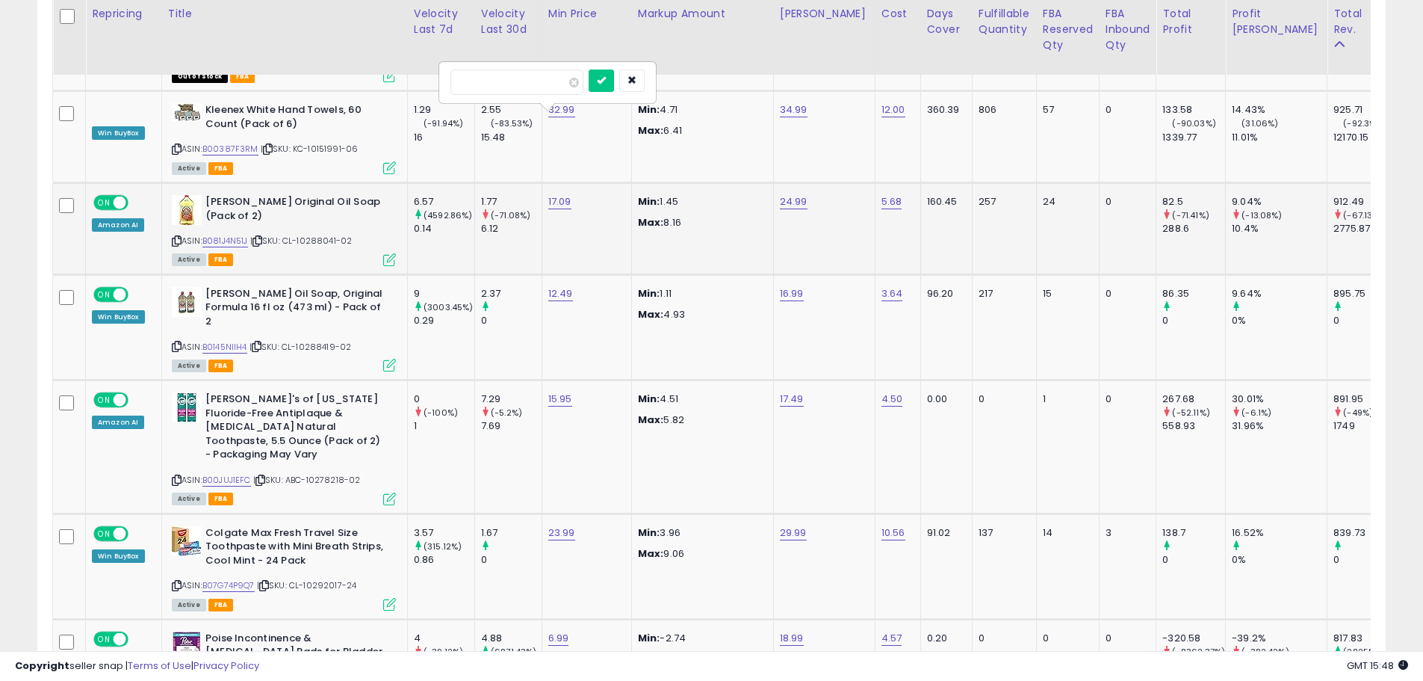
click at [581, 85] on input "*****" at bounding box center [517, 81] width 133 height 25
type input "*****"
click at [581, 85] on input "*****" at bounding box center [517, 81] width 133 height 25
click at [606, 82] on icon "submit" at bounding box center [601, 79] width 9 height 9
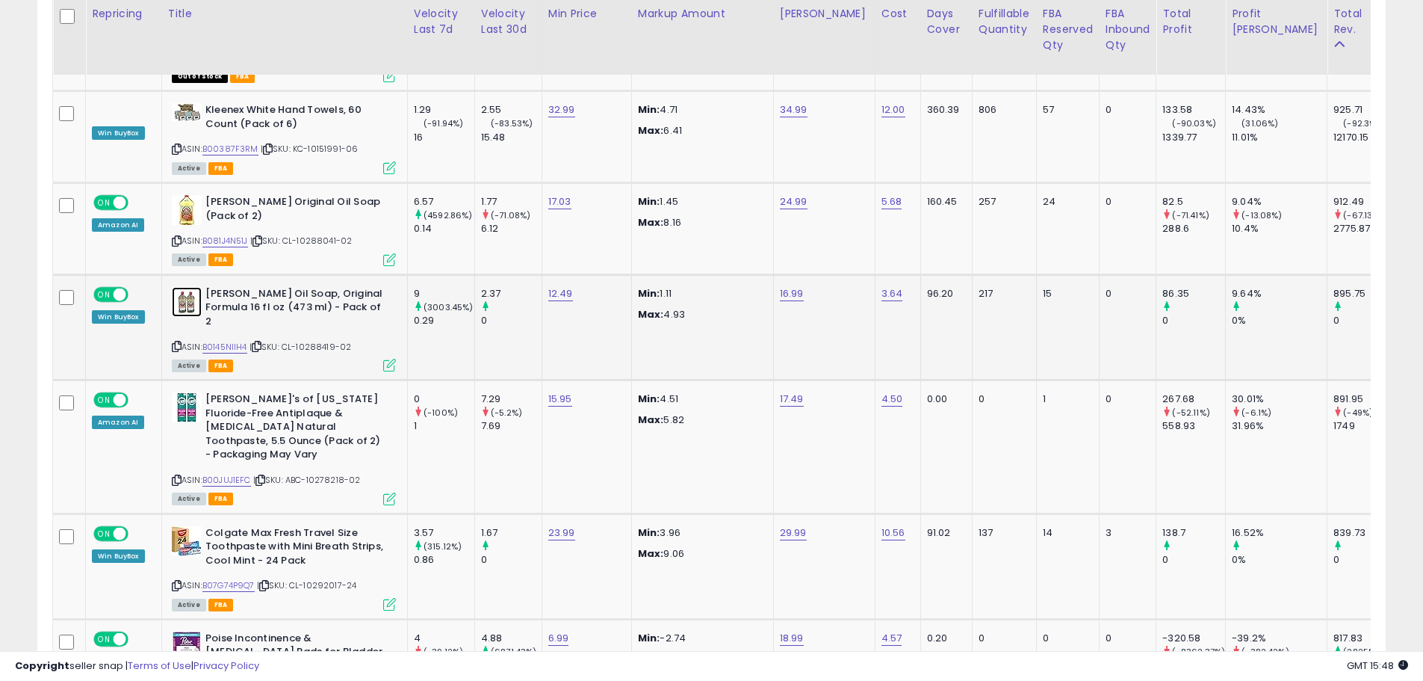
click at [189, 287] on img at bounding box center [187, 302] width 30 height 30
click at [387, 359] on icon at bounding box center [389, 365] width 13 height 13
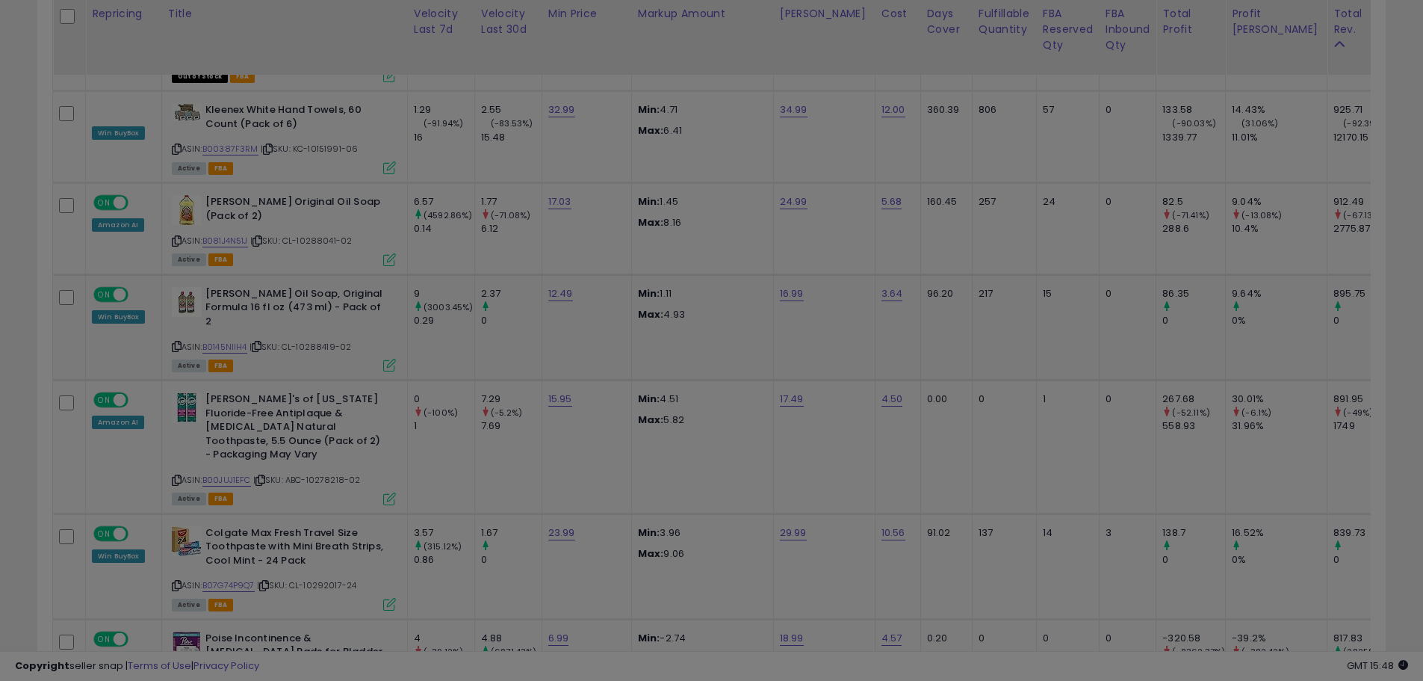
scroll to position [306, 789]
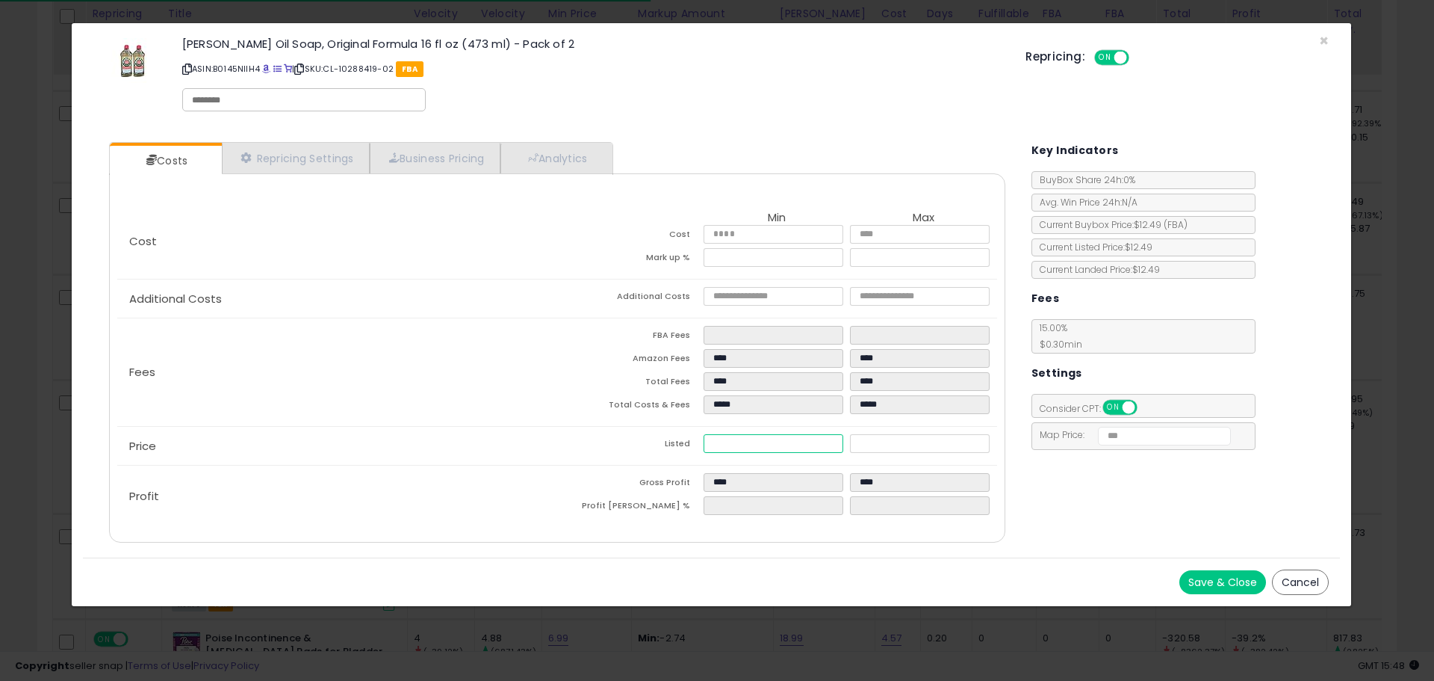
click at [759, 440] on input "*****" at bounding box center [773, 443] width 139 height 19
type input "****"
type input "*****"
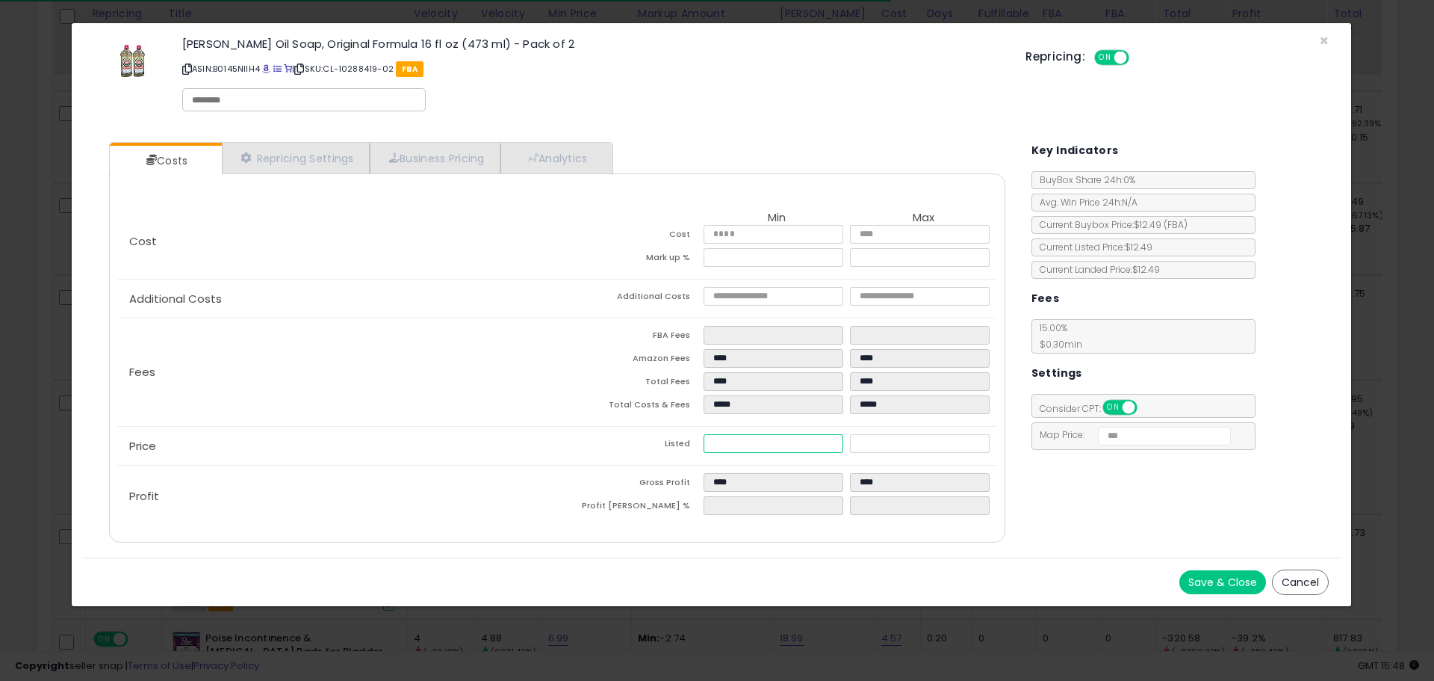
type input "****"
type input "*****"
type input "**"
type input "****"
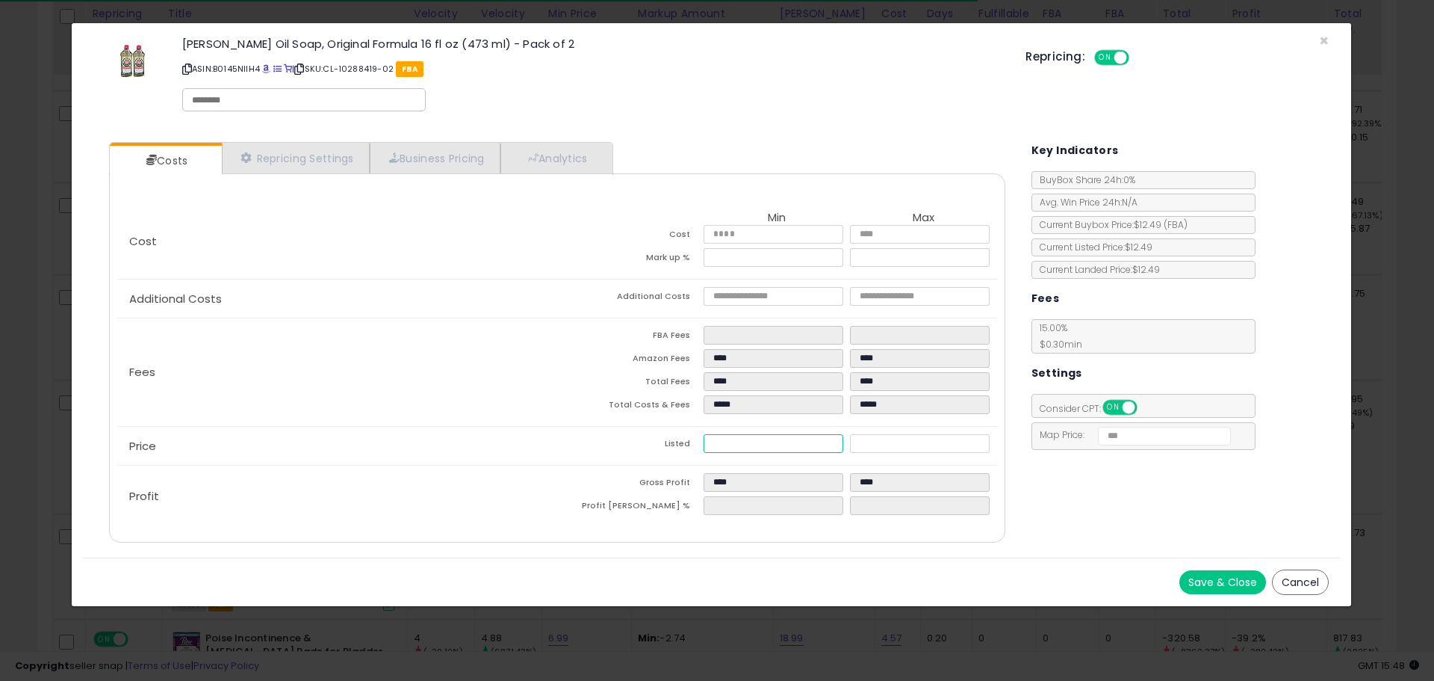
type input "****"
type input "*****"
type input "****"
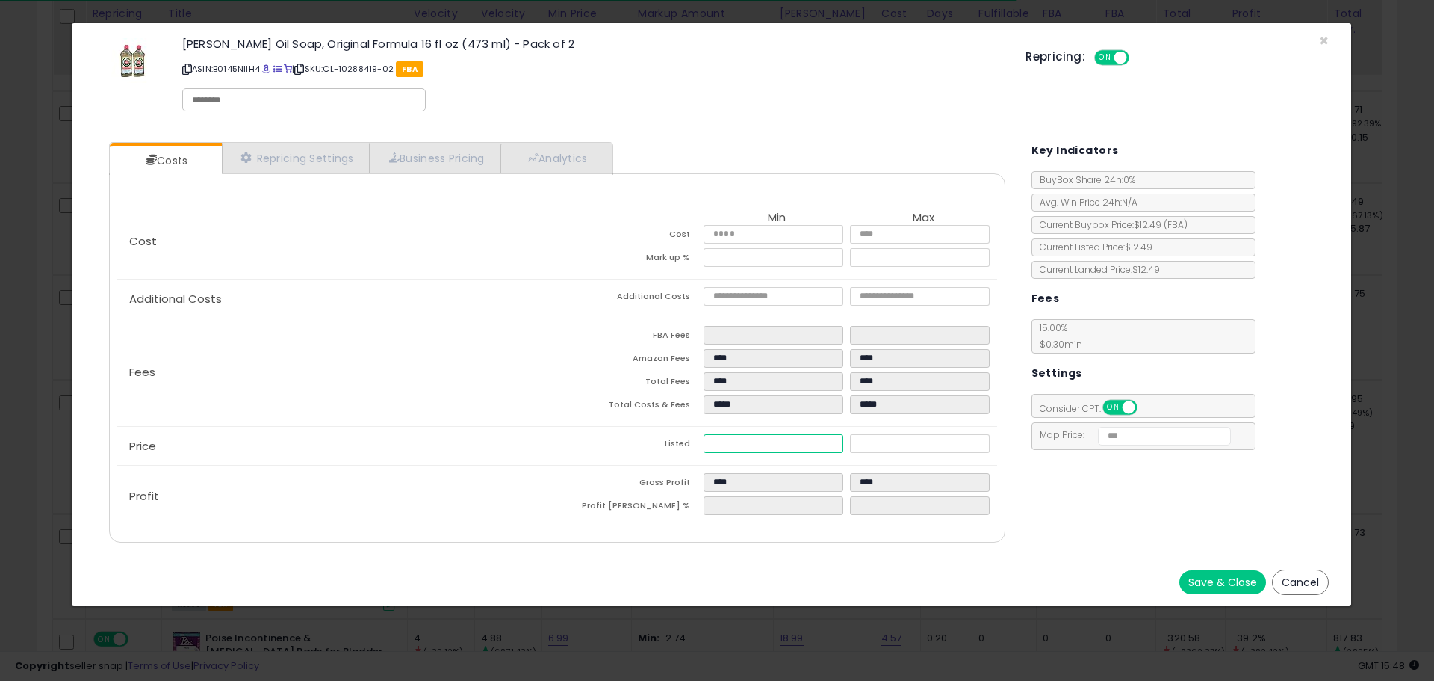
type input "*****"
type input "****"
type input "*****"
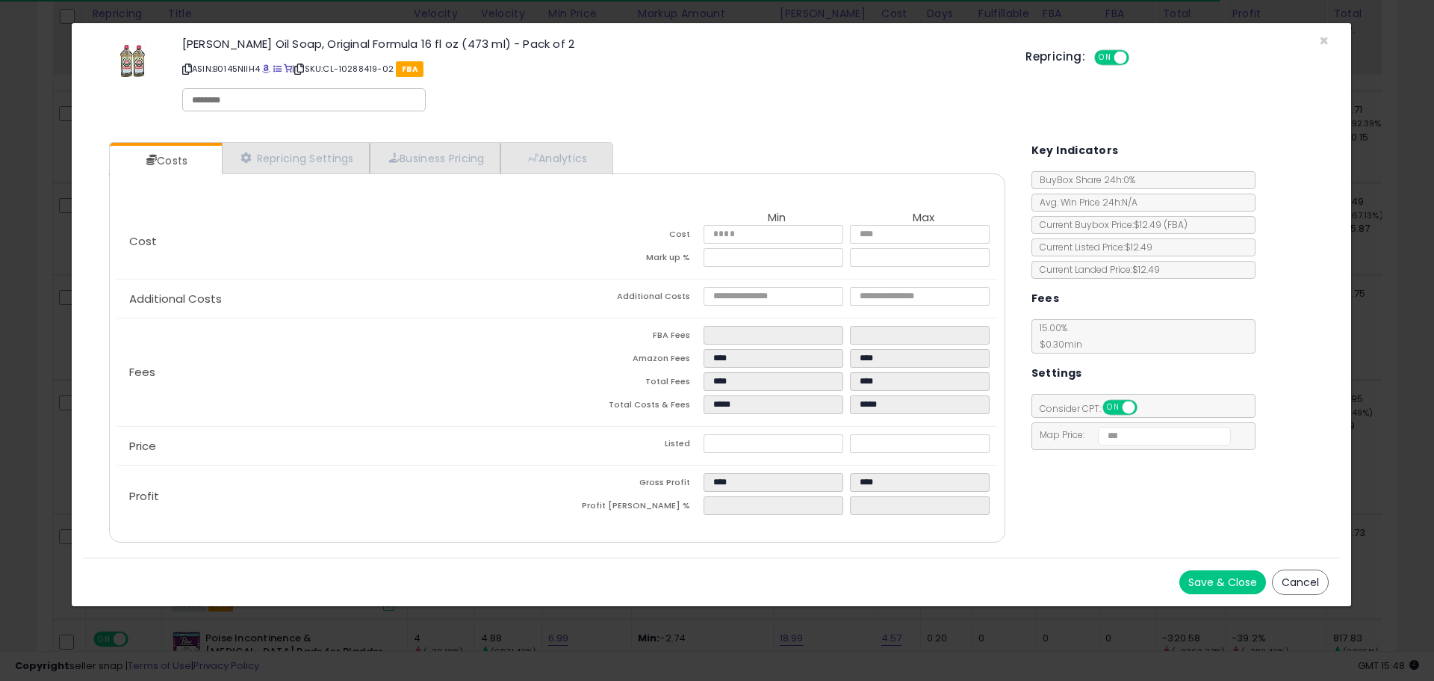
drag, startPoint x: 1230, startPoint y: 589, endPoint x: 1215, endPoint y: 563, distance: 30.1
click at [1228, 584] on button "Save & Close" at bounding box center [1223, 582] width 87 height 24
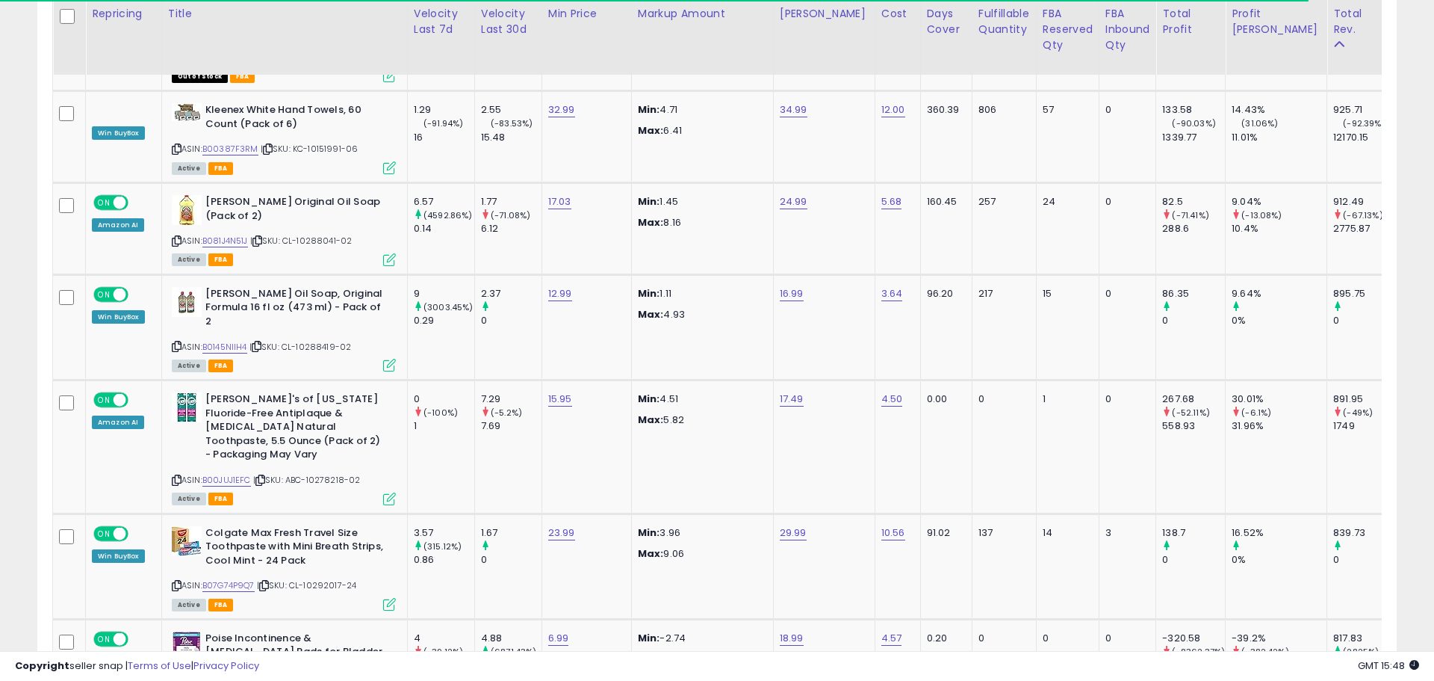
scroll to position [746817, 746341]
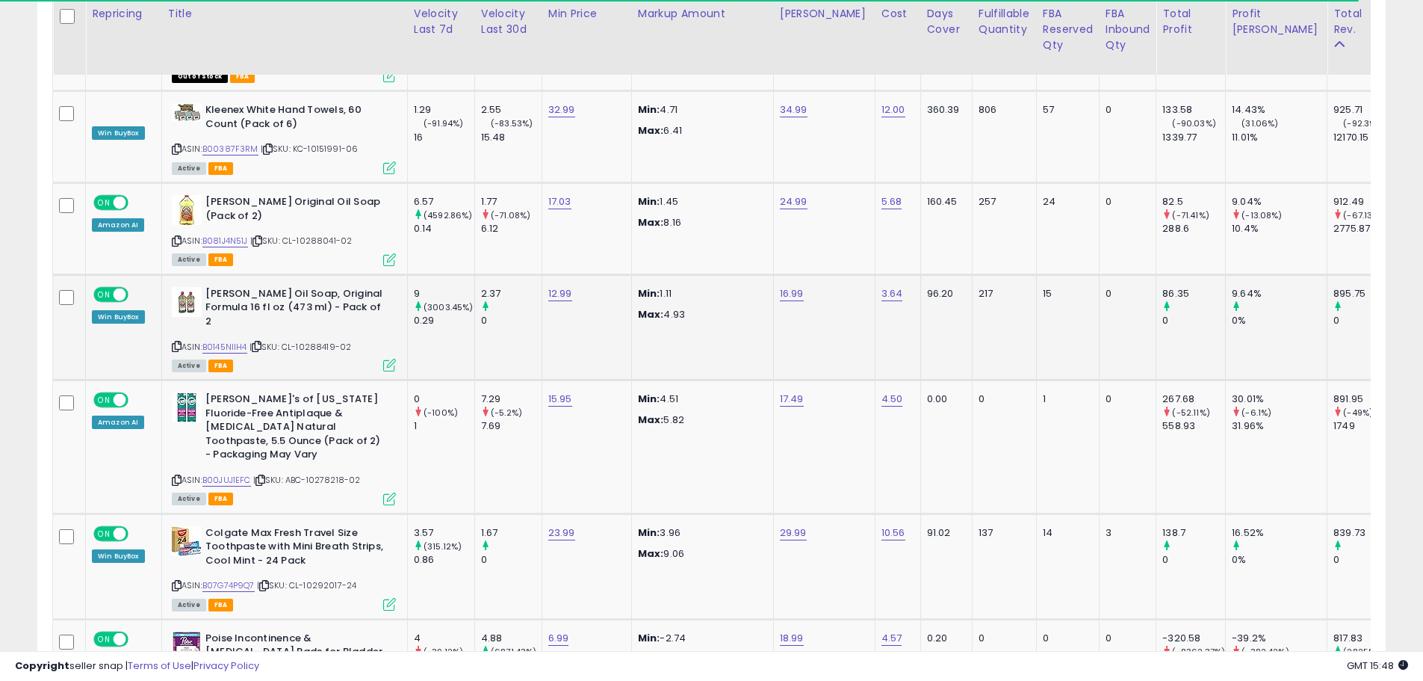
click at [389, 359] on icon at bounding box center [389, 365] width 13 height 13
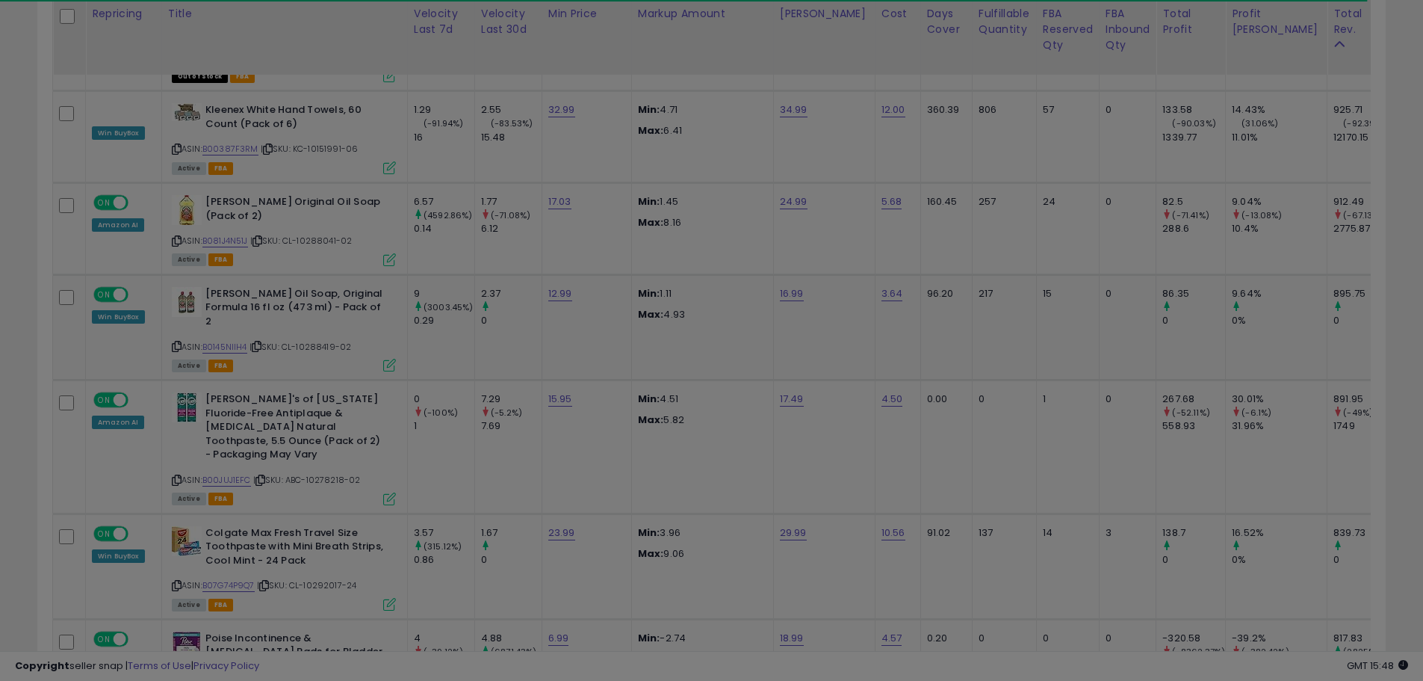
scroll to position [306, 789]
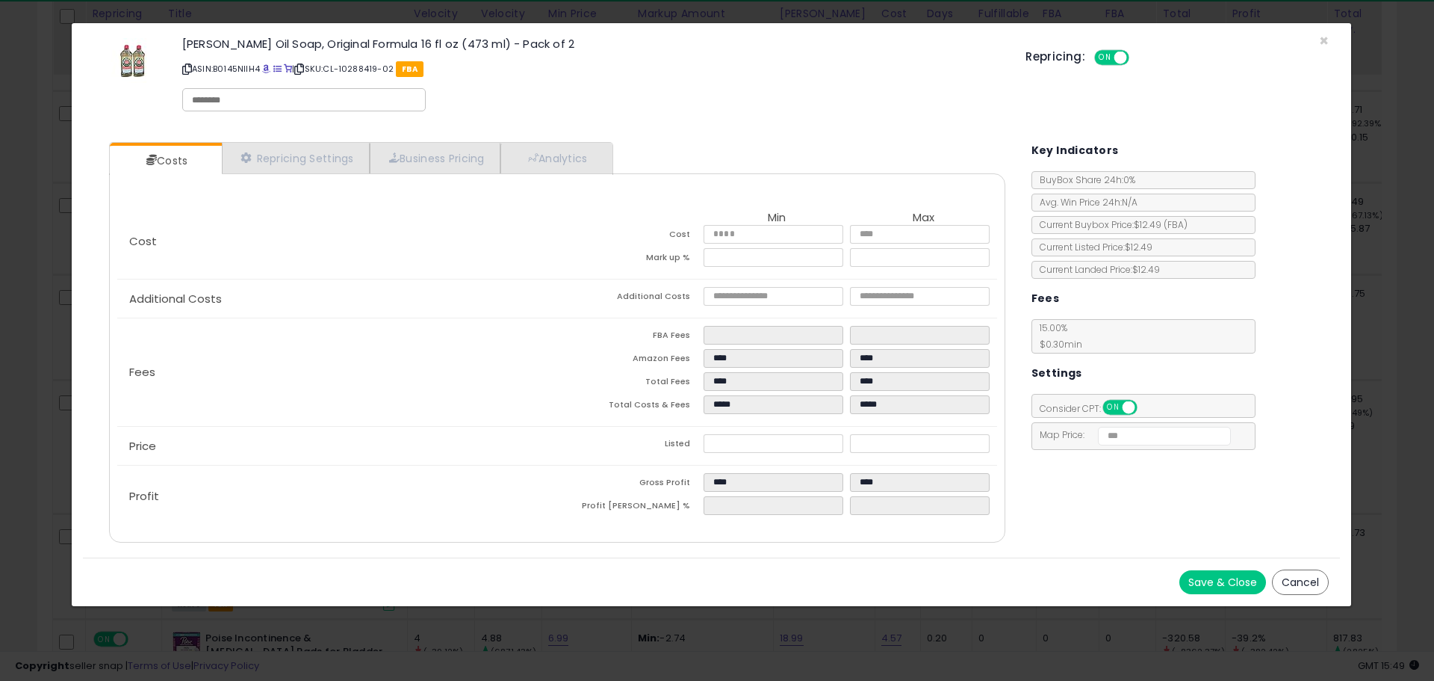
click at [1418, 645] on div "× Close Murphy Oil Soap, Original Formula 16 fl oz (473 ml) - Pack of 2 ASIN: B…" at bounding box center [717, 340] width 1434 height 681
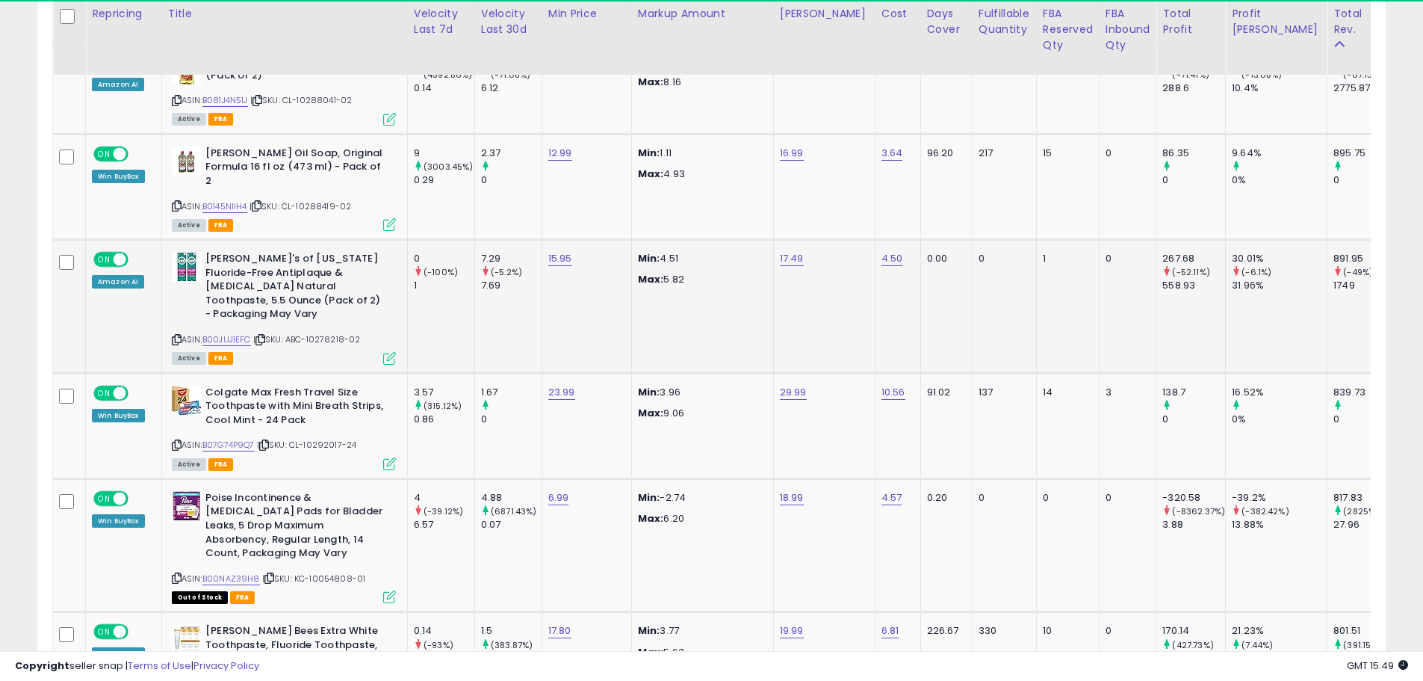
scroll to position [4520, 0]
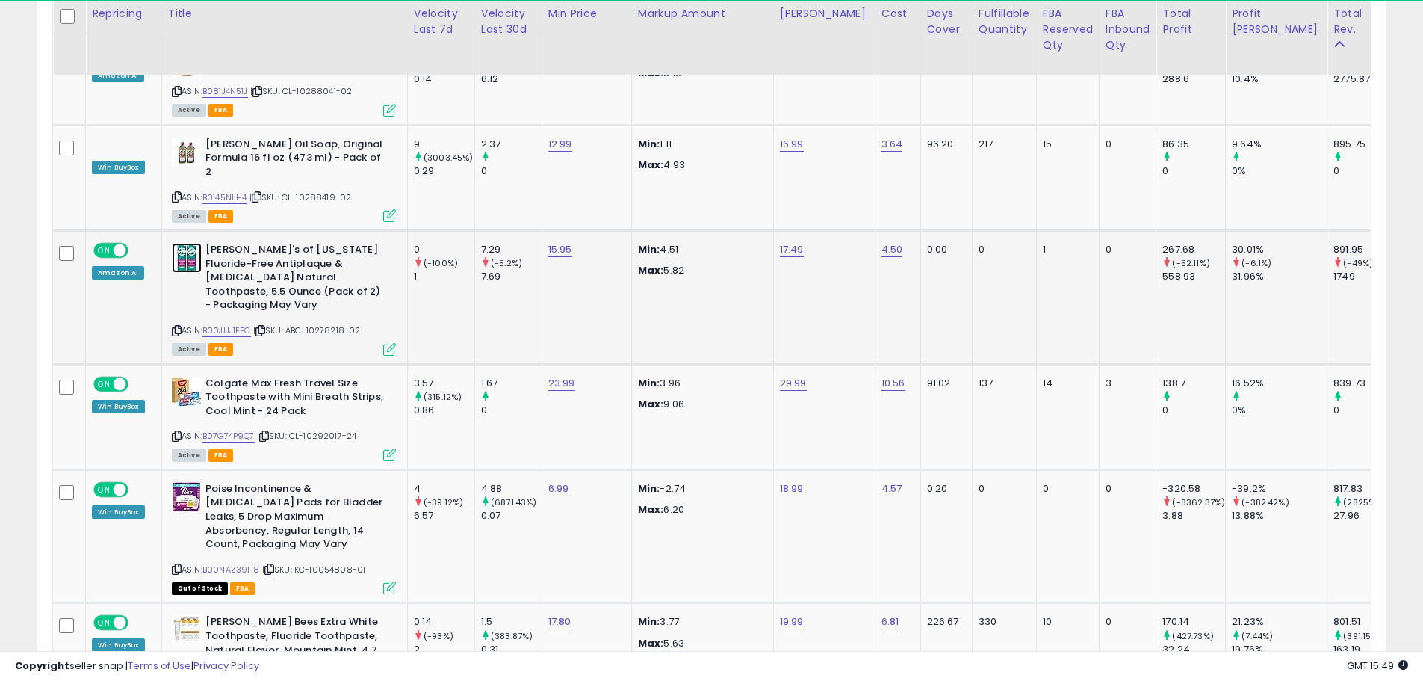
click at [189, 243] on img at bounding box center [187, 258] width 30 height 30
click at [188, 377] on img at bounding box center [187, 392] width 30 height 30
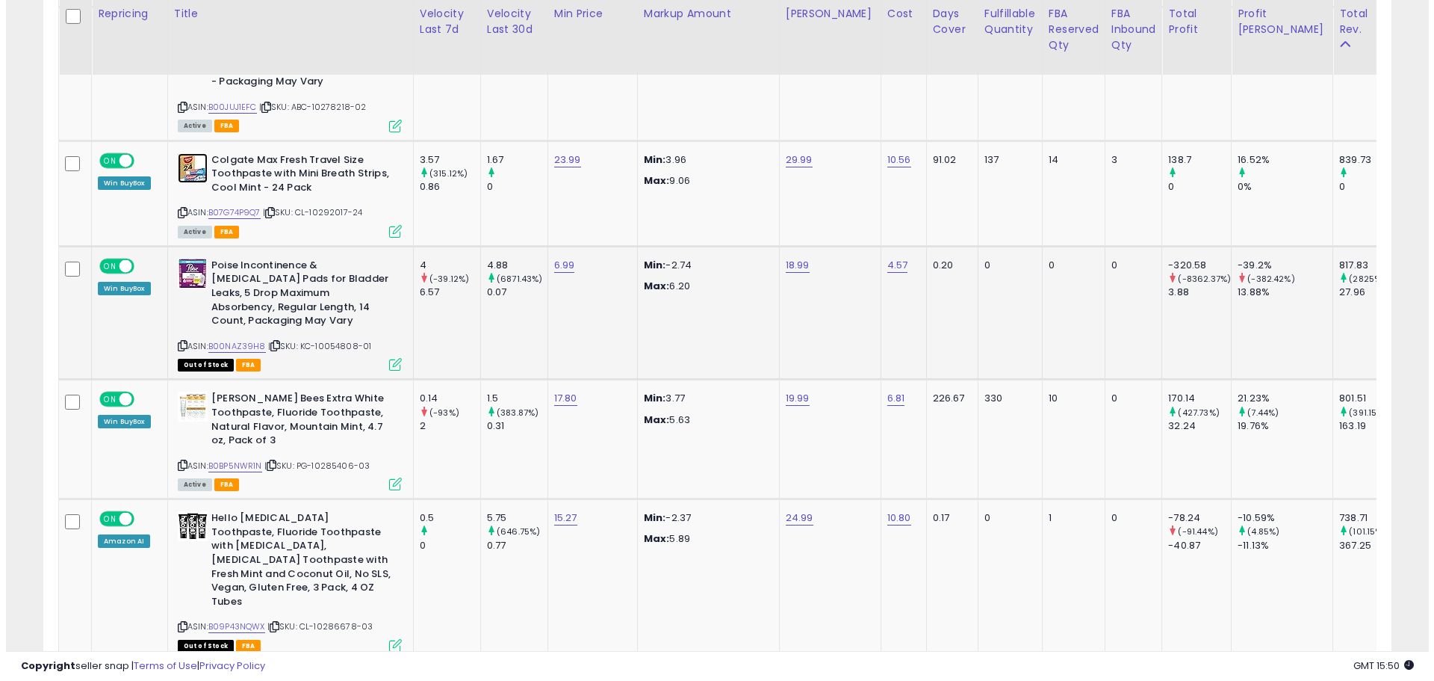
scroll to position [4744, 0]
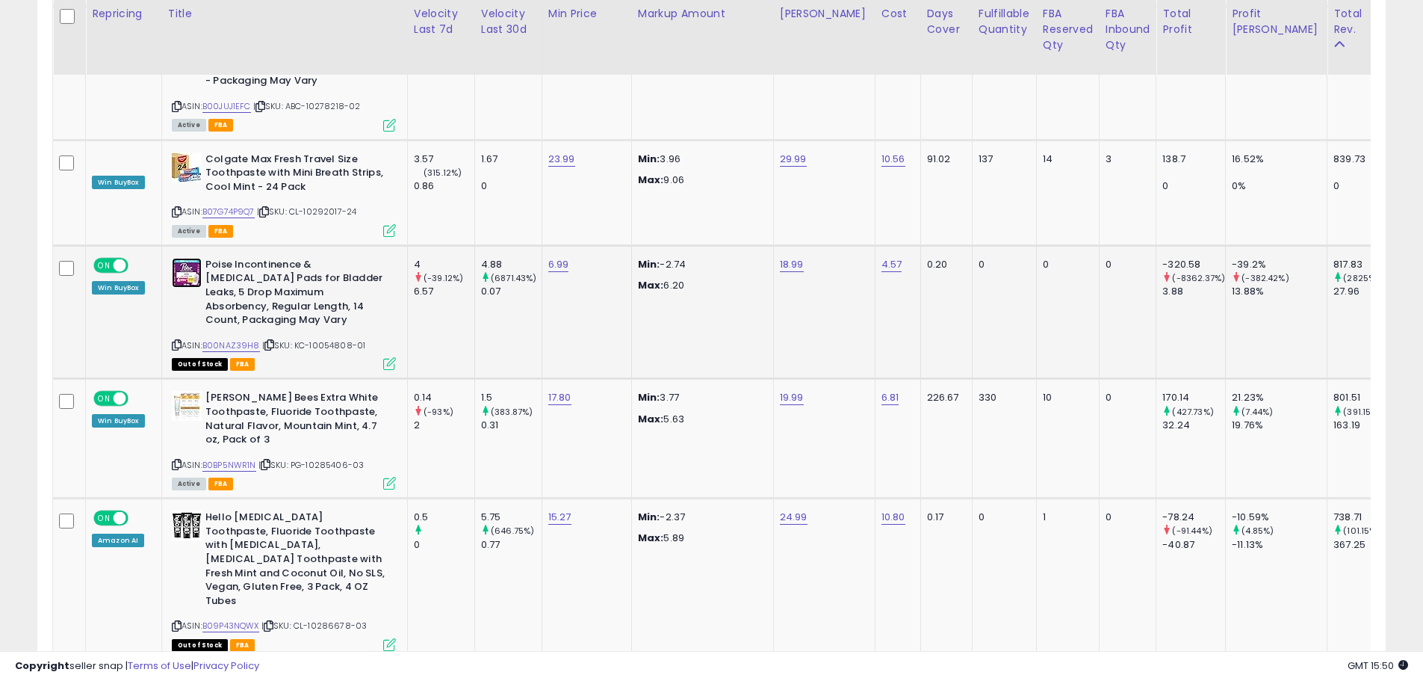
click at [188, 258] on img at bounding box center [187, 273] width 30 height 30
click at [194, 391] on img at bounding box center [187, 406] width 30 height 30
click at [552, 390] on link "17.80" at bounding box center [559, 397] width 23 height 15
type input "*****"
click button "submit" at bounding box center [601, 249] width 25 height 22
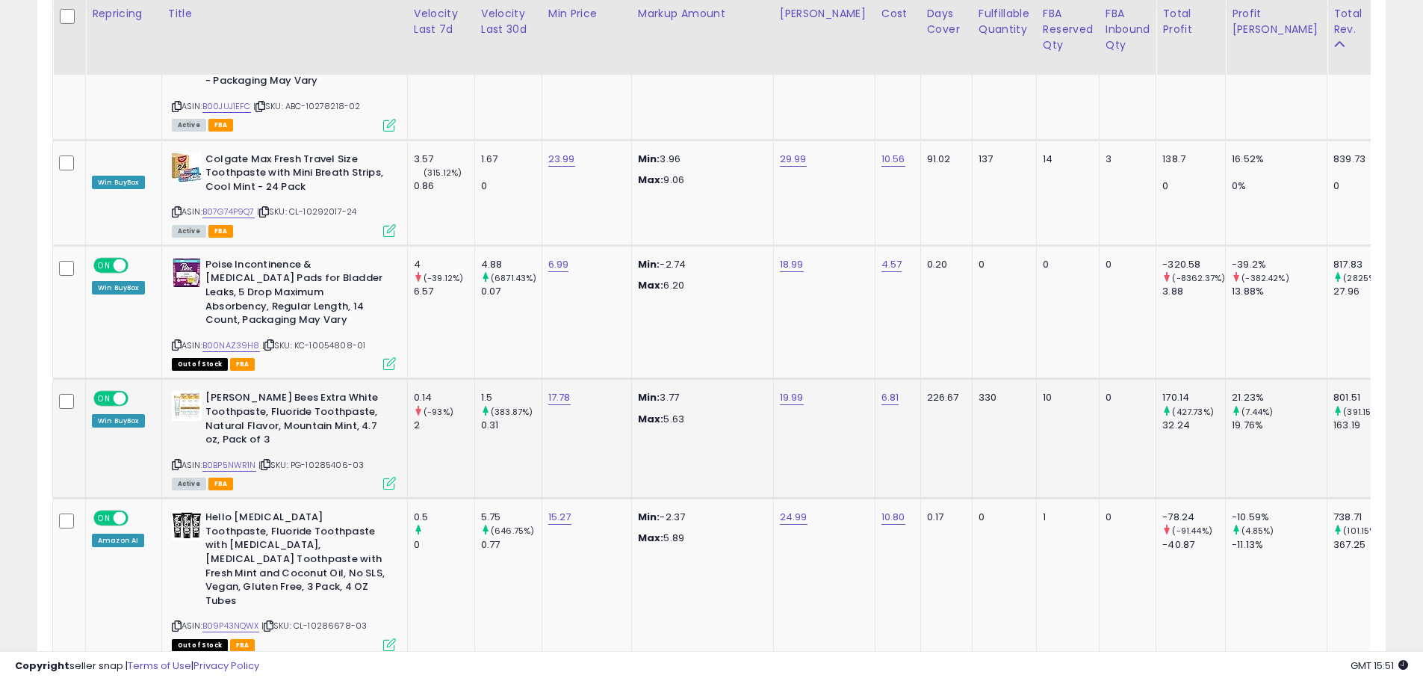
click at [395, 379] on td "Burt's Bees Extra White Toothpaste, Fluoride Toothpaste, Natural Flavor, Mounta…" at bounding box center [284, 439] width 246 height 120
click at [391, 477] on icon at bounding box center [389, 483] width 13 height 13
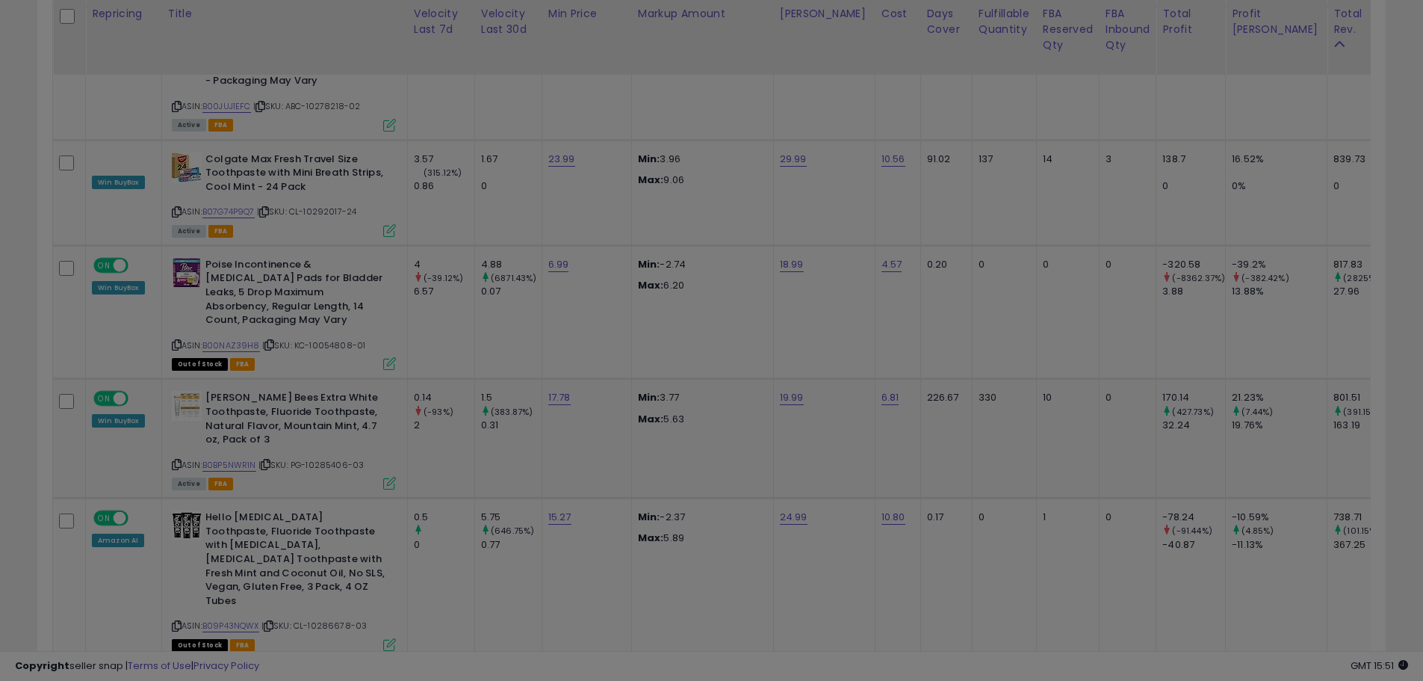
scroll to position [306, 789]
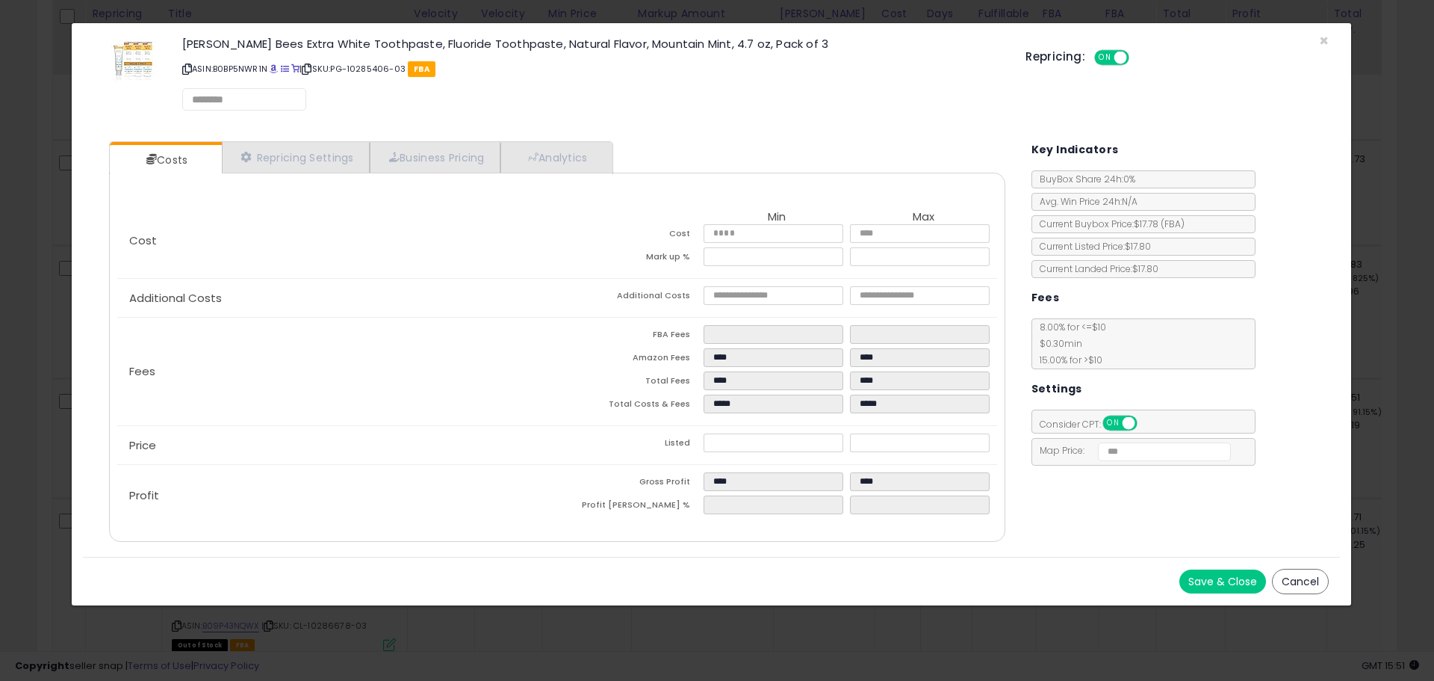
click at [546, 293] on p "Additional Costs" at bounding box center [337, 298] width 440 height 12
click at [102, 58] on div at bounding box center [132, 58] width 77 height 49
click at [122, 55] on img at bounding box center [133, 60] width 45 height 45
drag, startPoint x: 402, startPoint y: 350, endPoint x: 602, endPoint y: 377, distance: 201.9
click at [404, 349] on div "Fees FBA Fees **** **** Amazon Fees **** **** Total Fees **** **** Total Costs …" at bounding box center [556, 372] width 879 height 108
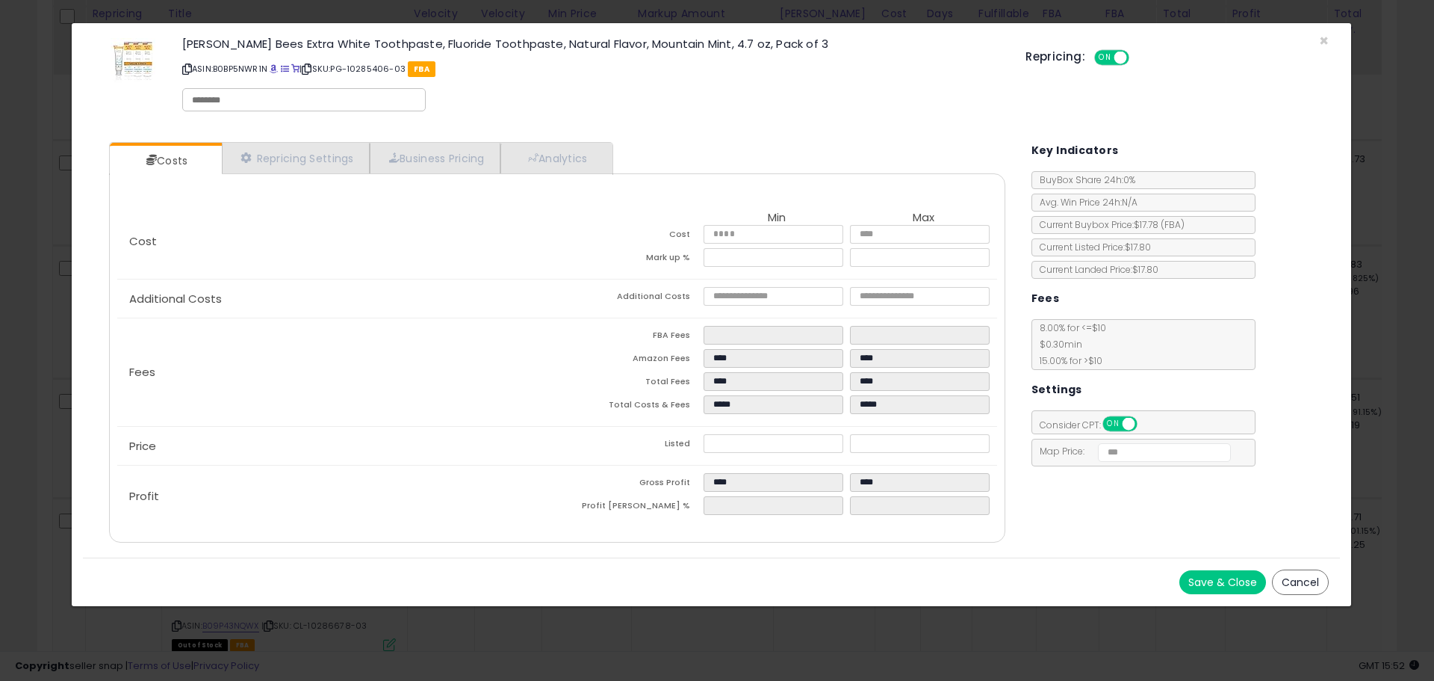
click at [1231, 584] on button "Save & Close" at bounding box center [1223, 582] width 87 height 24
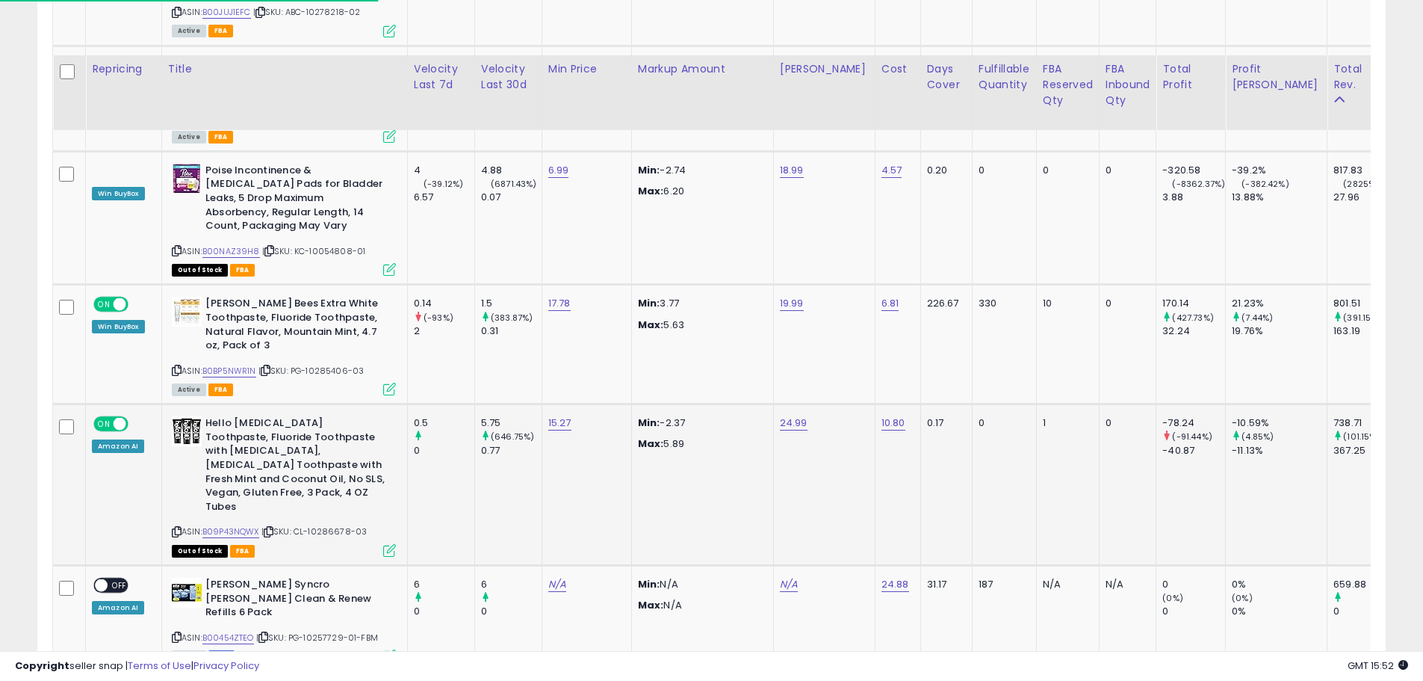
scroll to position [4894, 0]
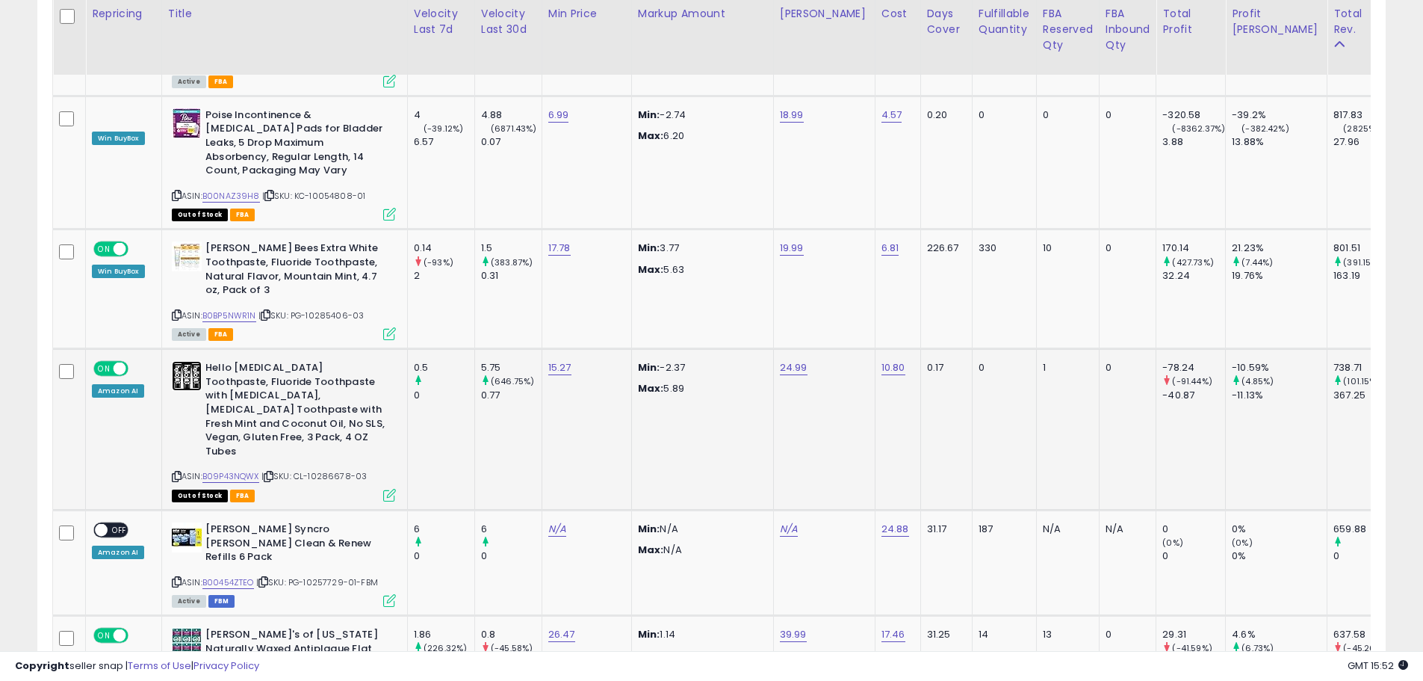
click at [188, 361] on img at bounding box center [187, 376] width 30 height 30
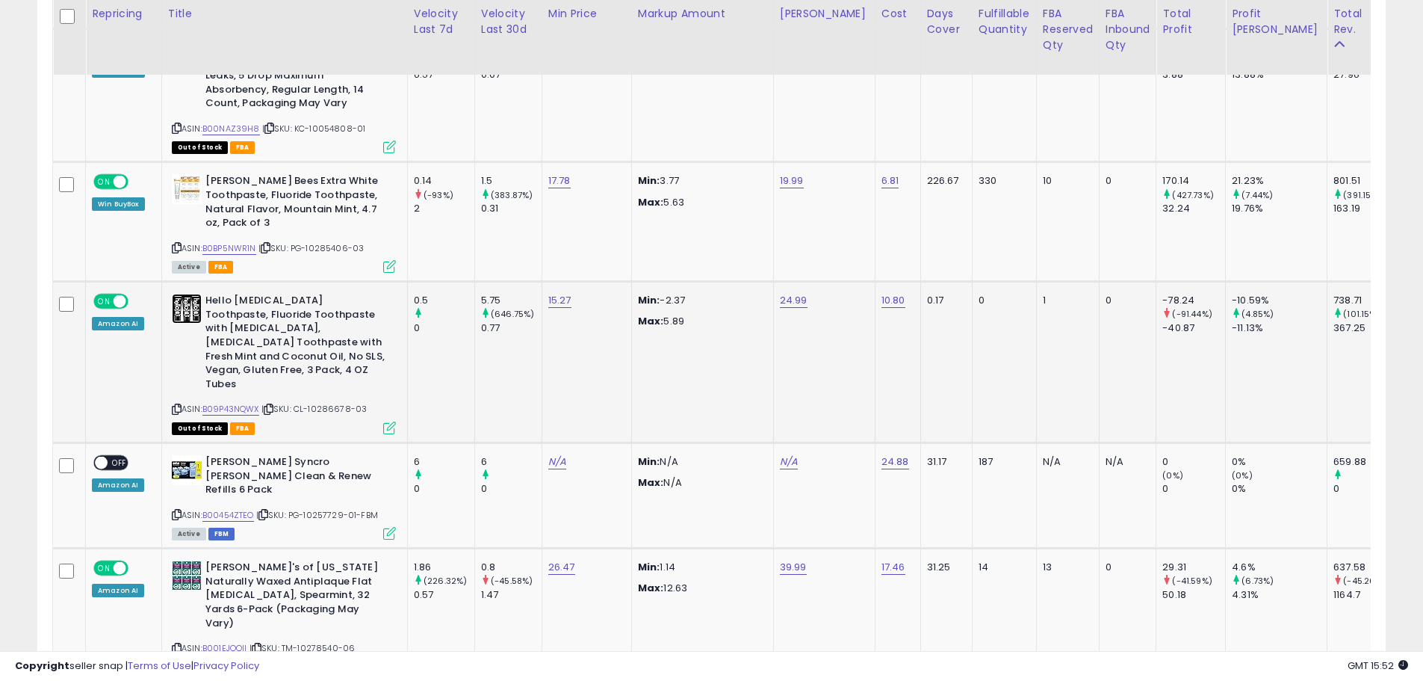
scroll to position [4968, 0]
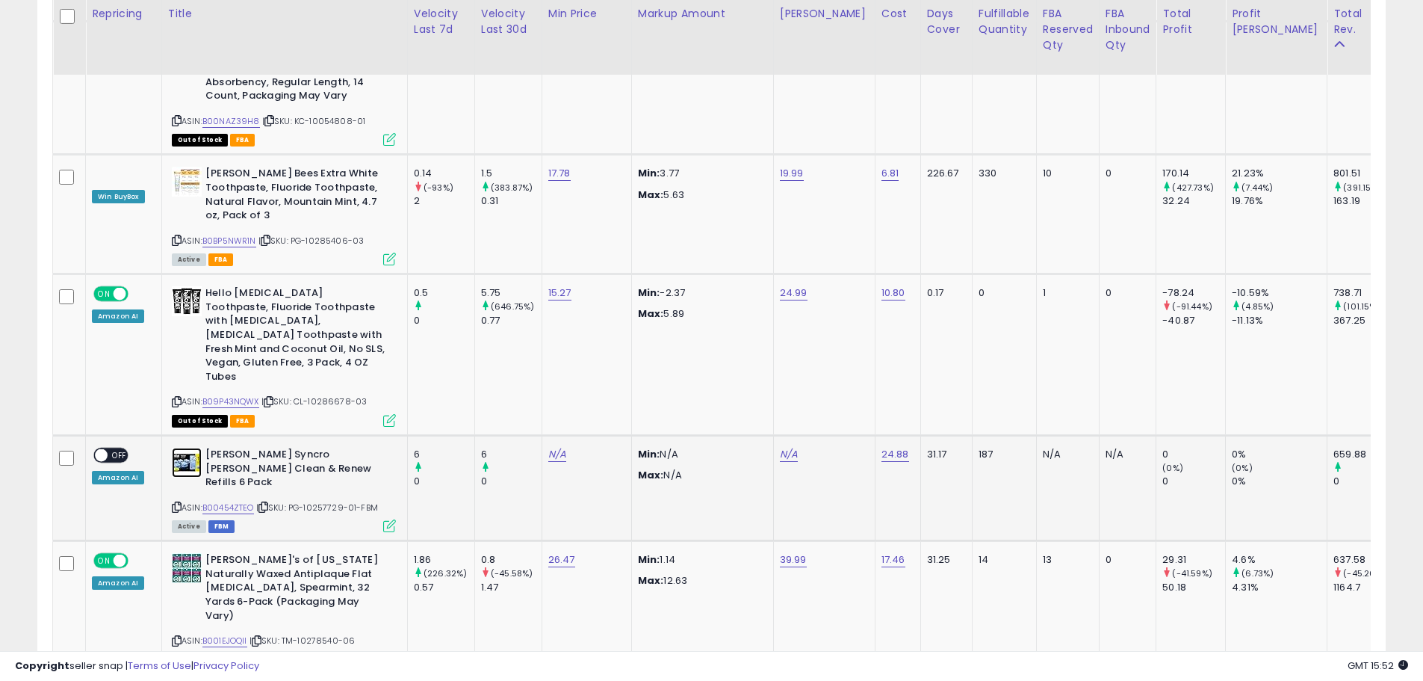
click at [183, 448] on img at bounding box center [187, 463] width 30 height 30
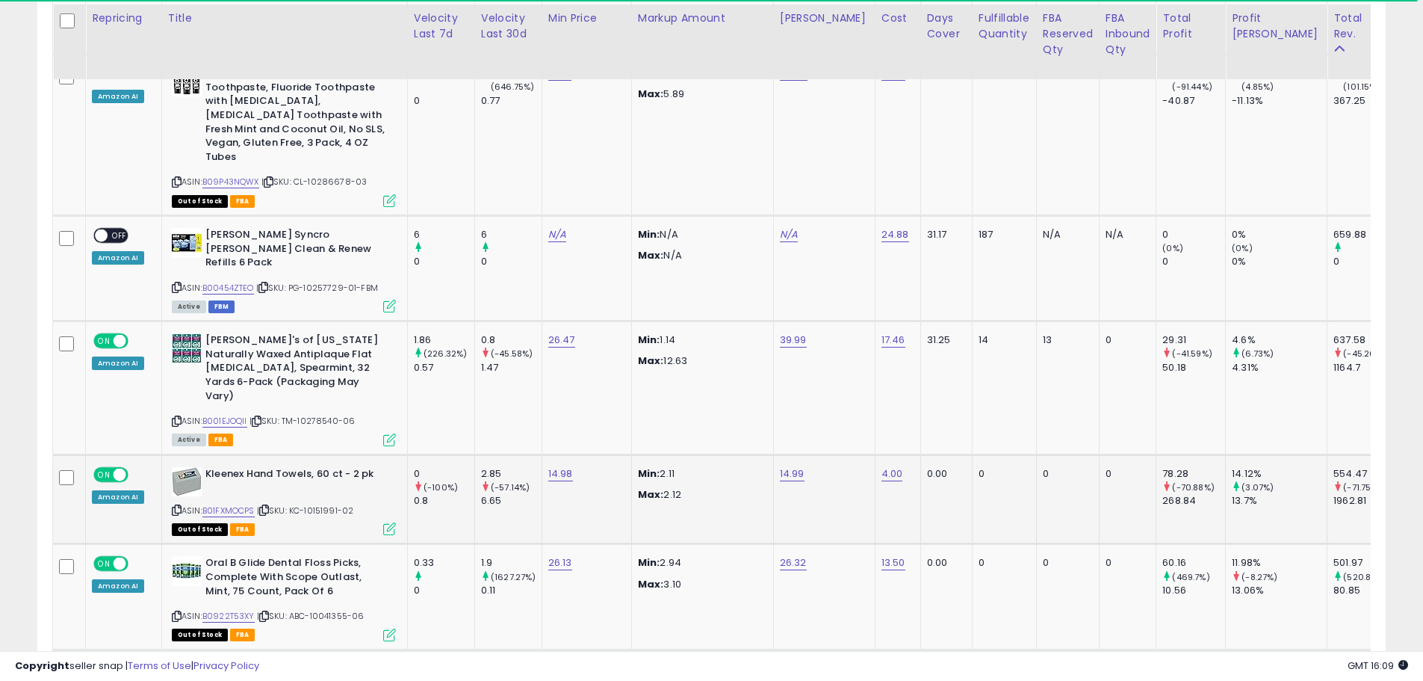
scroll to position [5193, 0]
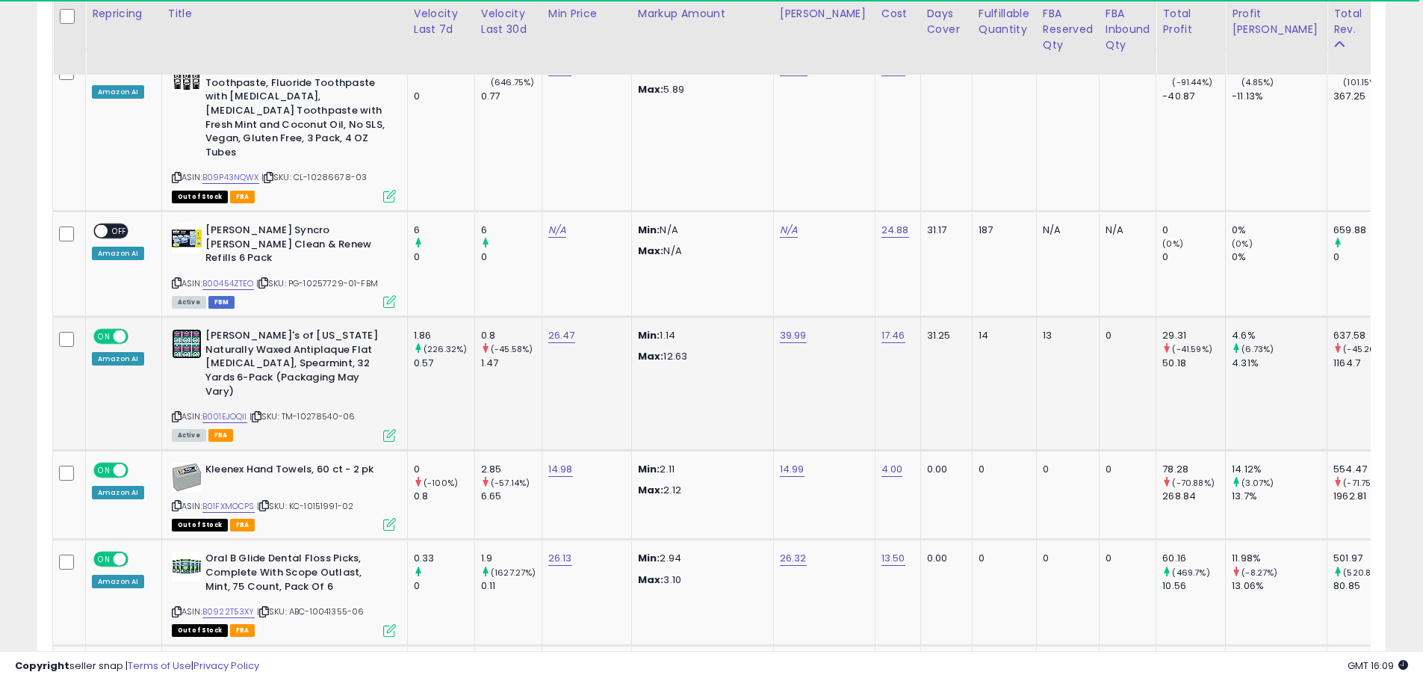
click at [182, 329] on img at bounding box center [187, 344] width 30 height 30
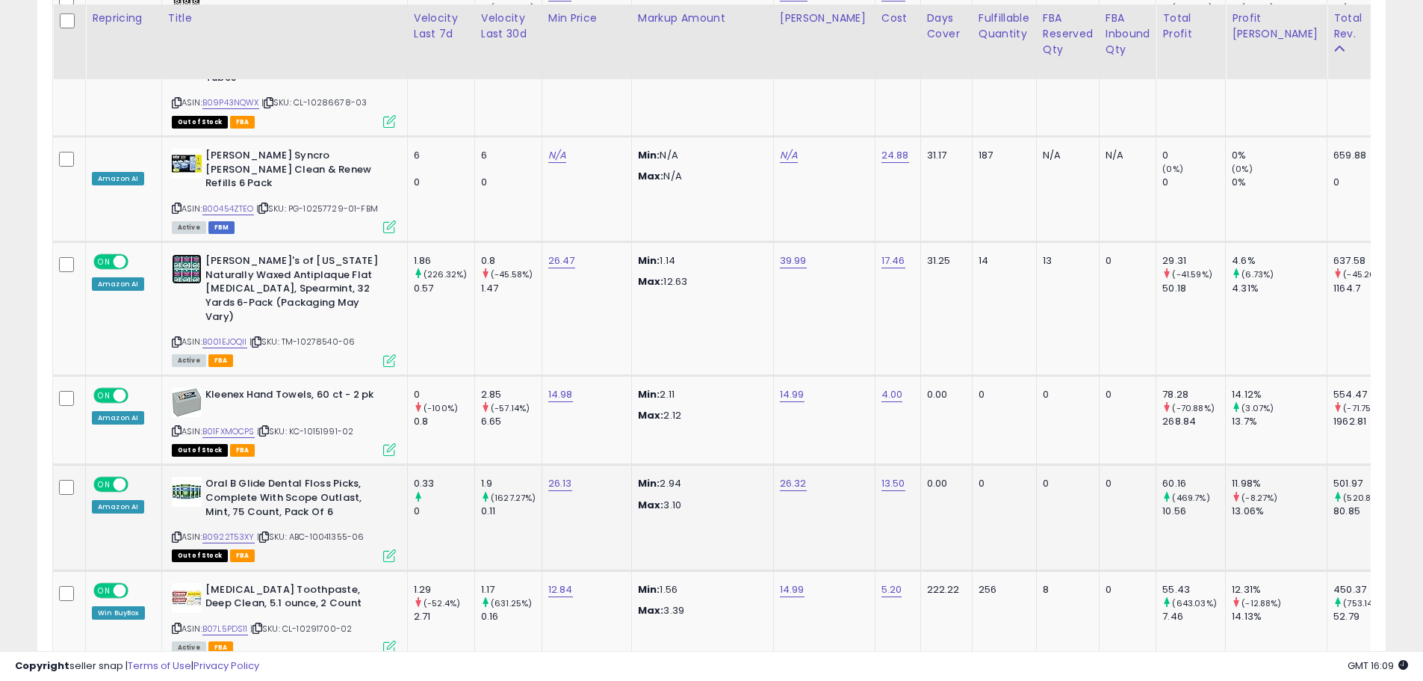
scroll to position [5342, 0]
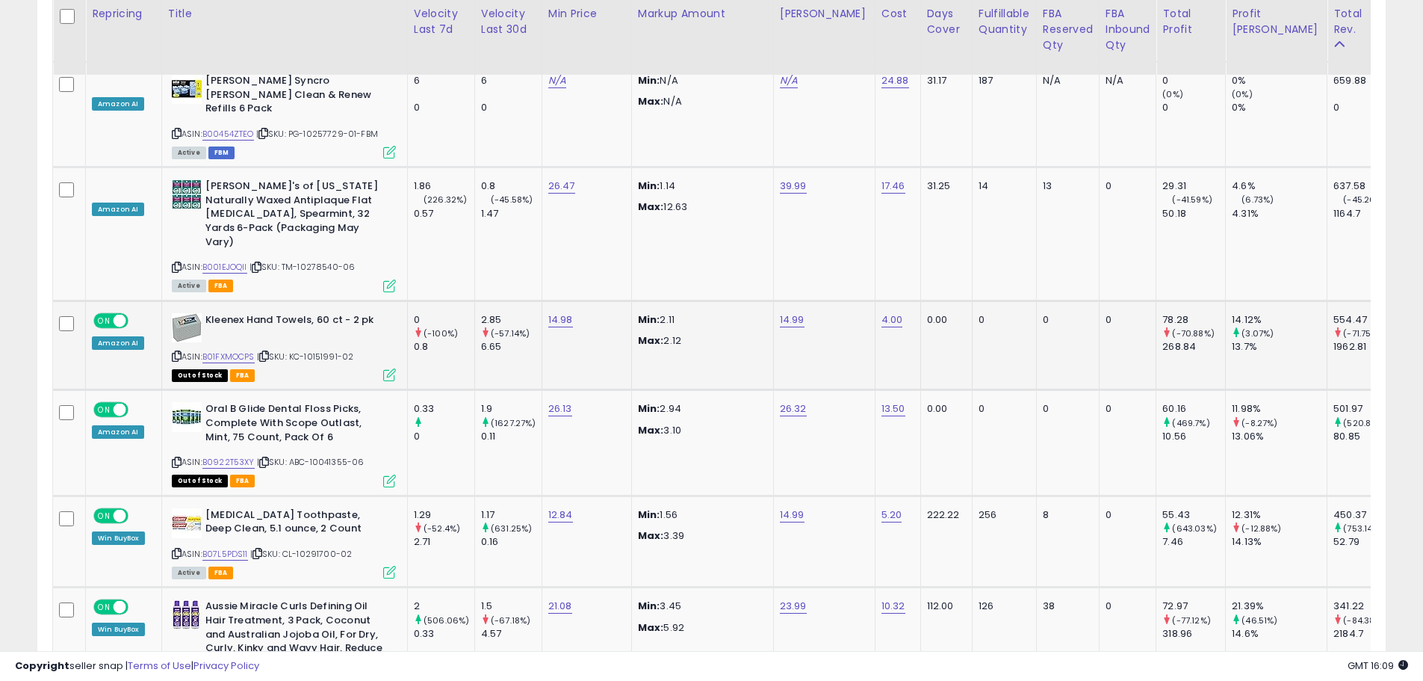
click at [204, 313] on div "Kleenex Hand Towels, 60 ct - 2 pk" at bounding box center [284, 327] width 224 height 29
click at [196, 313] on img at bounding box center [187, 327] width 30 height 29
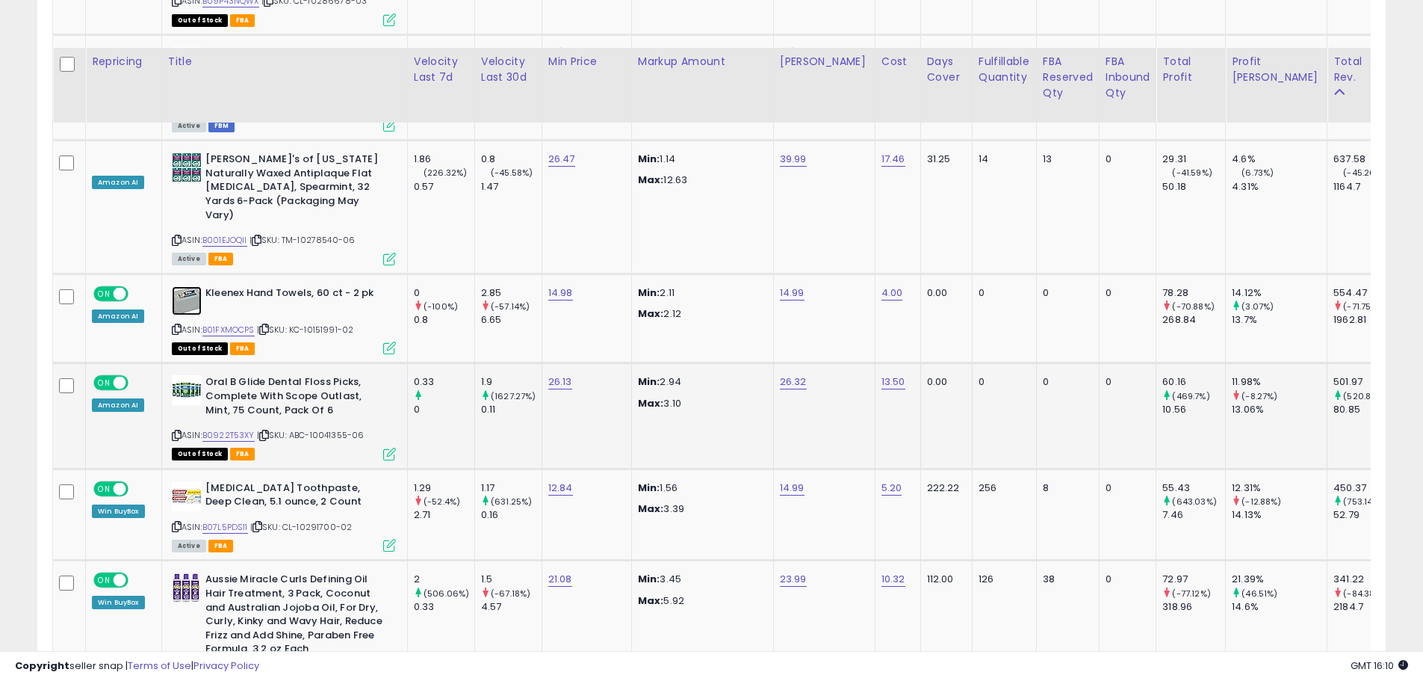
scroll to position [5417, 0]
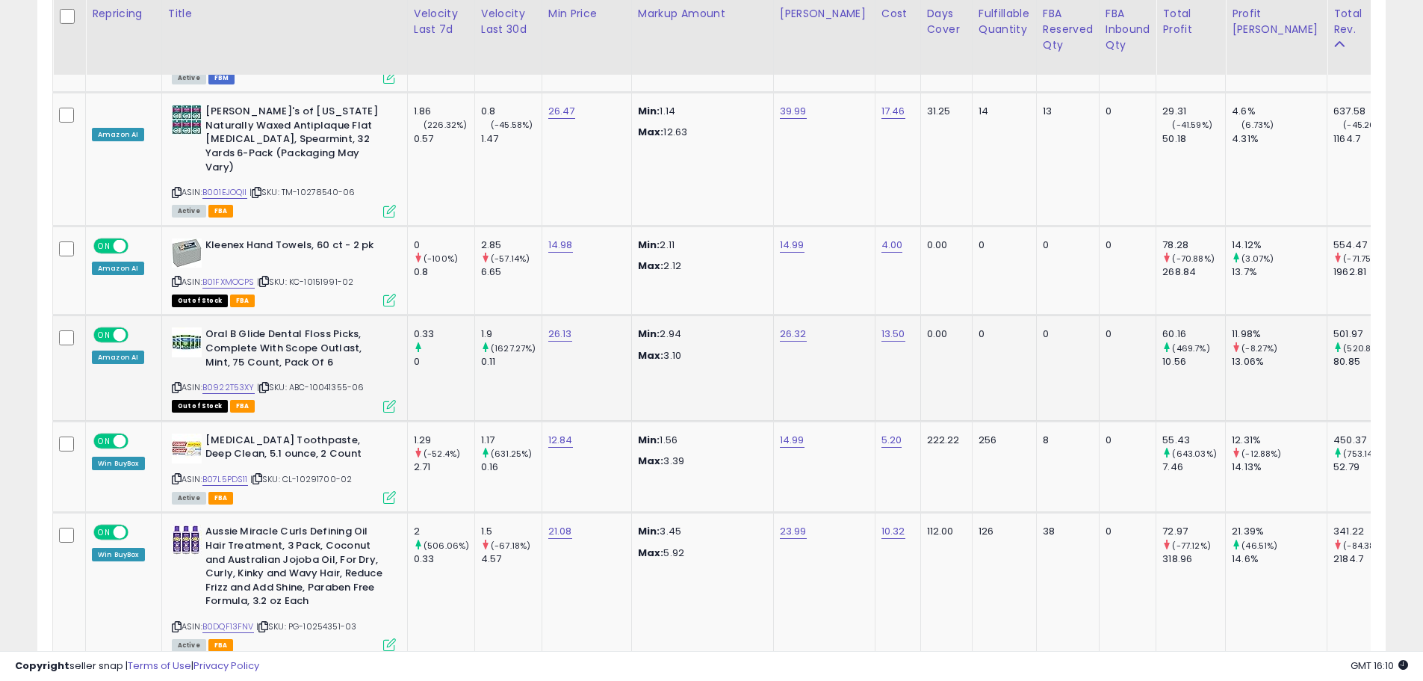
click at [201, 327] on div "Oral B Glide [MEDICAL_DATA] Picks, Complete With Scope Outlast, Mint, 75 Count,…" at bounding box center [284, 350] width 224 height 46
click at [194, 327] on img at bounding box center [187, 342] width 30 height 30
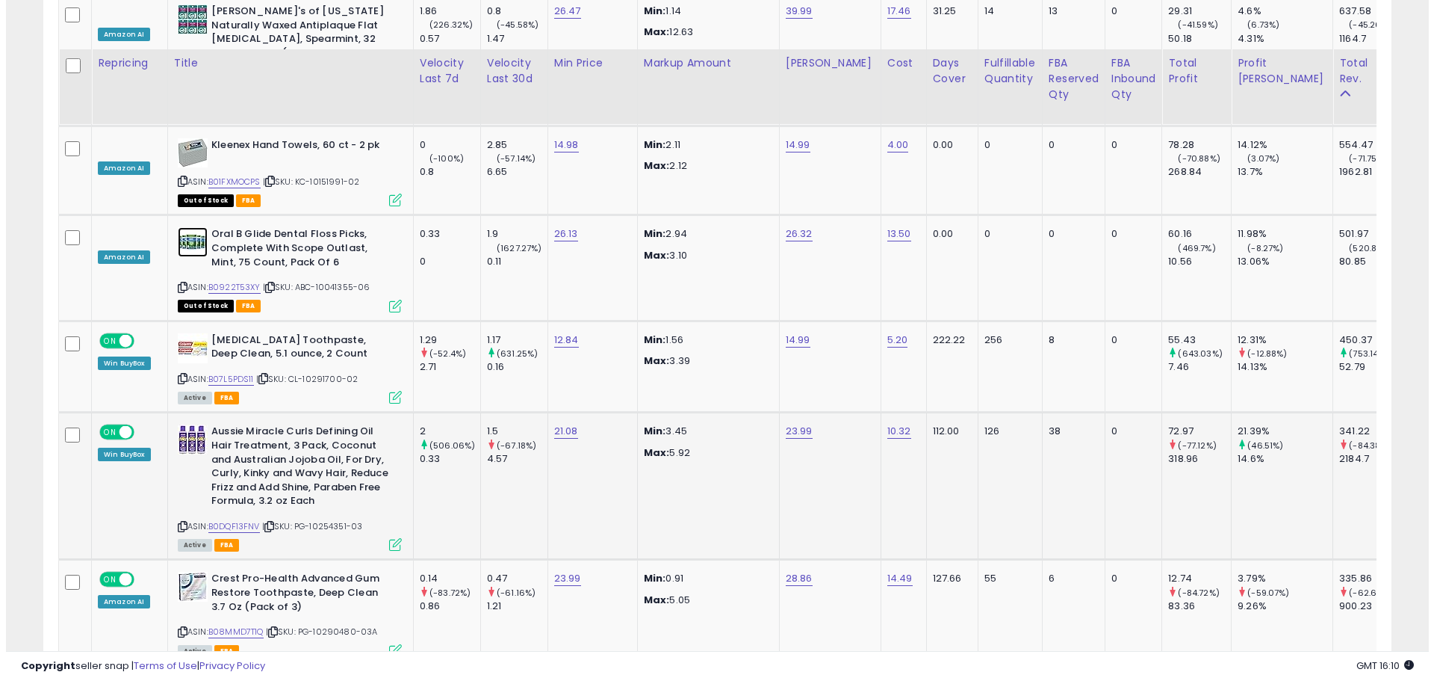
scroll to position [5566, 0]
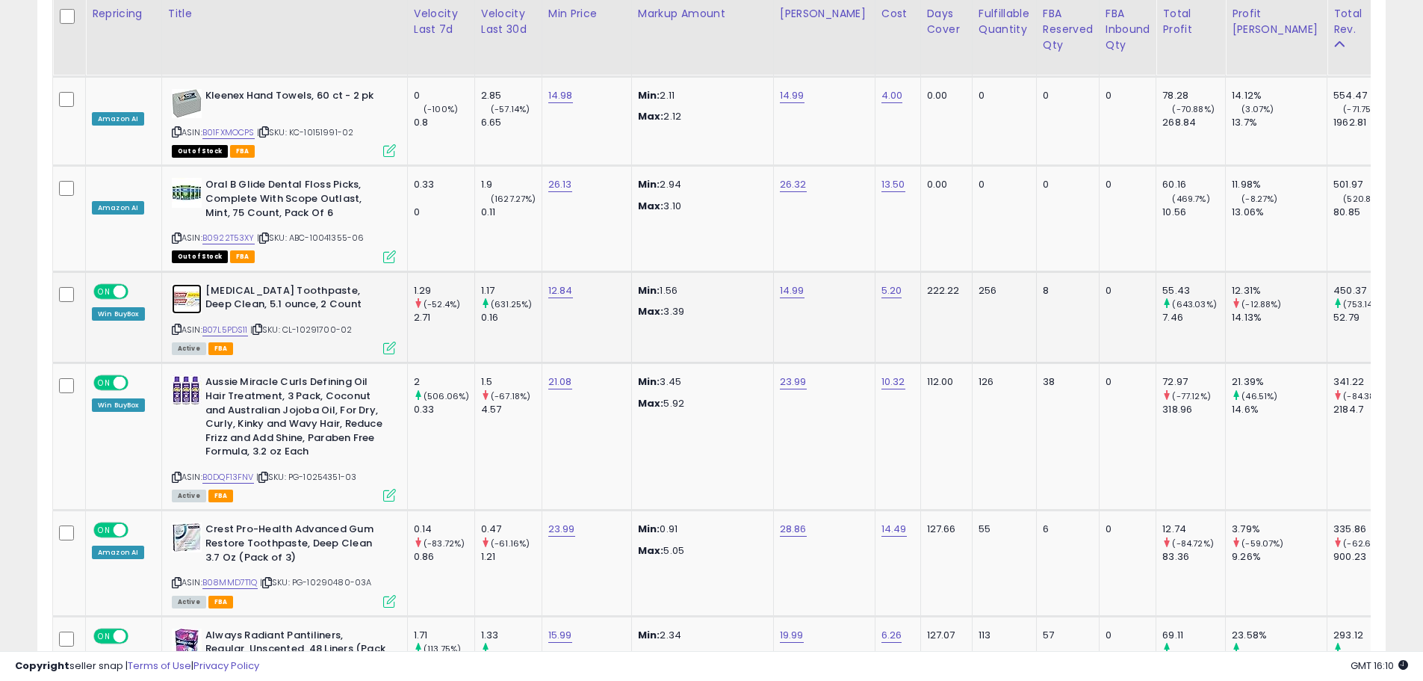
click at [178, 284] on img at bounding box center [187, 299] width 30 height 30
click at [377, 284] on div "ASIN: B07L5PDS11 | SKU: CL-10291700-02 Active FBA" at bounding box center [284, 318] width 224 height 69
click at [381, 271] on td "Colgate Total Toothpaste, Deep Clean, 5.1 ounce, 2 Count ASIN: B07L5PDS11 | SKU…" at bounding box center [284, 317] width 246 height 92
click at [389, 341] on icon at bounding box center [389, 347] width 13 height 13
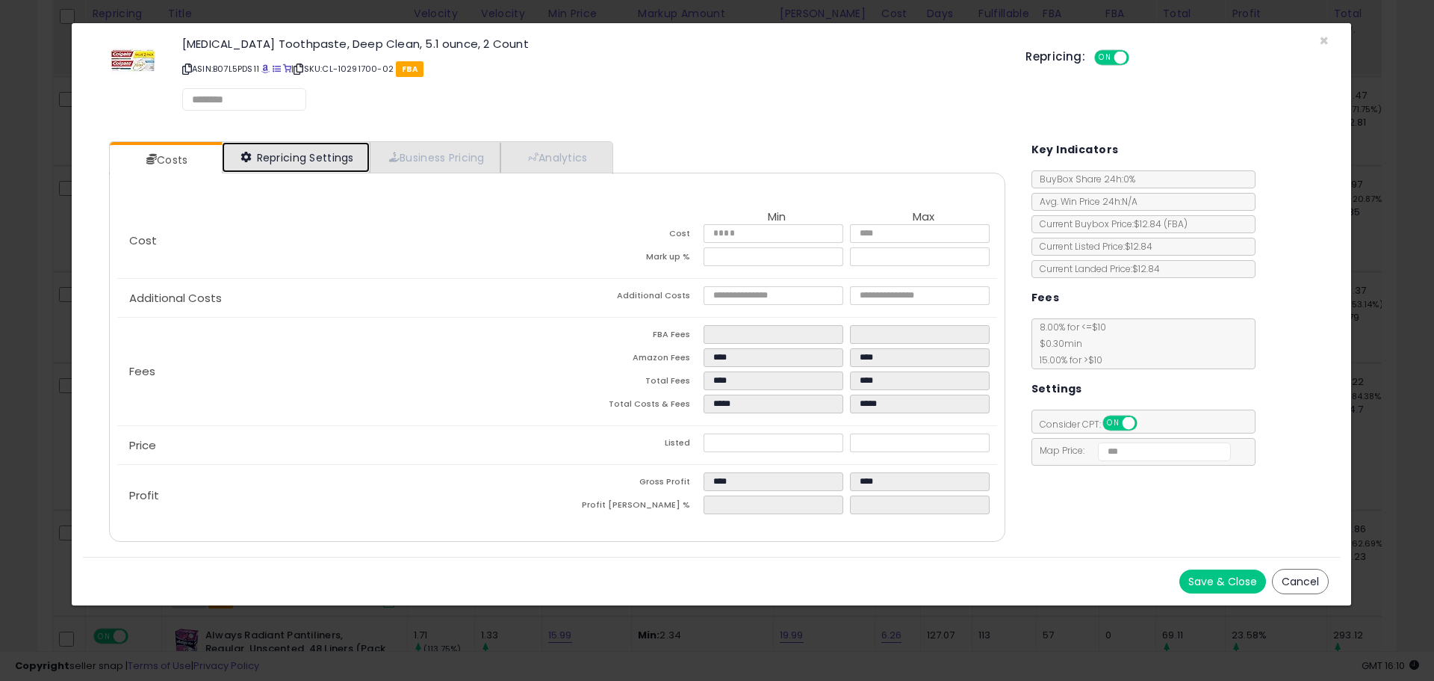
click at [285, 160] on link "Repricing Settings" at bounding box center [296, 157] width 148 height 31
select select "******"
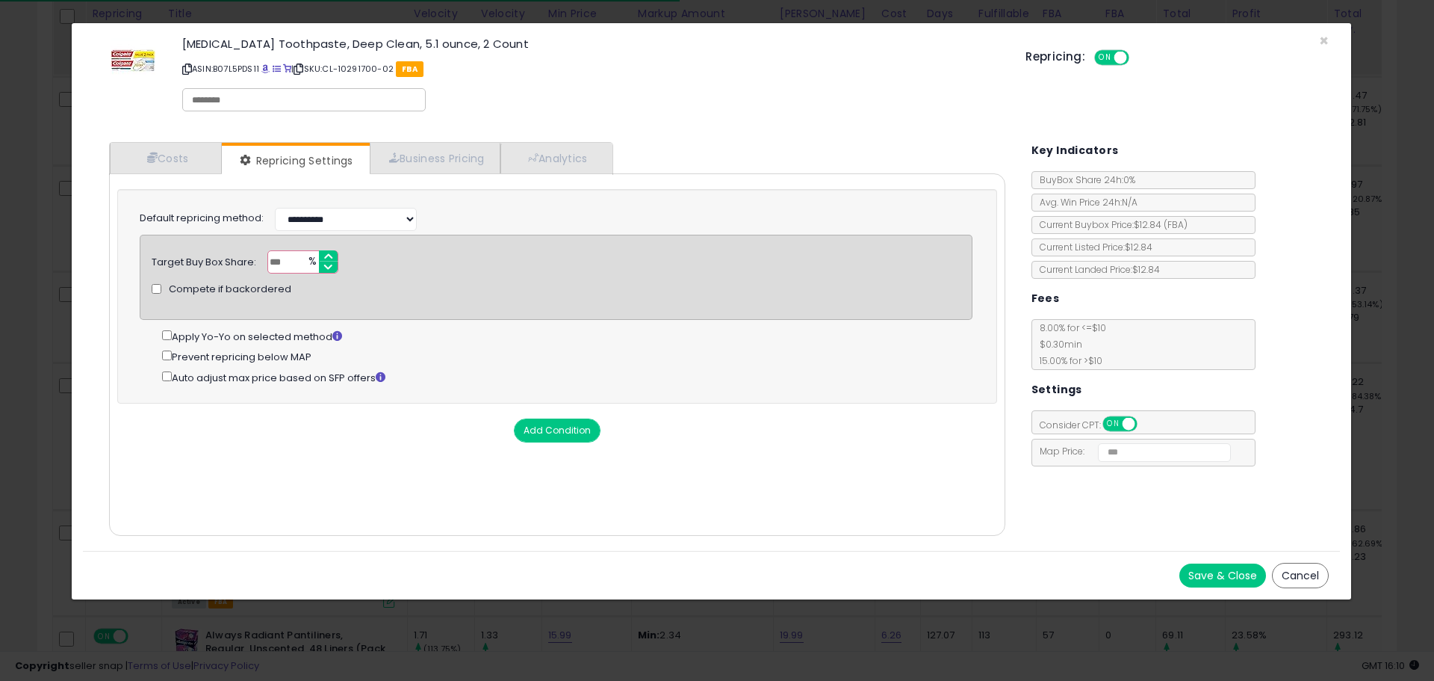
click at [36, 165] on div "× Close Colgate Total Toothpaste, Deep Clean, 5.1 ounce, 2 Count ASIN: B07L5PDS…" at bounding box center [717, 340] width 1434 height 681
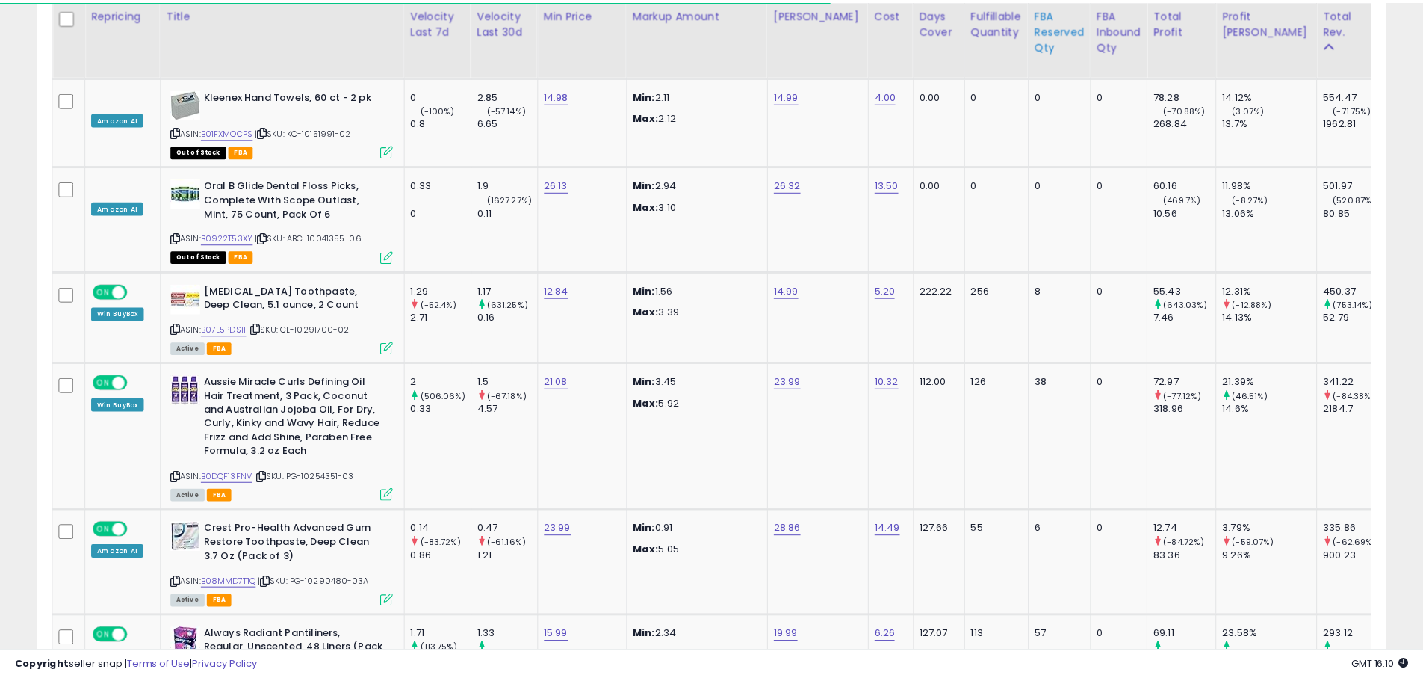
scroll to position [746817, 746341]
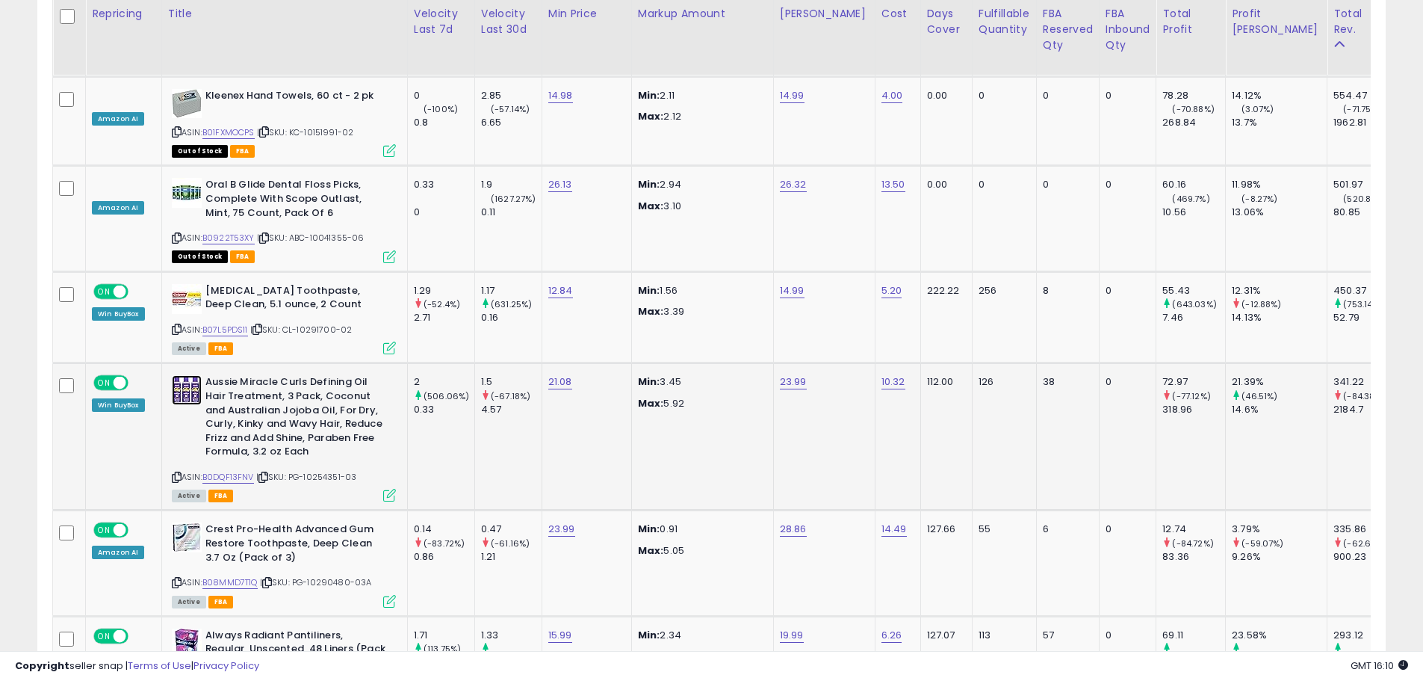
click at [188, 375] on img at bounding box center [187, 390] width 30 height 30
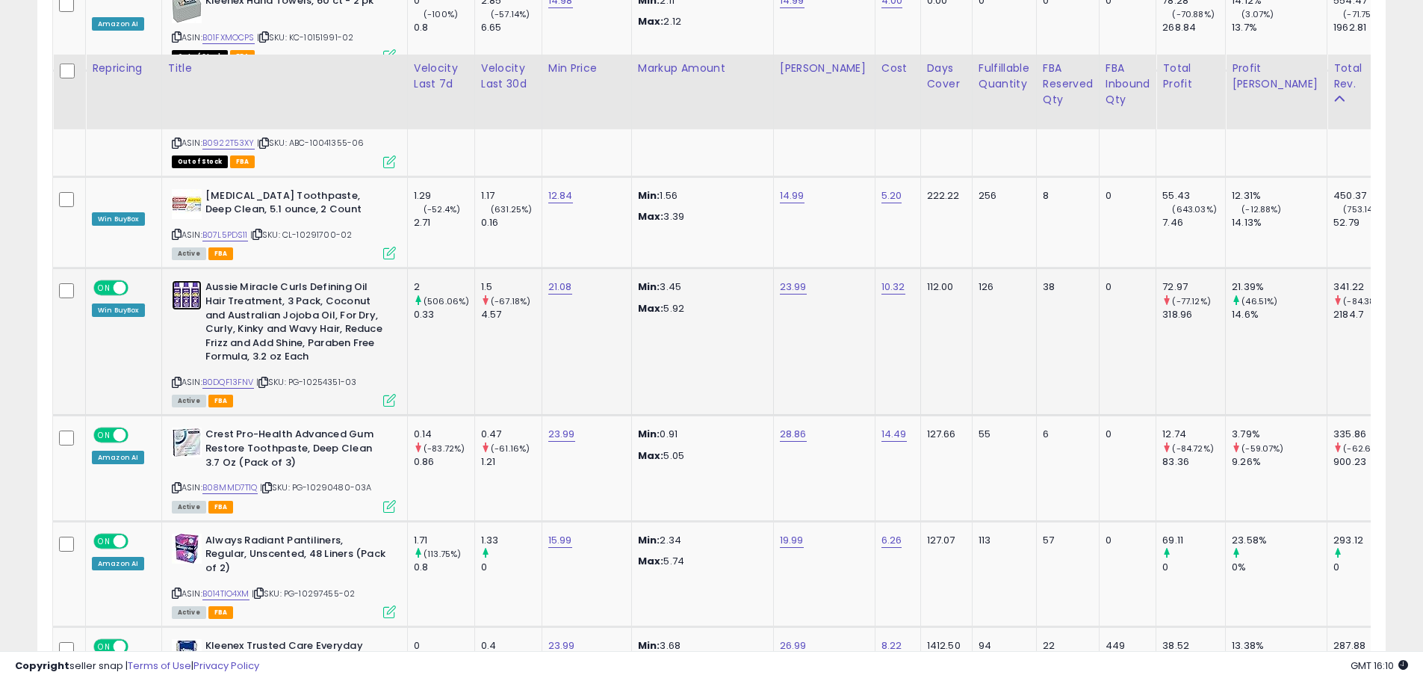
scroll to position [5715, 0]
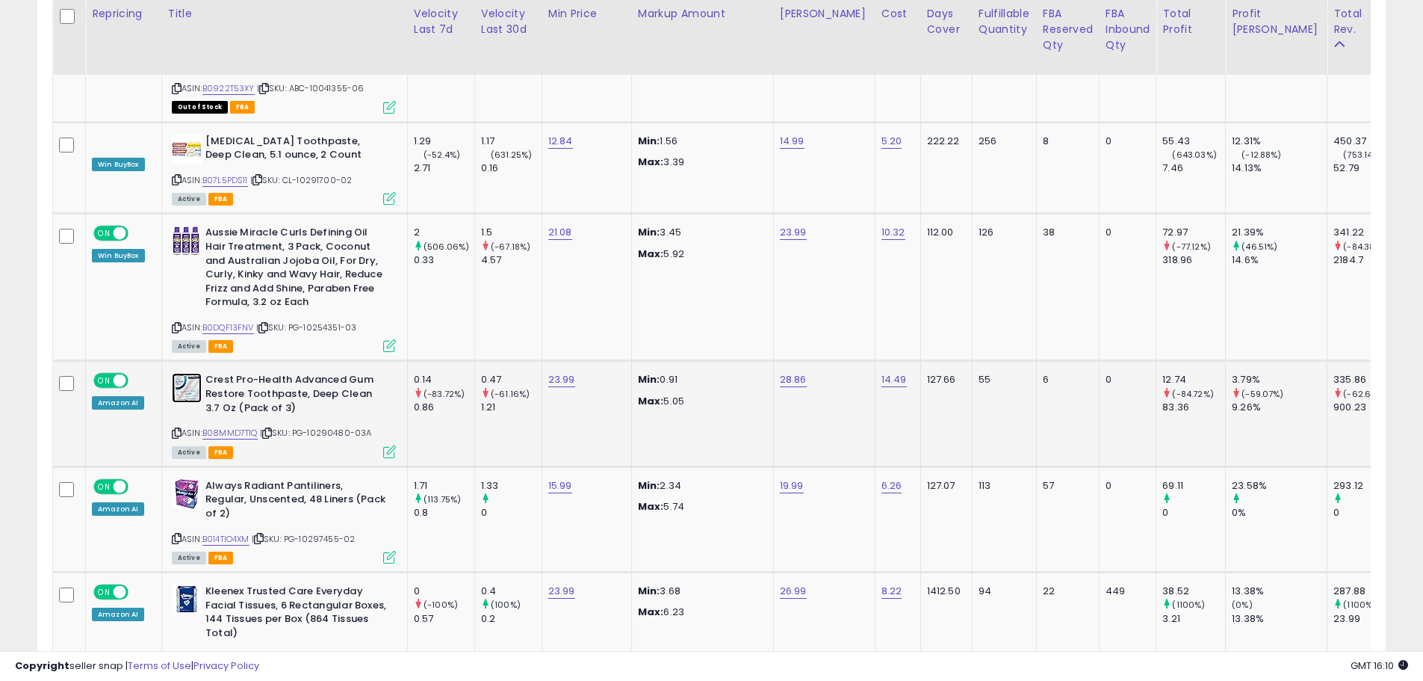
click at [188, 373] on img at bounding box center [187, 388] width 30 height 30
click at [185, 479] on img at bounding box center [187, 494] width 30 height 30
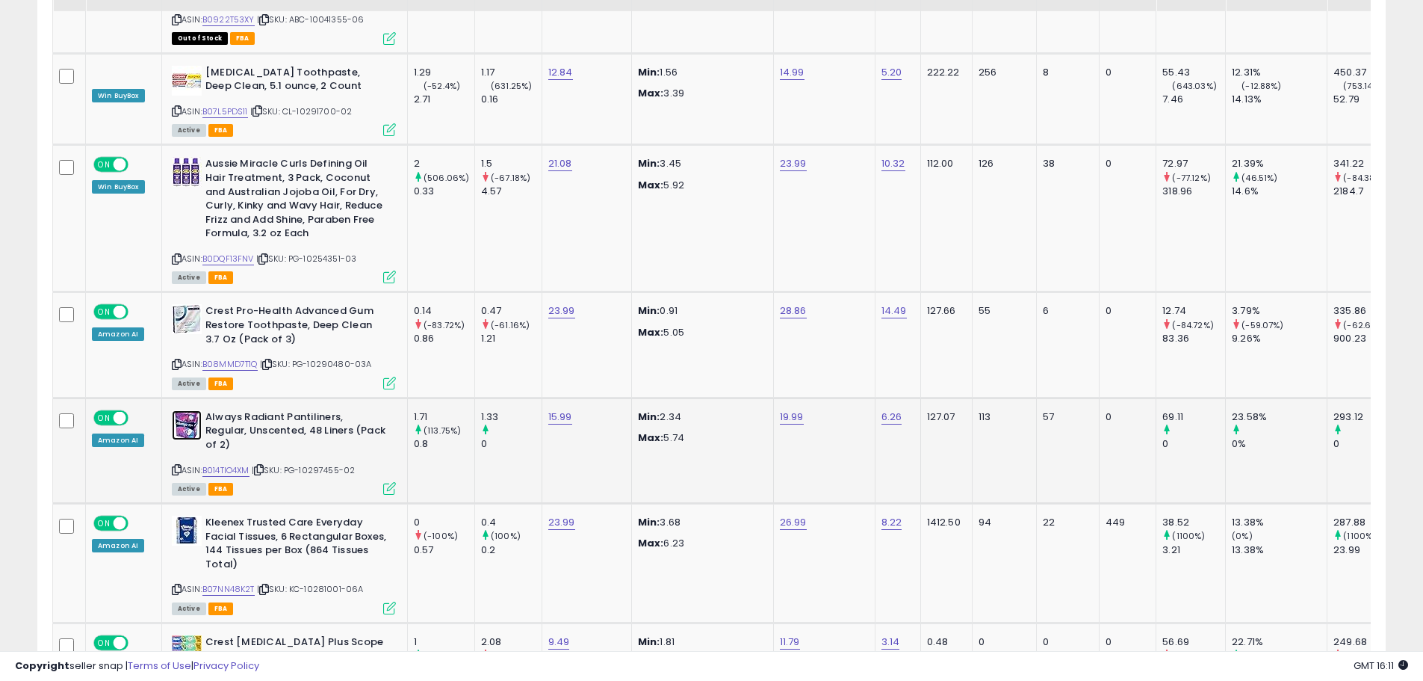
scroll to position [5790, 0]
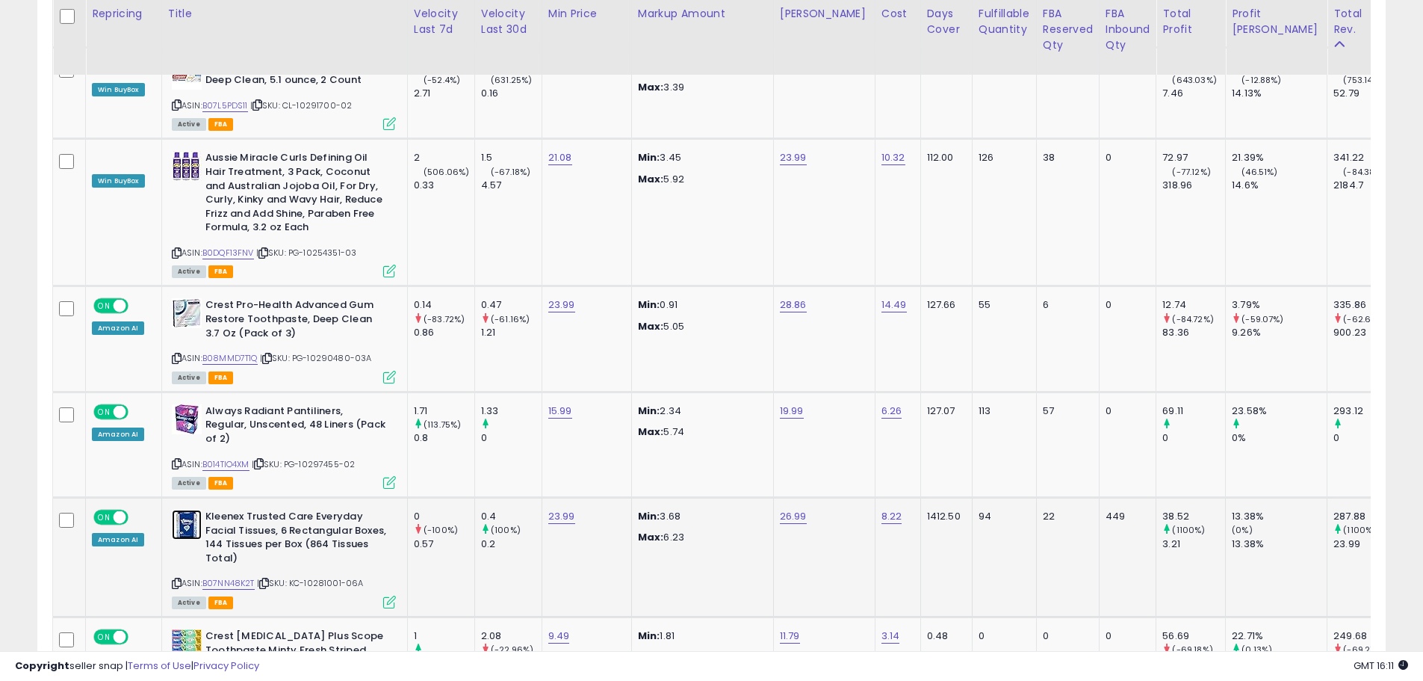
click at [184, 510] on img at bounding box center [187, 525] width 30 height 30
click at [196, 629] on img at bounding box center [187, 643] width 30 height 29
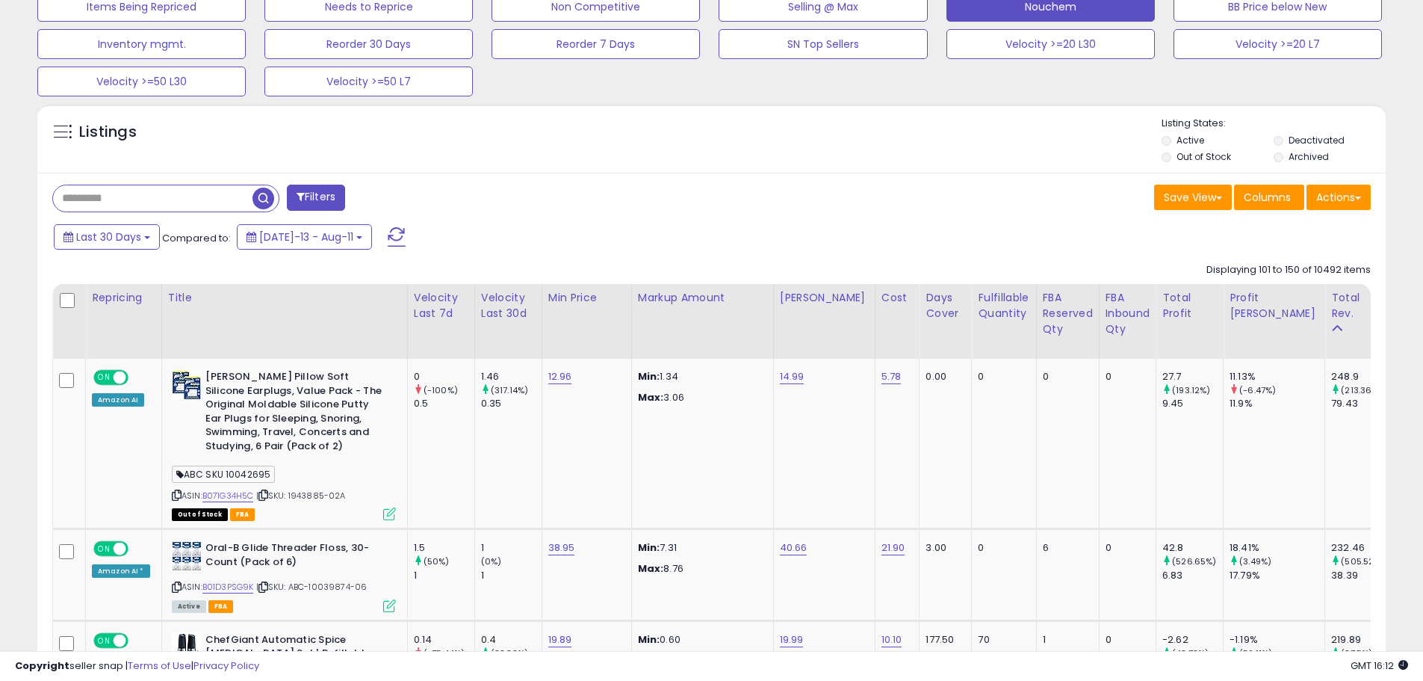
scroll to position [635, 0]
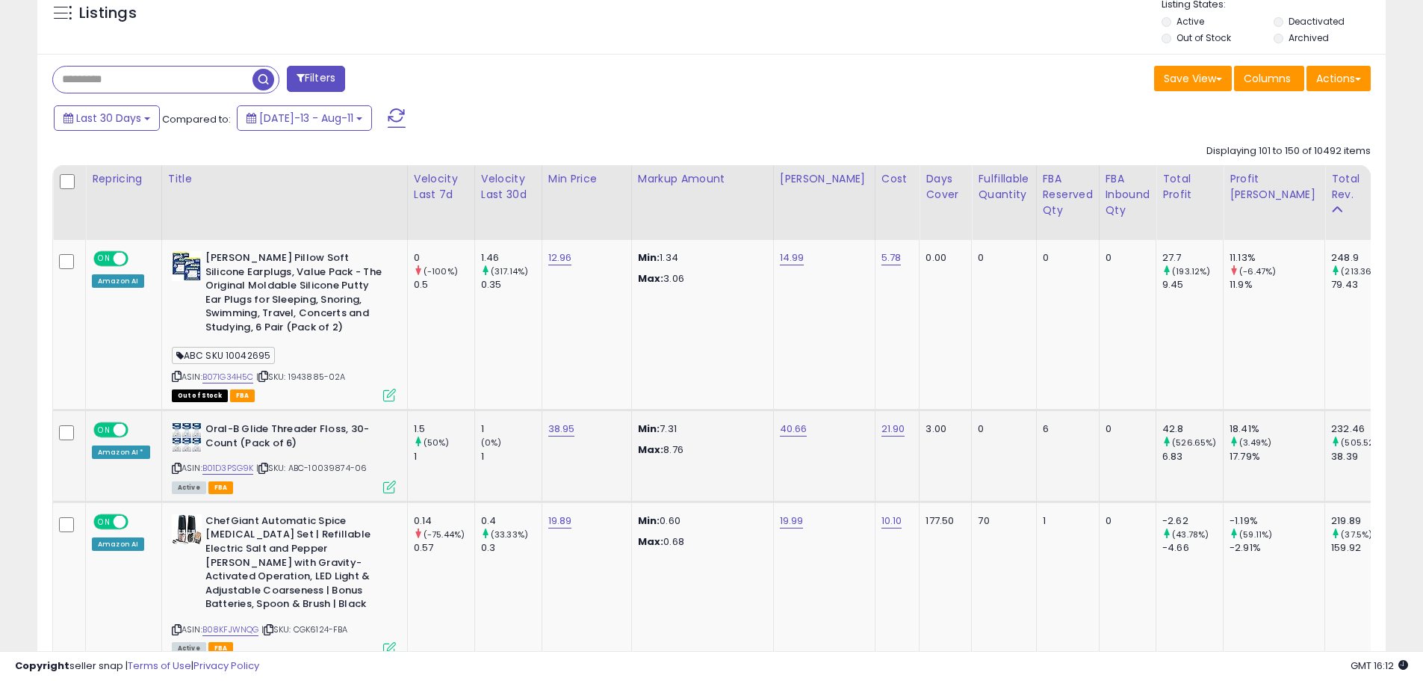
click at [182, 454] on div "Oral-B Glide Threader Floss, 30-Count (Pack of 6)" at bounding box center [284, 437] width 224 height 31
click at [179, 432] on img at bounding box center [187, 437] width 30 height 30
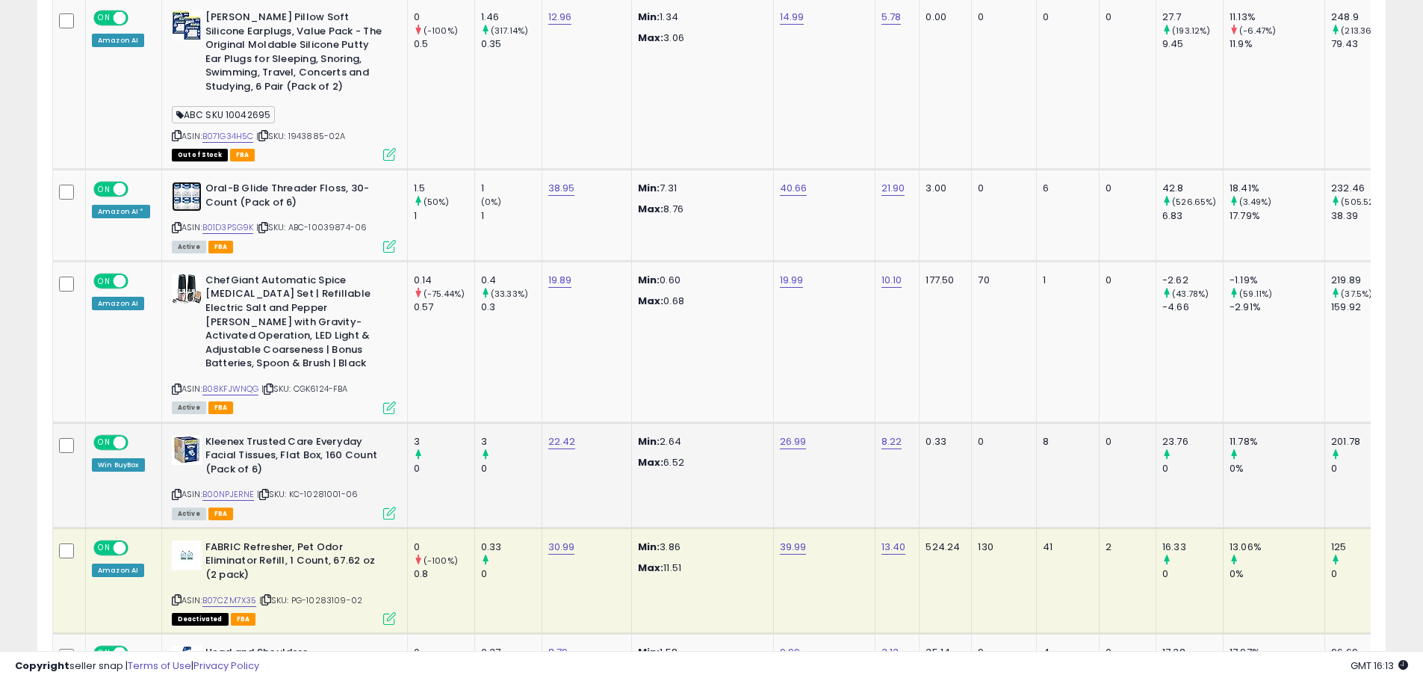
scroll to position [934, 0]
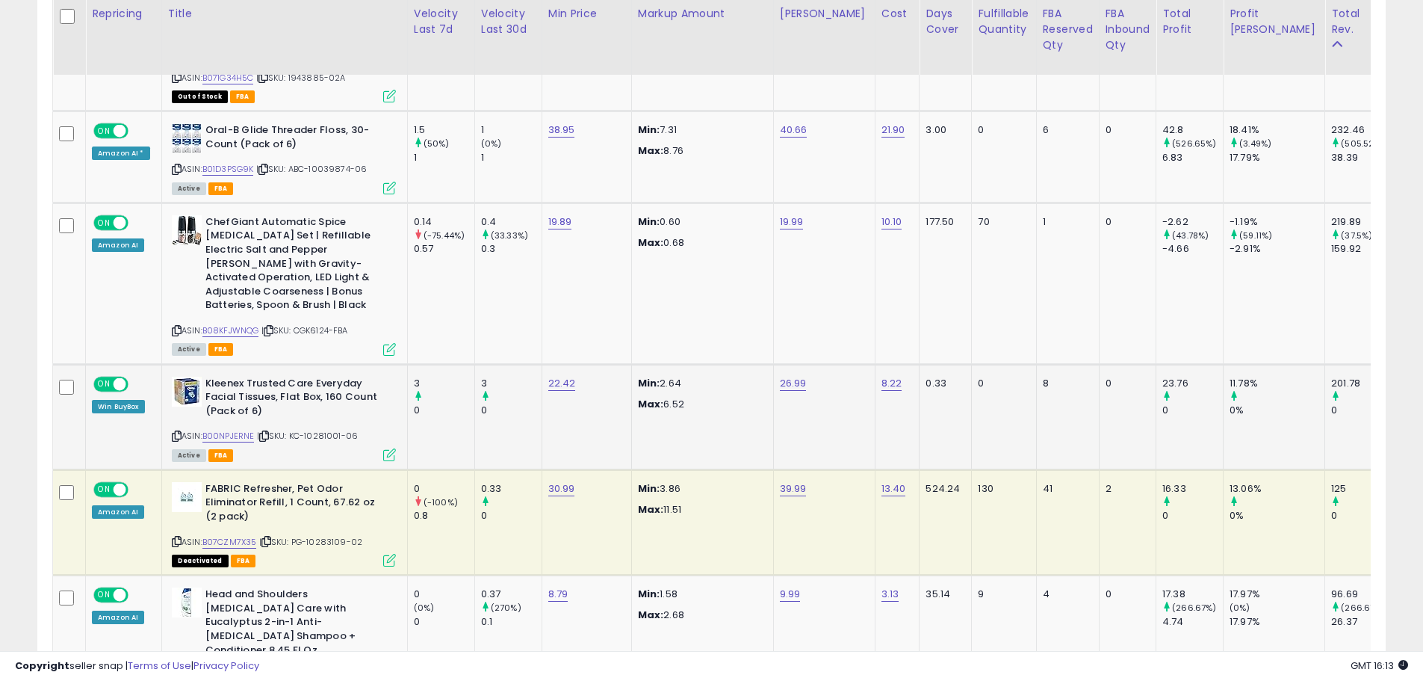
drag, startPoint x: 199, startPoint y: 382, endPoint x: 162, endPoint y: 380, distance: 36.7
click at [194, 382] on div "Kleenex Trusted Care Everyday Facial Tissues, Flat Box, 160 Count (Pack of 6)" at bounding box center [284, 400] width 224 height 46
click at [164, 380] on td "Kleenex Trusted Care Everyday Facial Tissues, Flat Box, 160 Count (Pack of 6) A…" at bounding box center [284, 416] width 246 height 105
click at [196, 377] on img at bounding box center [187, 392] width 30 height 30
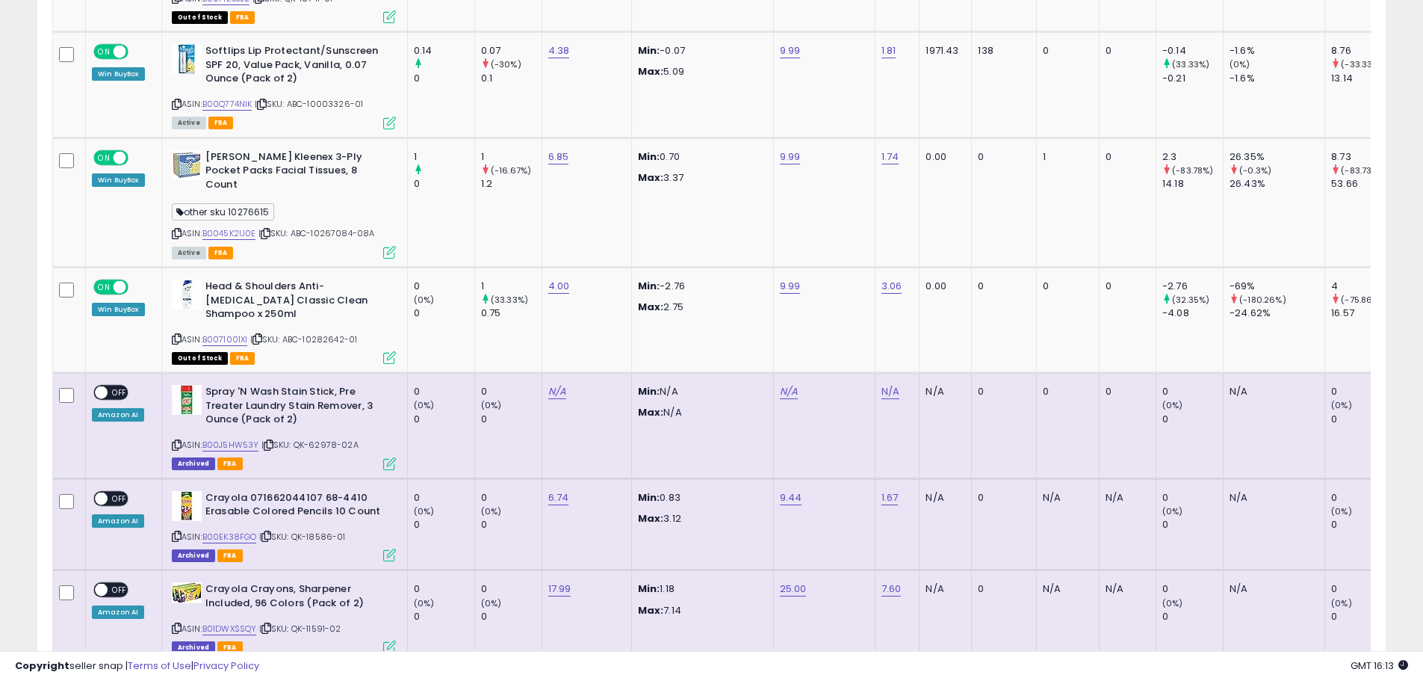
scroll to position [0, 0]
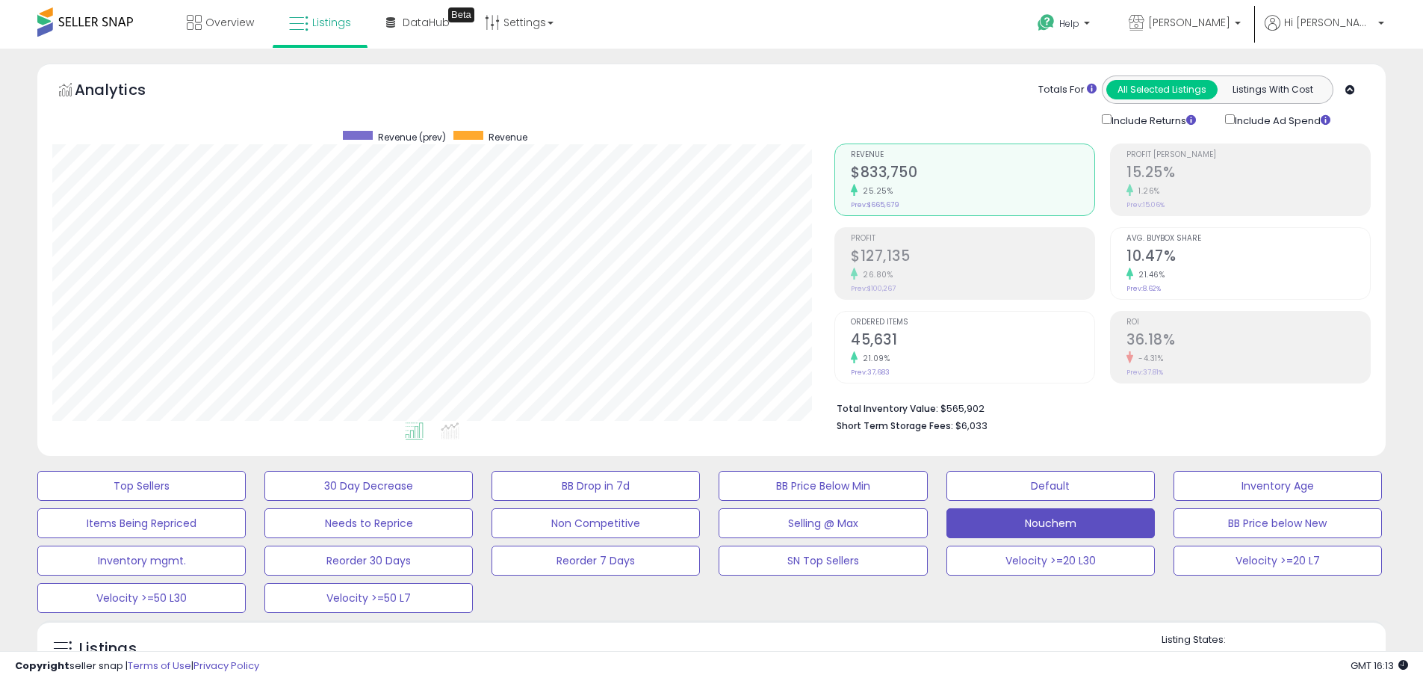
drag, startPoint x: 560, startPoint y: 470, endPoint x: 586, endPoint y: -90, distance: 561.0
